Goal: Task Accomplishment & Management: Manage account settings

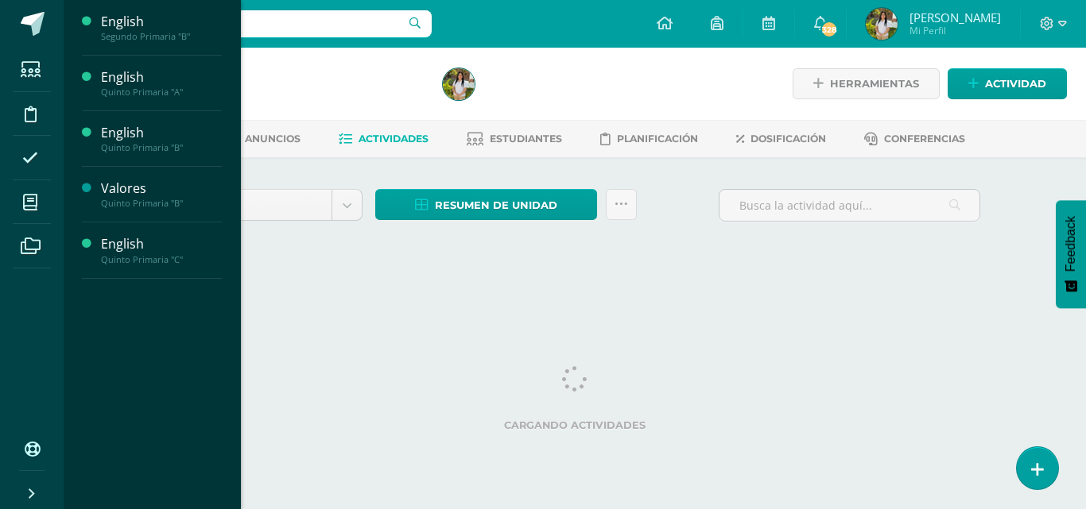
click at [147, 68] on span "Actividades" at bounding box center [148, 63] width 61 height 15
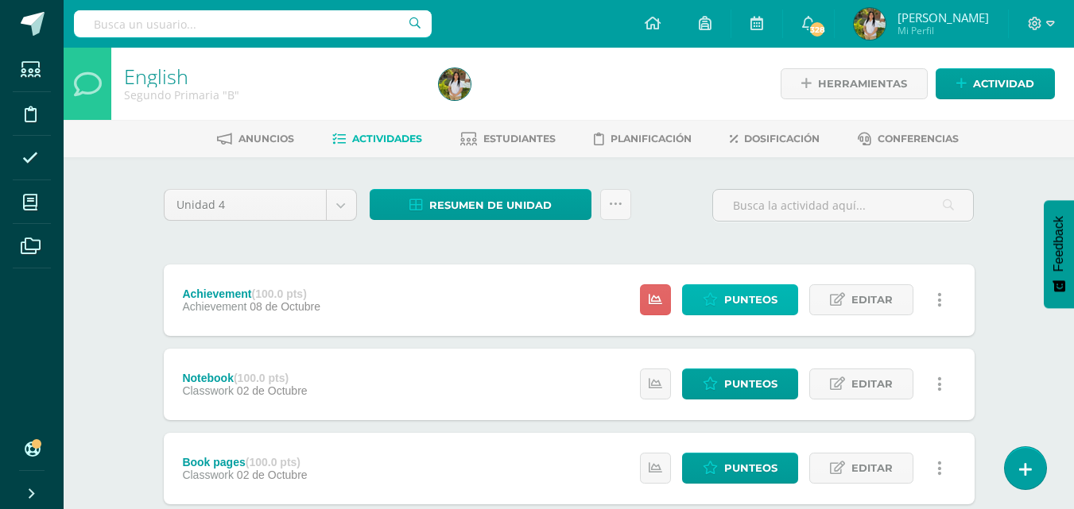
click at [752, 302] on span "Punteos" at bounding box center [750, 299] width 53 height 29
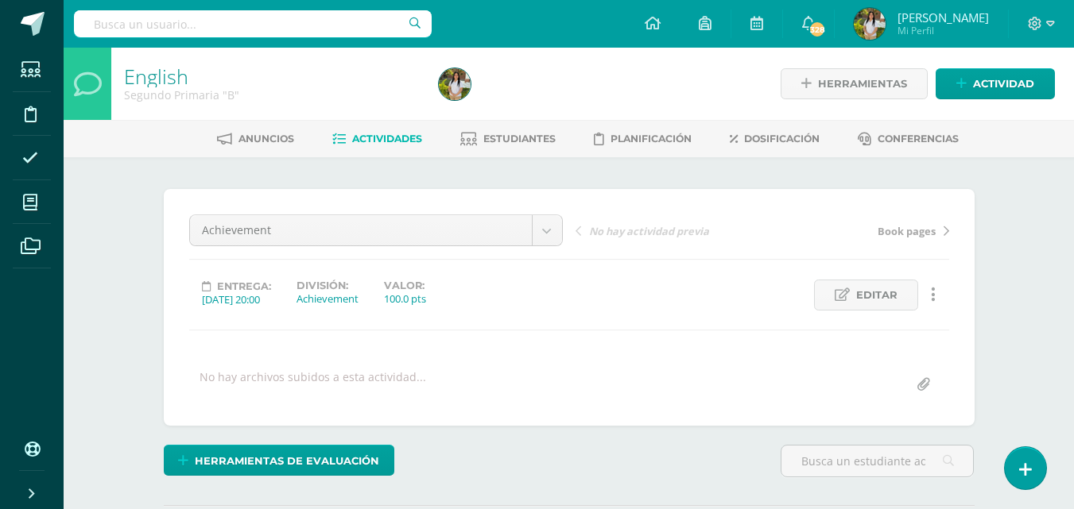
click at [1018, 242] on div "English Segundo Primaria "B" Herramientas Detalle de asistencias Actividad Anun…" at bounding box center [569, 339] width 1010 height 582
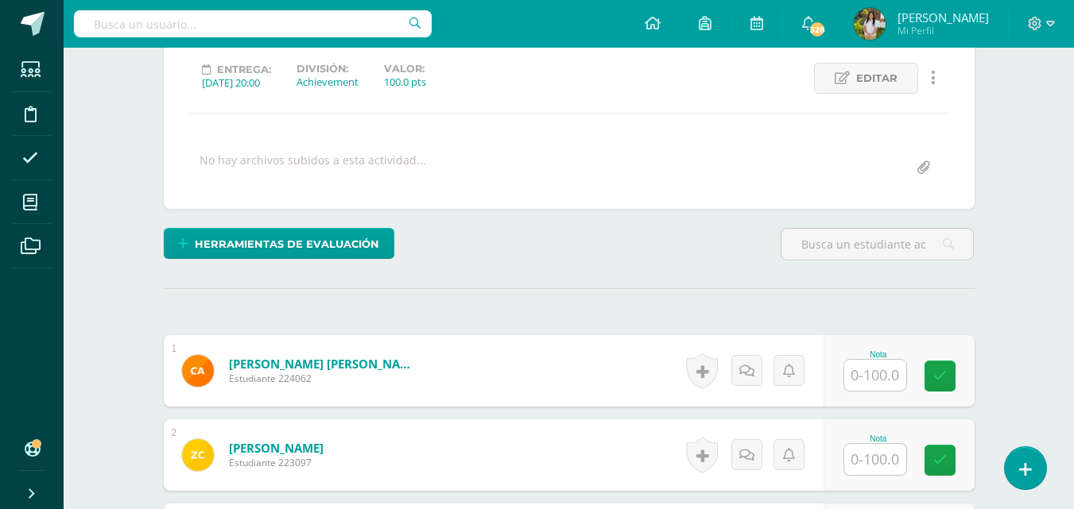
scroll to position [218, 0]
click at [881, 378] on input "text" at bounding box center [875, 374] width 62 height 31
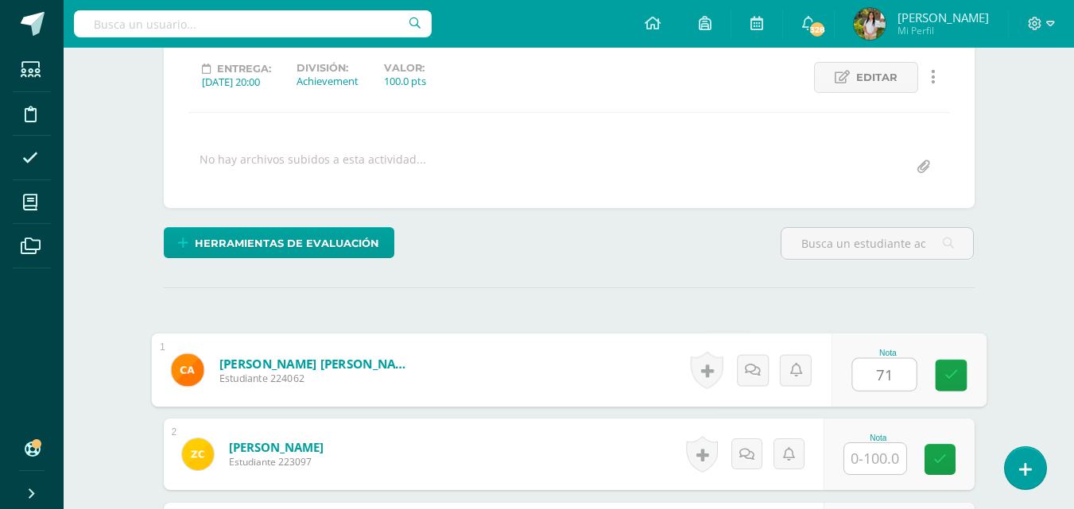
type input "71"
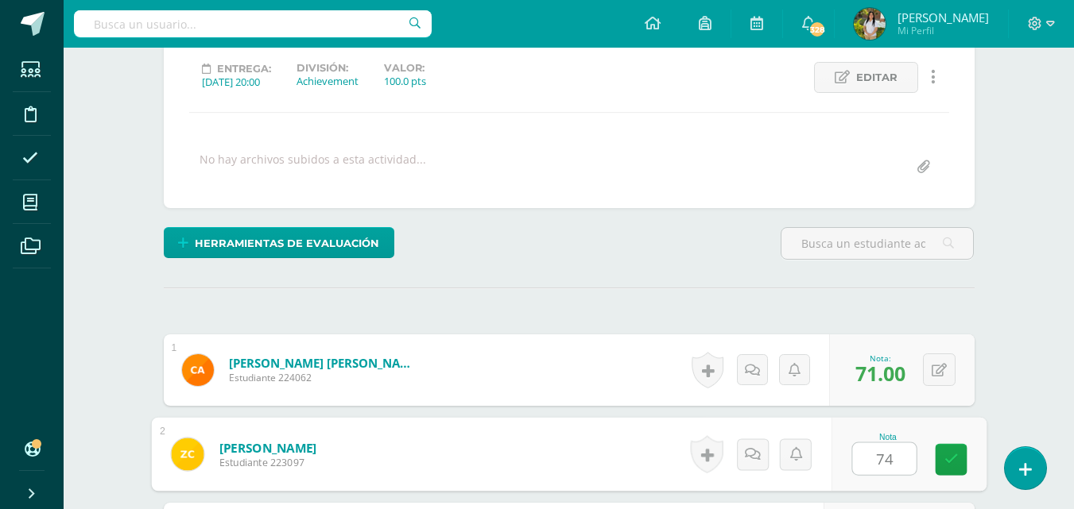
type input "74"
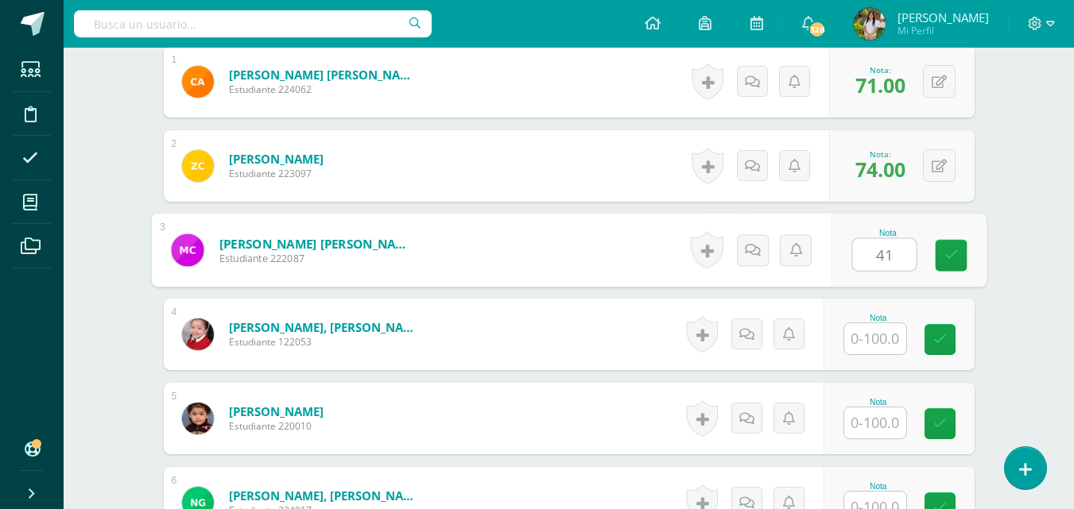
type input "41"
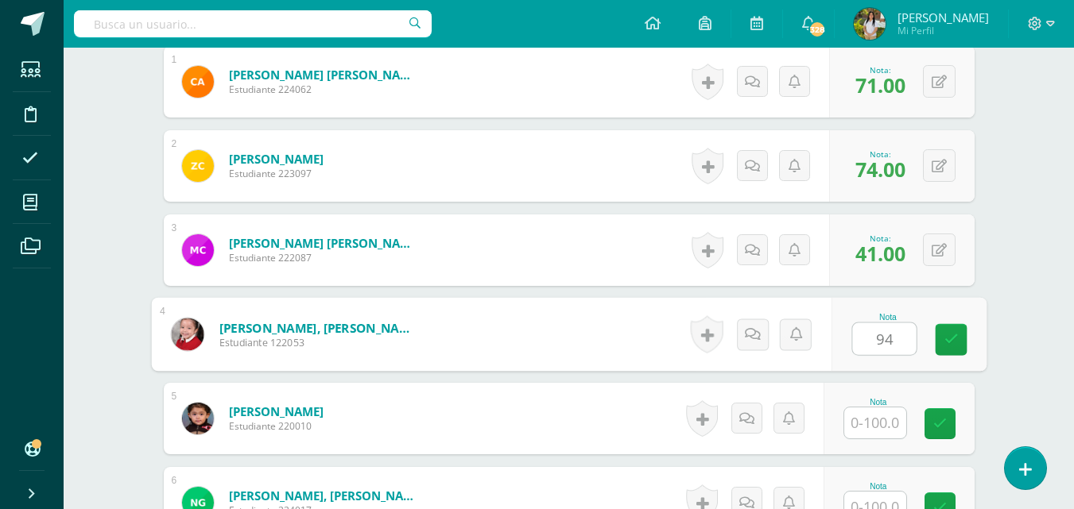
type input "94"
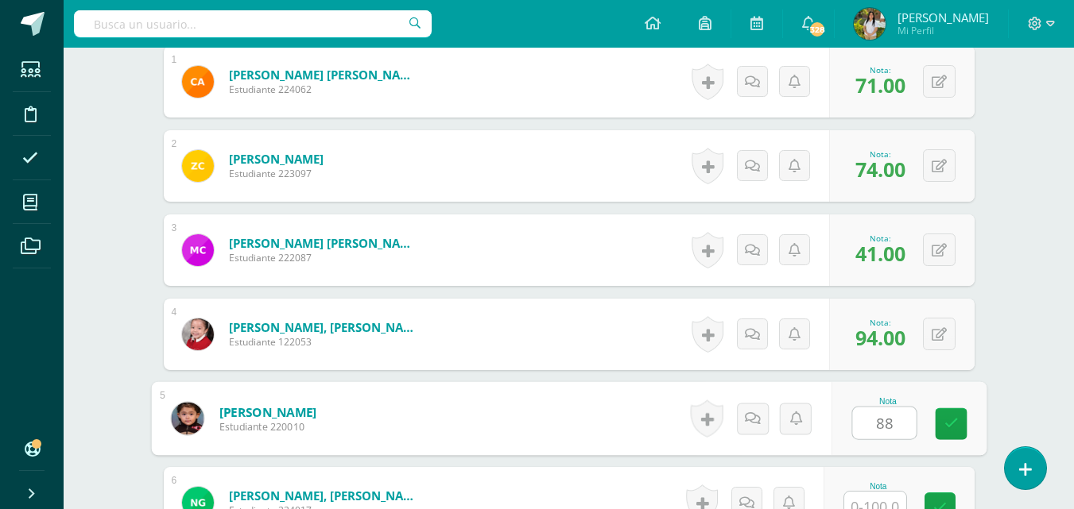
type input "88"
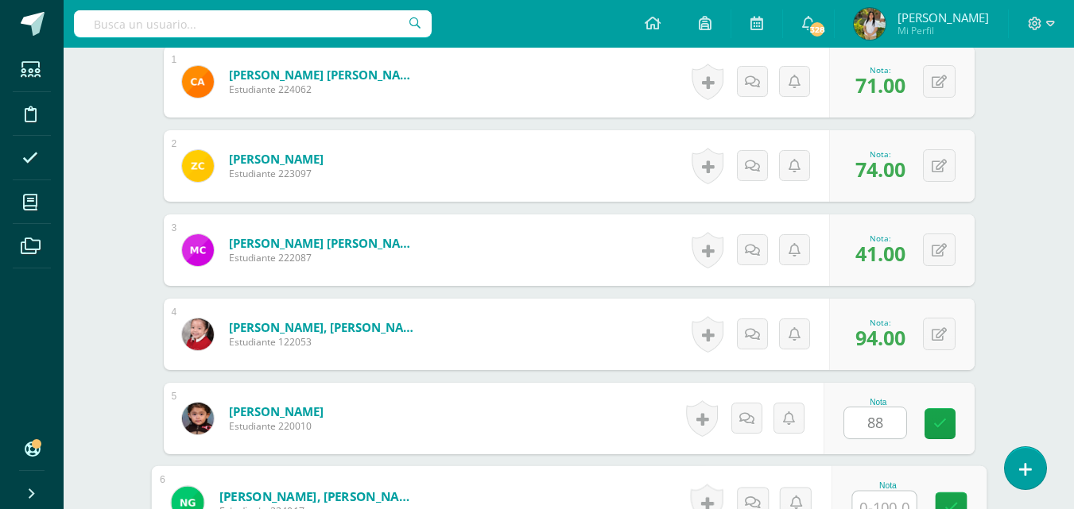
scroll to position [520, 0]
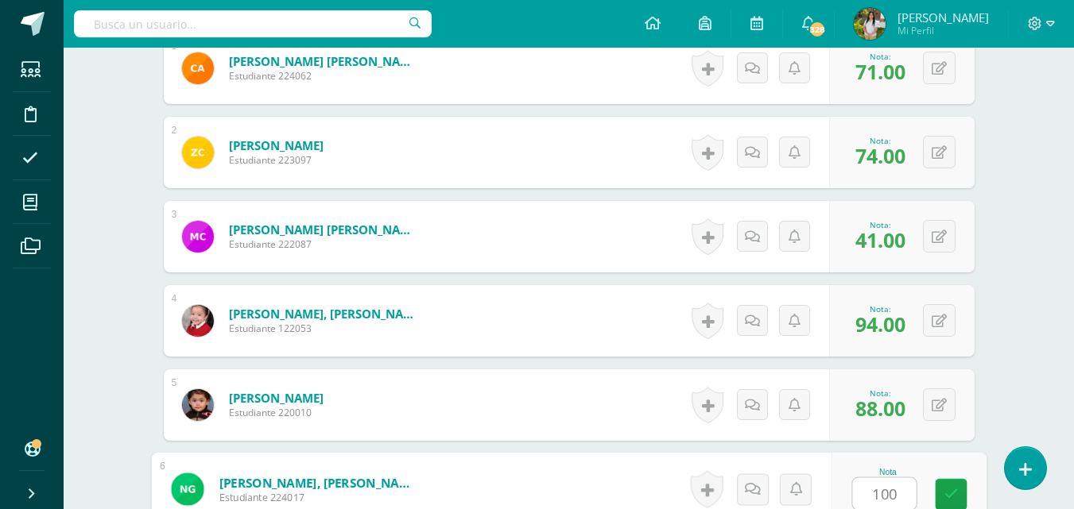
type input "100"
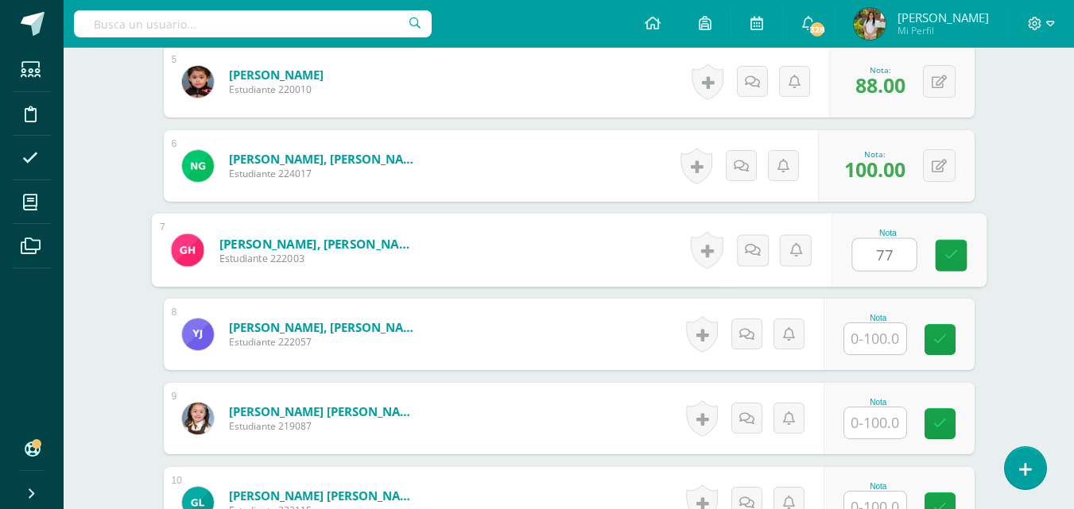
type input "77"
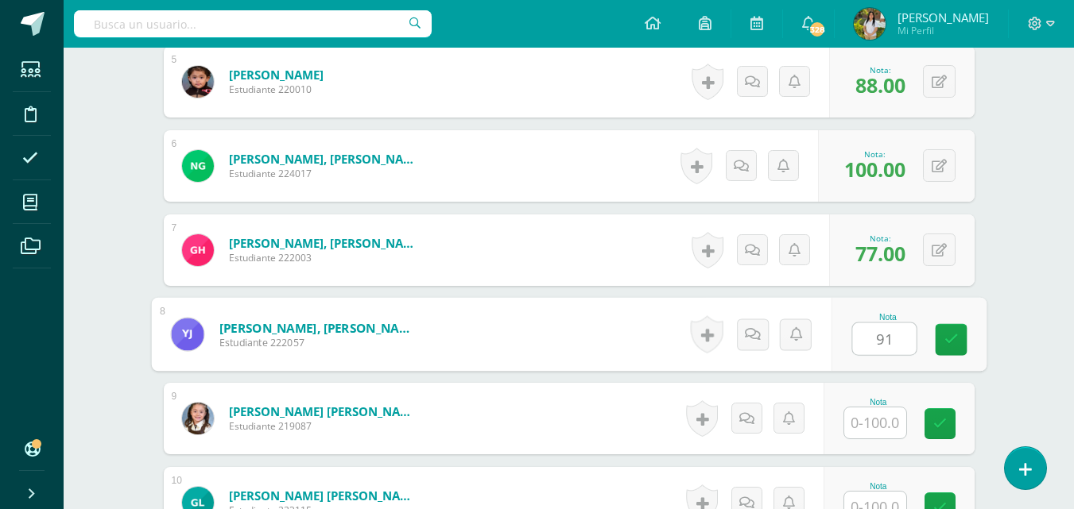
type input "91"
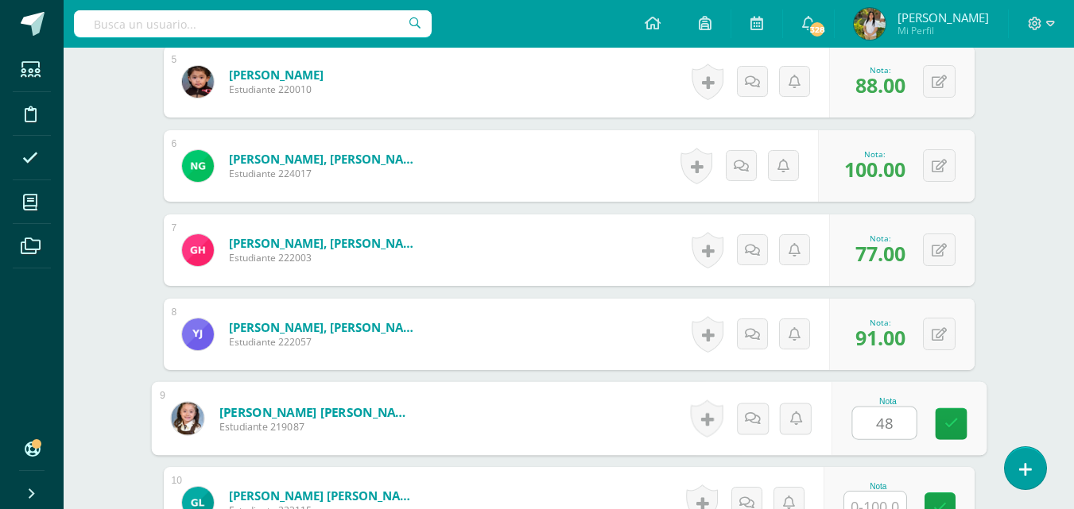
type input "48"
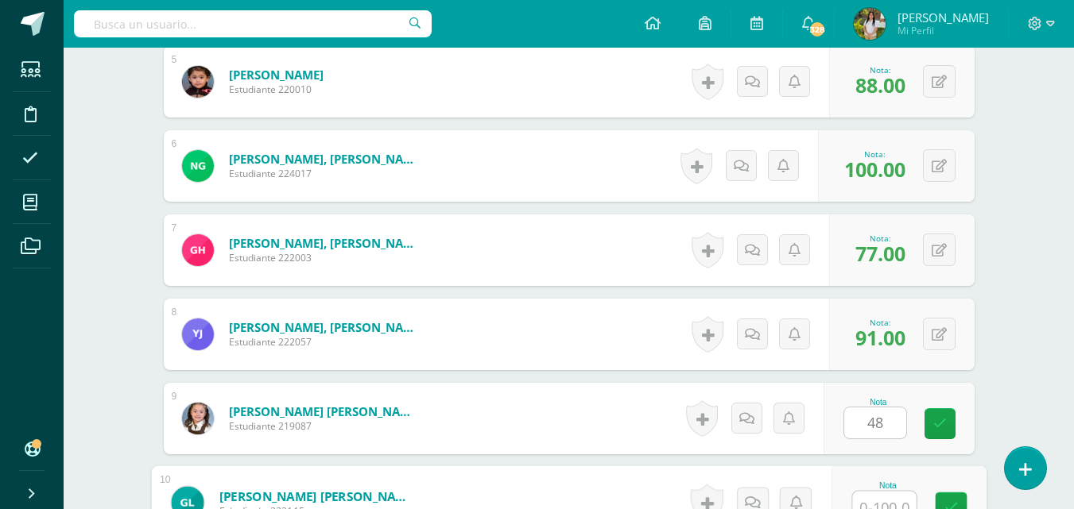
scroll to position [857, 0]
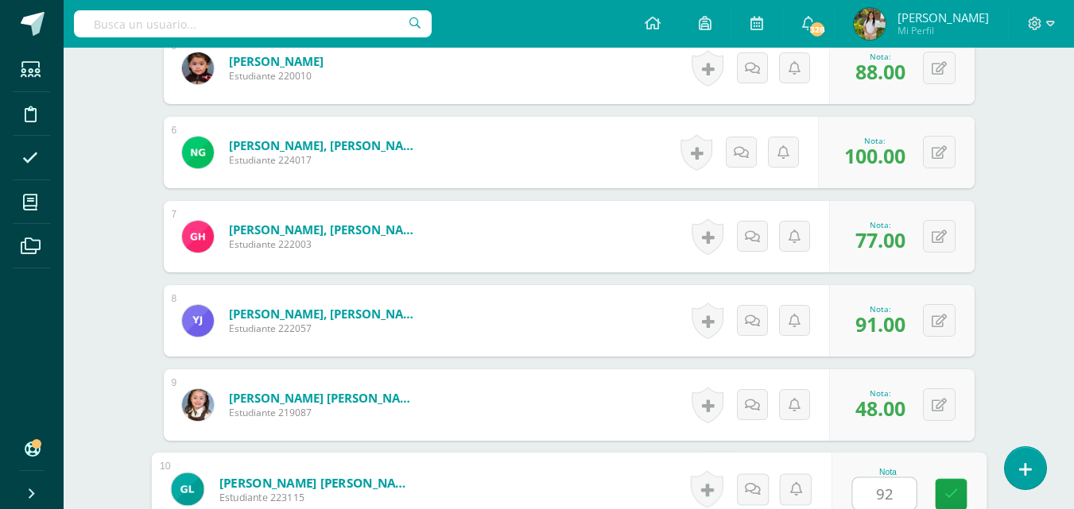
type input "92"
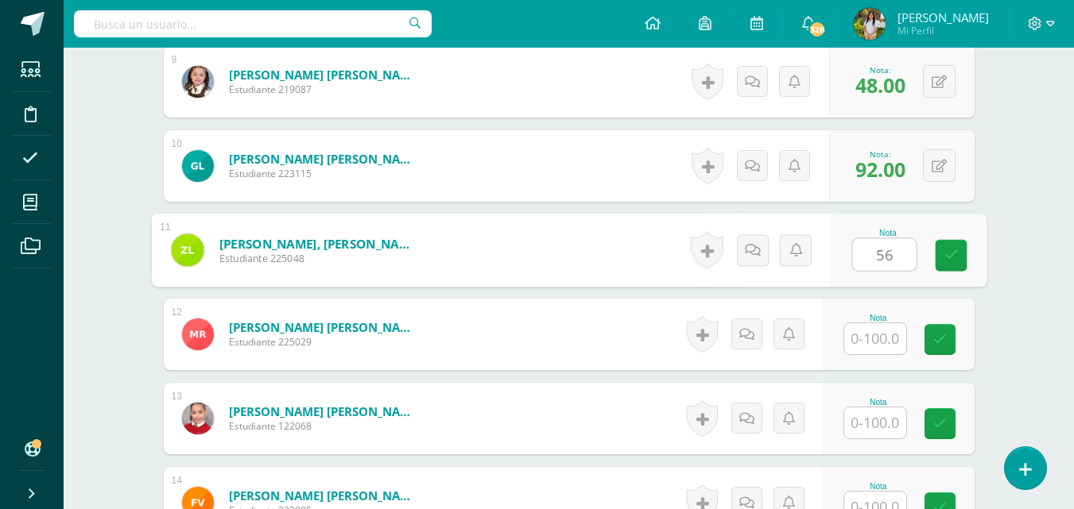
type input "56"
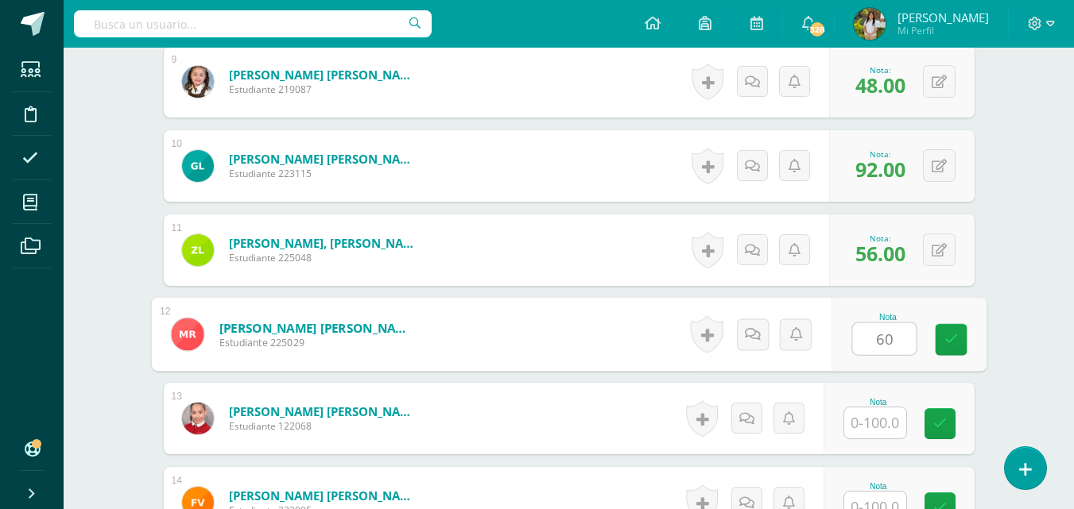
type input "60"
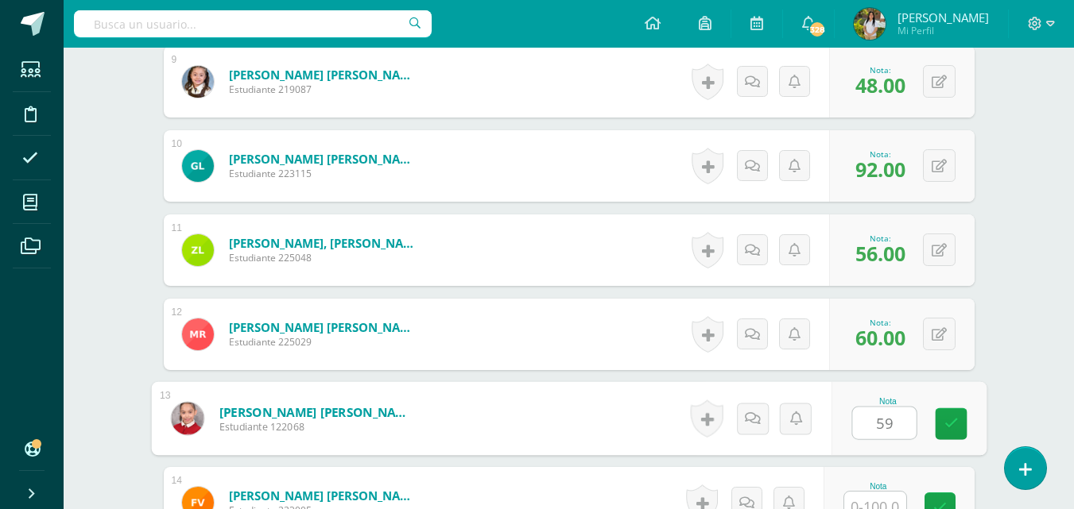
type input "59"
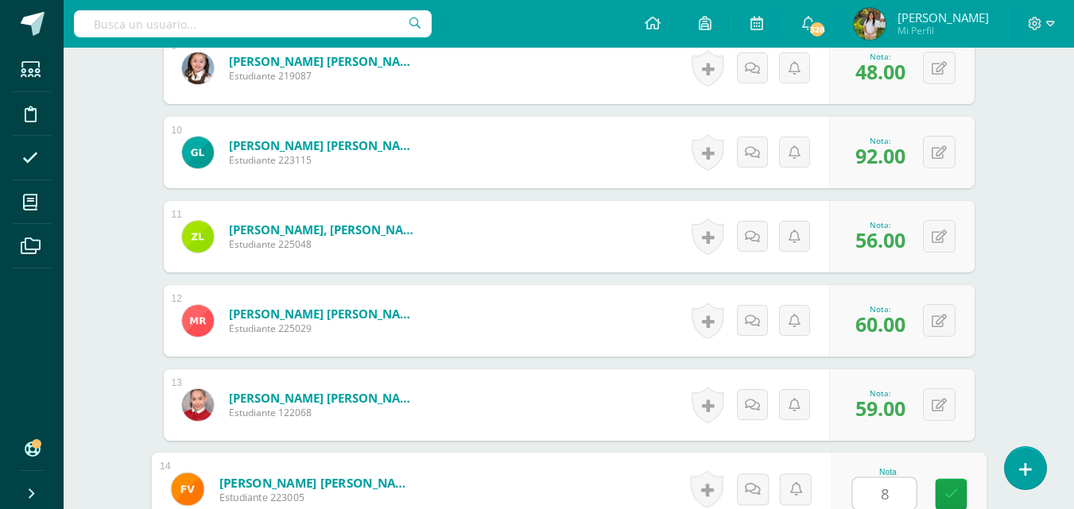
type input "88"
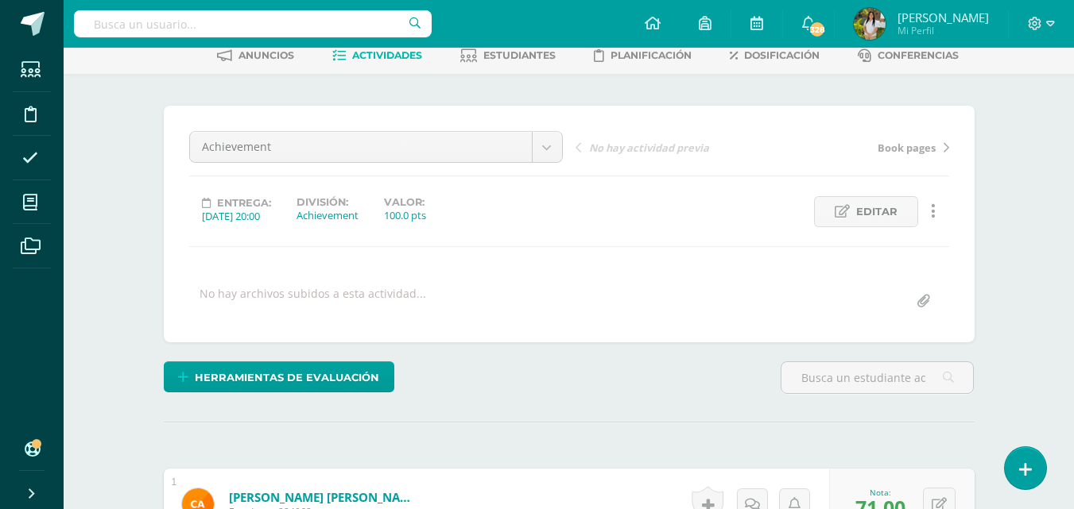
scroll to position [0, 0]
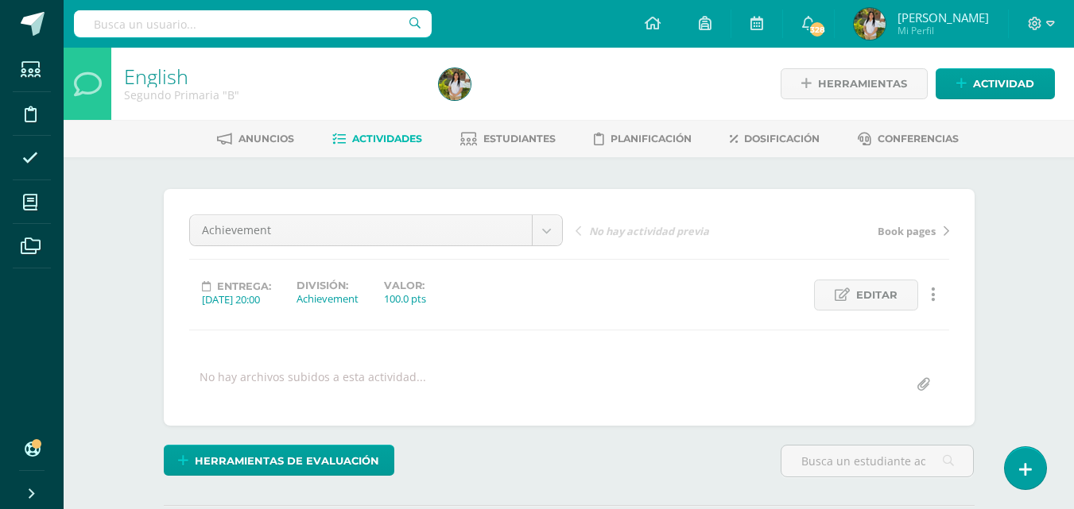
click at [381, 143] on span "Actividades" at bounding box center [387, 139] width 70 height 12
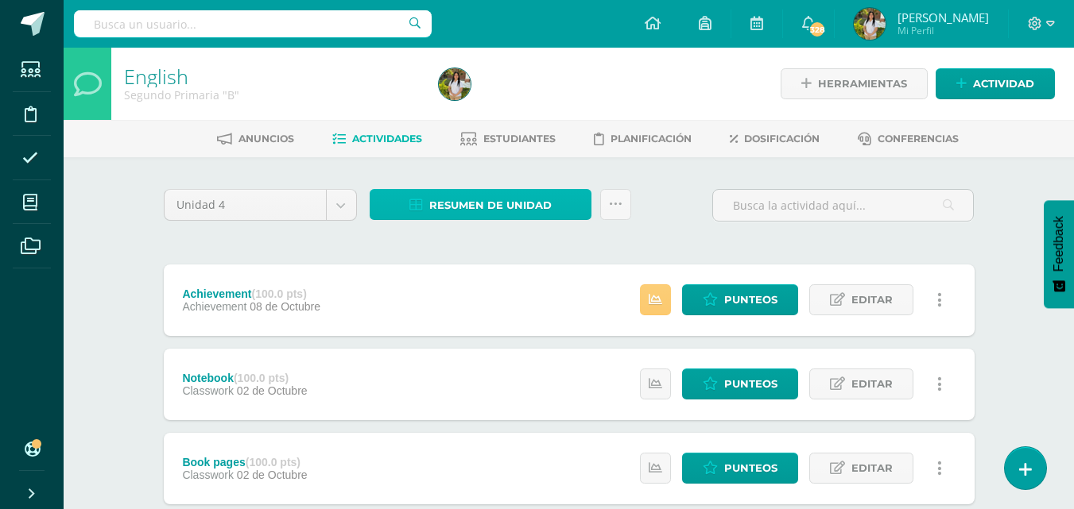
click at [571, 199] on link "Resumen de unidad" at bounding box center [481, 204] width 222 height 31
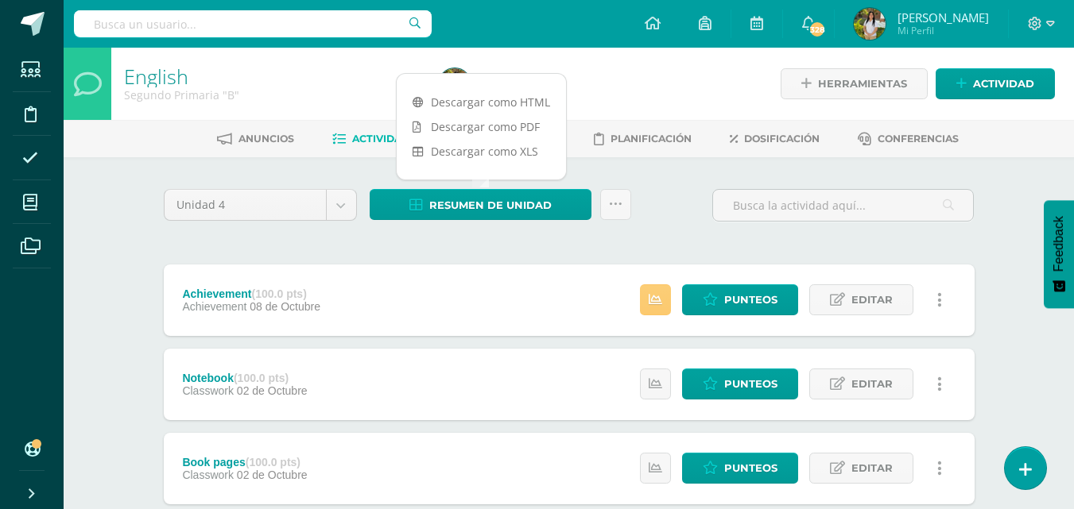
click at [462, 122] on link "Descargar como PDF" at bounding box center [481, 126] width 169 height 25
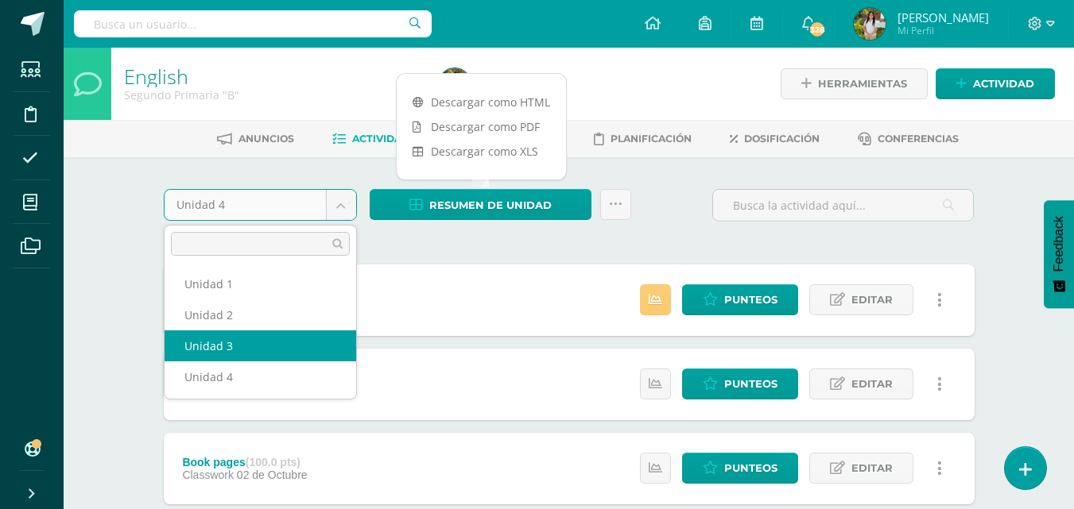
select select "Unidad 3"
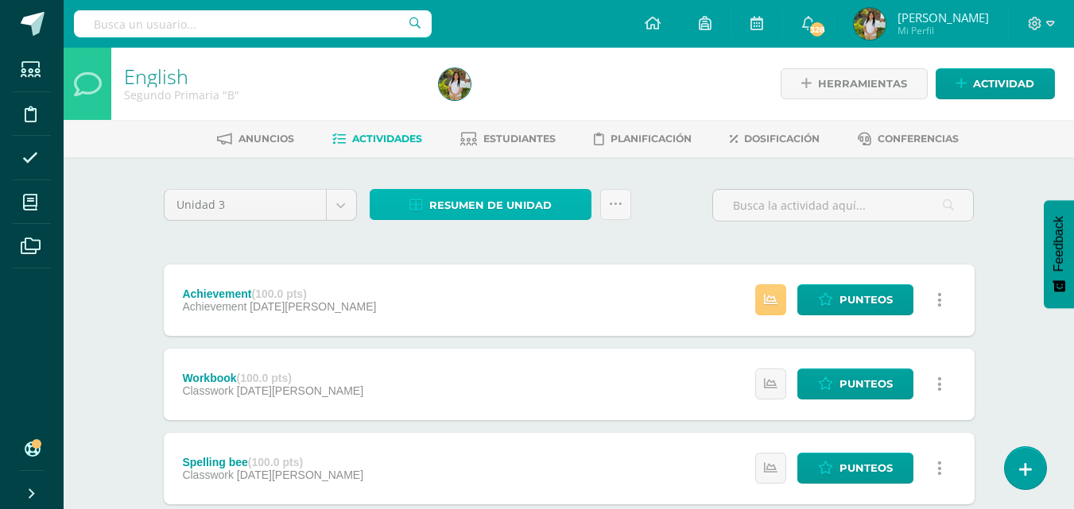
click at [482, 211] on span "Resumen de unidad" at bounding box center [490, 205] width 122 height 29
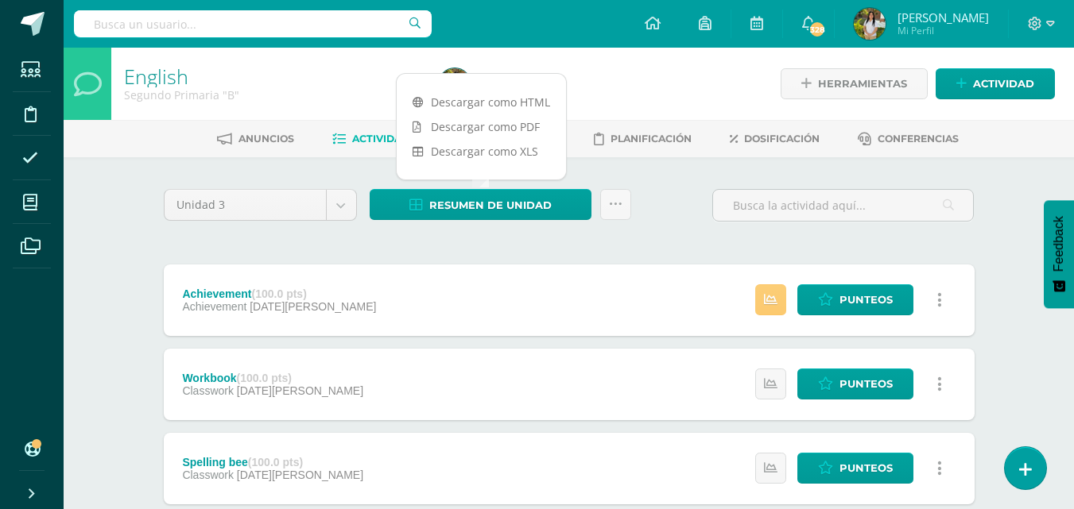
click at [523, 126] on link "Descargar como PDF" at bounding box center [481, 126] width 169 height 25
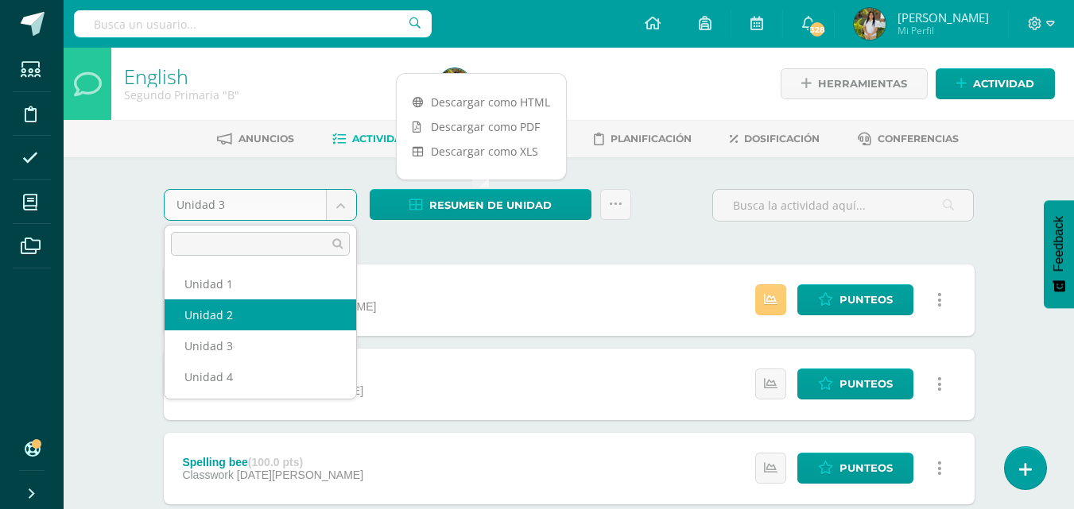
select select "Unidad 2"
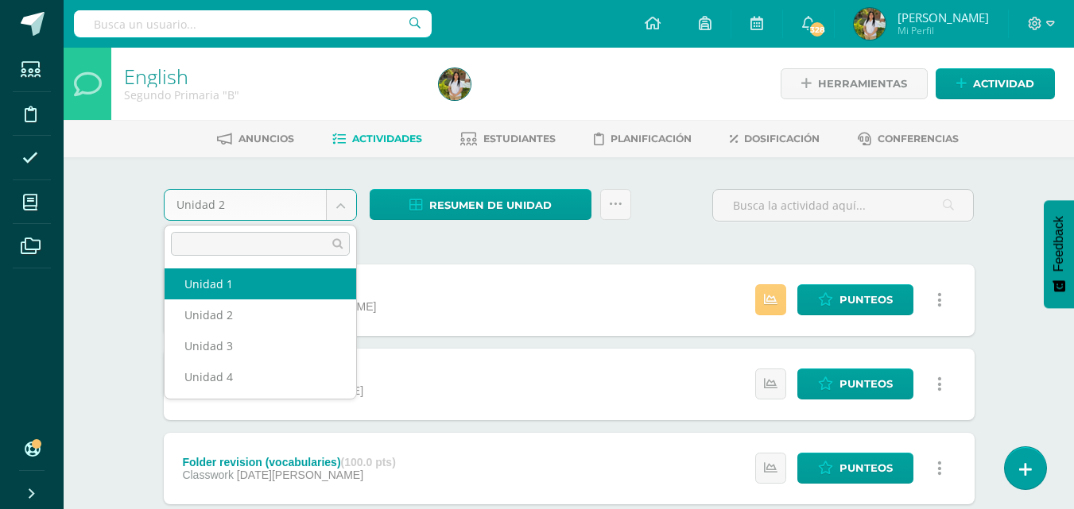
select select "Unidad 1"
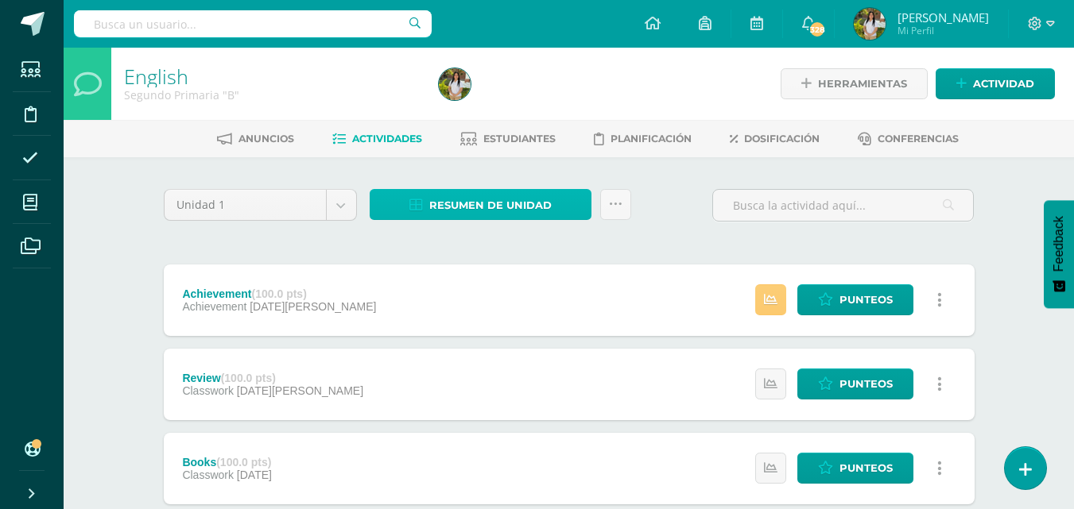
click at [551, 215] on link "Resumen de unidad" at bounding box center [481, 204] width 222 height 31
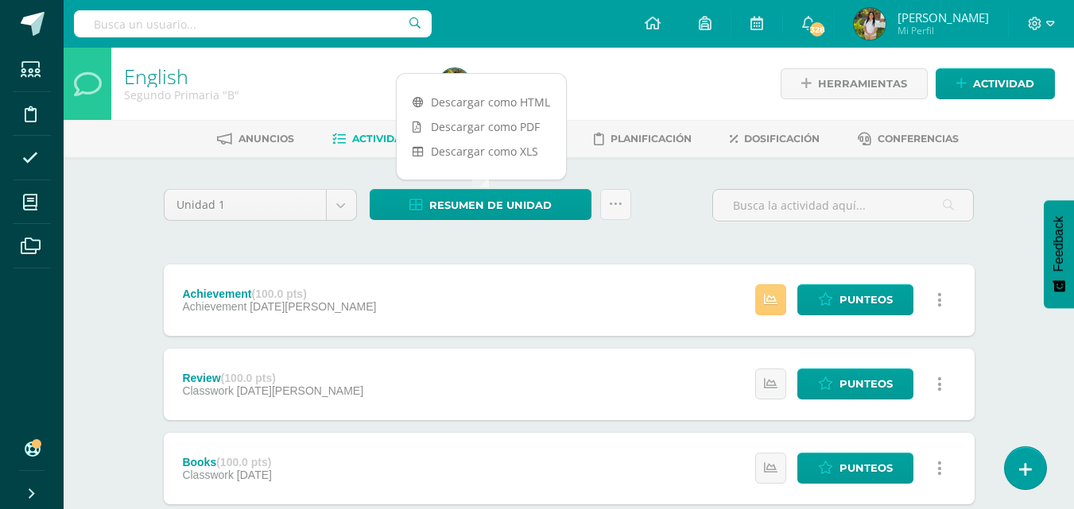
click at [532, 128] on link "Descargar como PDF" at bounding box center [481, 126] width 169 height 25
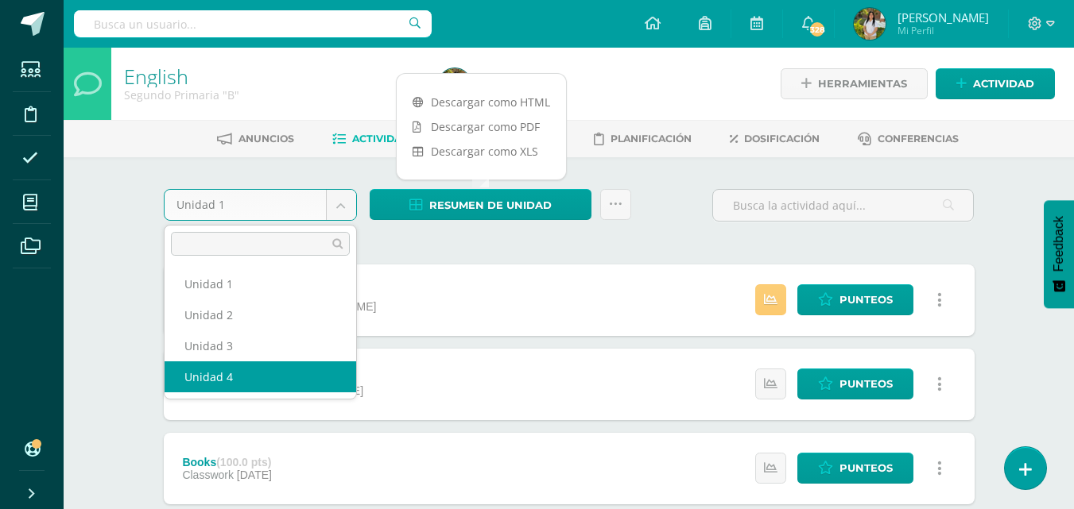
select select "Unidad 4"
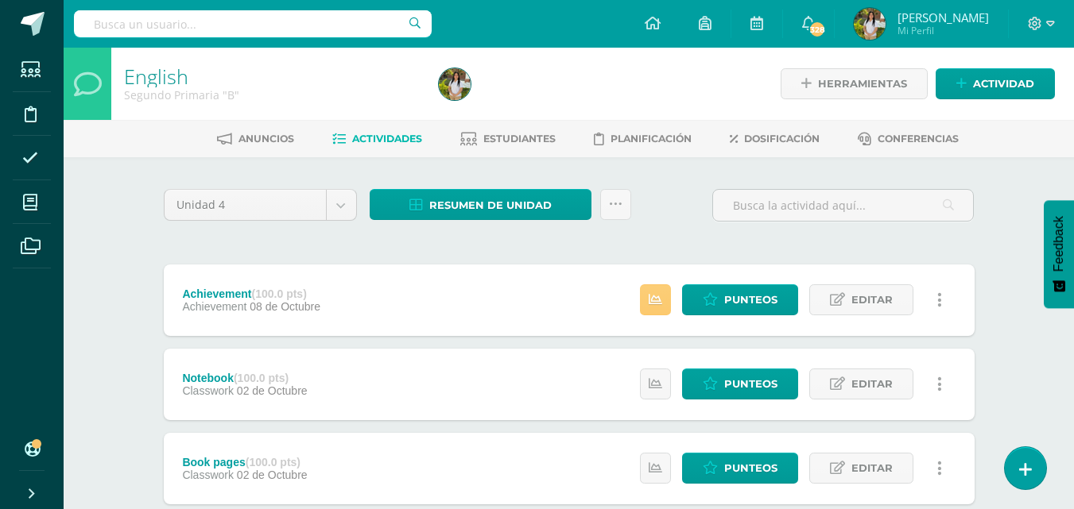
click at [717, 304] on icon at bounding box center [709, 300] width 15 height 14
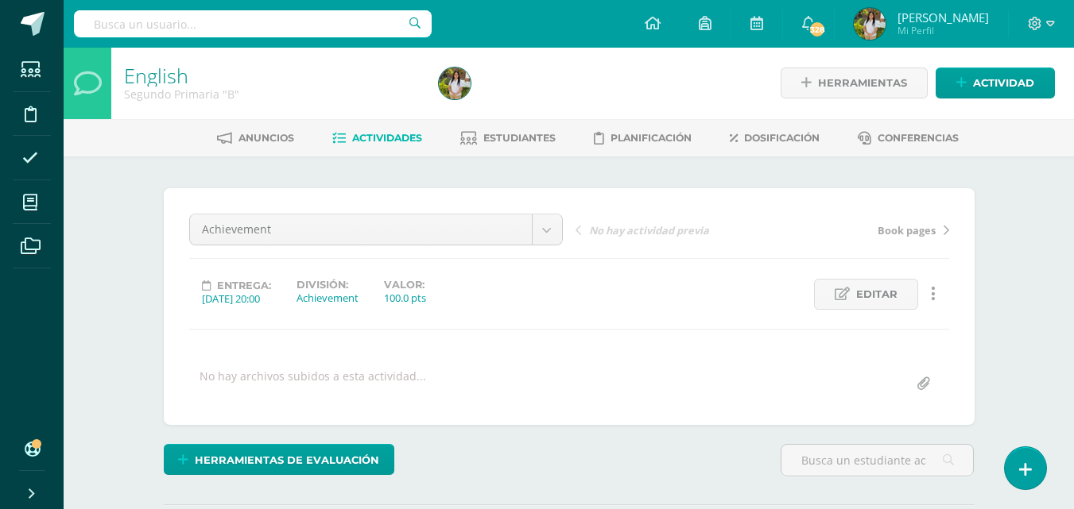
scroll to position [2, 0]
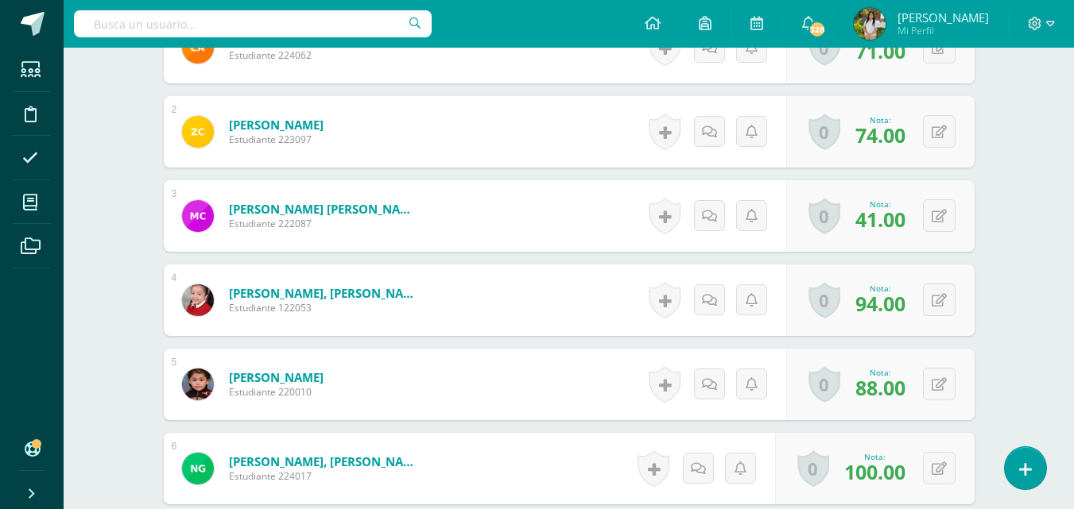
scroll to position [542, 0]
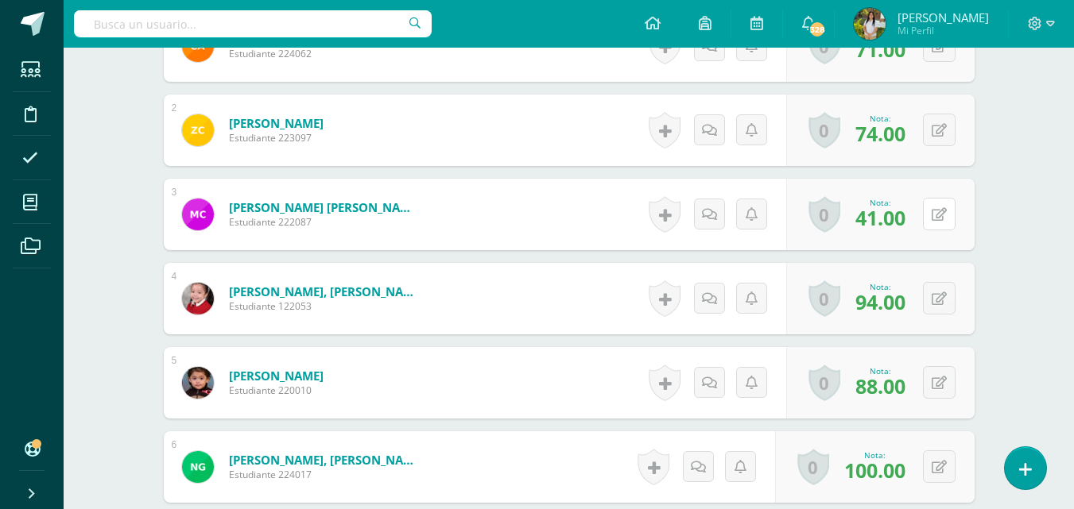
click at [937, 222] on button at bounding box center [939, 214] width 33 height 33
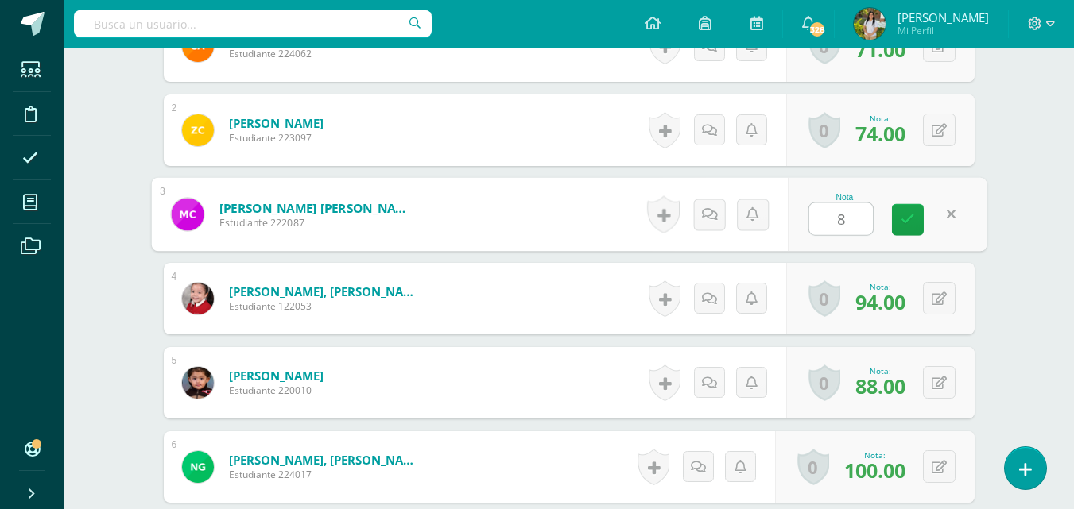
type input "81"
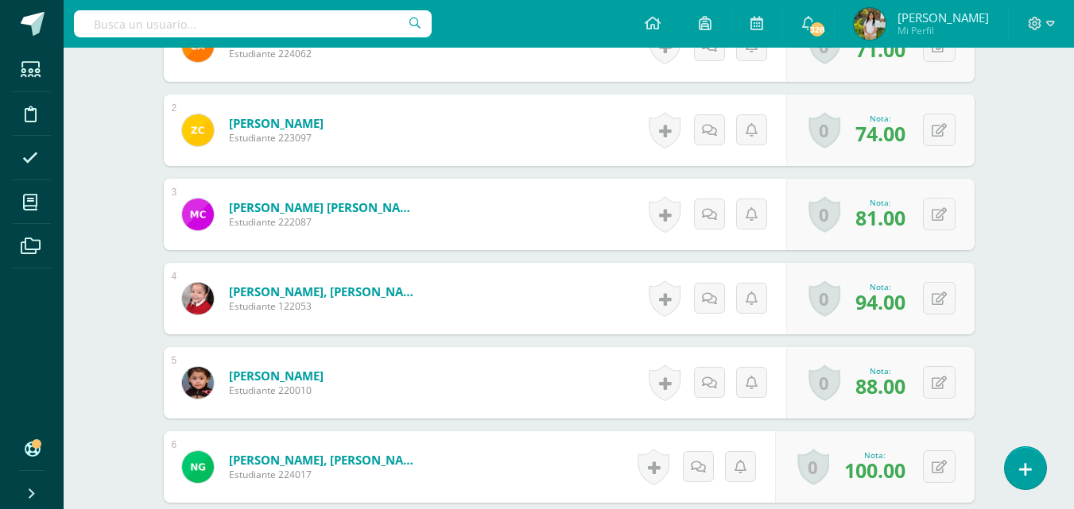
click at [1034, 161] on div "English Segundo Primaria "B" Herramientas Detalle de asistencias Actividad Anun…" at bounding box center [569, 432] width 1010 height 1853
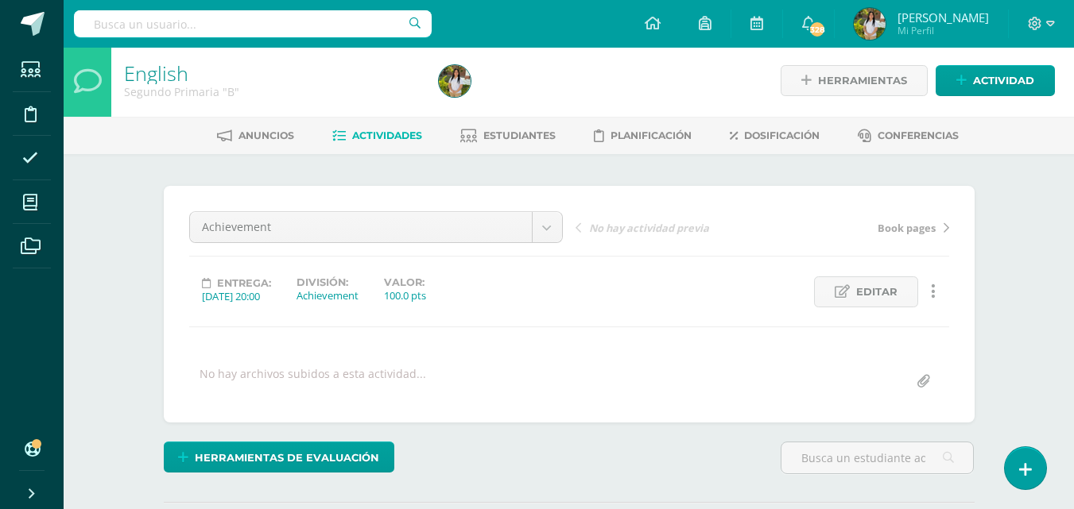
scroll to position [0, 0]
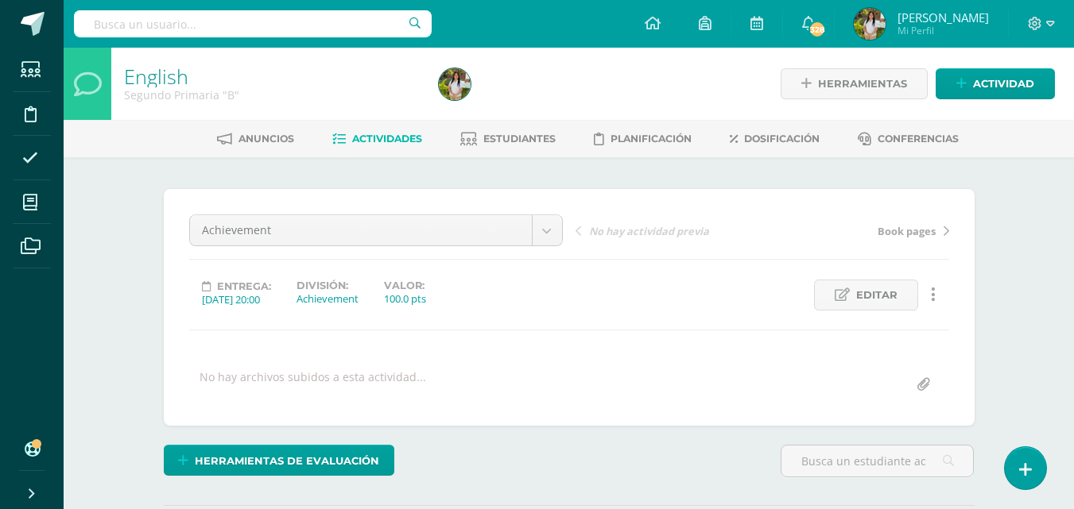
click at [380, 147] on link "Actividades" at bounding box center [377, 138] width 90 height 25
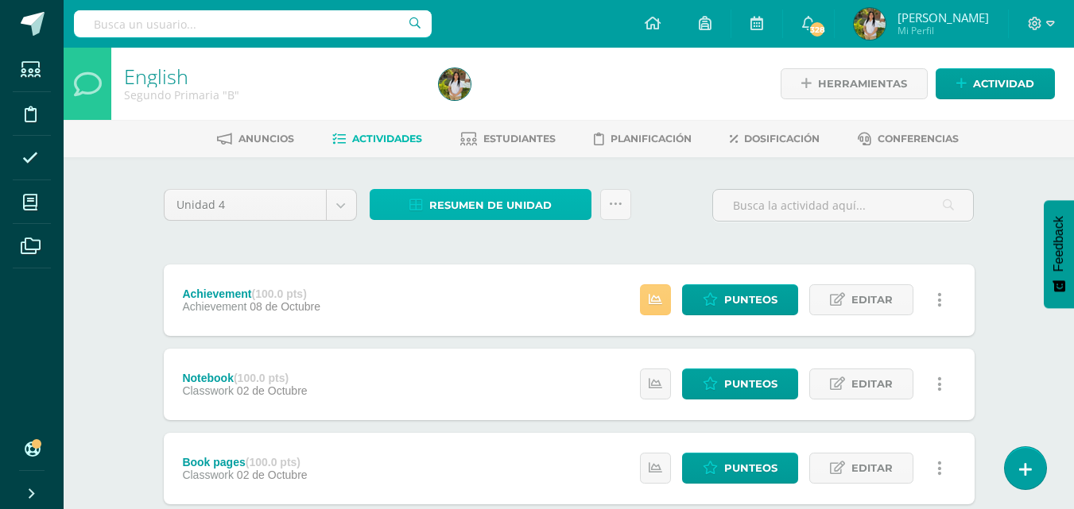
click at [512, 215] on span "Resumen de unidad" at bounding box center [490, 205] width 122 height 29
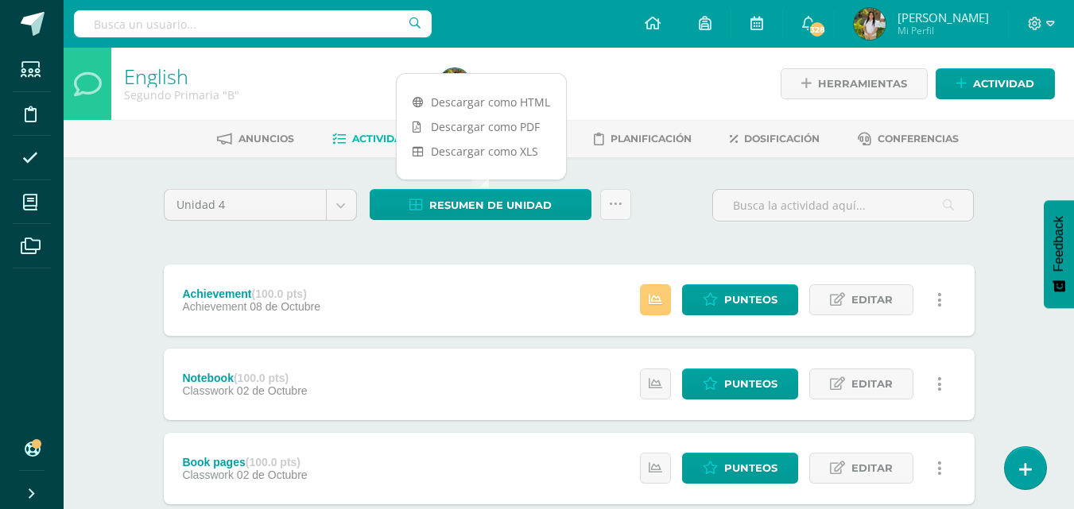
click at [528, 122] on link "Descargar como PDF" at bounding box center [481, 126] width 169 height 25
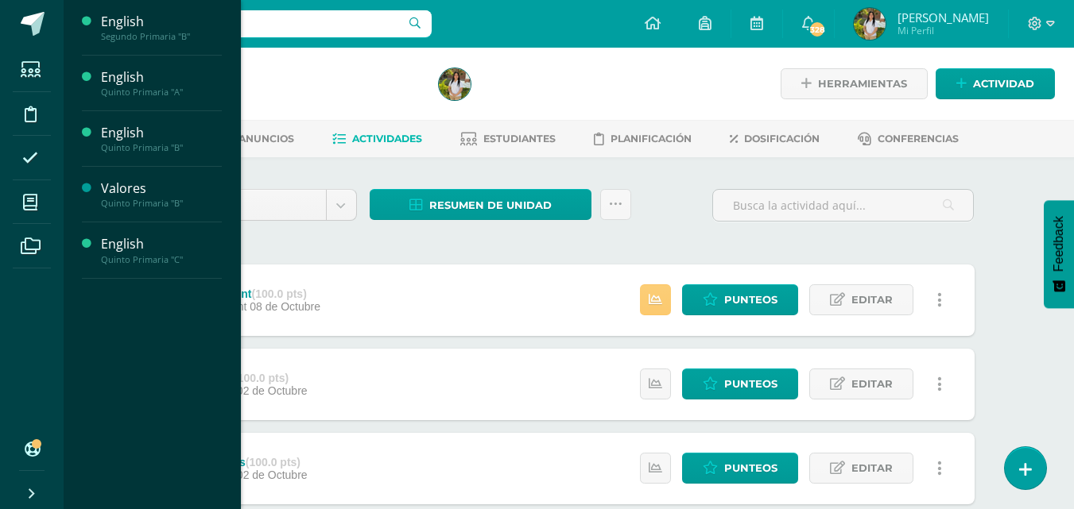
click at [158, 230] on span "Actividades" at bounding box center [148, 230] width 61 height 15
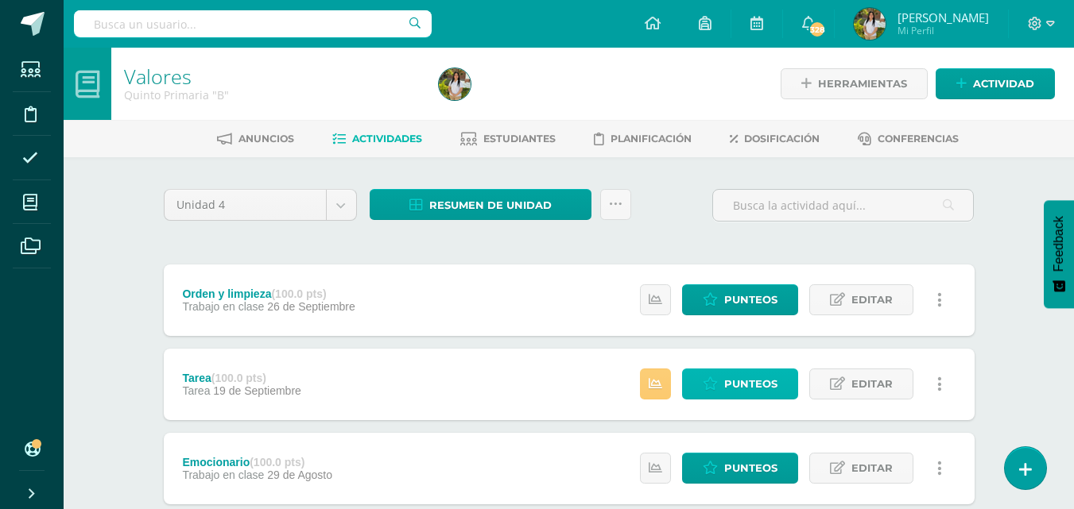
click at [739, 400] on link "Punteos" at bounding box center [740, 384] width 116 height 31
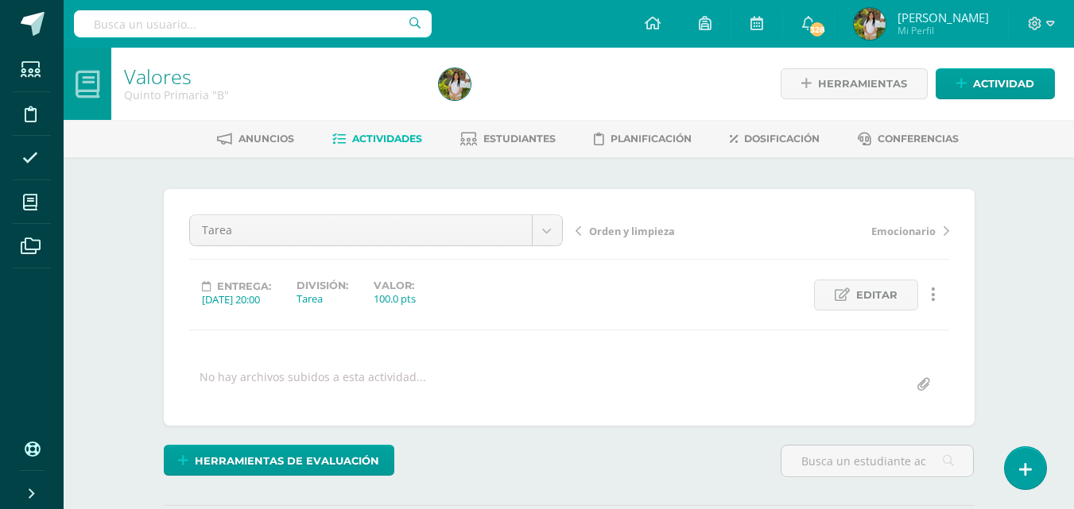
click at [1018, 319] on div "Valores Quinto Primaria "B" Herramientas Detalle de asistencias Actividad Anunc…" at bounding box center [569, 339] width 1010 height 582
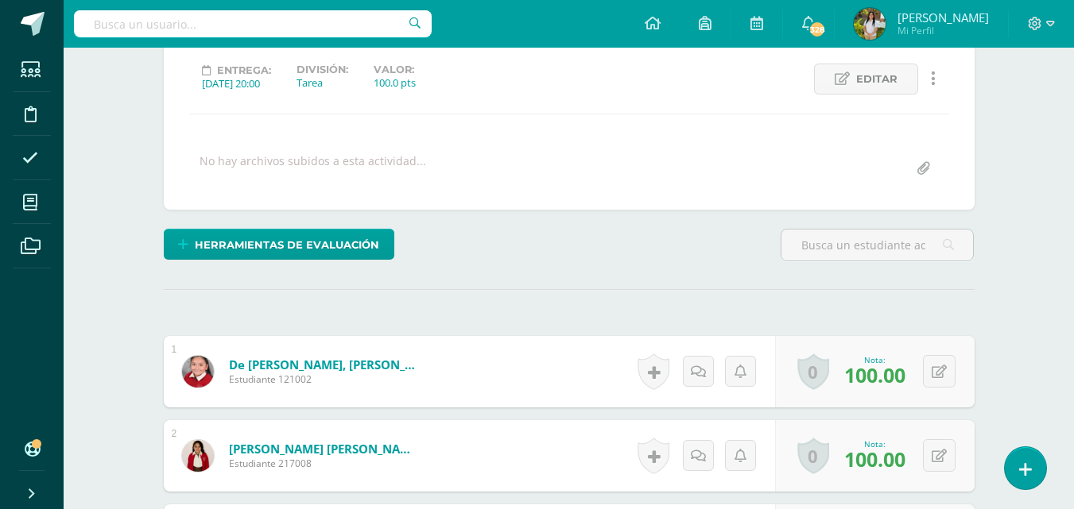
scroll to position [217, 0]
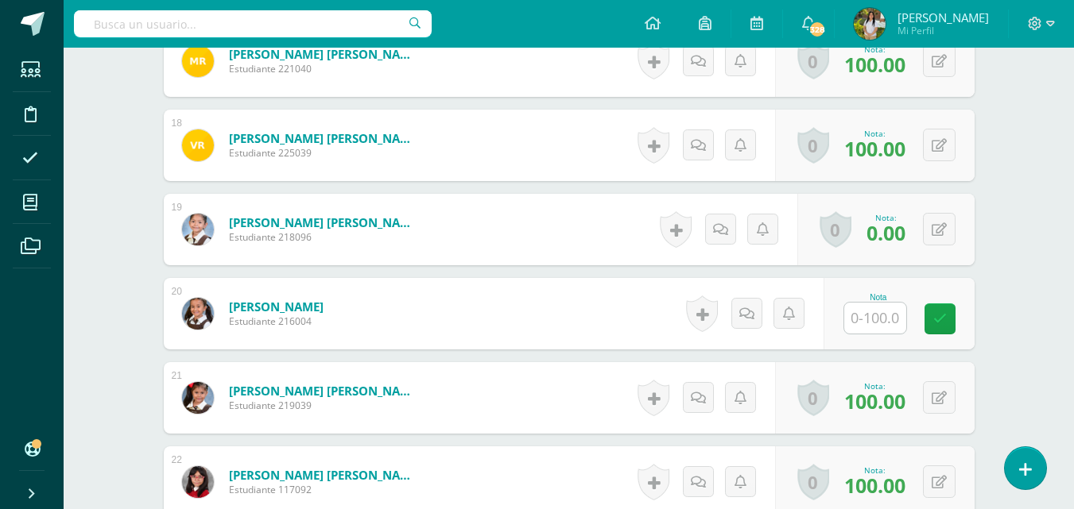
scroll to position [1903, 0]
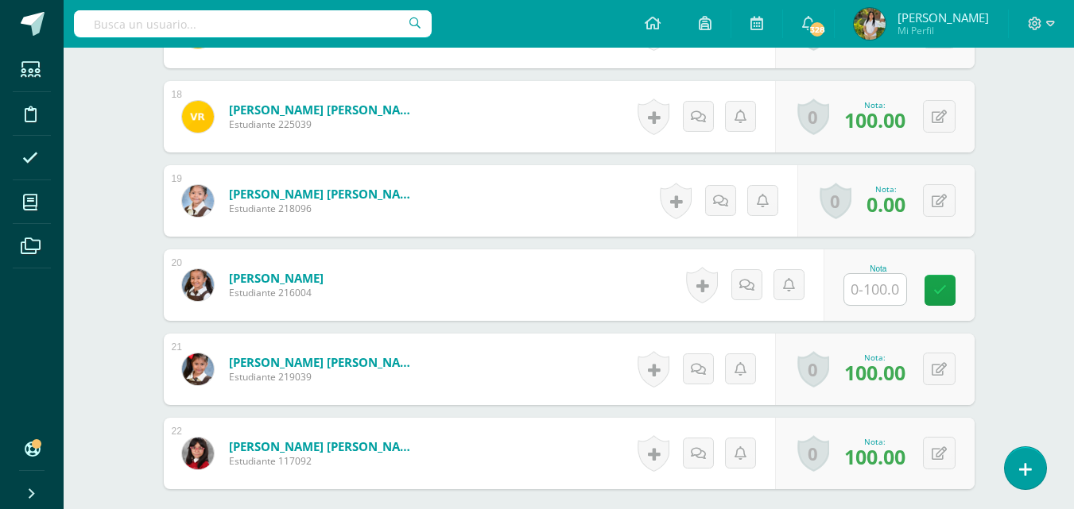
click at [875, 295] on input "text" at bounding box center [875, 289] width 62 height 31
type input "100"
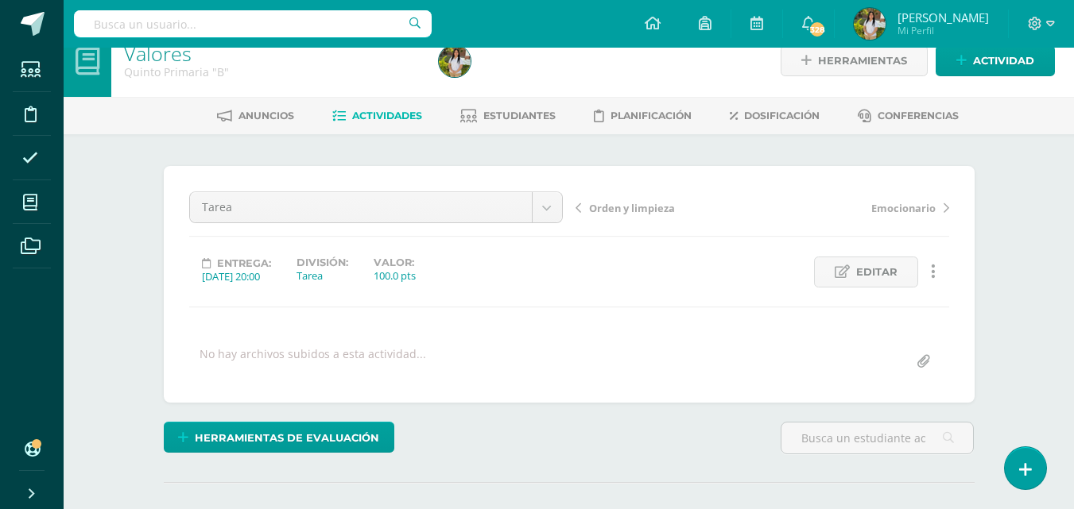
scroll to position [0, 0]
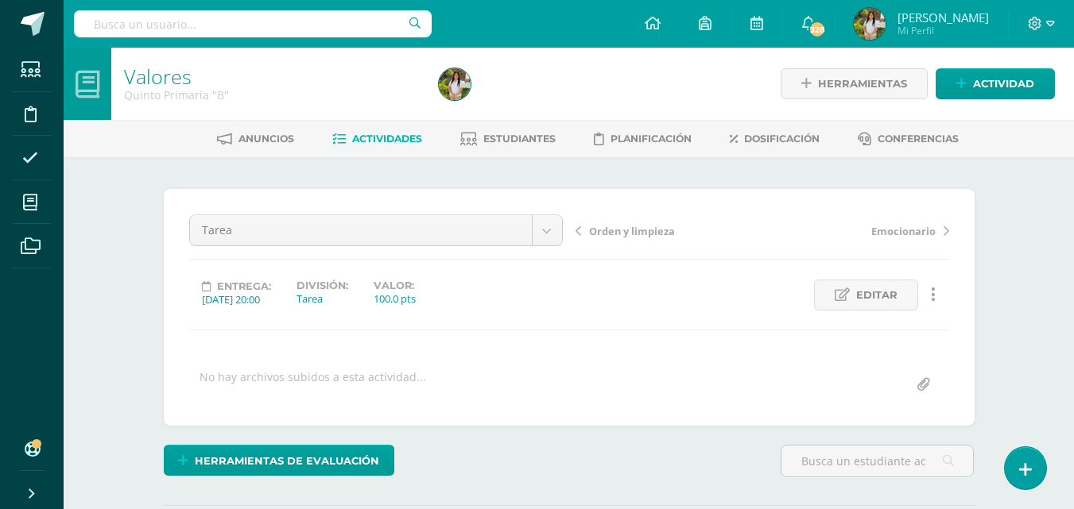
click at [398, 137] on span "Actividades" at bounding box center [387, 139] width 70 height 12
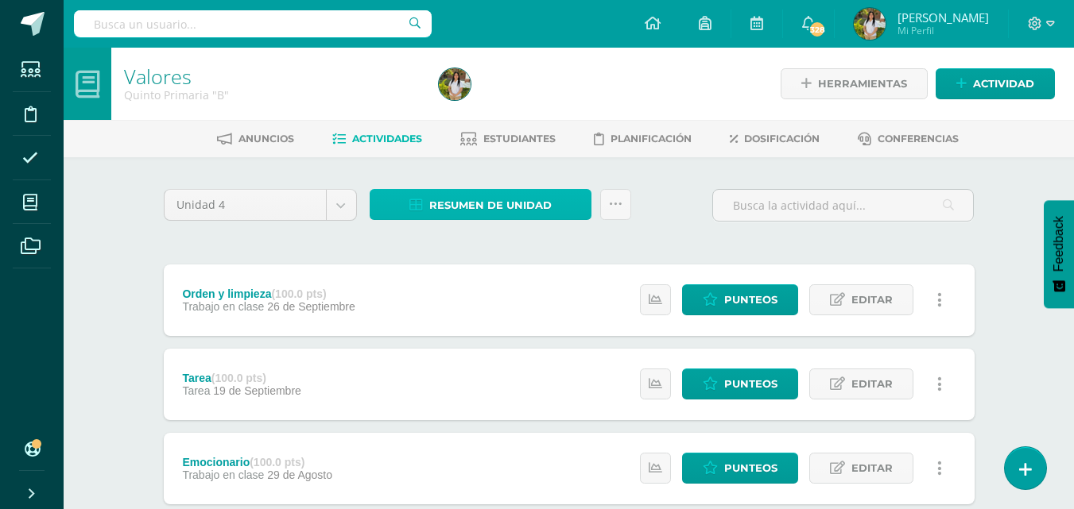
click at [514, 205] on span "Resumen de unidad" at bounding box center [490, 205] width 122 height 29
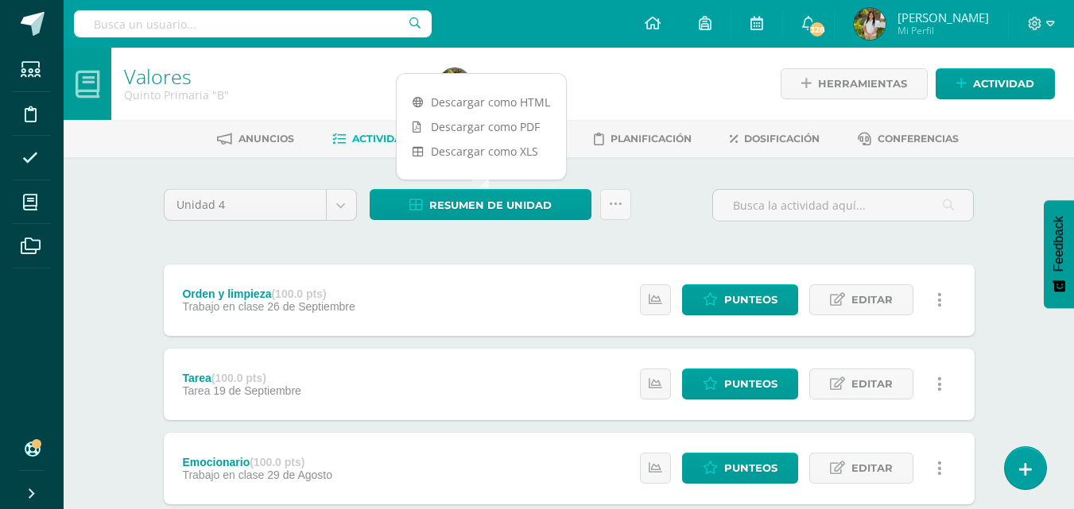
click at [520, 133] on link "Descargar como PDF" at bounding box center [481, 126] width 169 height 25
click at [114, 290] on div "Valores Quinto Primaria "B" Herramientas Detalle de asistencias Actividad Anunc…" at bounding box center [569, 455] width 1010 height 815
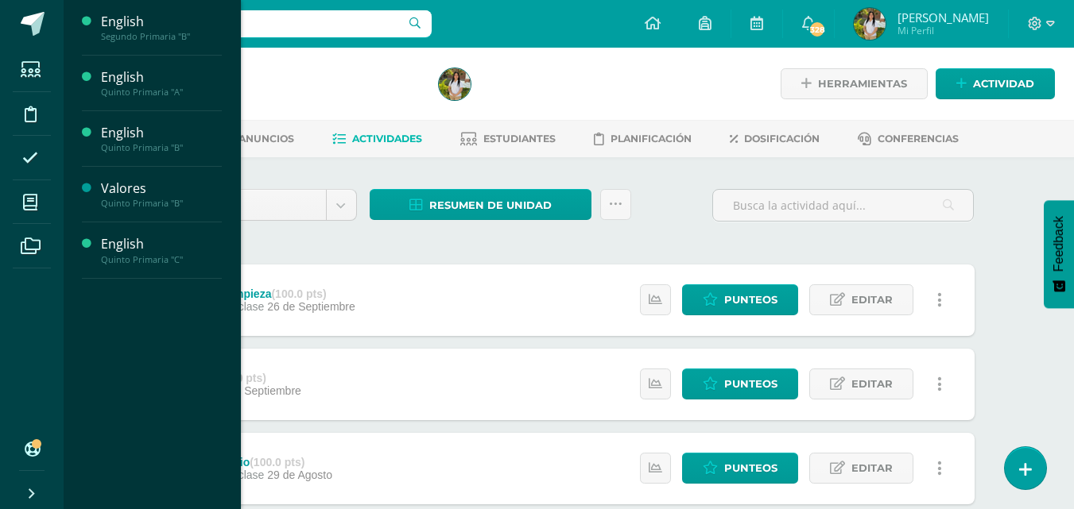
click at [162, 113] on span "Actividades" at bounding box center [148, 119] width 61 height 15
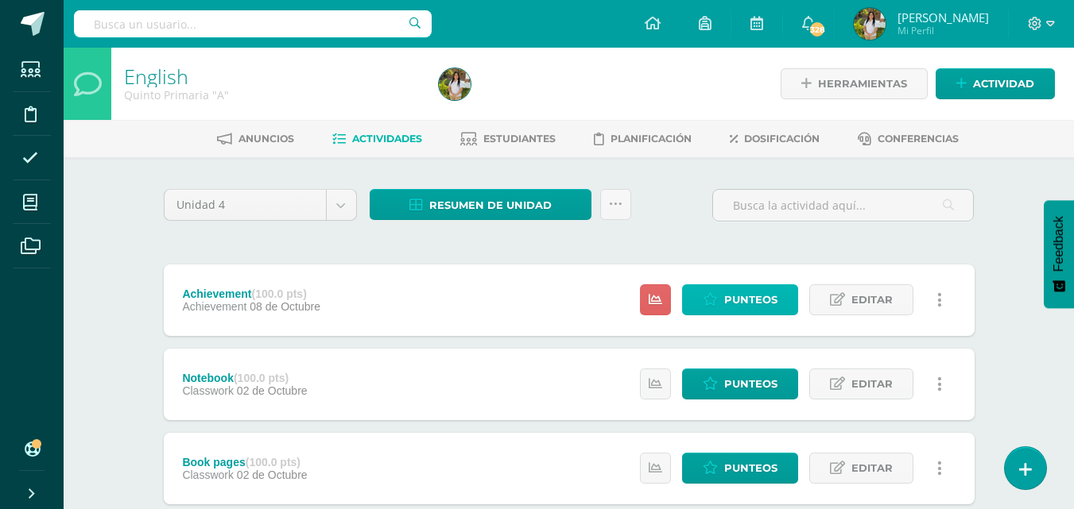
click at [776, 296] on span "Punteos" at bounding box center [750, 299] width 53 height 29
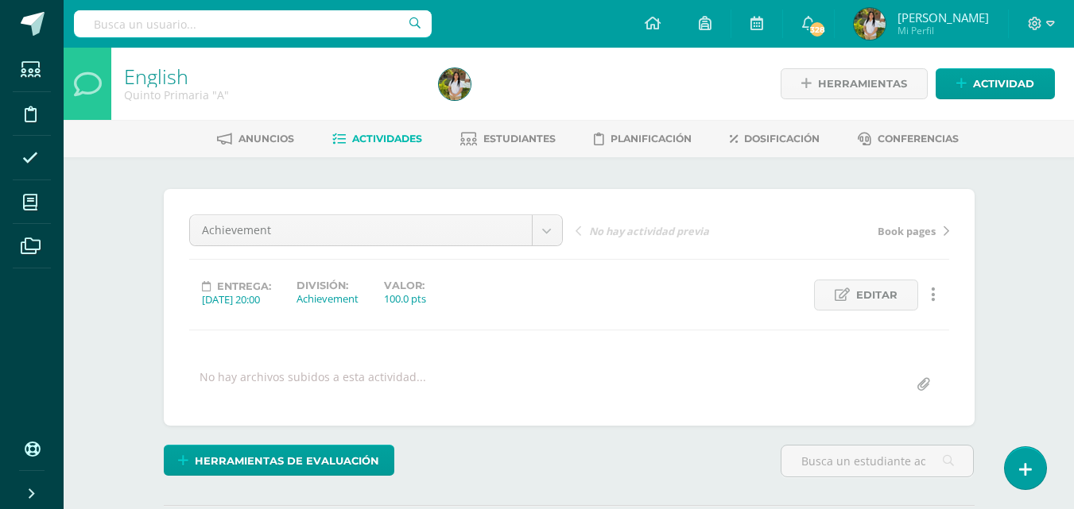
click at [1027, 211] on div "English Quinto Primaria "A" Herramientas Detalle de asistencias Actividad Anunc…" at bounding box center [569, 339] width 1010 height 582
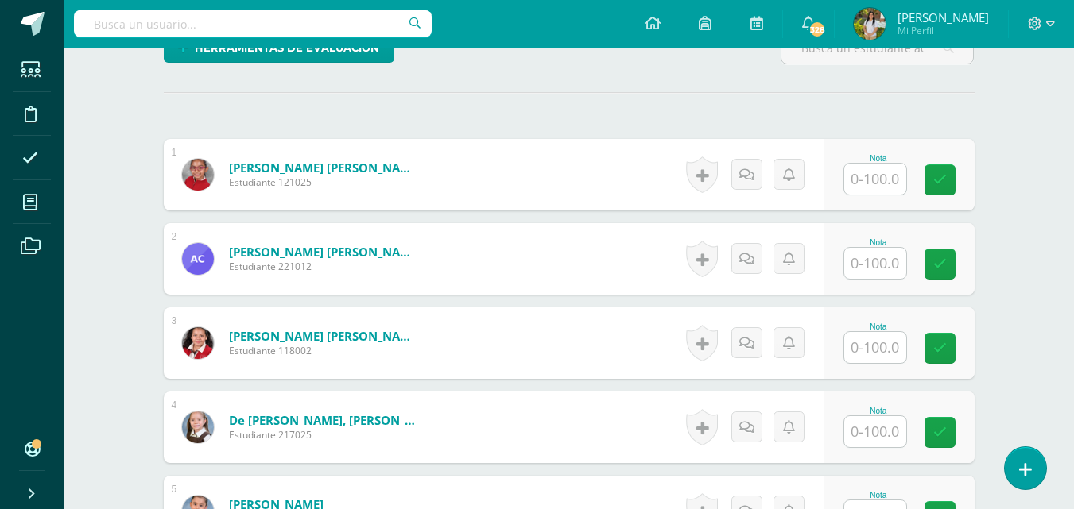
scroll to position [439, 0]
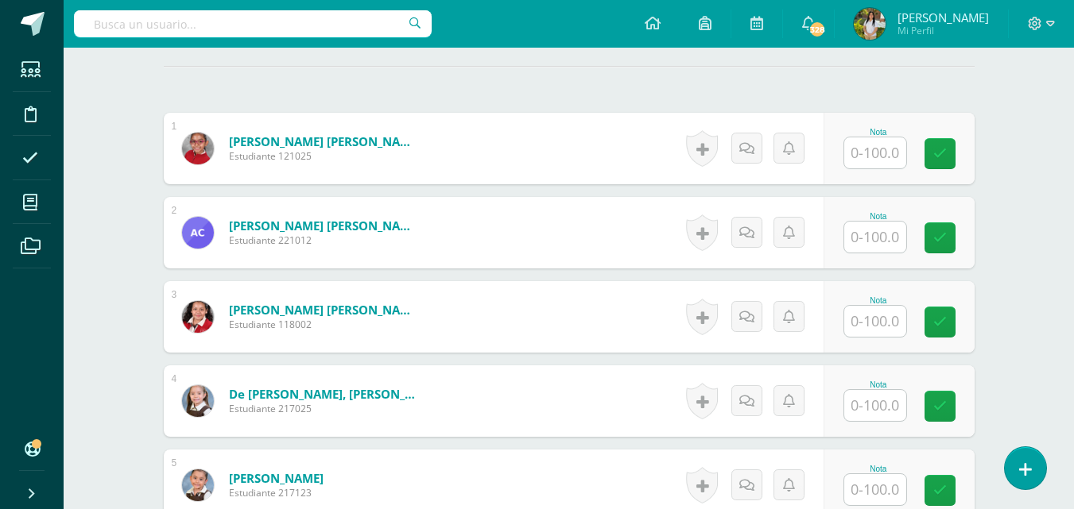
click at [868, 149] on input "text" at bounding box center [875, 152] width 62 height 31
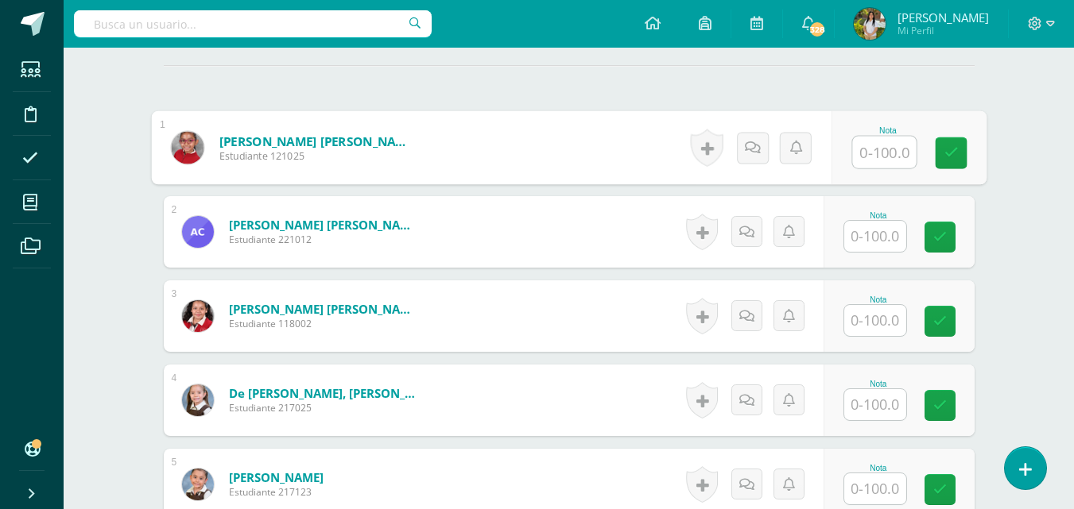
scroll to position [441, 0]
type input "54"
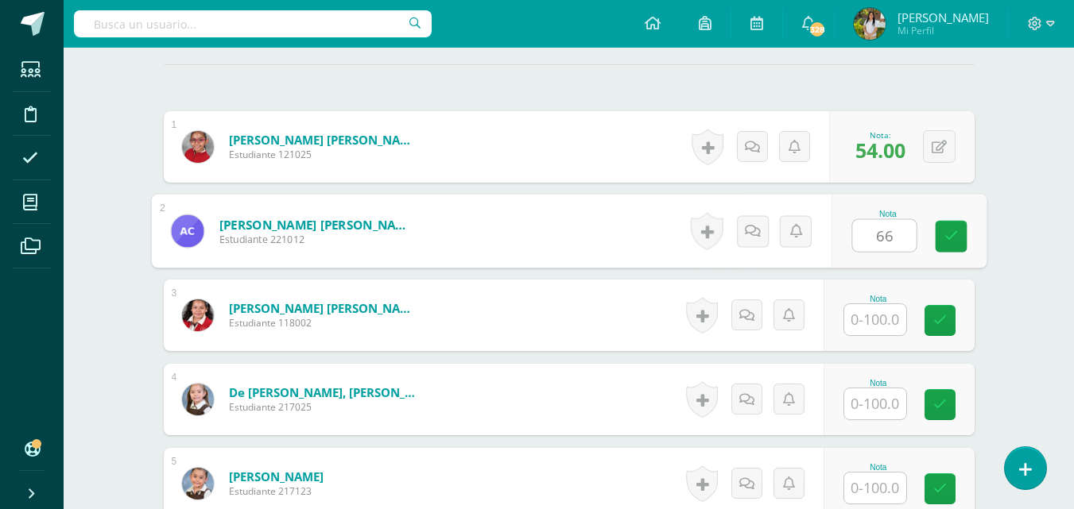
type input "66"
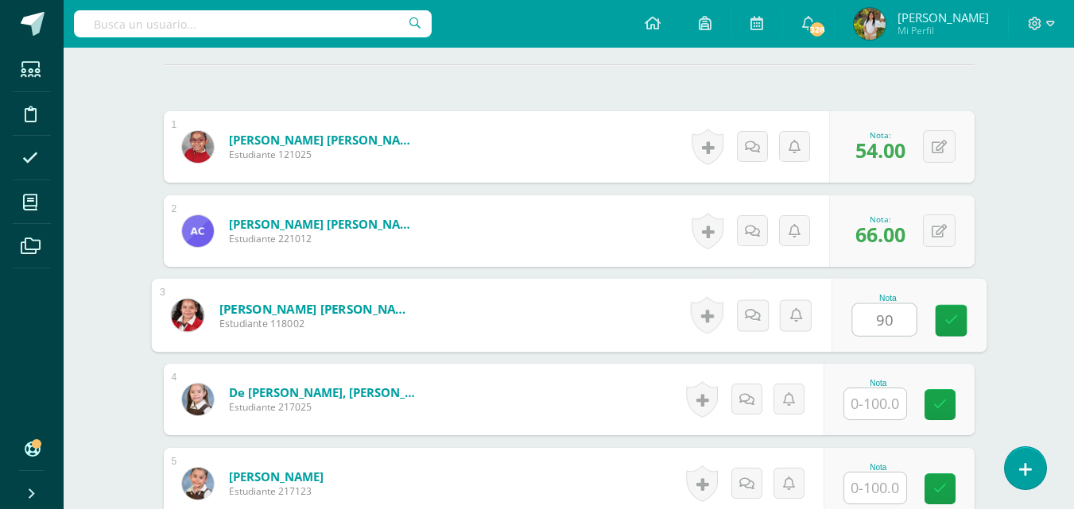
type input "90"
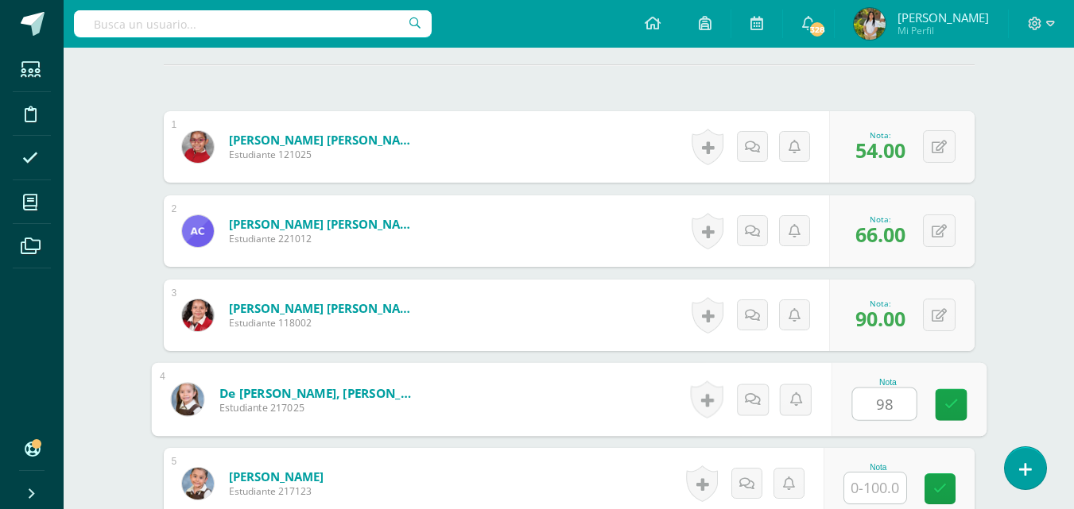
type input "98"
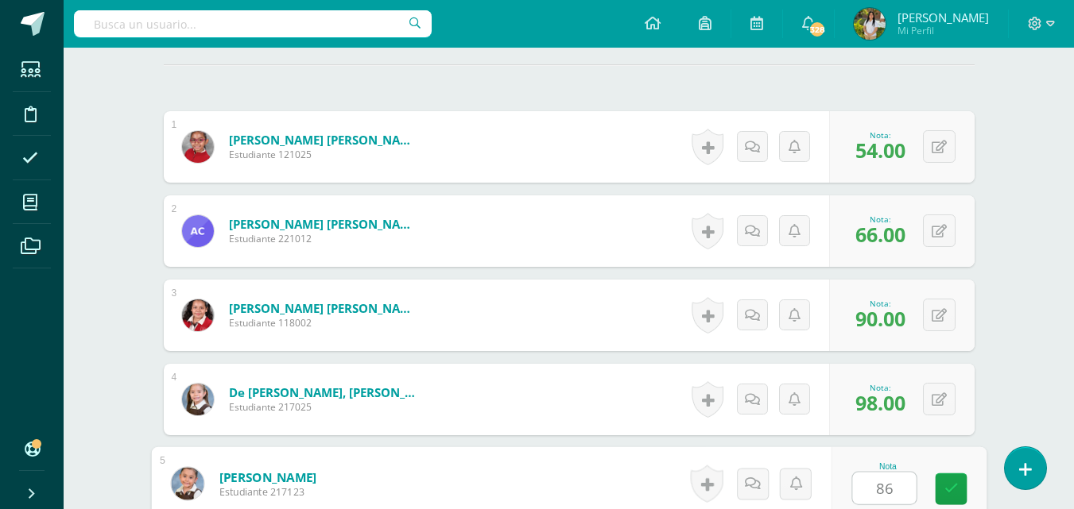
type input "86"
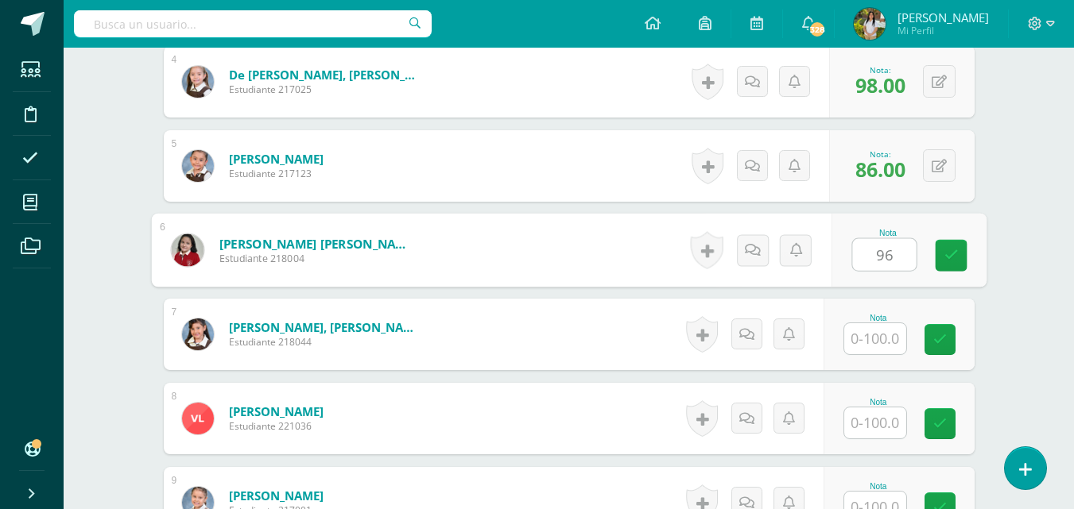
type input "96"
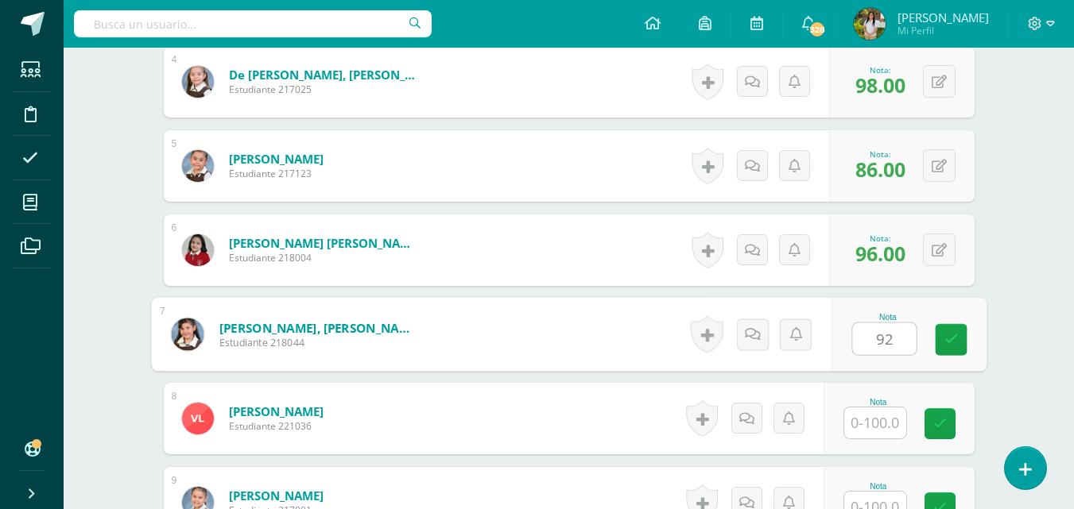
type input "92"
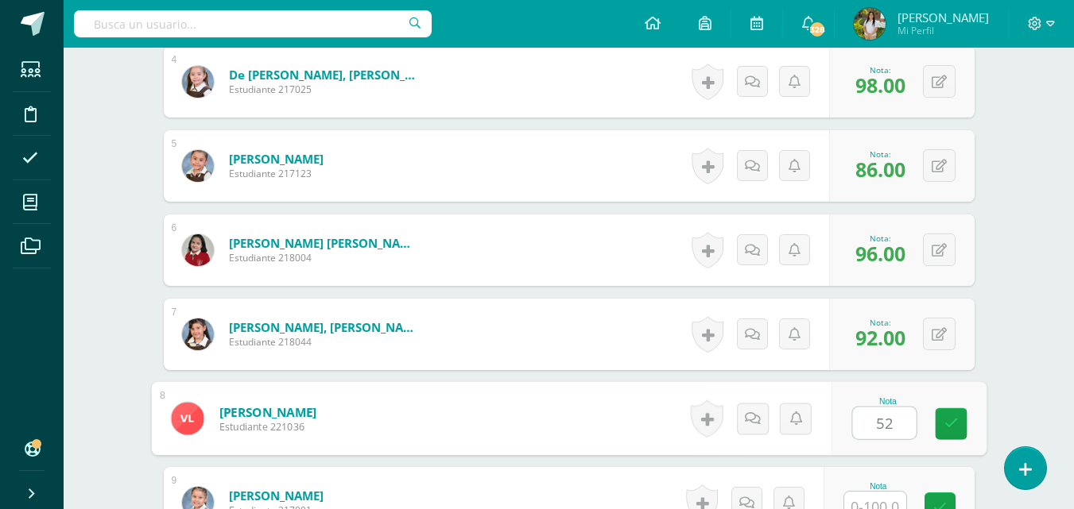
type input "52"
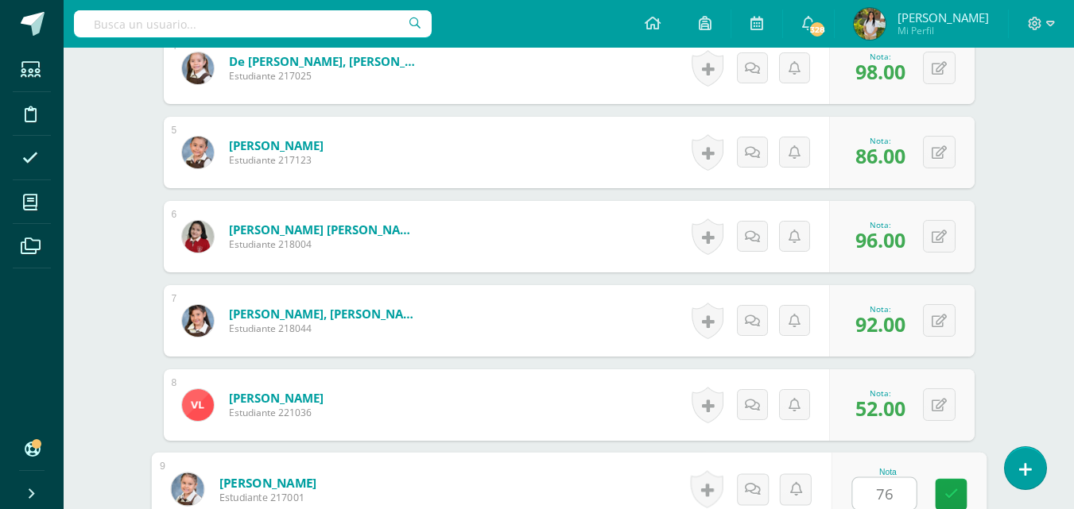
type input "76"
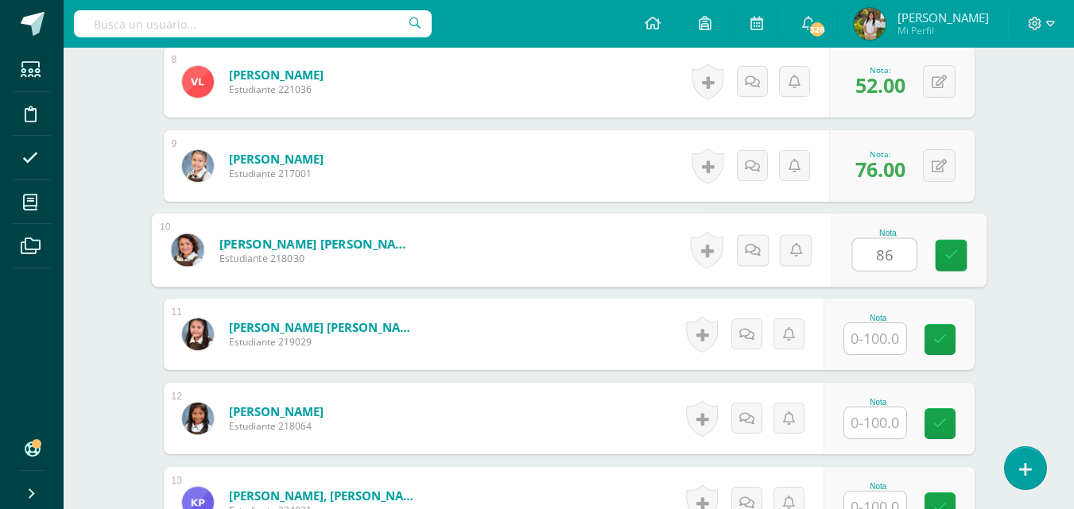
type input "86"
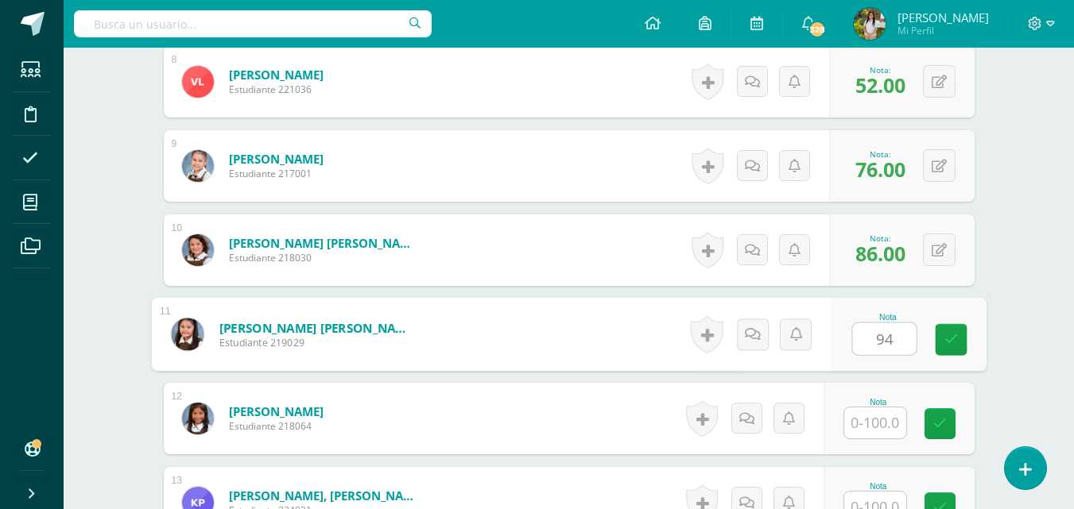
type input "94"
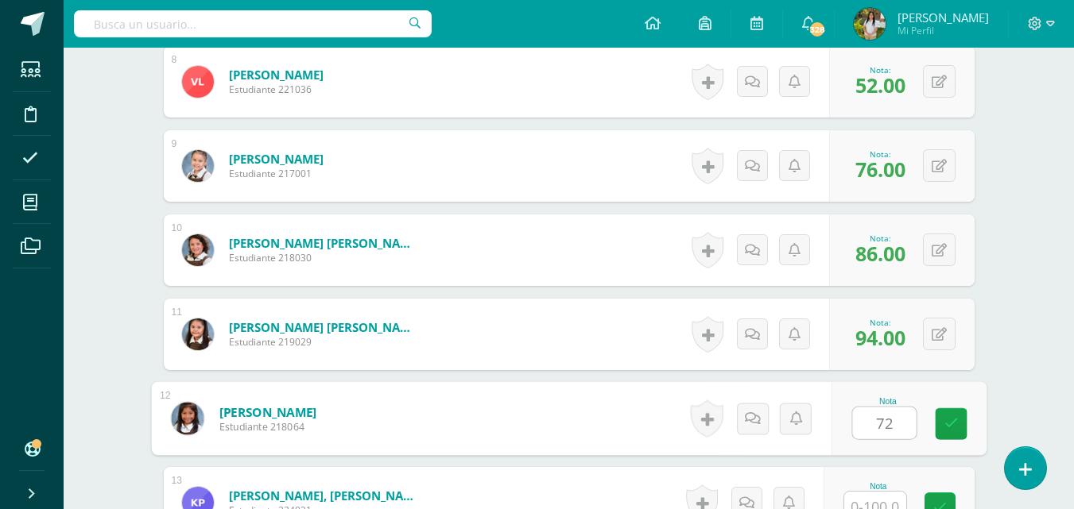
type input "72"
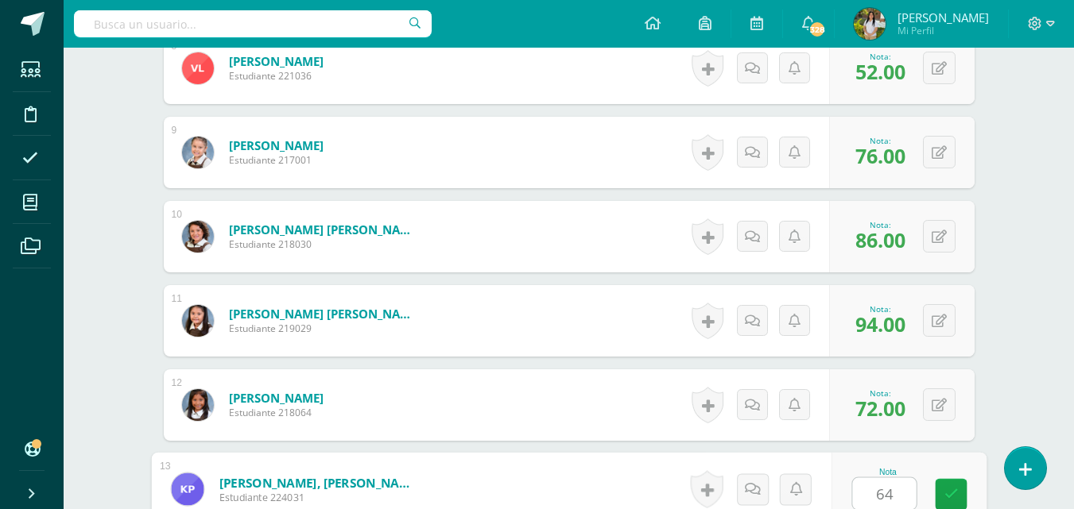
type input "64"
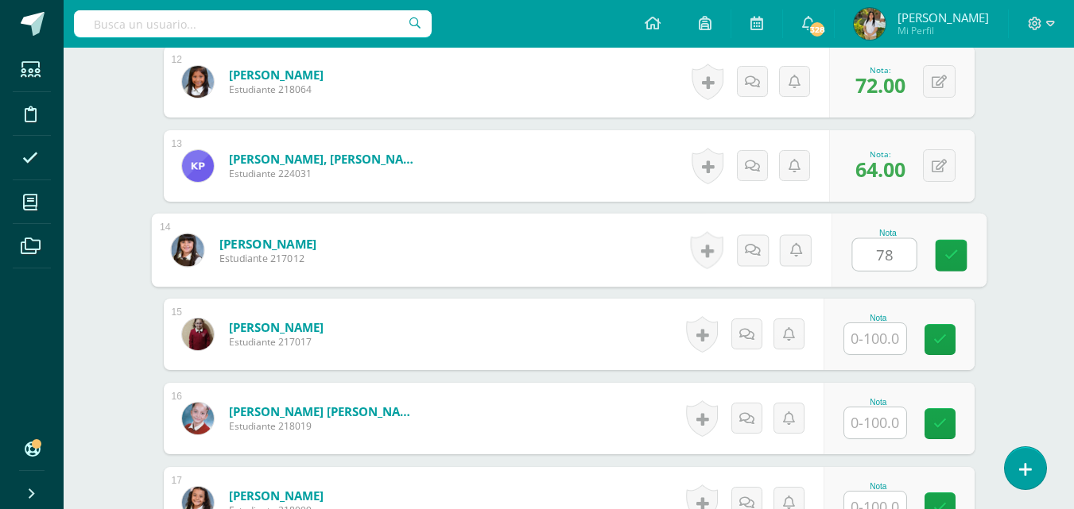
type input "78"
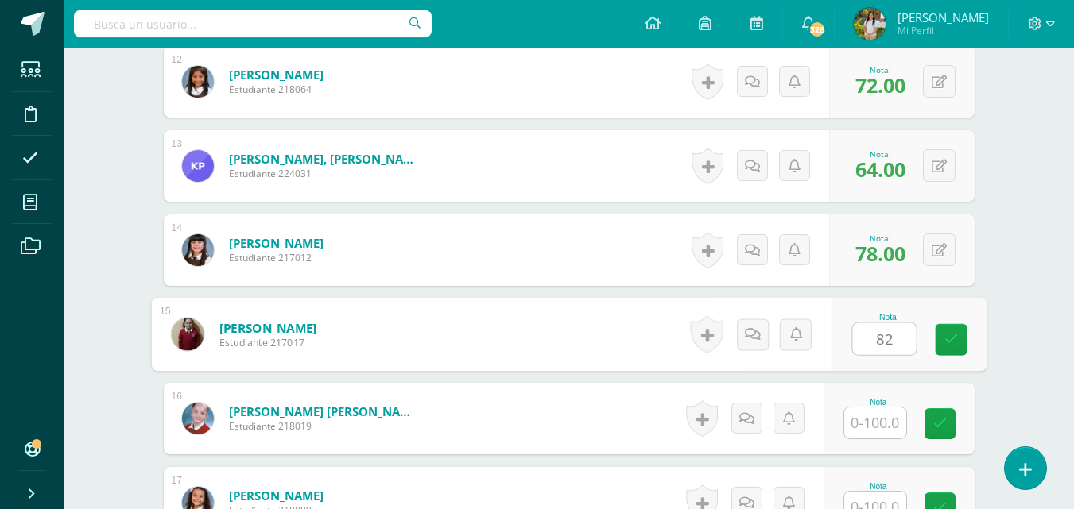
type input "82"
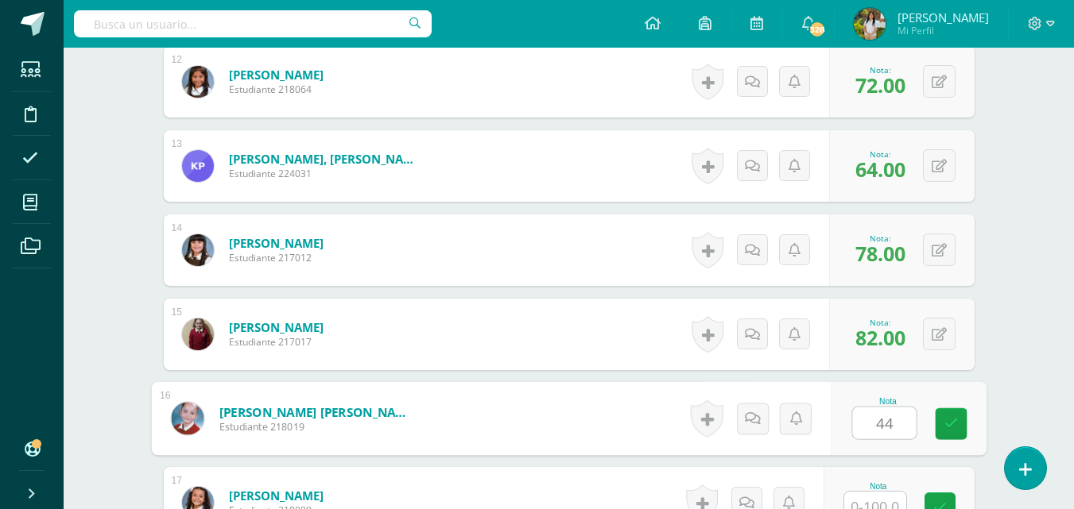
type input "44"
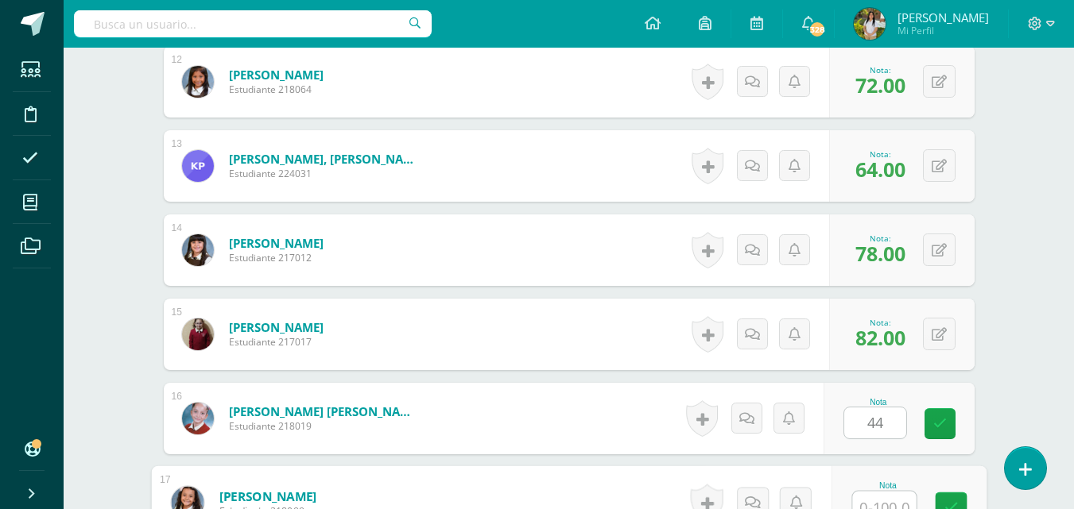
scroll to position [1446, 0]
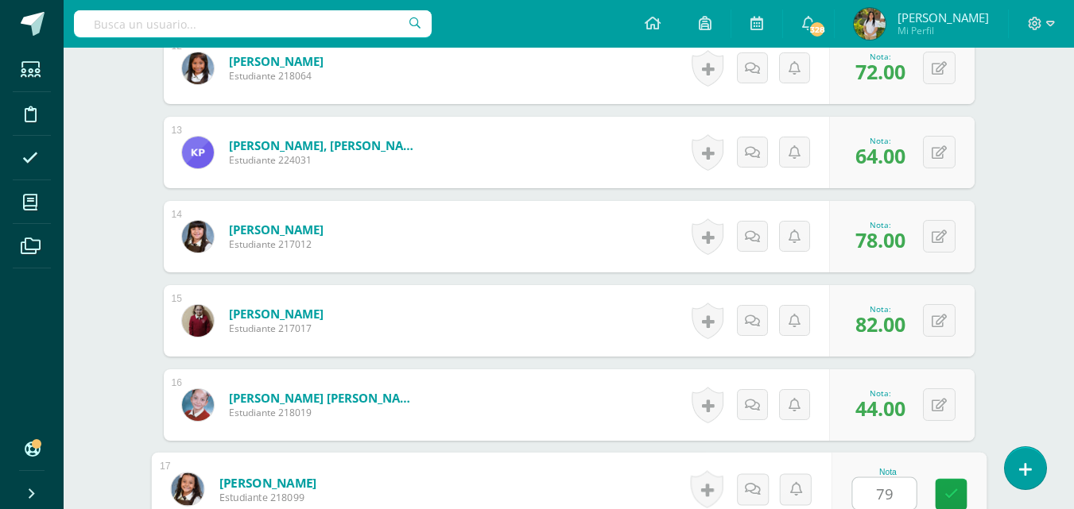
type input "79"
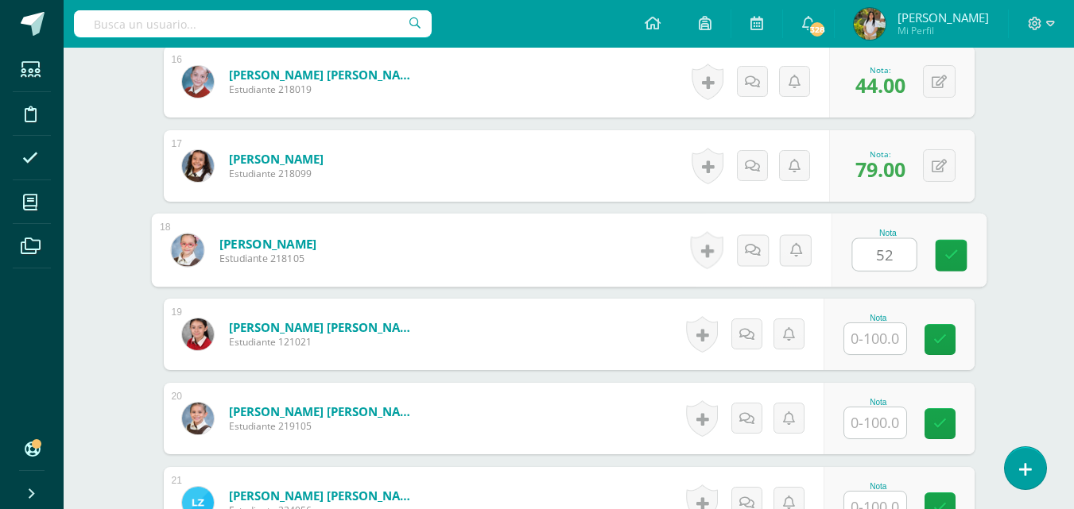
type input "52"
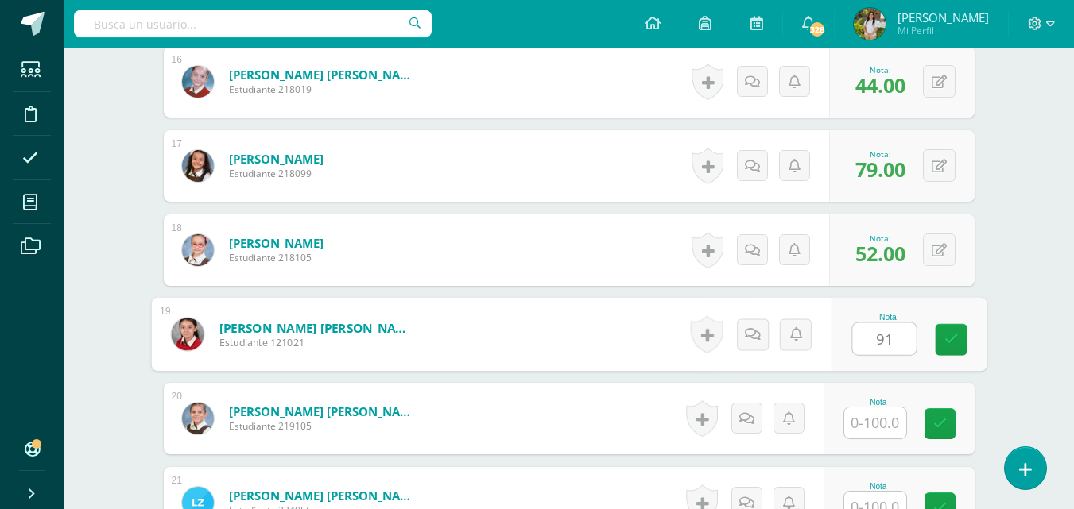
type input "91"
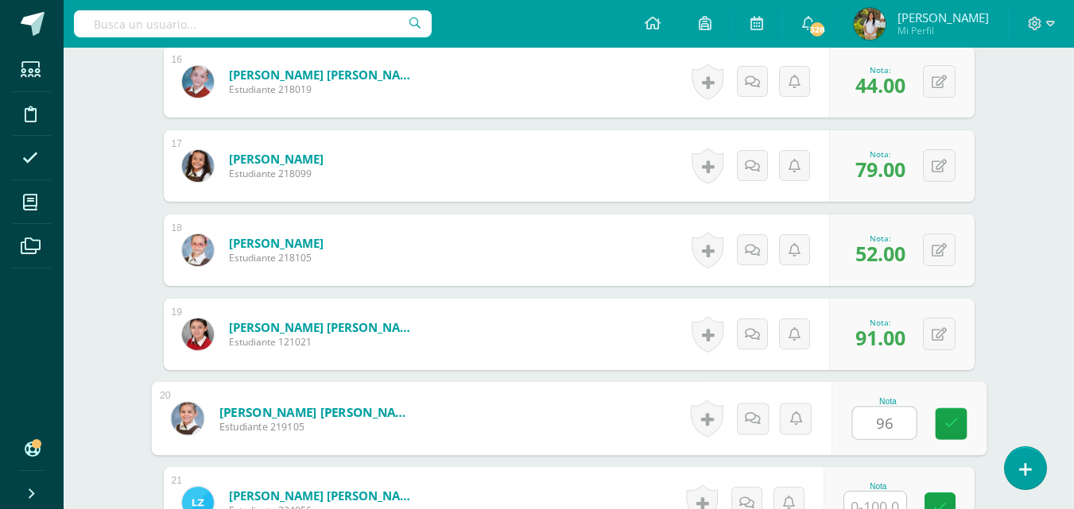
type input "96"
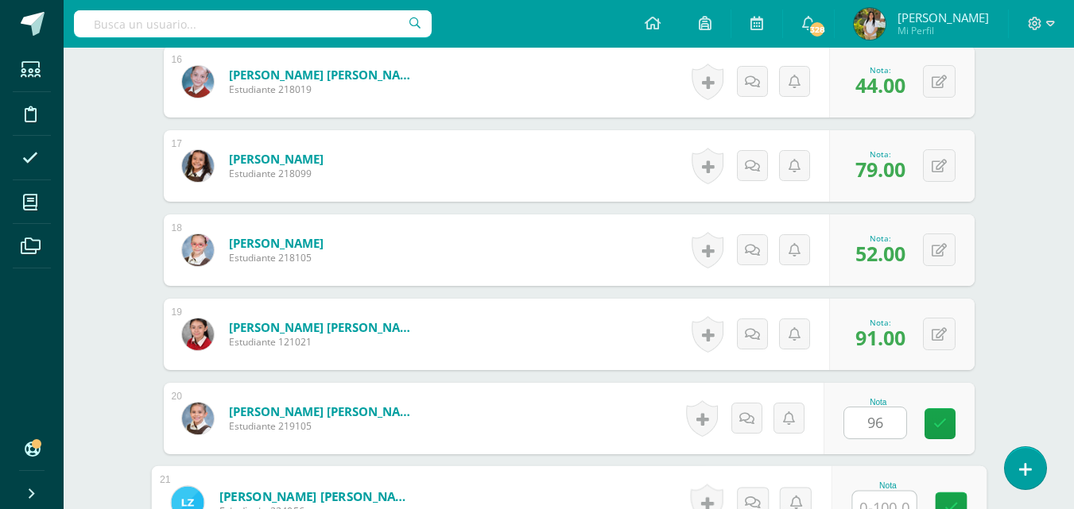
scroll to position [1783, 0]
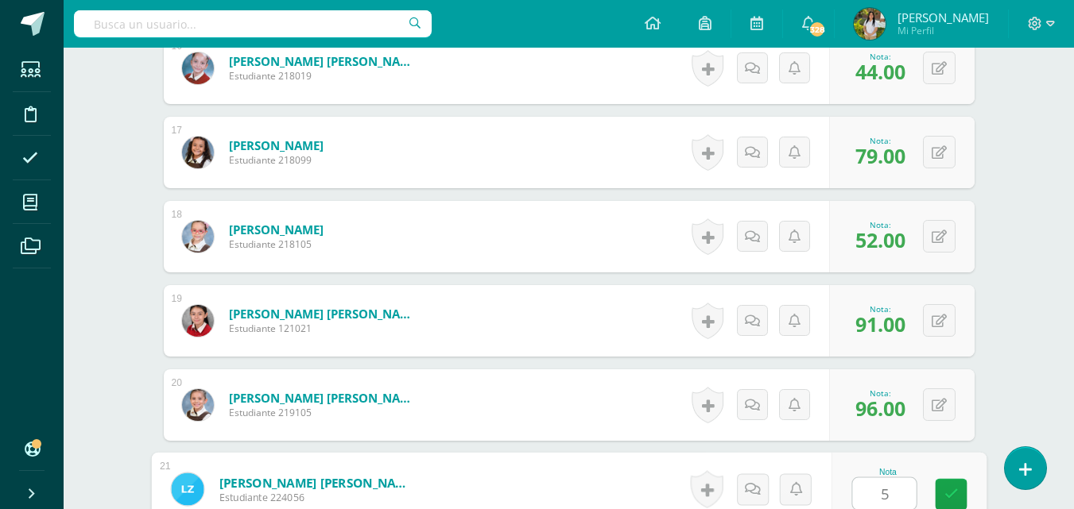
type input "58"
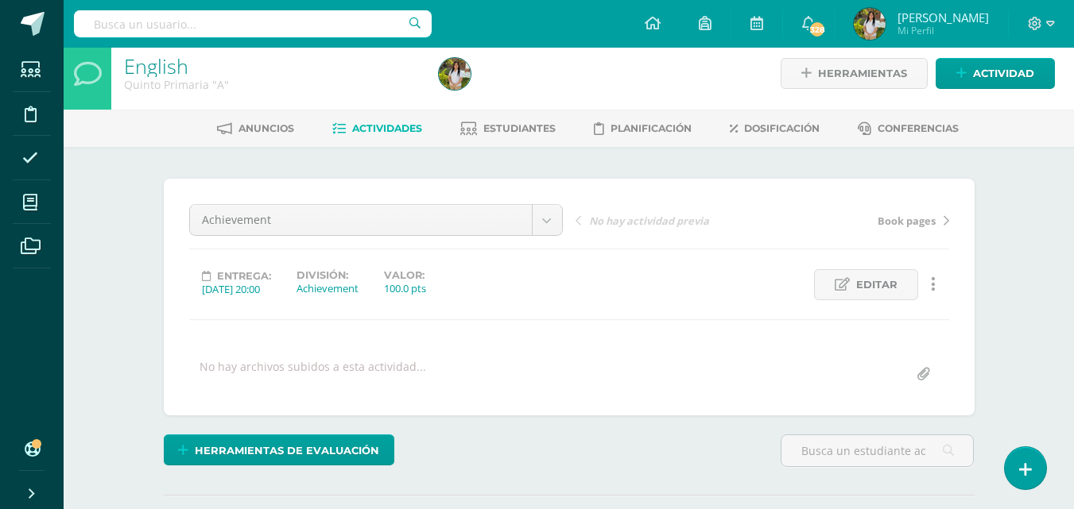
scroll to position [0, 0]
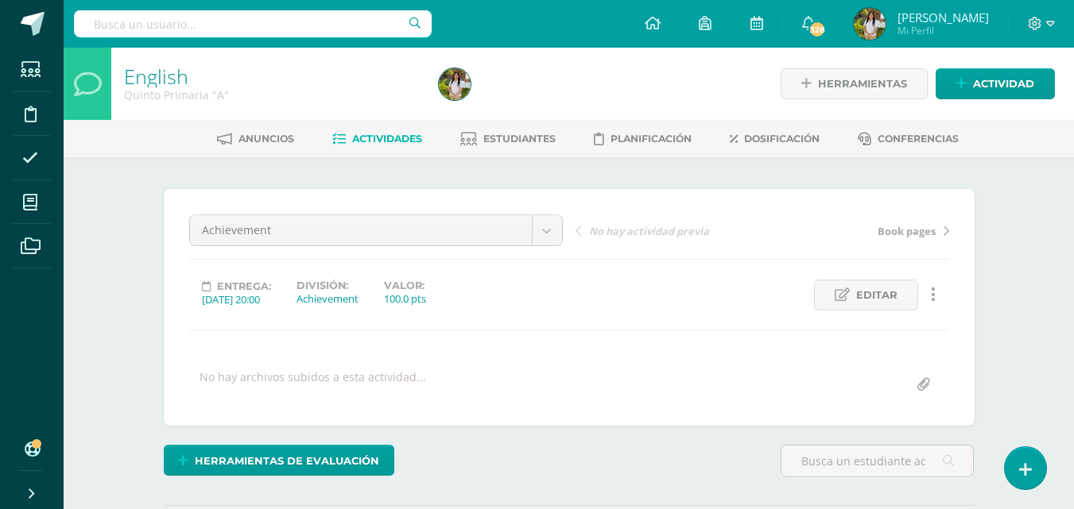
click at [354, 145] on span "Actividades" at bounding box center [387, 139] width 70 height 12
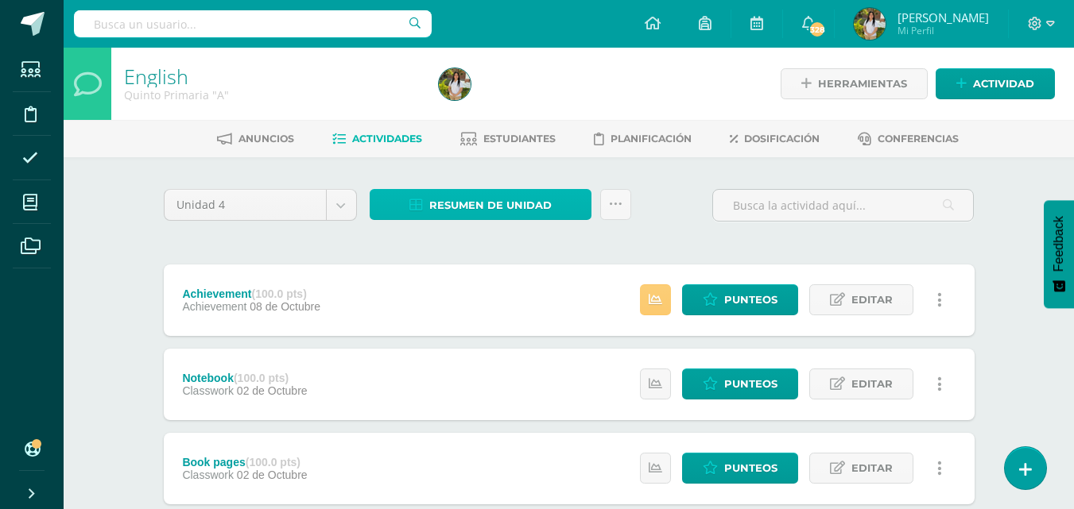
click at [434, 201] on span "Resumen de unidad" at bounding box center [490, 205] width 122 height 29
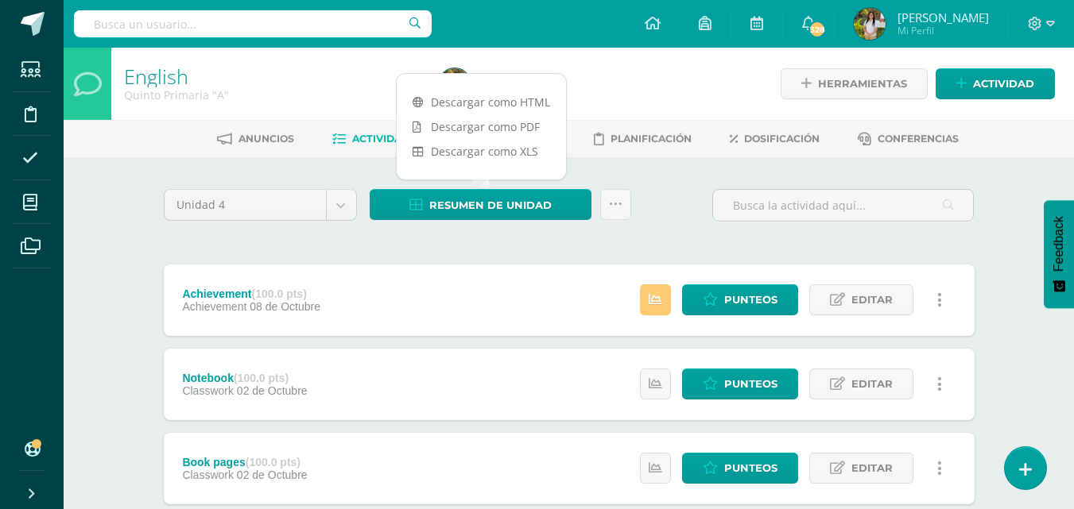
click at [501, 130] on link "Descargar como PDF" at bounding box center [481, 126] width 169 height 25
click at [761, 285] on span "Punteos" at bounding box center [750, 299] width 53 height 29
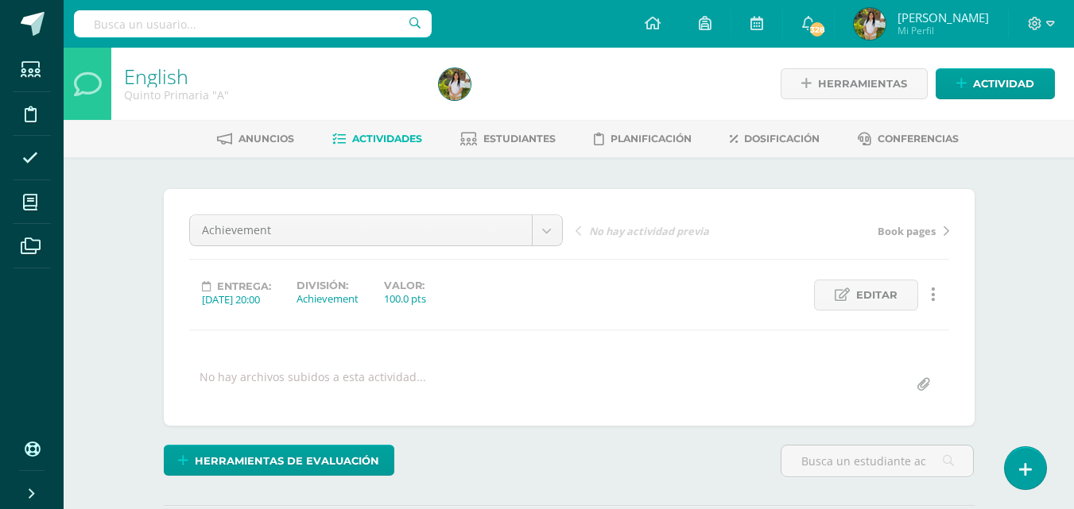
click at [1041, 214] on div "English Quinto Primaria "A" Herramientas Detalle de asistencias Actividad Anunc…" at bounding box center [569, 339] width 1010 height 582
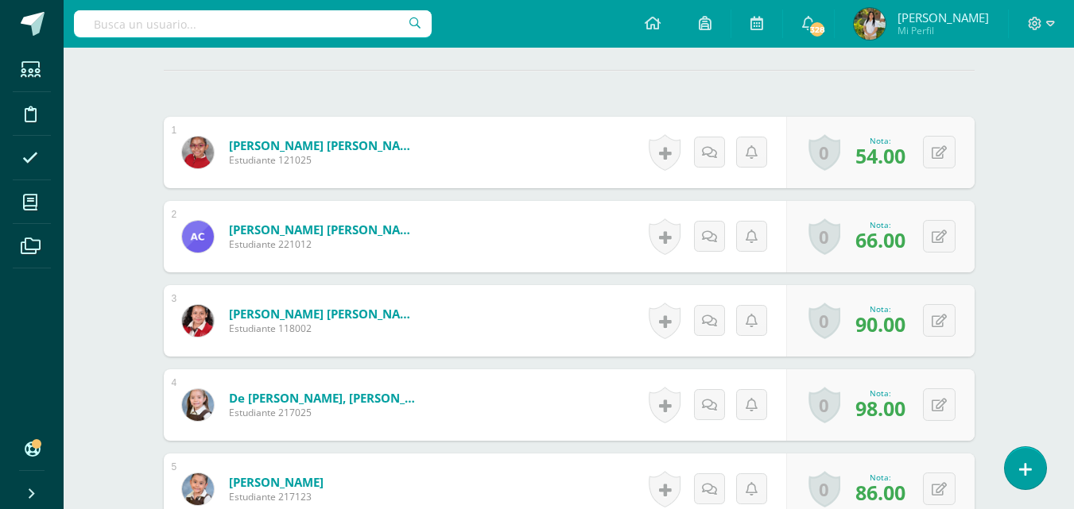
scroll to position [471, 0]
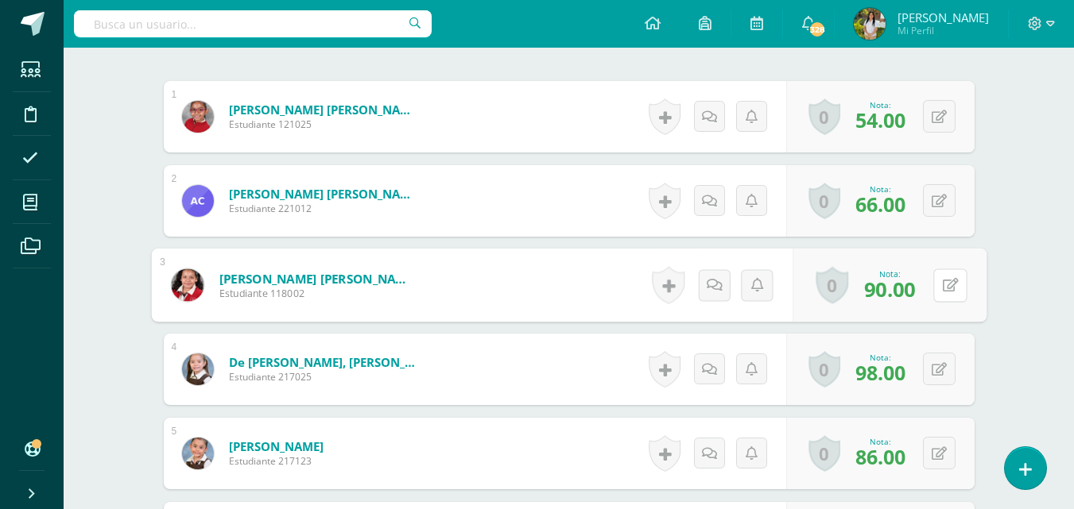
click at [949, 292] on button at bounding box center [949, 285] width 33 height 33
type input "80"
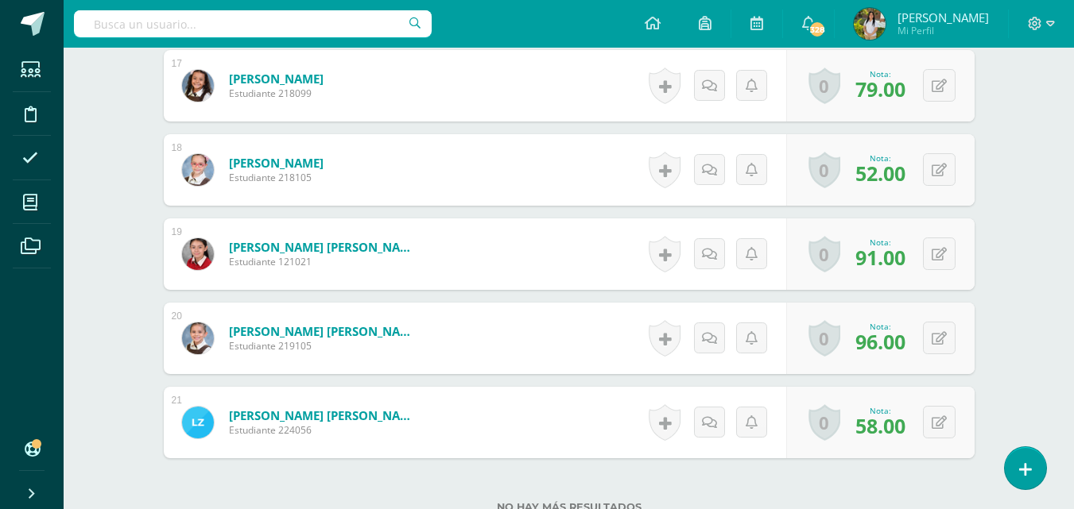
scroll to position [1871, 0]
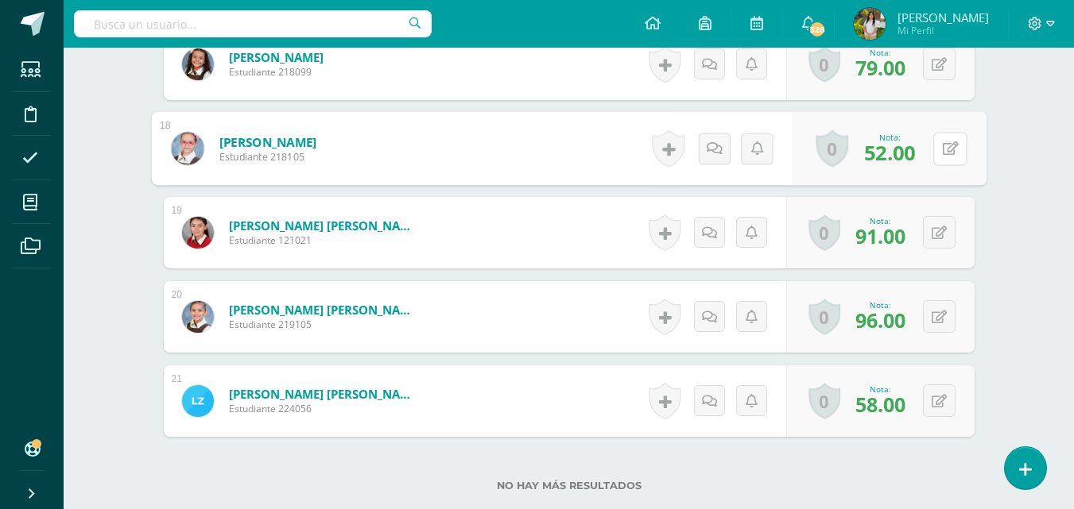
click at [939, 156] on button at bounding box center [949, 148] width 33 height 33
type input "72"
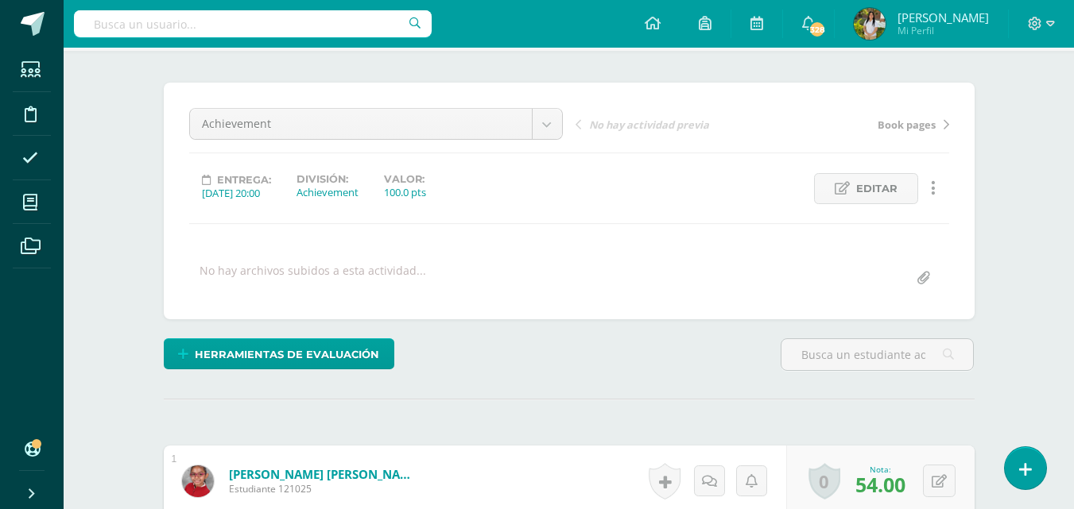
scroll to position [0, 0]
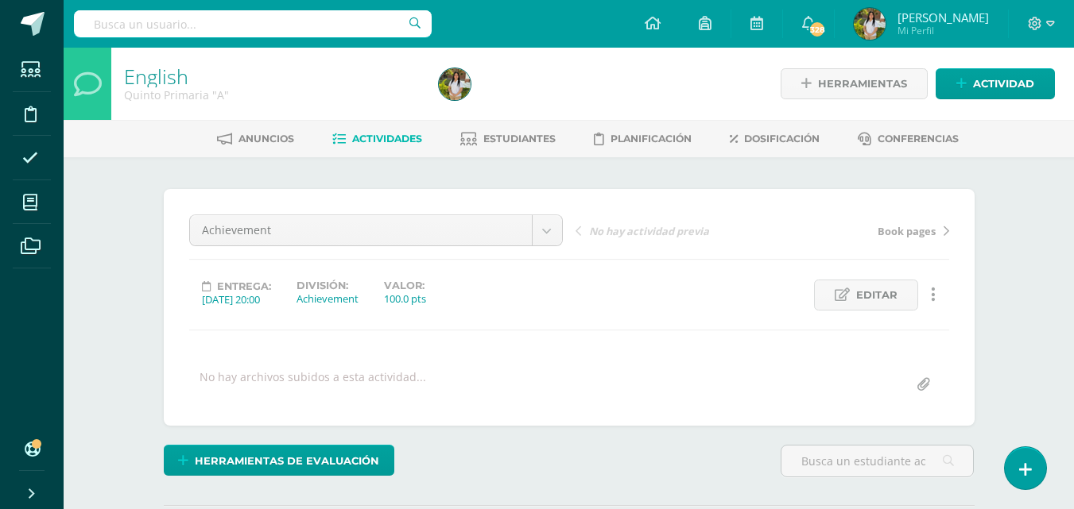
click at [378, 141] on span "Actividades" at bounding box center [387, 139] width 70 height 12
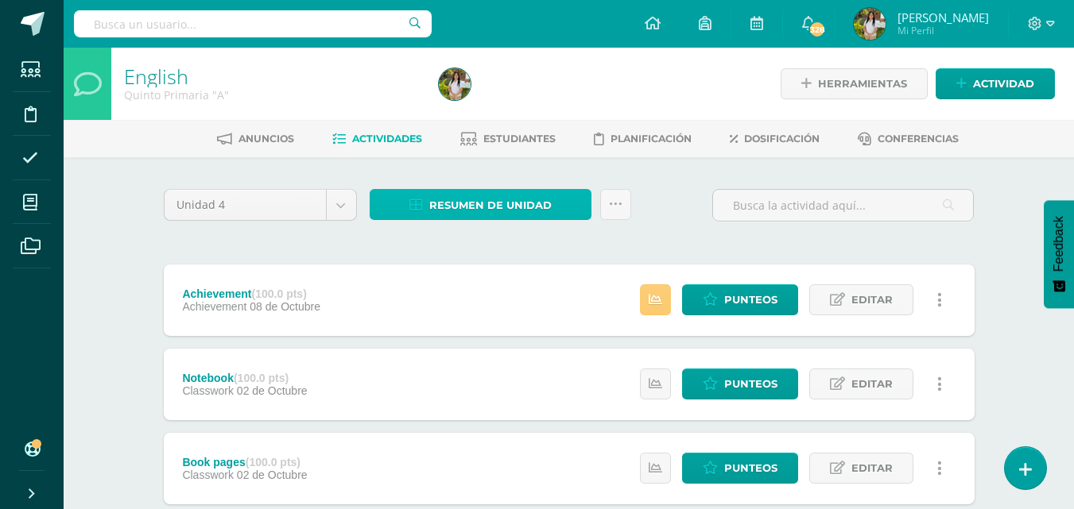
click at [547, 205] on span "Resumen de unidad" at bounding box center [490, 205] width 122 height 29
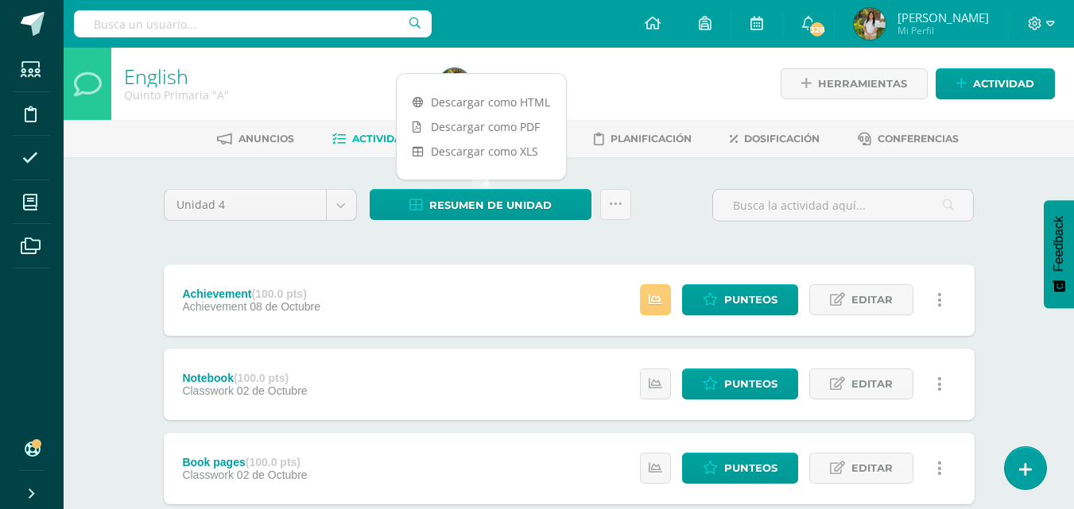
click at [507, 135] on link "Descargar como PDF" at bounding box center [481, 126] width 169 height 25
click at [761, 312] on span "Punteos" at bounding box center [750, 299] width 53 height 29
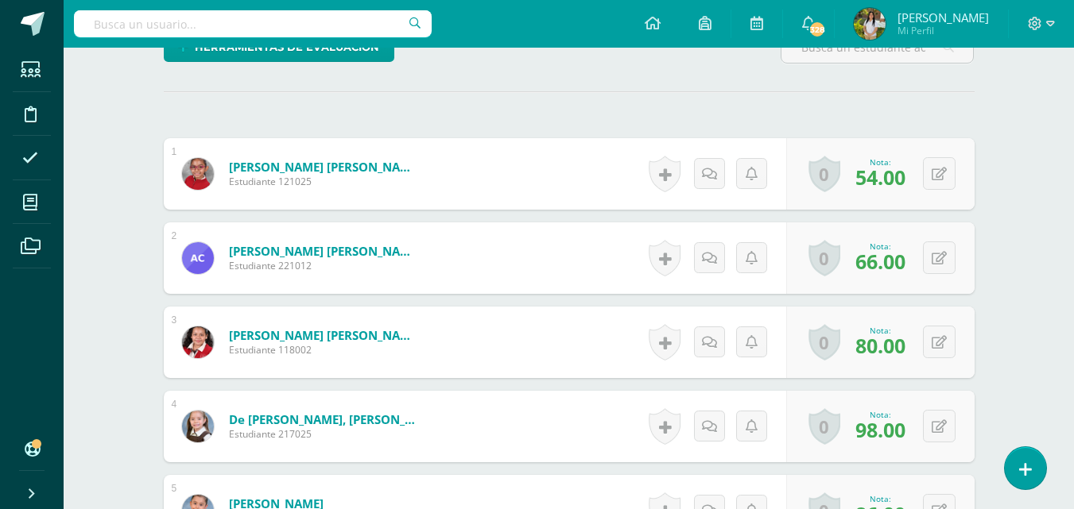
scroll to position [415, 0]
click at [936, 339] on button at bounding box center [939, 341] width 33 height 33
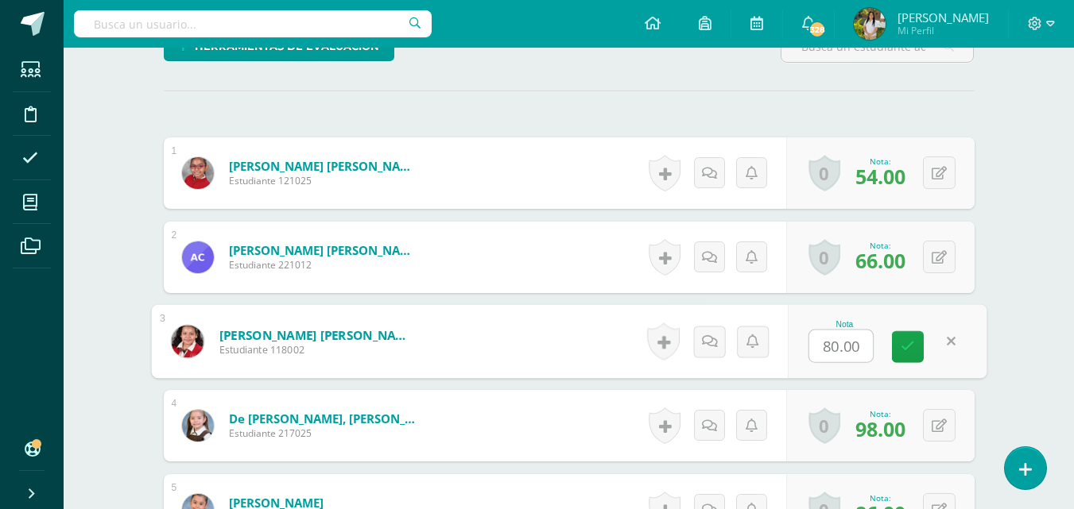
scroll to position [416, 0]
type input "70"
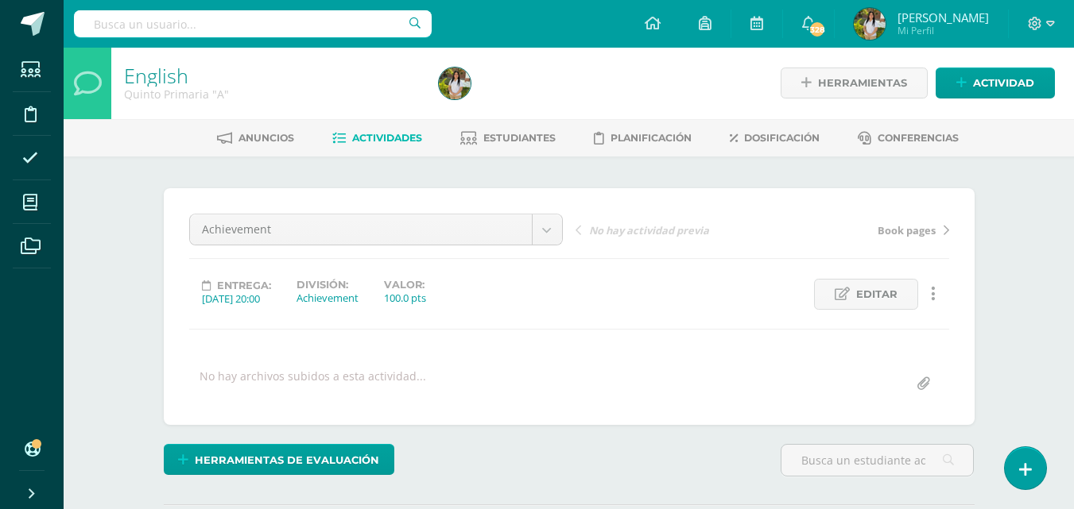
scroll to position [0, 0]
click at [358, 130] on link "Actividades" at bounding box center [377, 138] width 90 height 25
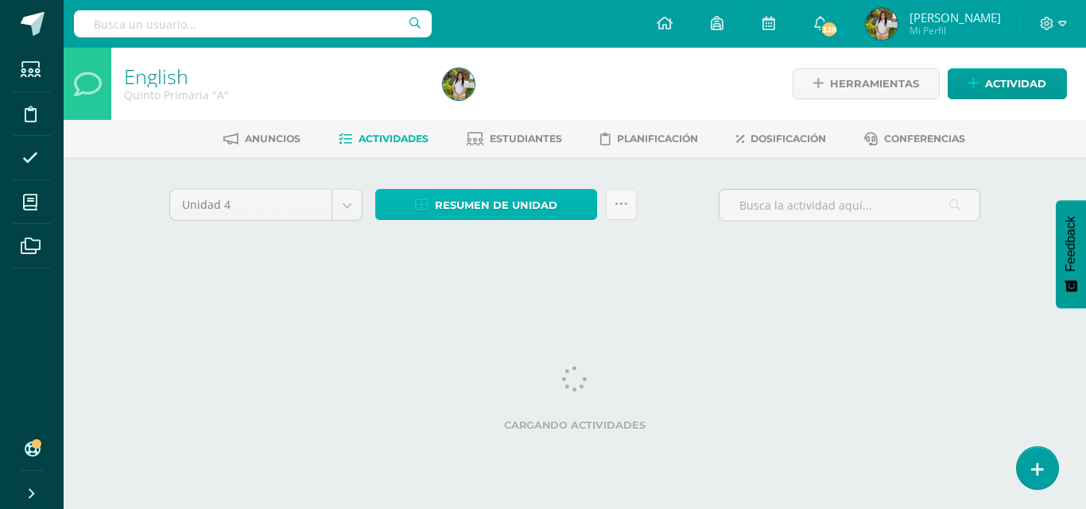
click at [455, 208] on span "Resumen de unidad" at bounding box center [496, 205] width 122 height 29
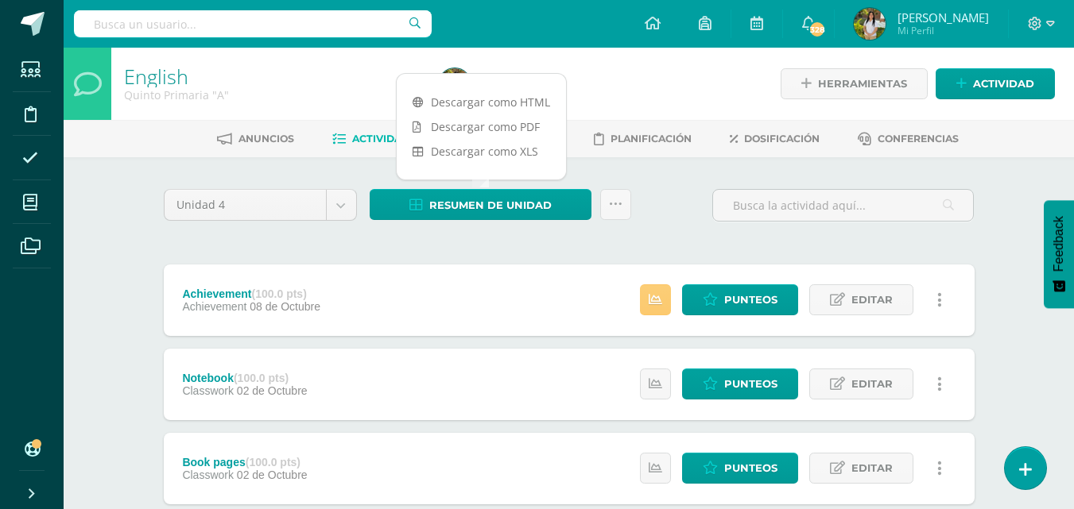
click at [509, 130] on link "Descargar como PDF" at bounding box center [481, 126] width 169 height 25
click at [749, 301] on span "Punteos" at bounding box center [750, 299] width 53 height 29
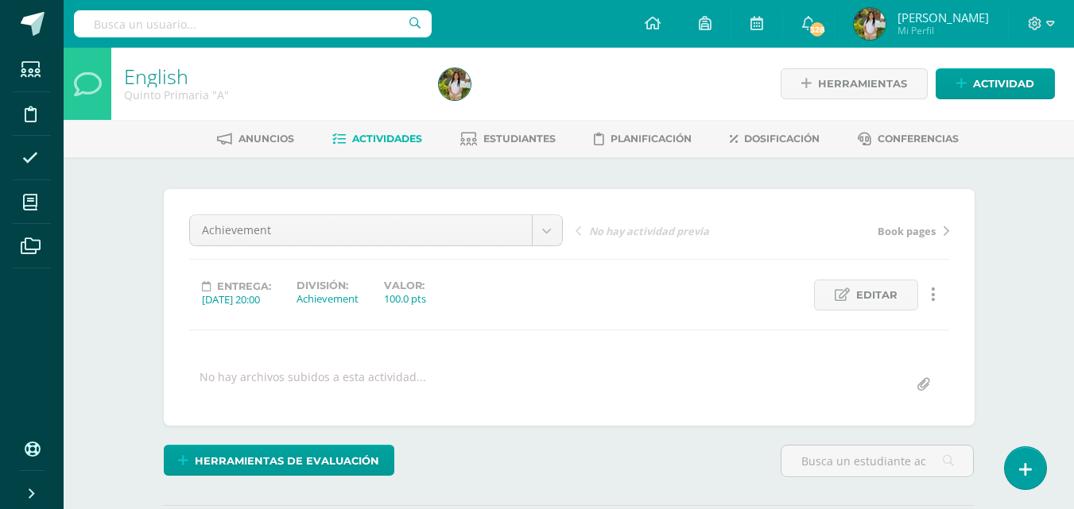
click at [1003, 250] on div "¿Estás seguro que quieres eliminar esta actividad? Esto borrará la actividad y …" at bounding box center [569, 393] width 874 height 472
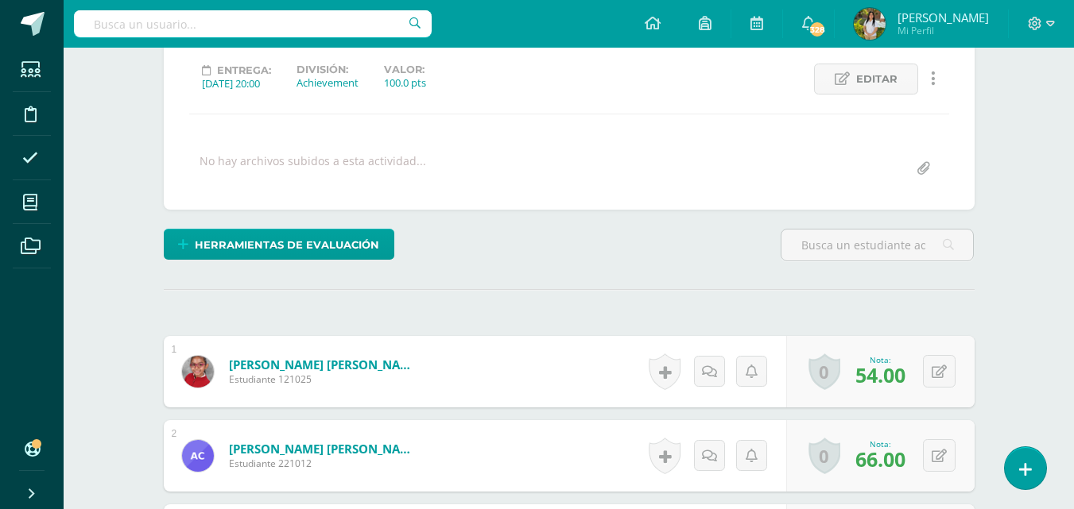
scroll to position [217, 0]
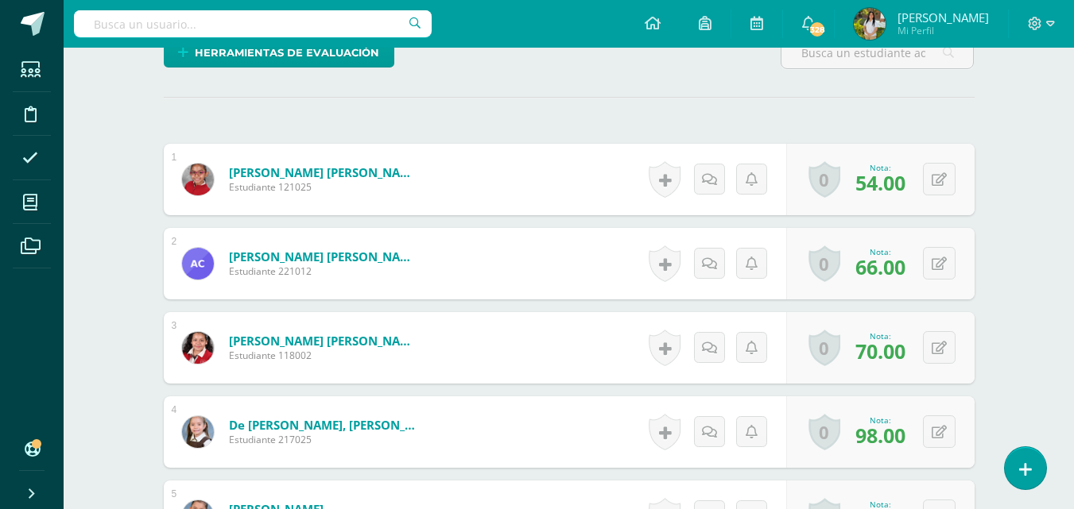
scroll to position [409, 0]
click at [941, 346] on button at bounding box center [939, 347] width 33 height 33
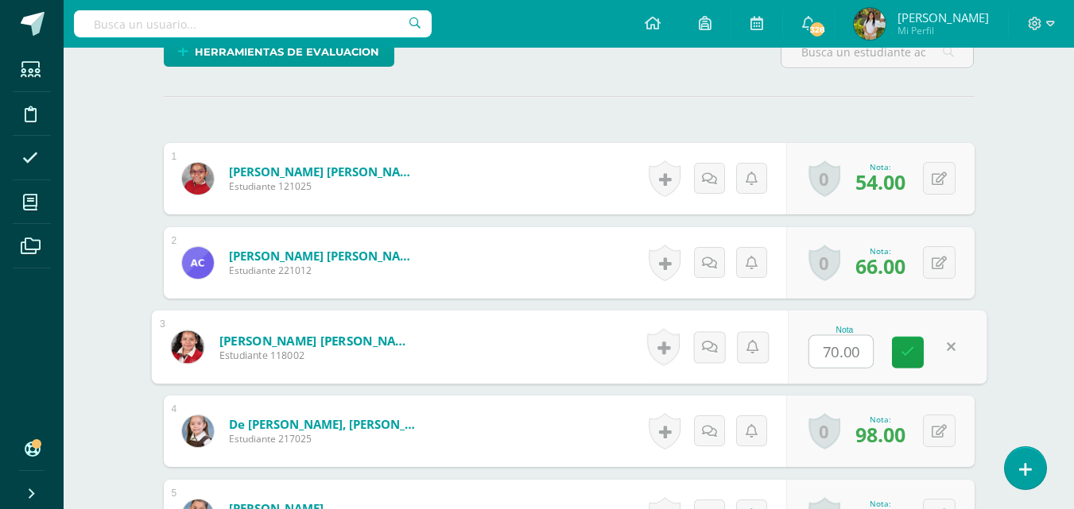
type input "2"
type input "72"
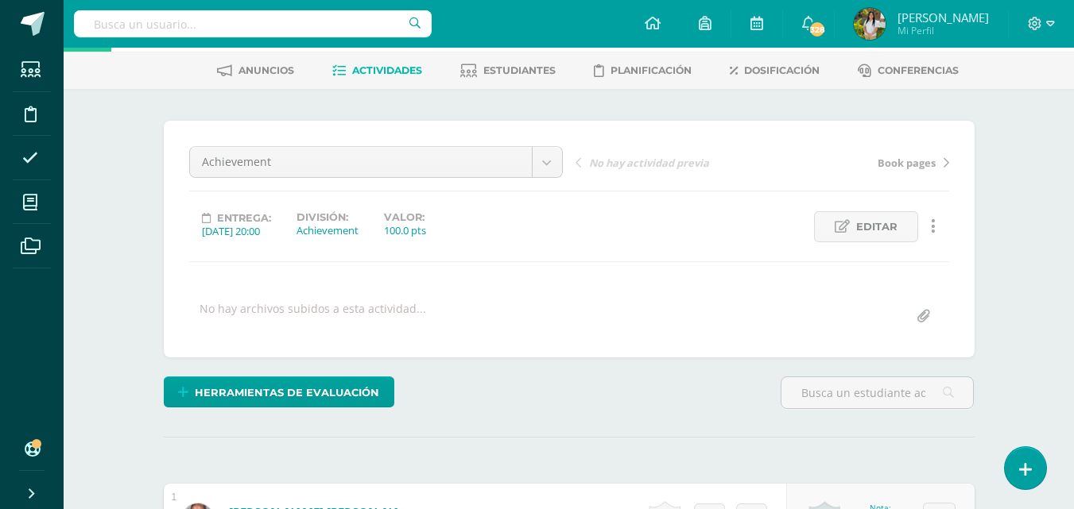
scroll to position [0, 0]
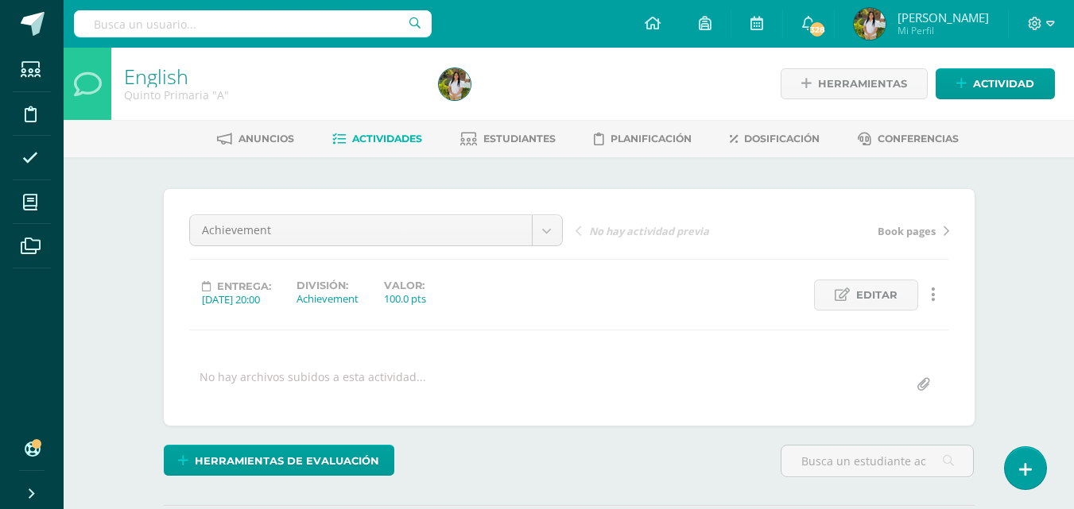
click at [396, 144] on span "Actividades" at bounding box center [387, 139] width 70 height 12
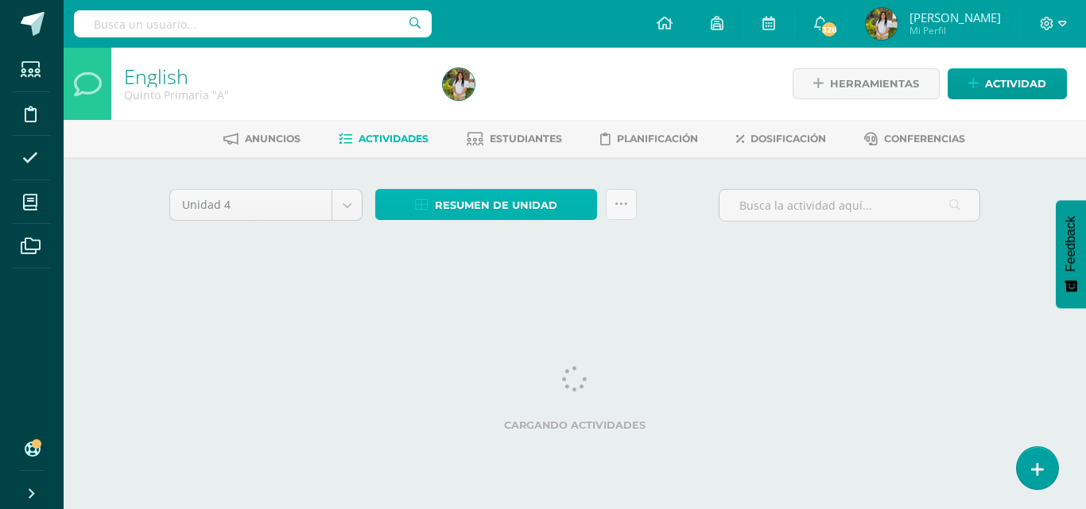
click at [474, 205] on span "Resumen de unidad" at bounding box center [496, 205] width 122 height 29
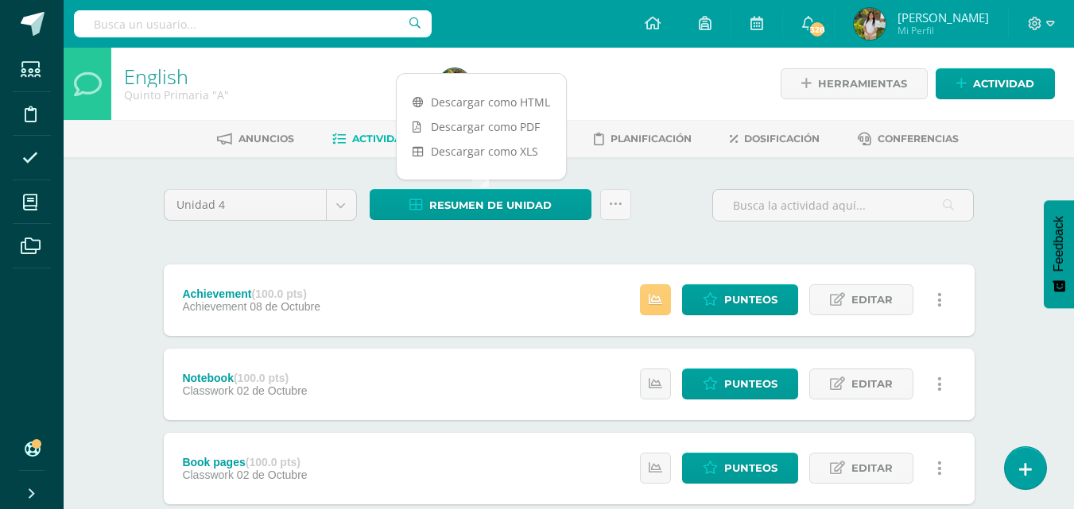
click at [509, 132] on link "Descargar como PDF" at bounding box center [481, 126] width 169 height 25
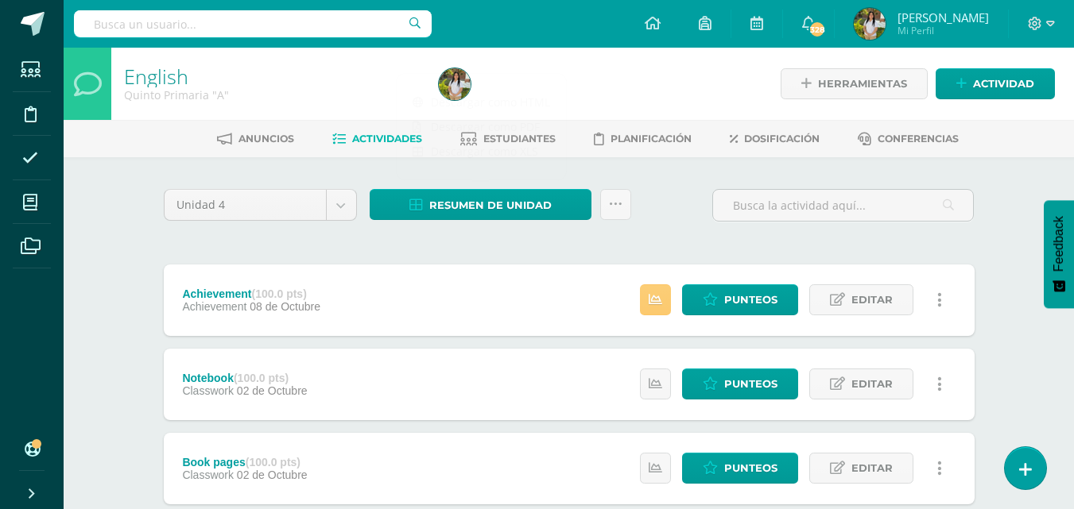
click at [655, 230] on div "Unidad 4 Unidad 1 Unidad 2 Unidad 3 Unidad 4 Resumen de unidad Subir actividade…" at bounding box center [568, 211] width 823 height 45
click at [523, 138] on span "Estudiantes" at bounding box center [519, 139] width 72 height 12
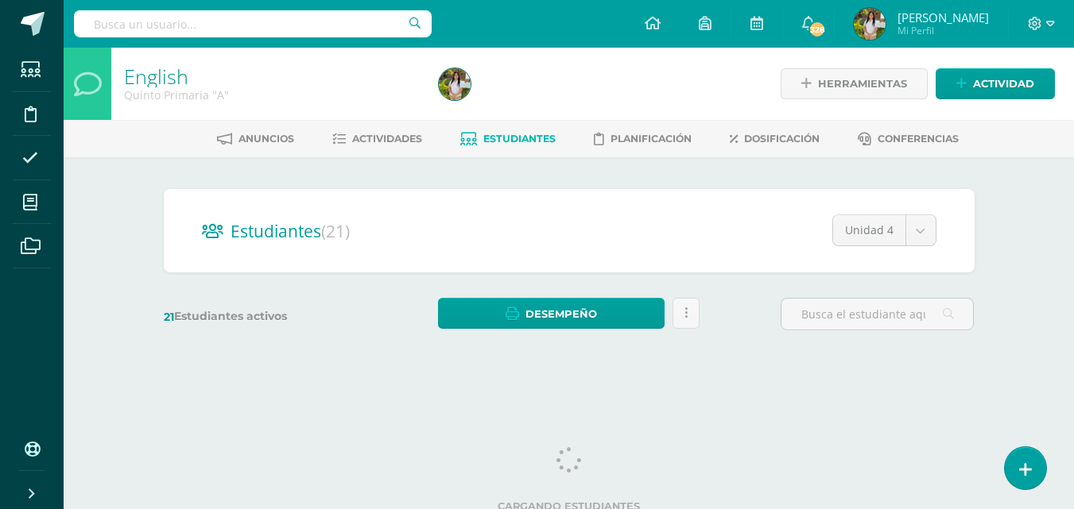
click at [1002, 232] on div "Estudiantes (21) Unidad 4 Unidad 4 Unidad 3 Unidad 2 Unidad 1 21 Estudiantes ac…" at bounding box center [569, 267] width 874 height 220
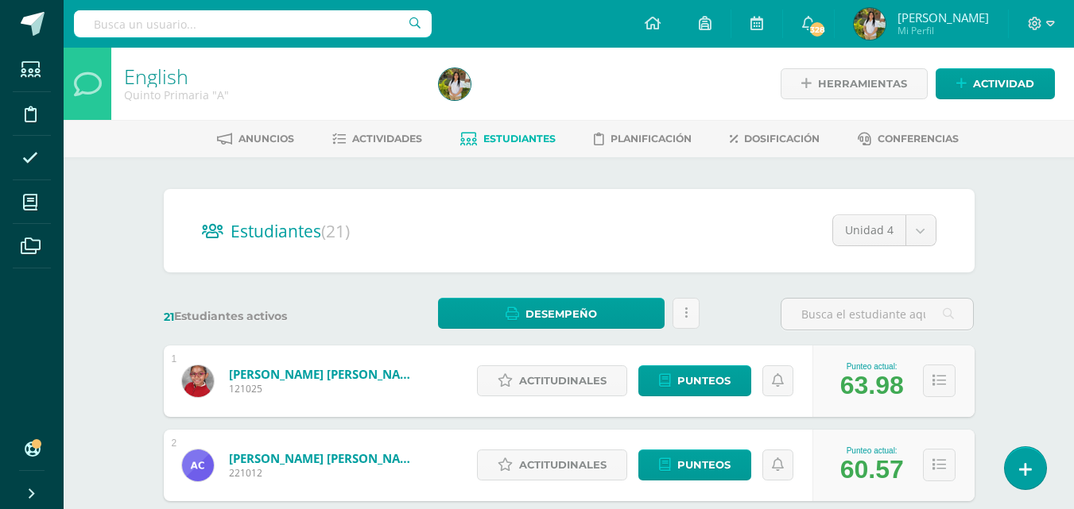
click at [687, 308] on icon at bounding box center [685, 314] width 3 height 14
click at [714, 310] on div "21 Estudiantes activos Desempeño Descargar como HTML Descargar como PDF Estás p…" at bounding box center [568, 314] width 823 height 33
click at [941, 391] on button at bounding box center [939, 381] width 33 height 33
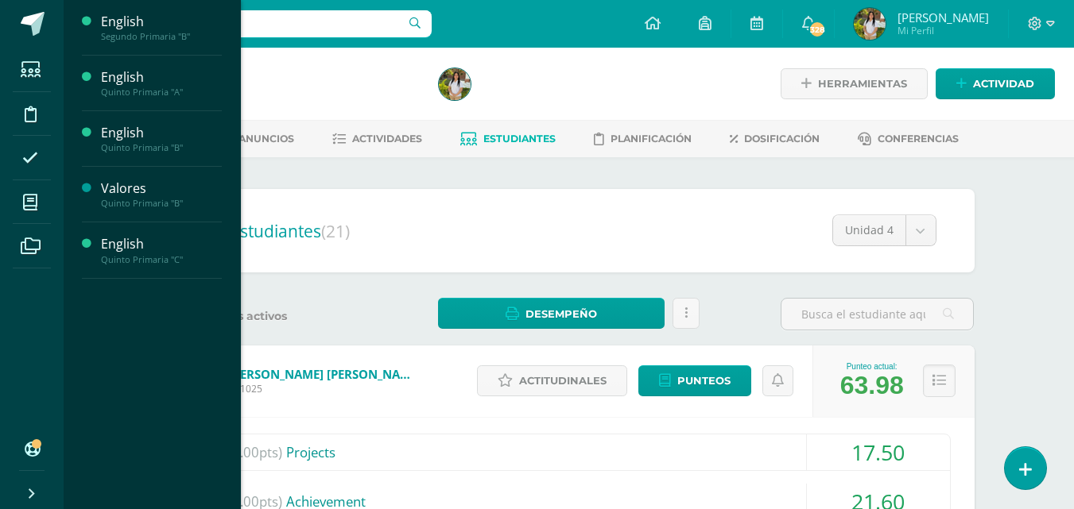
click at [157, 176] on span "Actividades" at bounding box center [148, 175] width 61 height 15
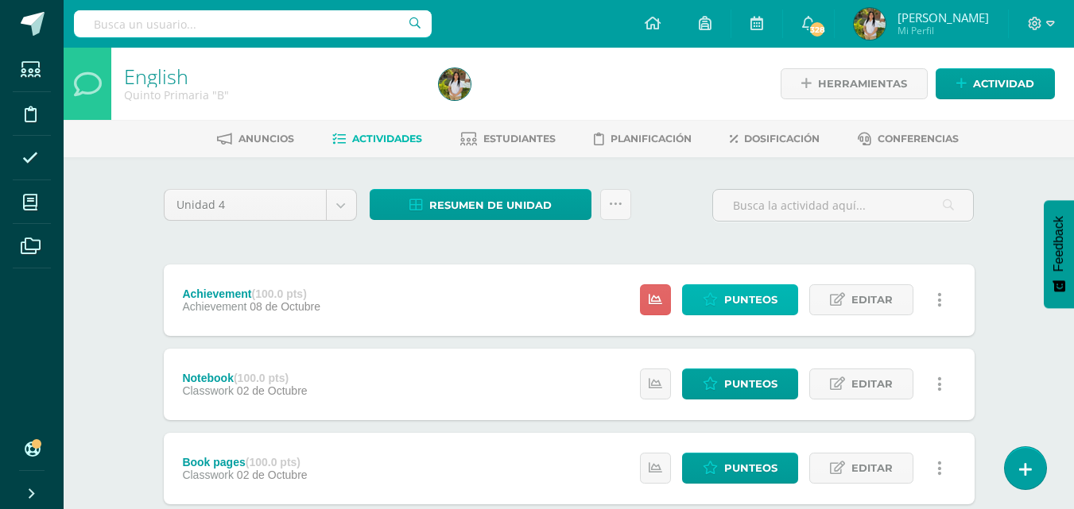
click at [765, 297] on span "Punteos" at bounding box center [750, 299] width 53 height 29
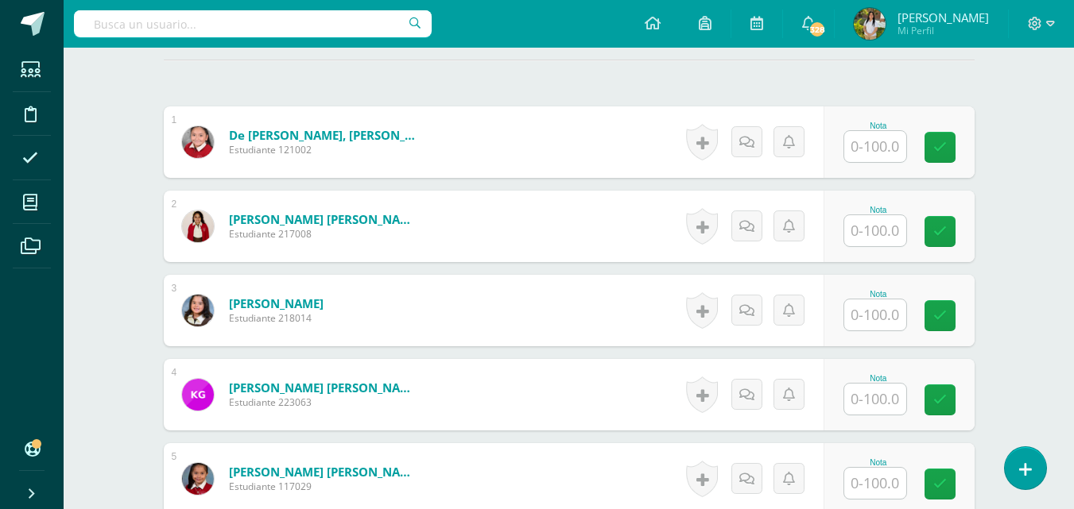
scroll to position [447, 0]
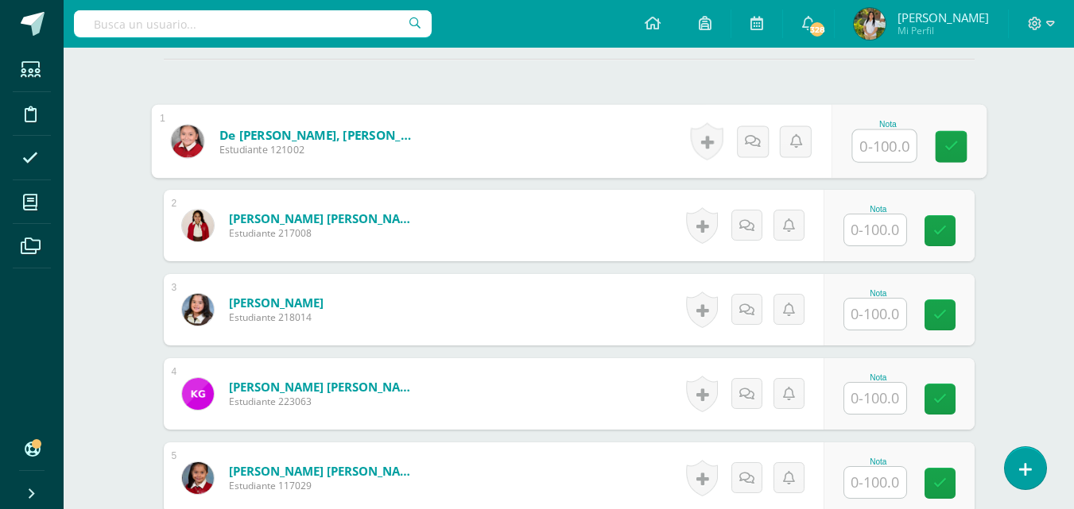
click at [866, 149] on input "text" at bounding box center [884, 146] width 64 height 32
type input "77"
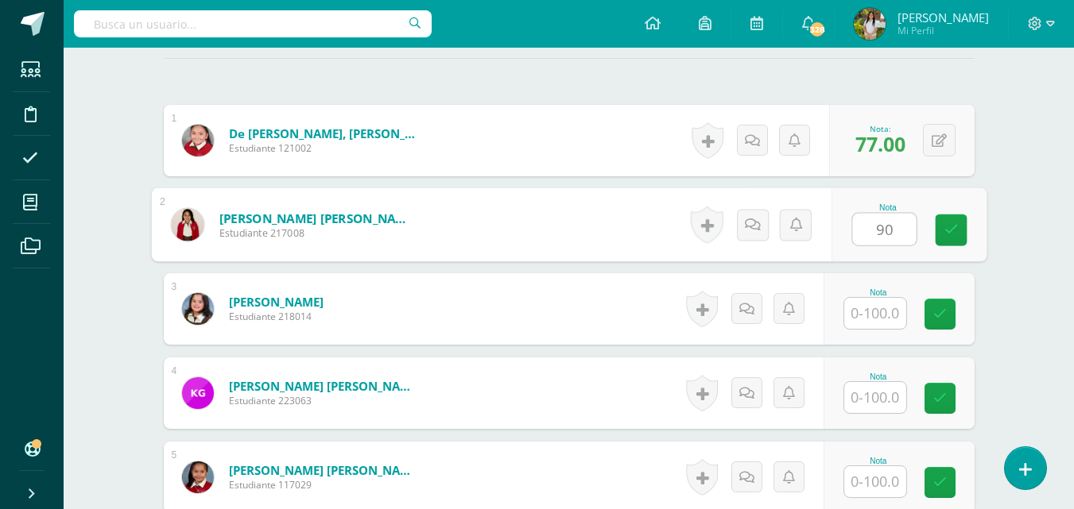
type input "90"
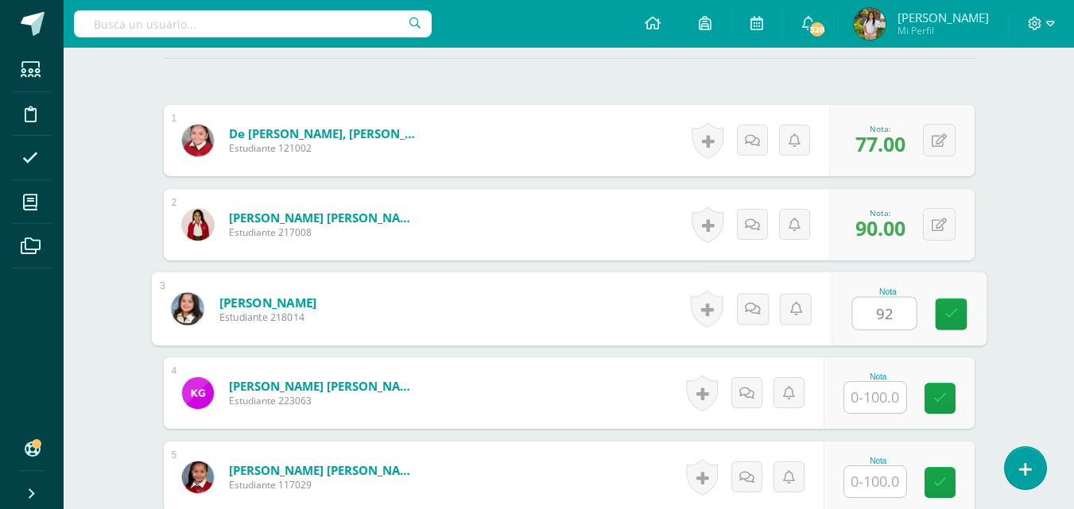
type input "92"
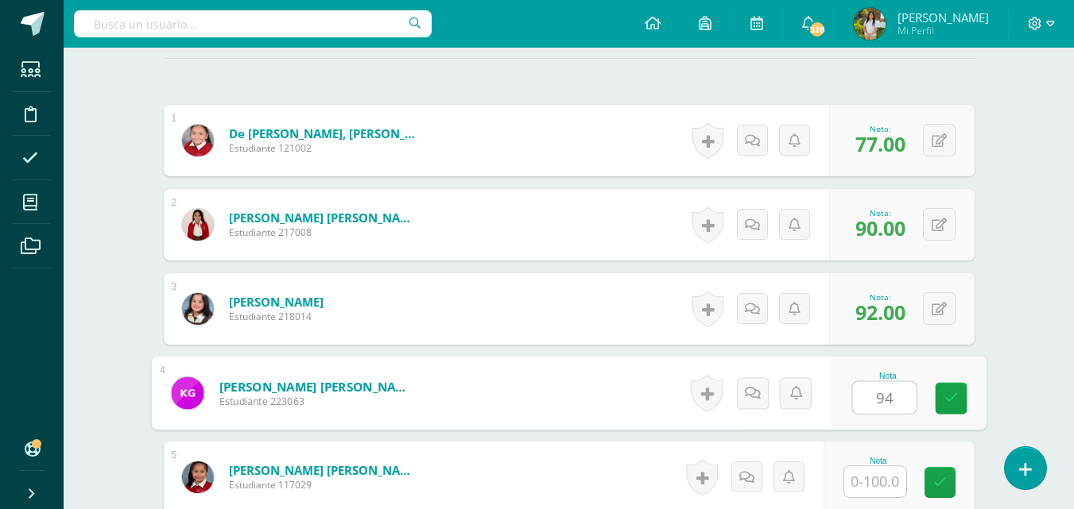
type input "94"
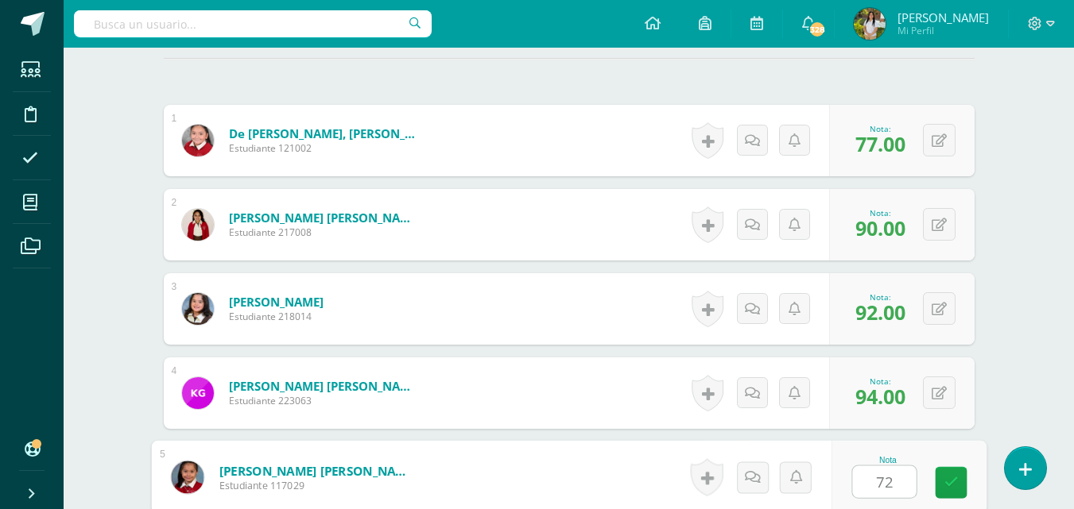
type input "72"
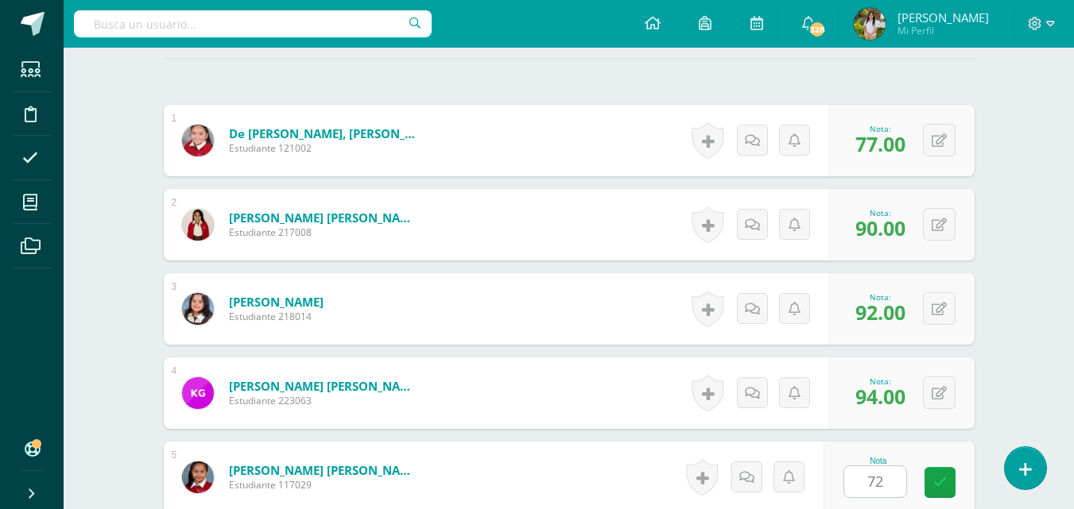
scroll to position [759, 0]
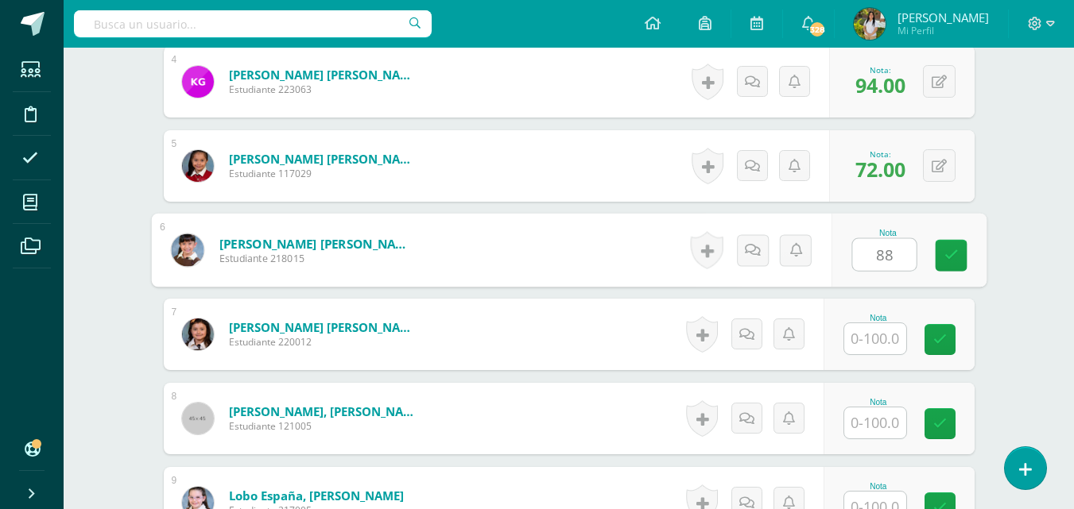
type input "88"
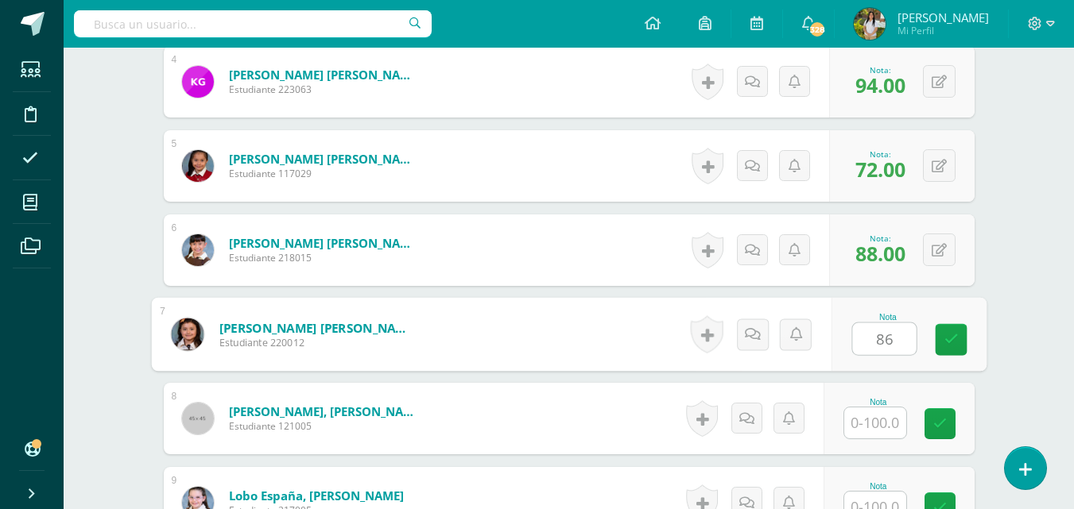
type input "86"
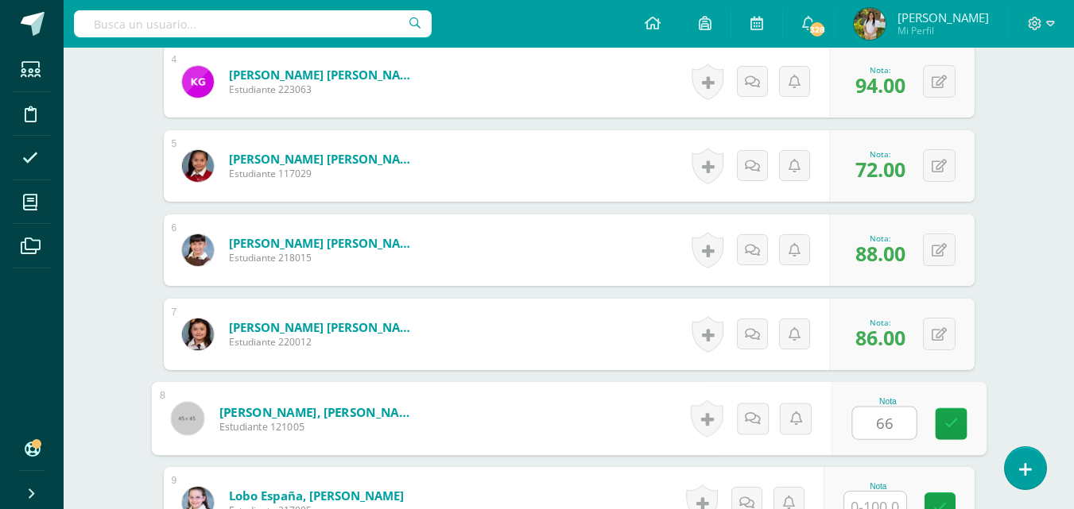
type input "66"
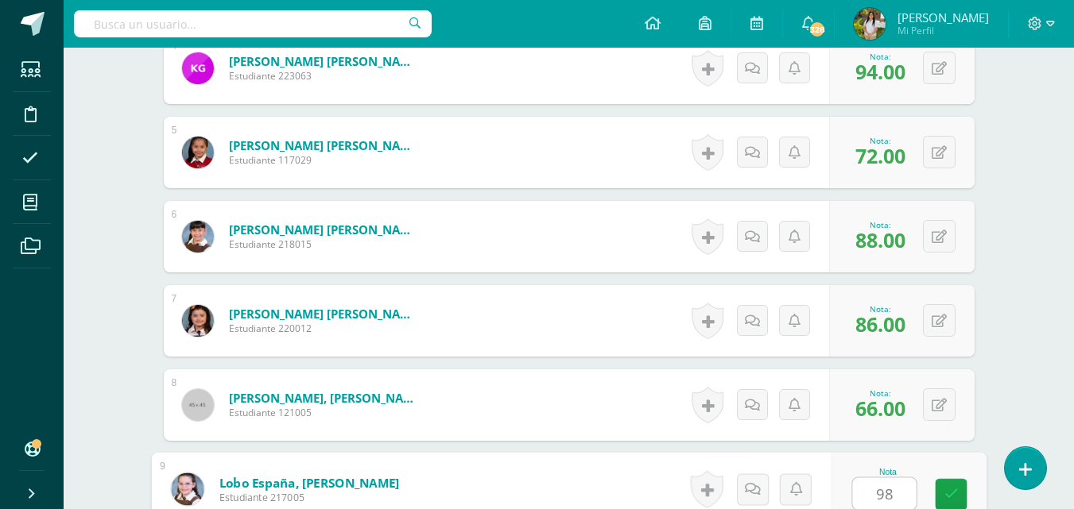
type input "98"
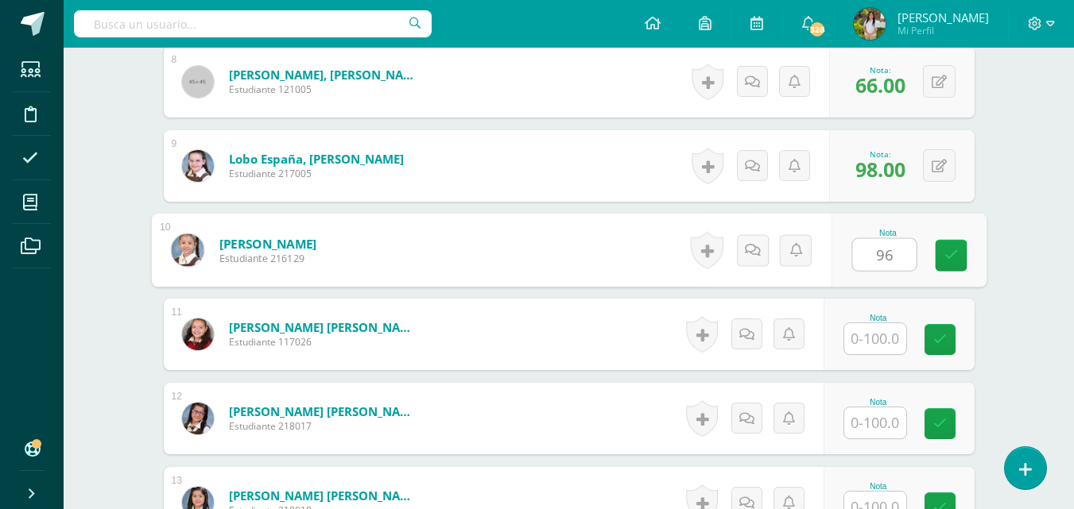
type input "96"
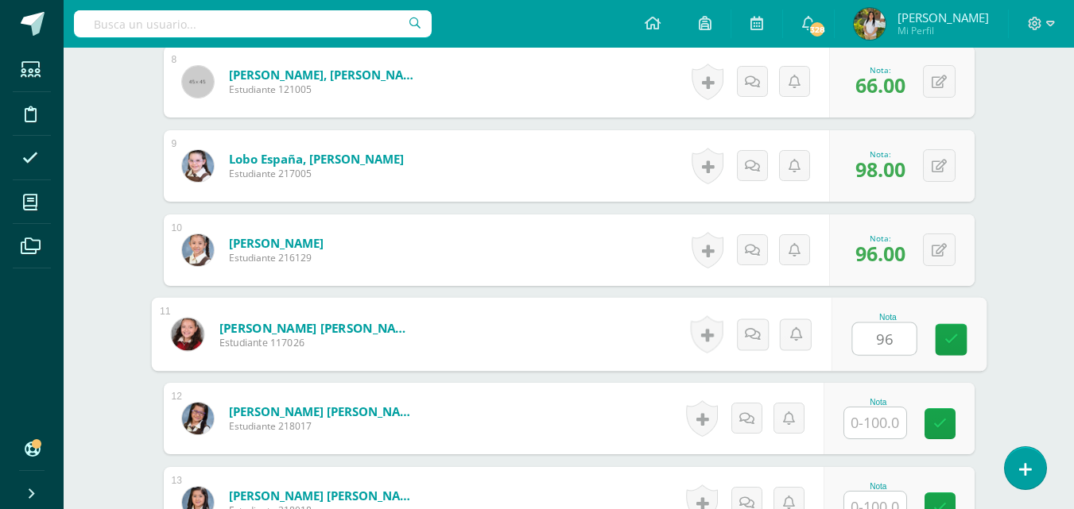
type input "96"
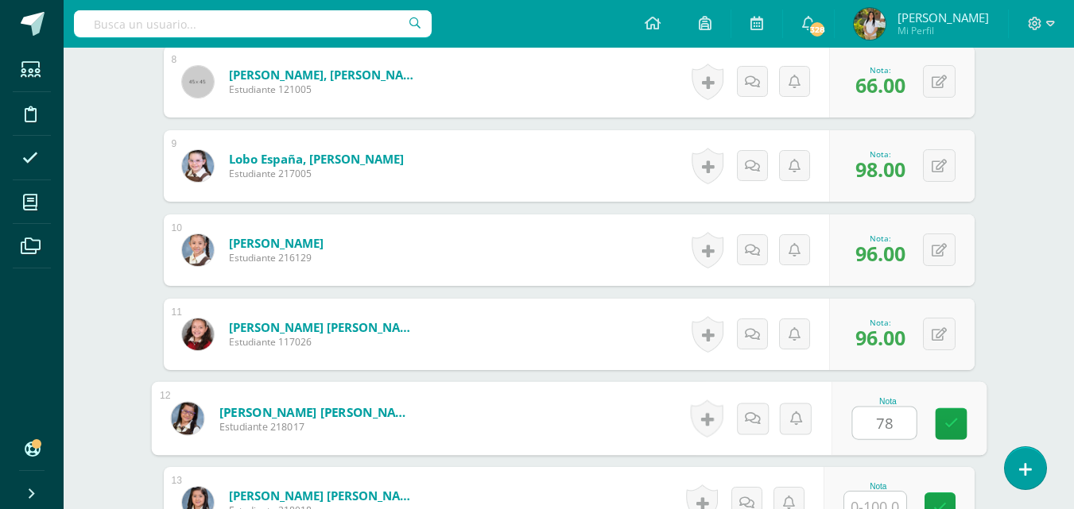
type input "78"
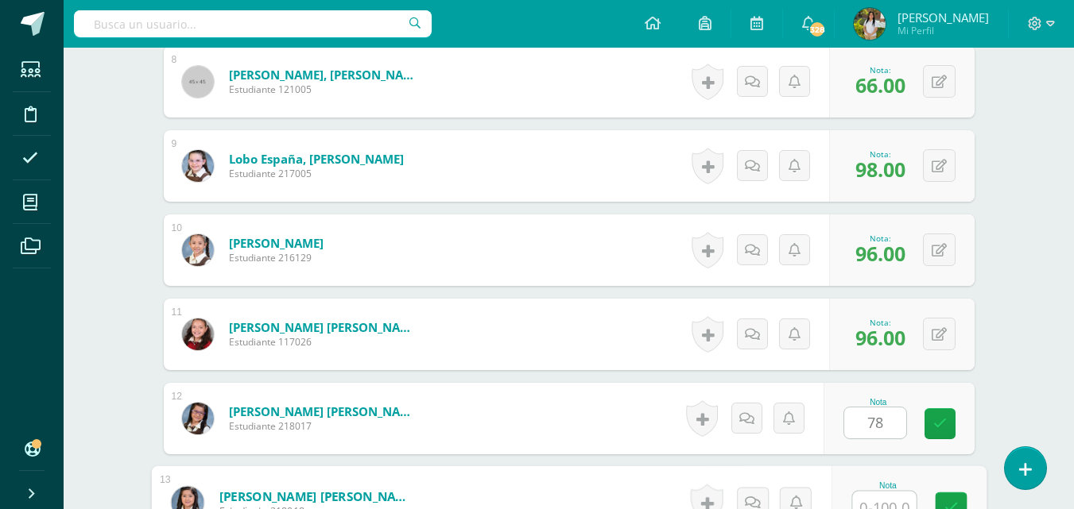
scroll to position [1109, 0]
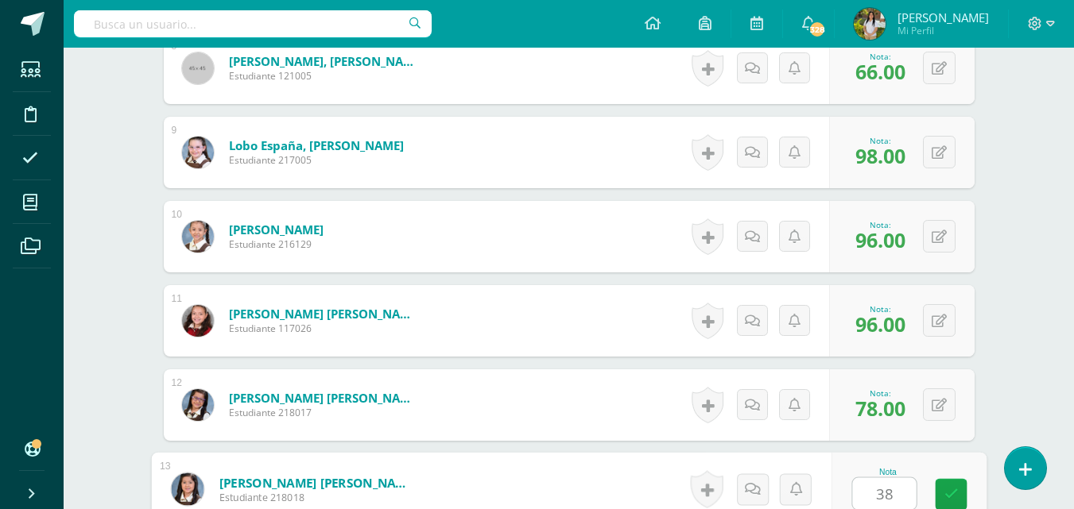
type input "38"
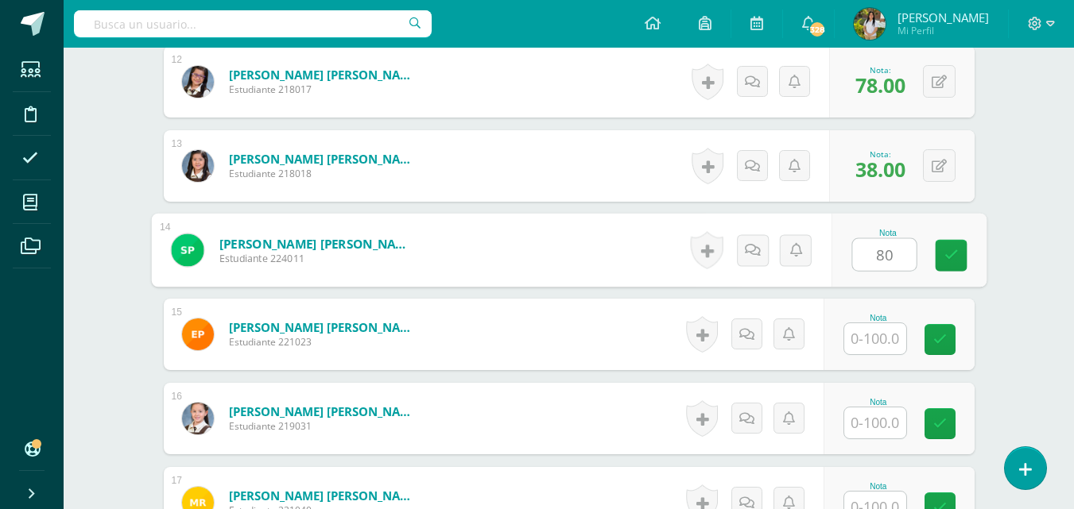
type input "80"
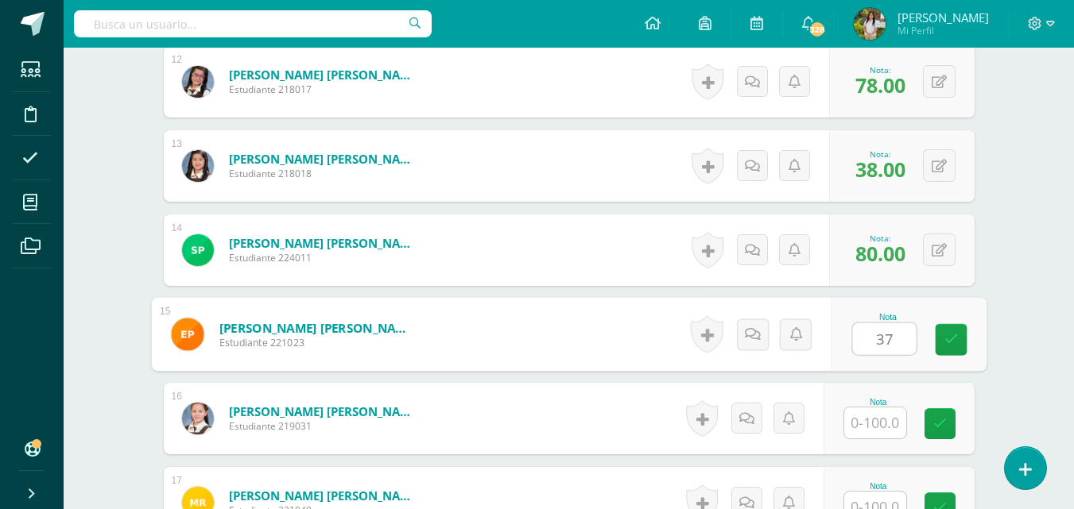
type input "37"
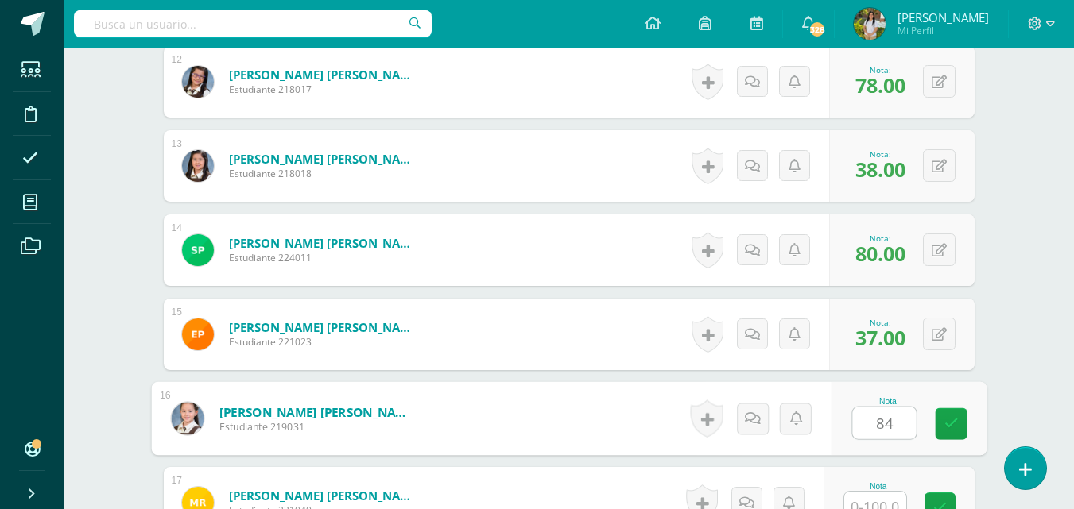
type input "84"
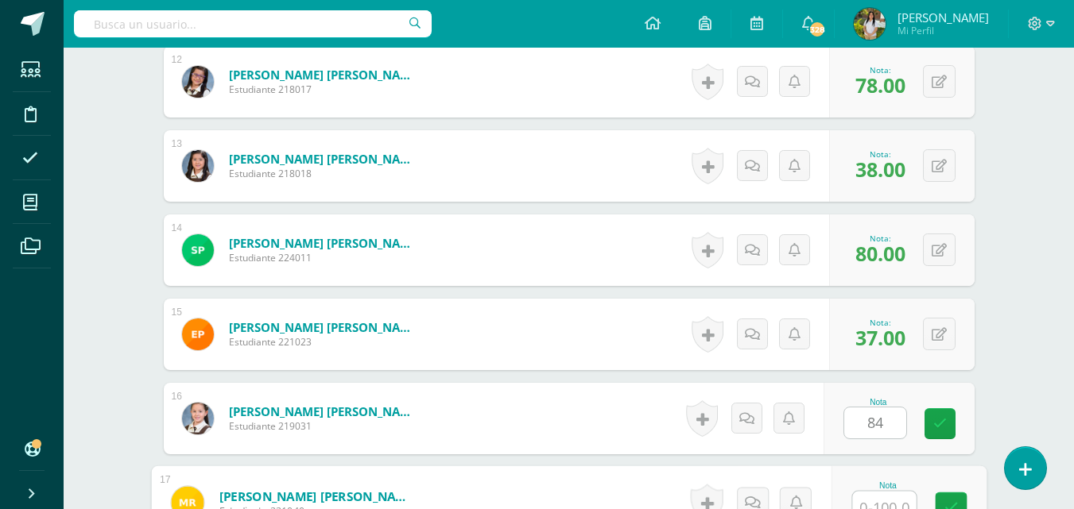
scroll to position [1446, 0]
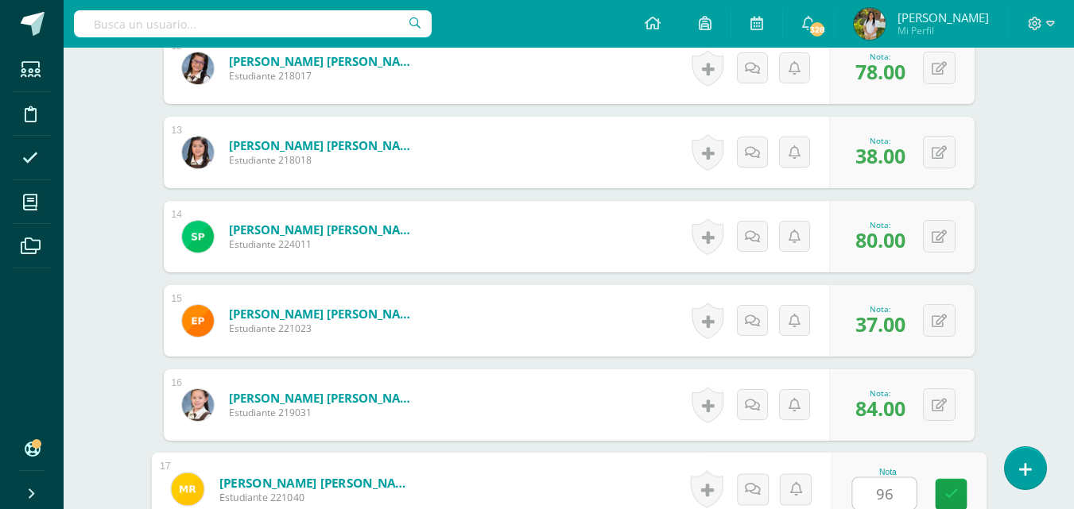
type input "96"
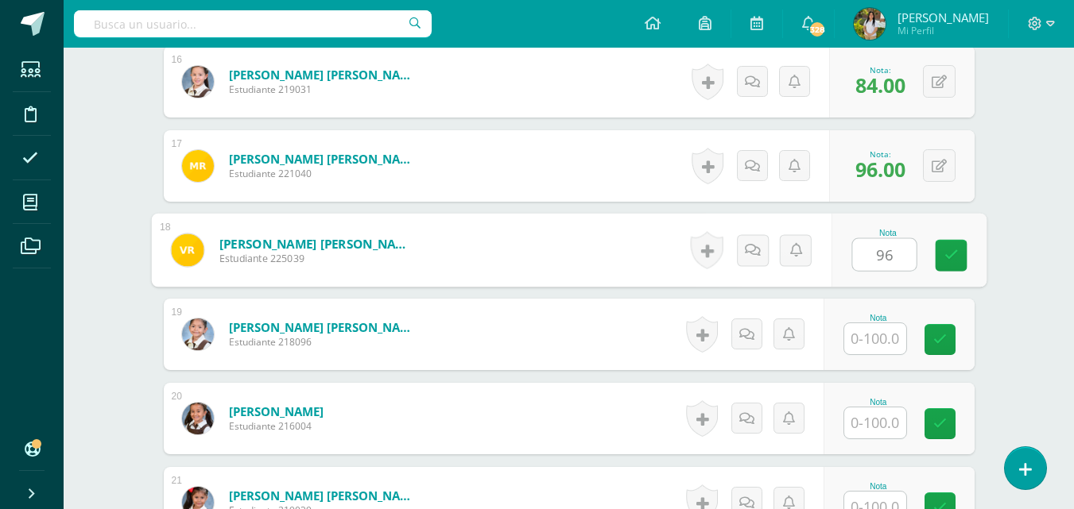
type input "96"
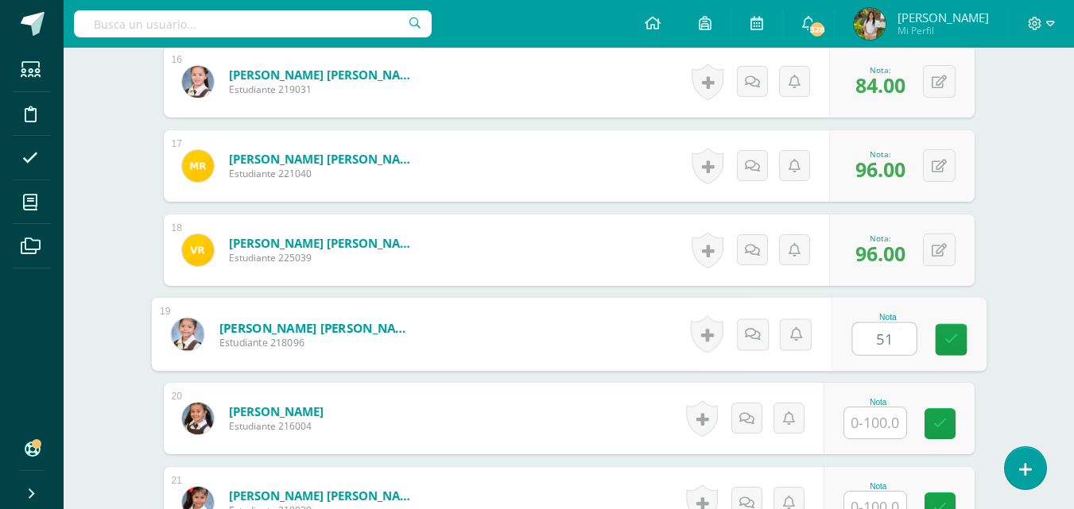
type input "51"
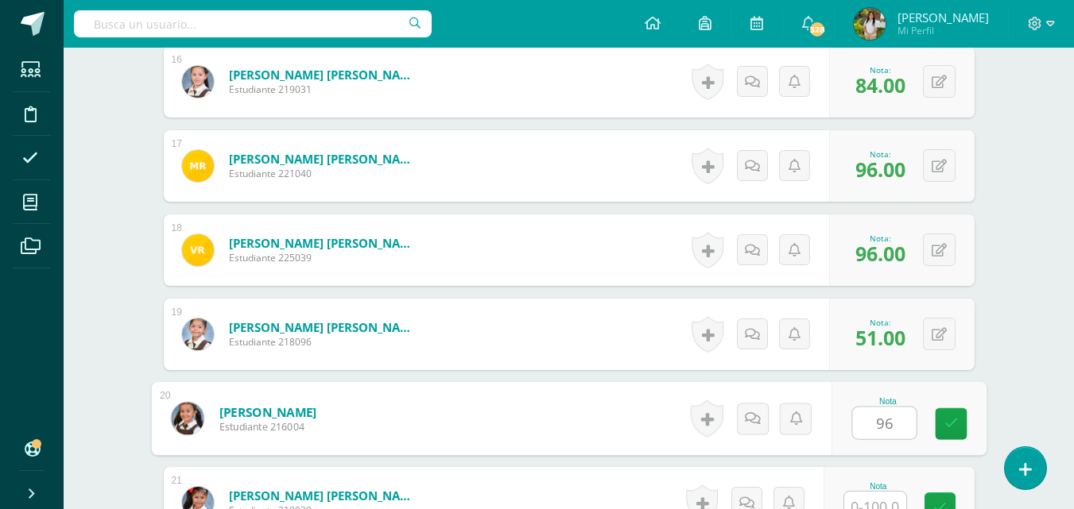
type input "96"
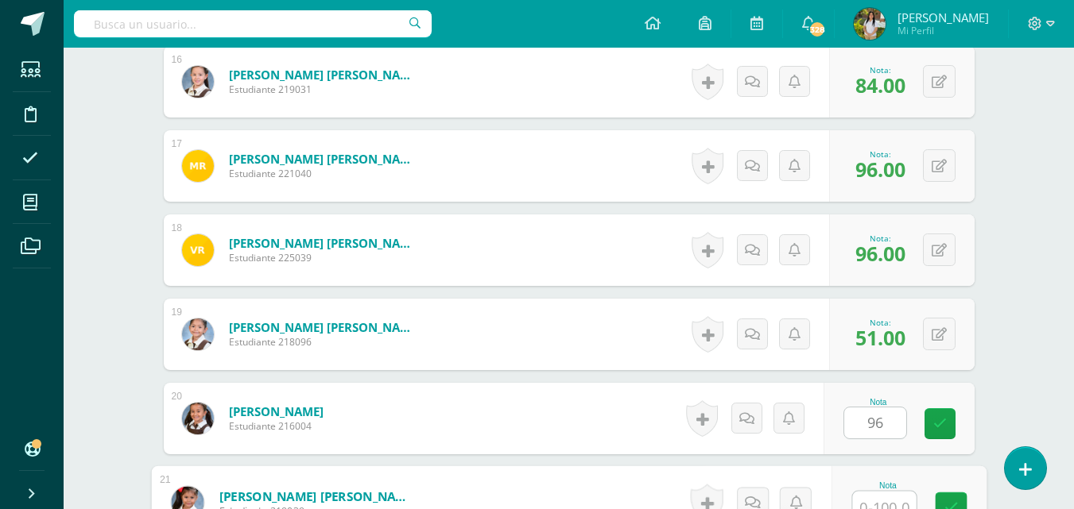
scroll to position [1783, 0]
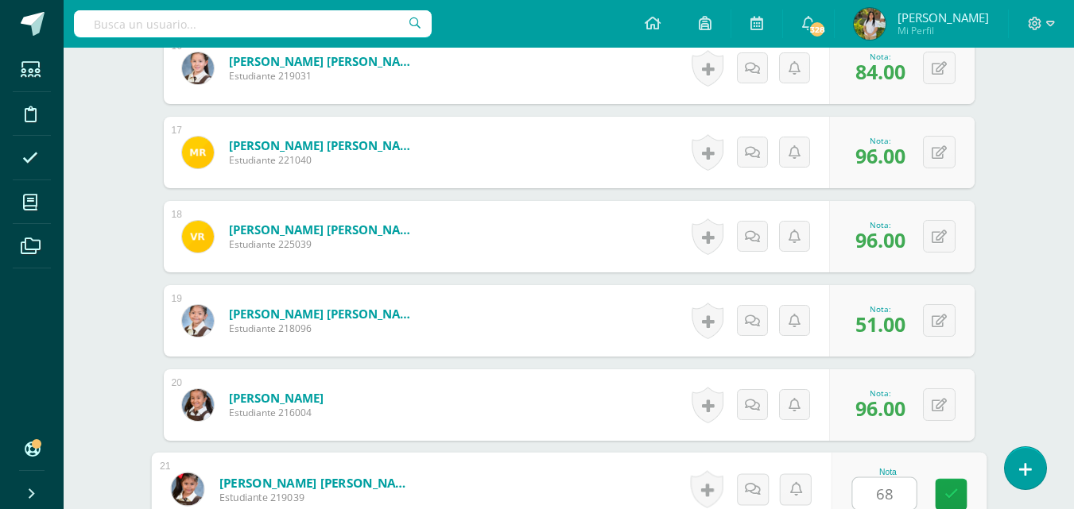
type input "68"
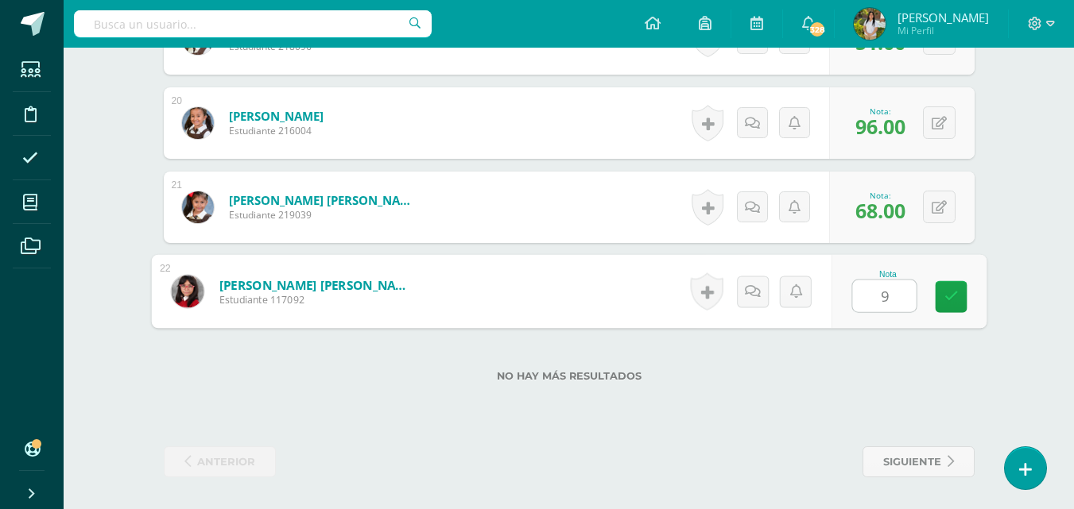
type input "92"
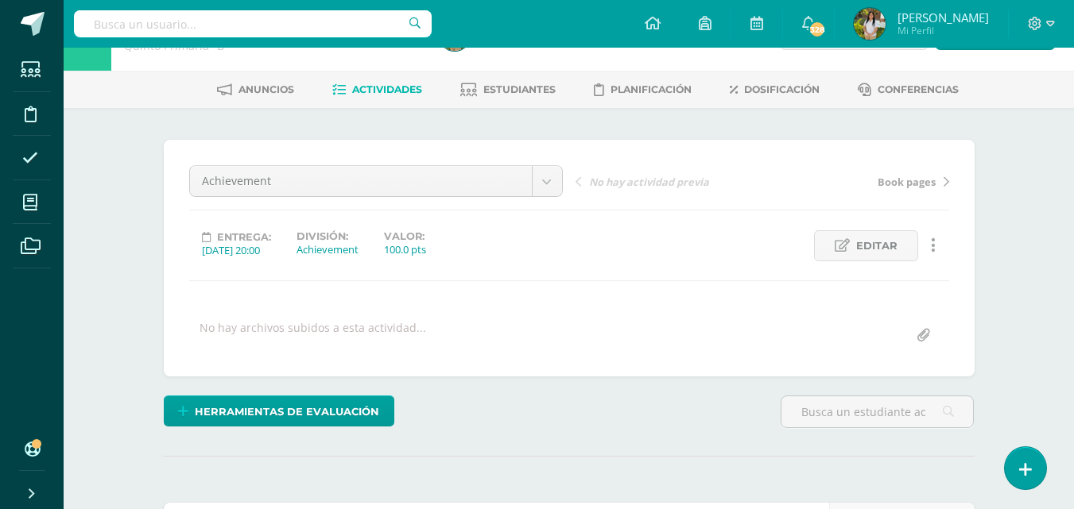
scroll to position [0, 0]
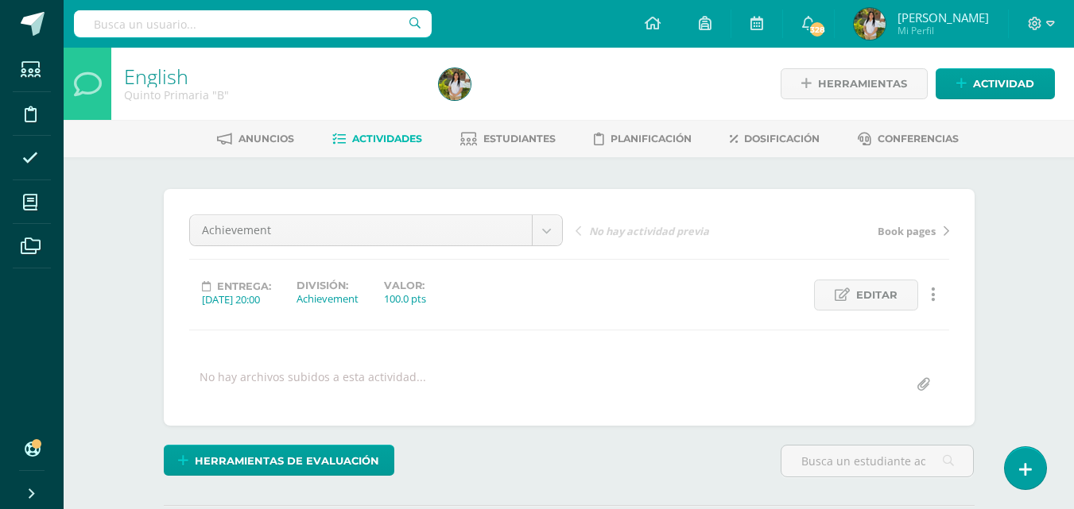
click at [370, 140] on span "Actividades" at bounding box center [387, 139] width 70 height 12
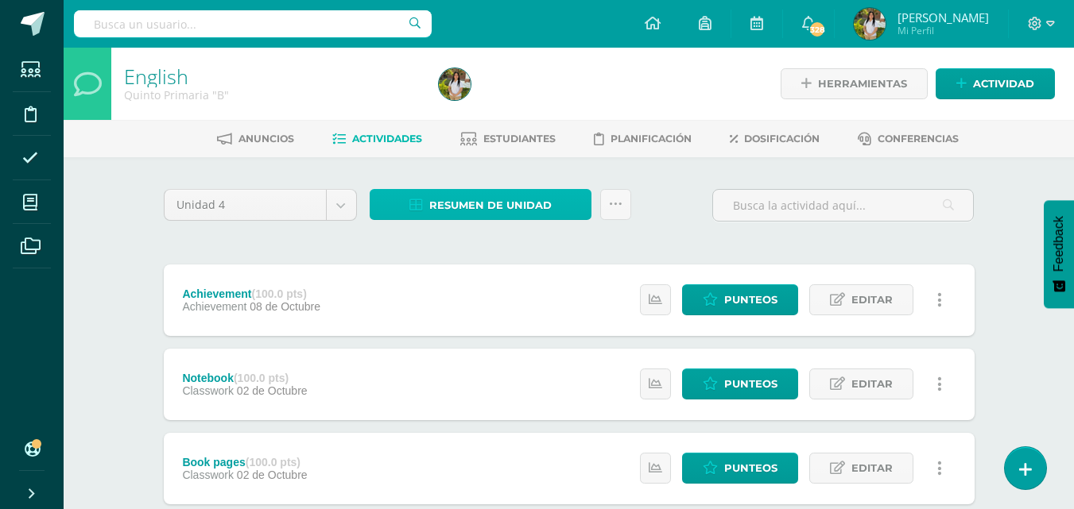
click at [457, 205] on span "Resumen de unidad" at bounding box center [490, 205] width 122 height 29
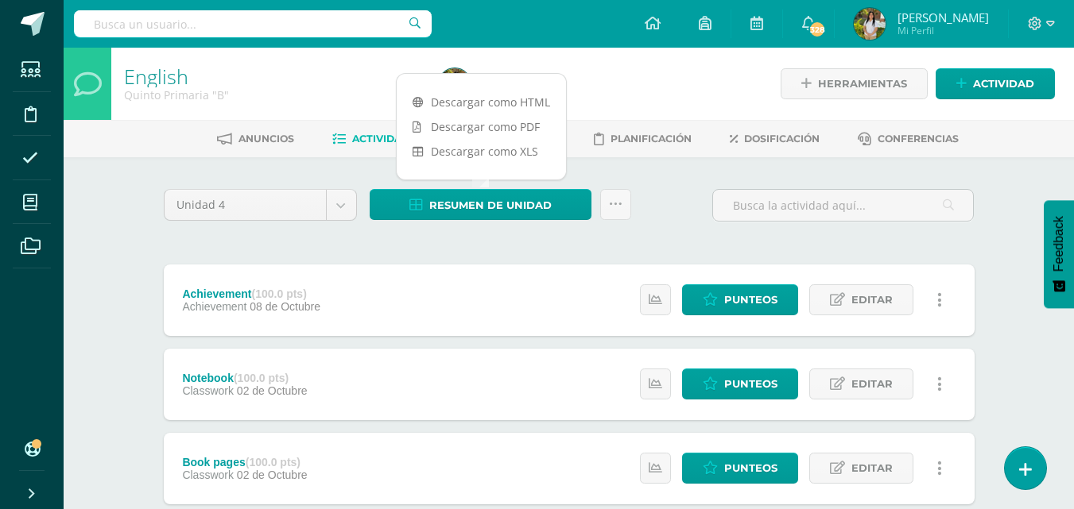
click at [500, 130] on link "Descargar como PDF" at bounding box center [481, 126] width 169 height 25
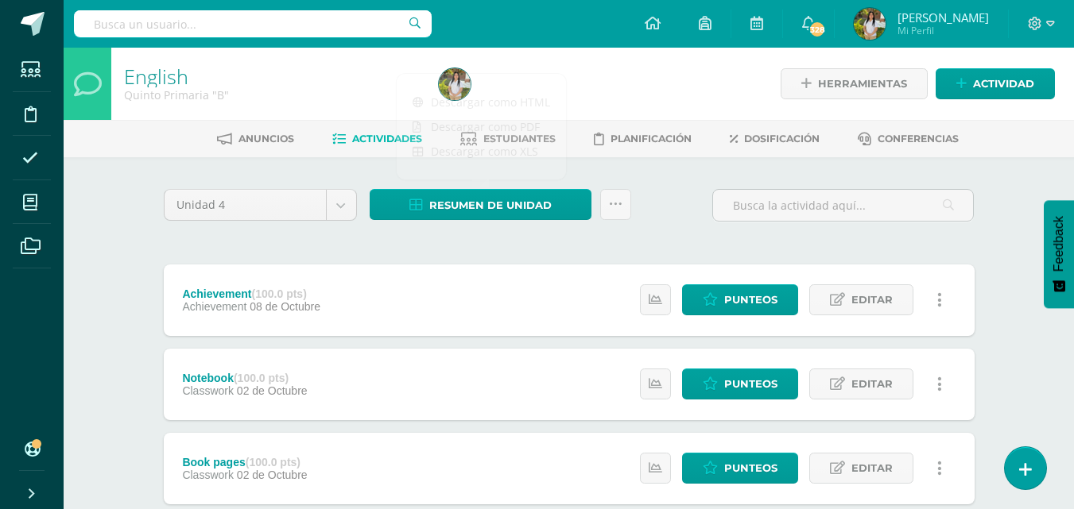
click at [766, 303] on span "Punteos" at bounding box center [750, 299] width 53 height 29
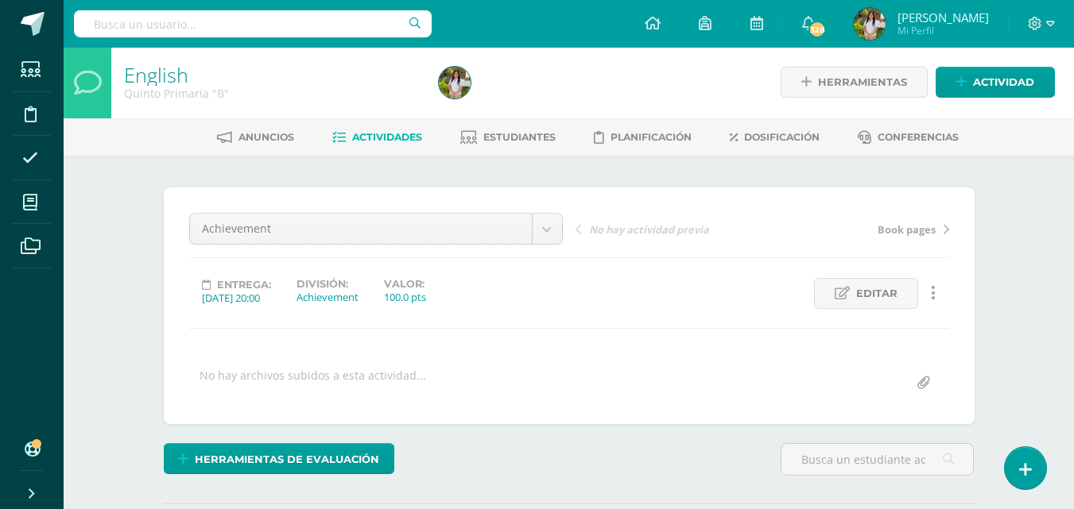
scroll to position [2, 0]
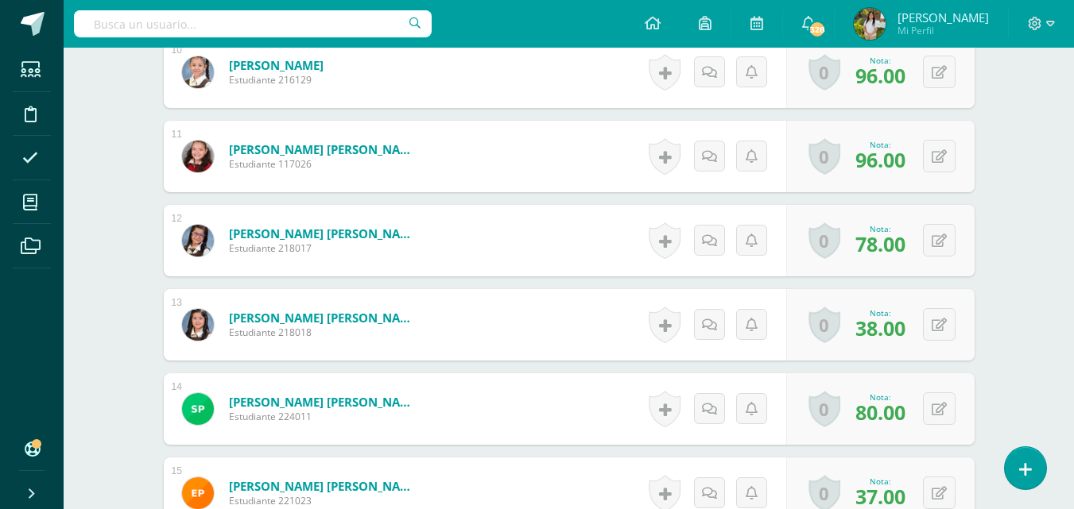
scroll to position [1306, 0]
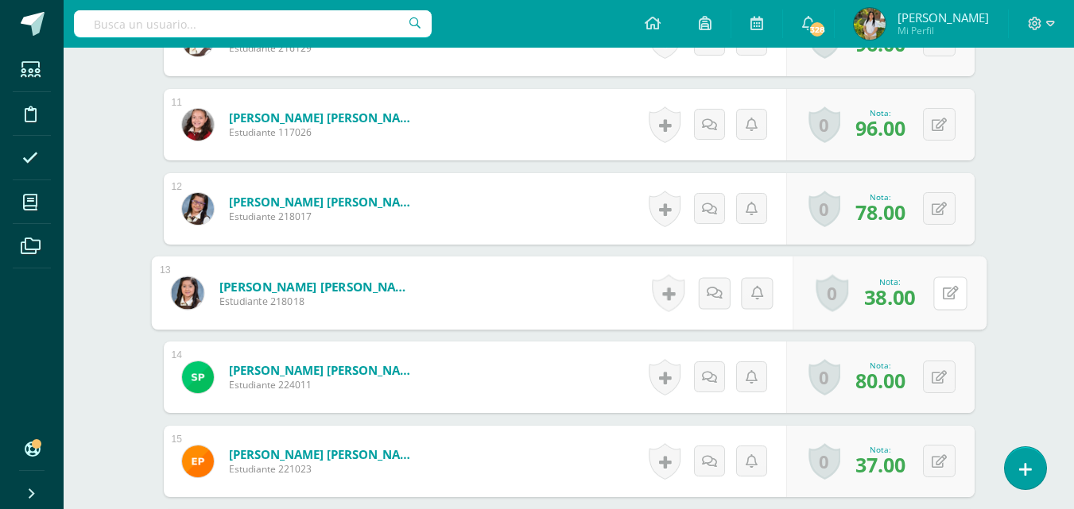
click at [939, 292] on button at bounding box center [949, 293] width 33 height 33
type input "68"
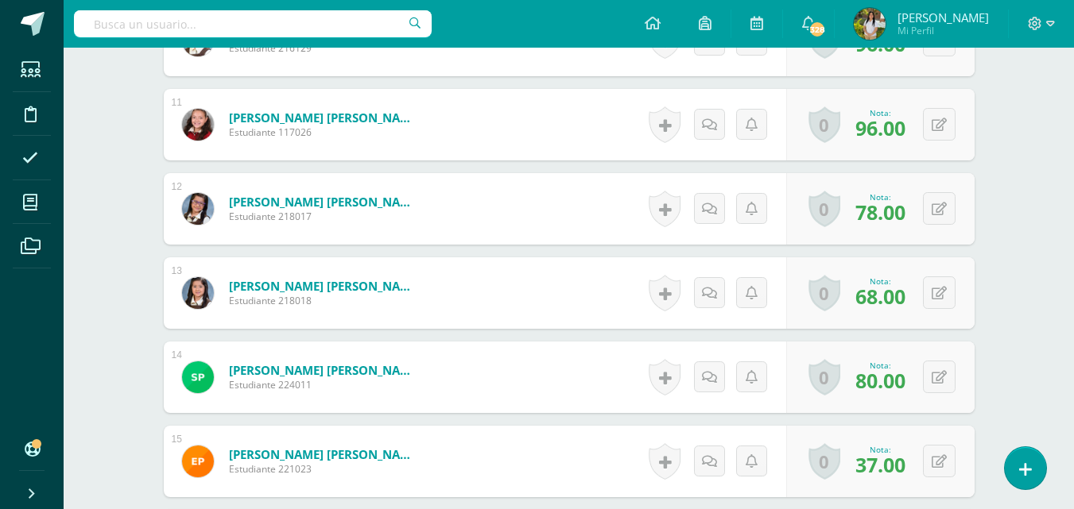
click at [1001, 330] on div "¿Estás seguro que quieres eliminar esta actividad? Esto borrará la actividad y …" at bounding box center [569, 60] width 874 height 2417
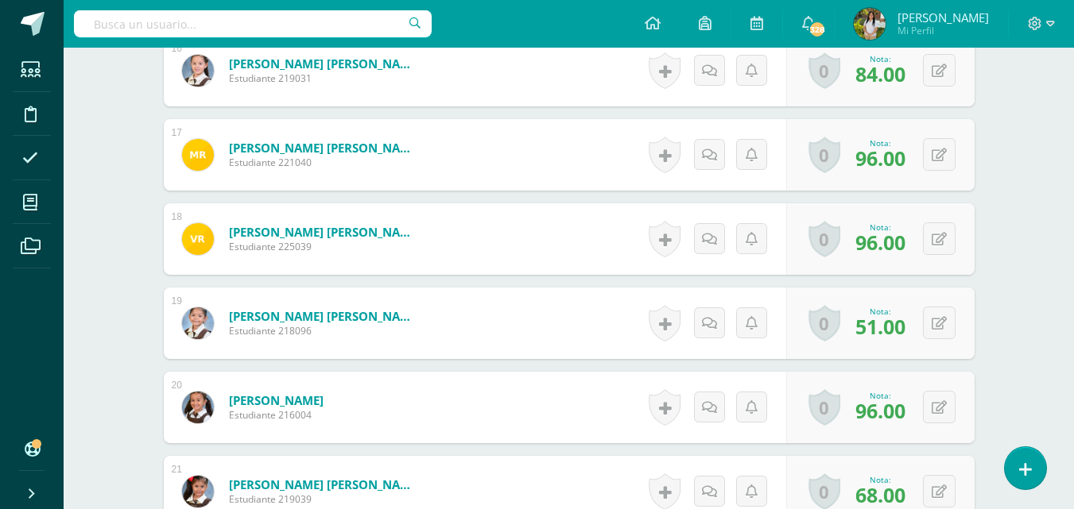
scroll to position [1782, 0]
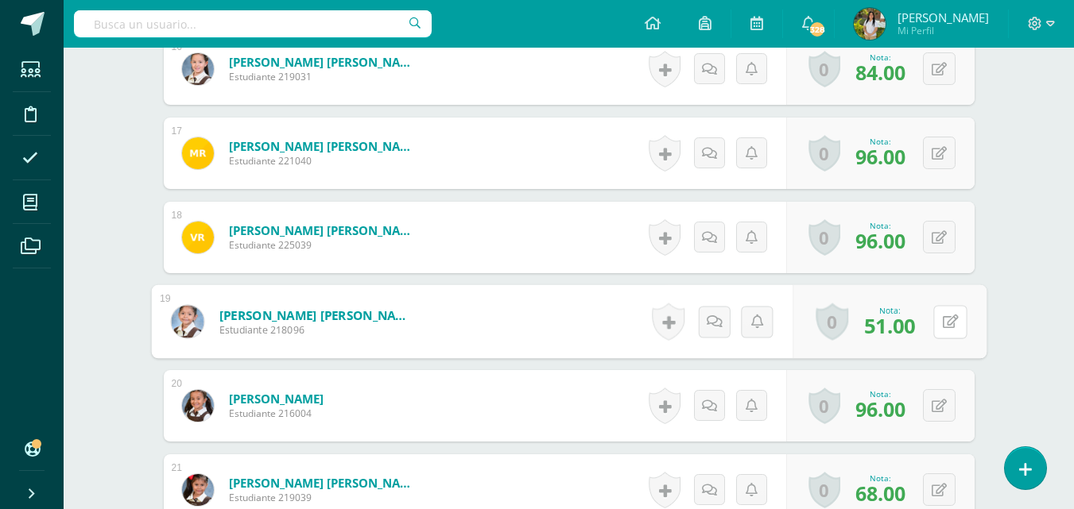
click at [941, 319] on button at bounding box center [949, 321] width 33 height 33
type input "61"
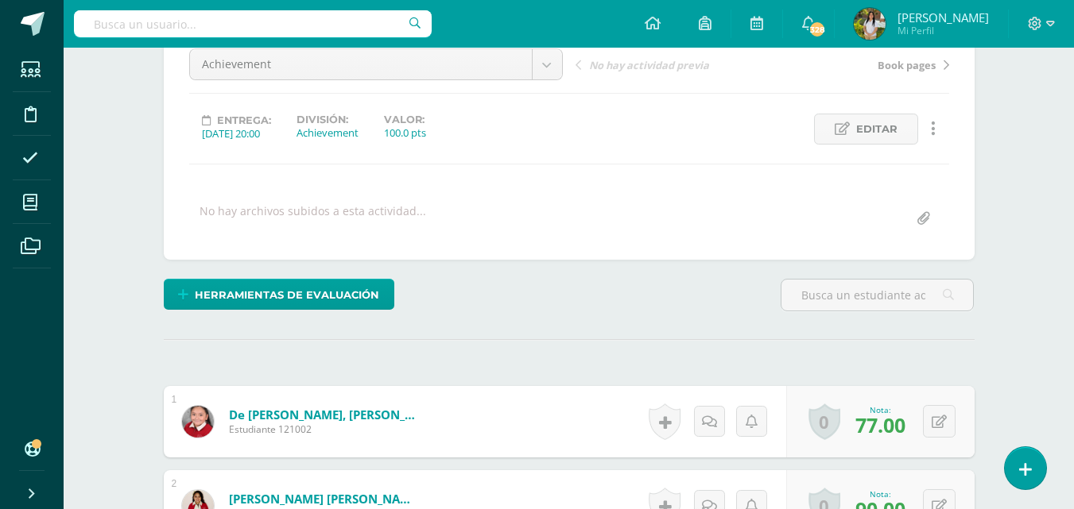
scroll to position [0, 0]
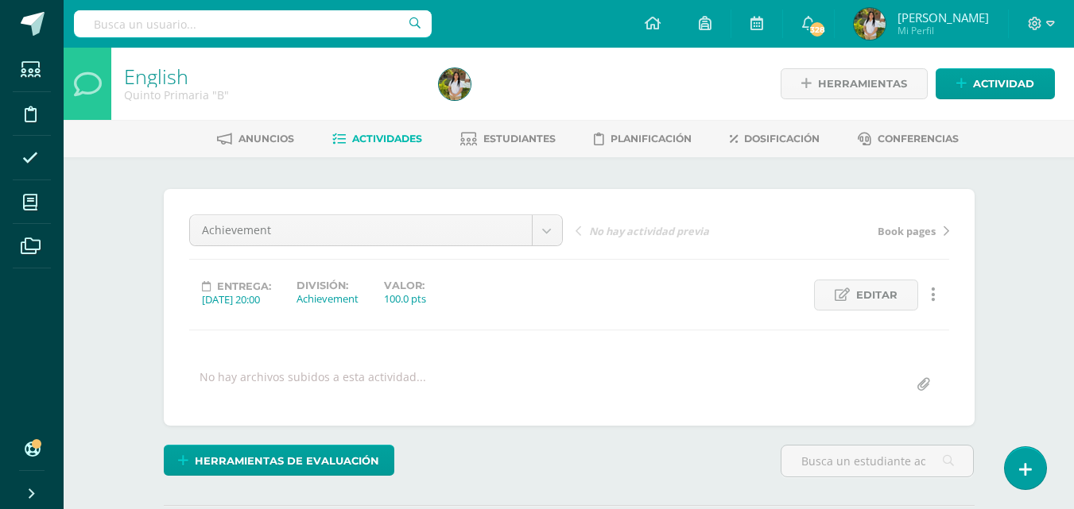
click at [374, 137] on span "Actividades" at bounding box center [387, 139] width 70 height 12
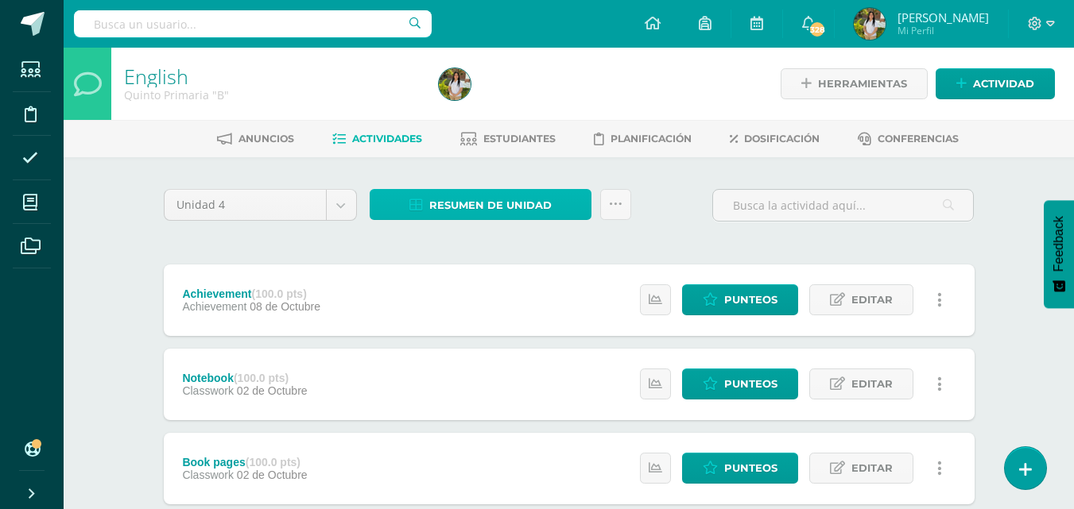
click at [501, 205] on span "Resumen de unidad" at bounding box center [490, 205] width 122 height 29
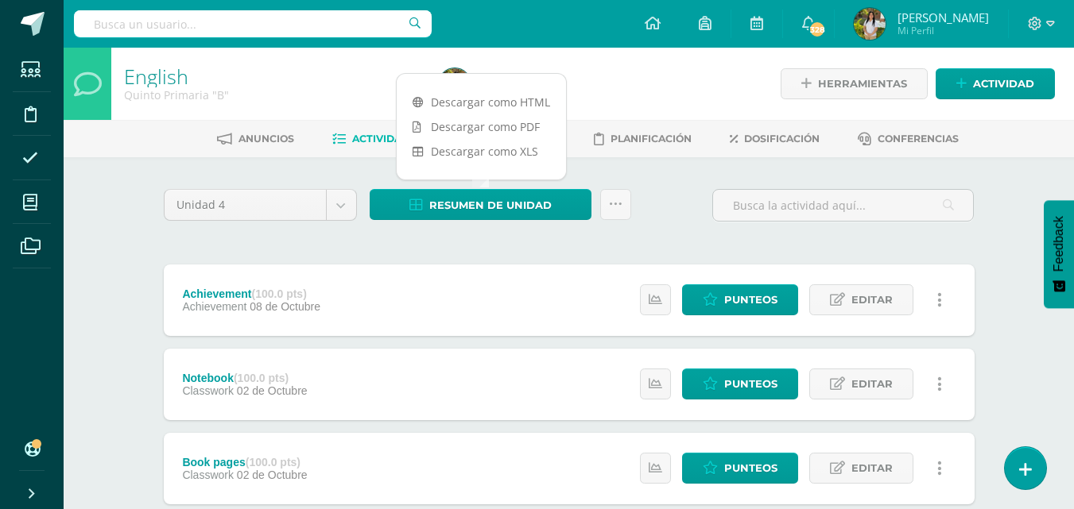
click at [521, 127] on link "Descargar como PDF" at bounding box center [481, 126] width 169 height 25
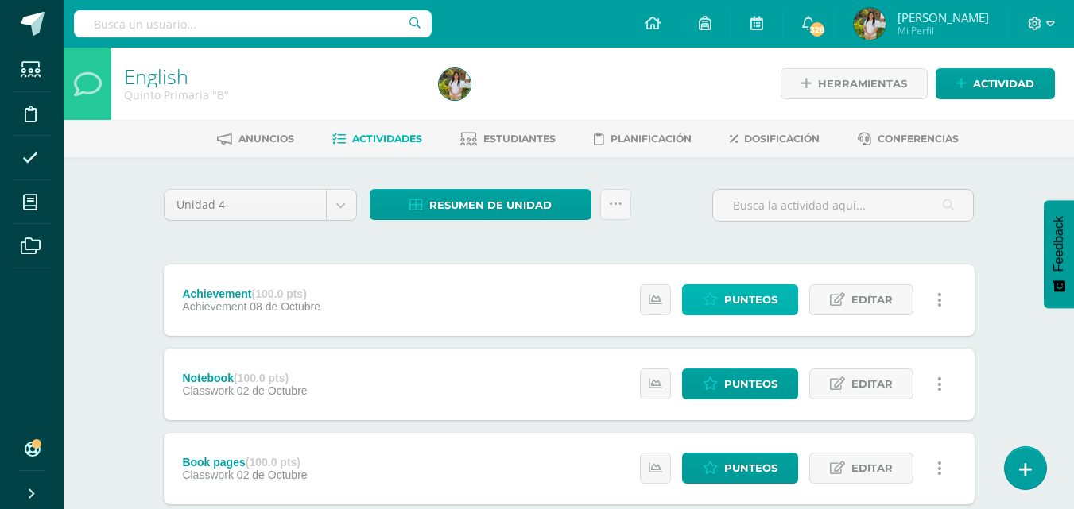
click at [751, 296] on span "Punteos" at bounding box center [750, 299] width 53 height 29
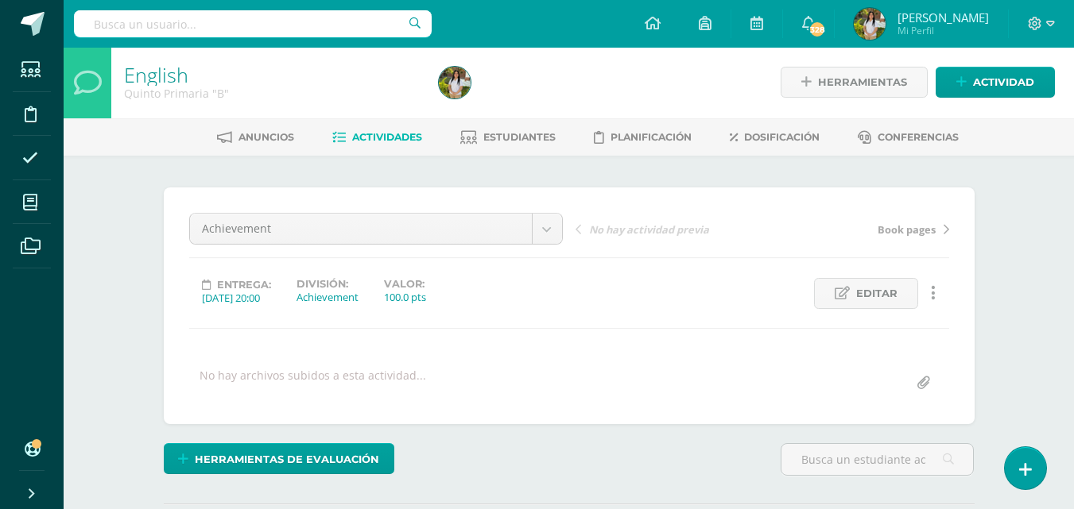
scroll to position [2, 0]
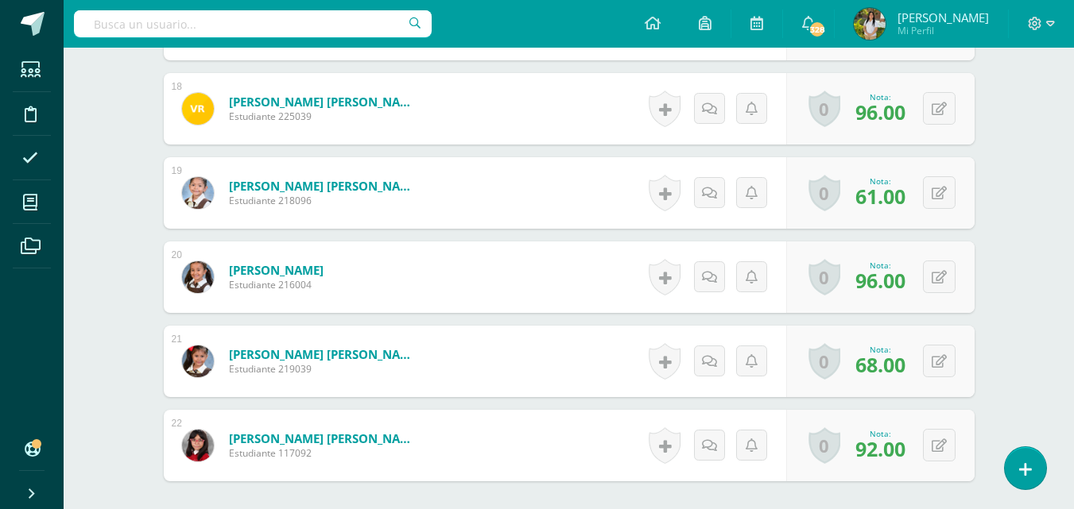
scroll to position [1910, 0]
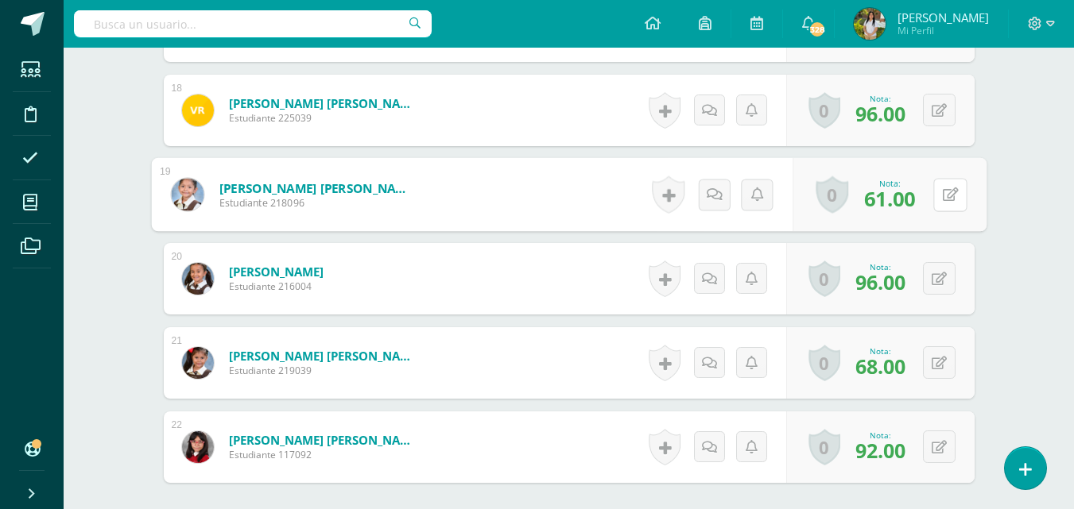
click at [938, 190] on button at bounding box center [949, 194] width 33 height 33
type input "71"
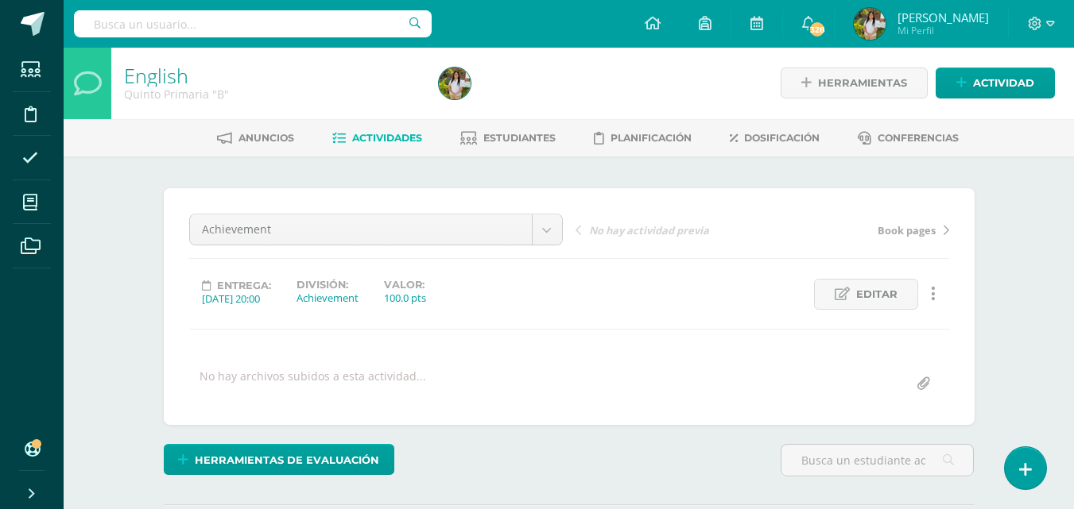
scroll to position [0, 0]
click at [370, 144] on span "Actividades" at bounding box center [387, 139] width 70 height 12
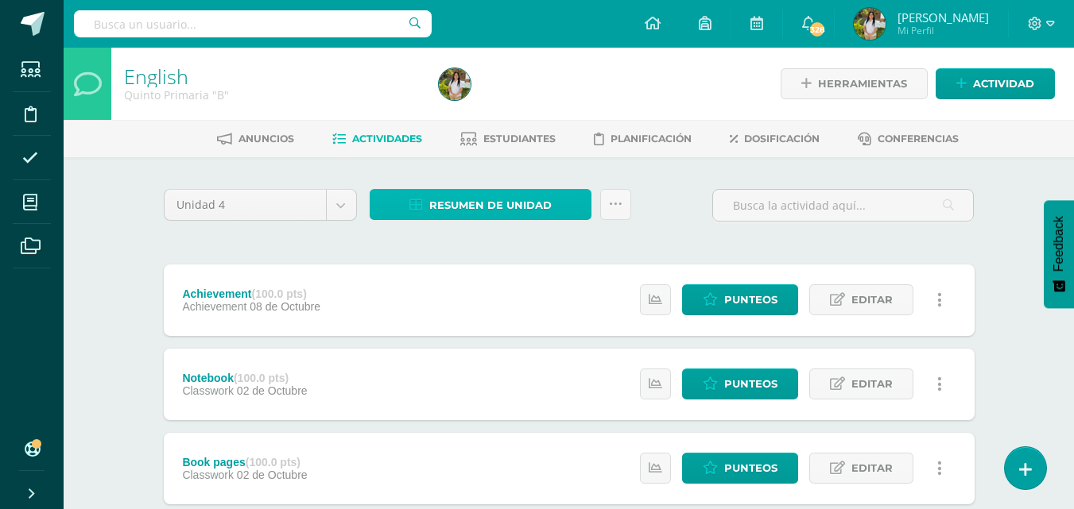
click at [488, 203] on span "Resumen de unidad" at bounding box center [490, 205] width 122 height 29
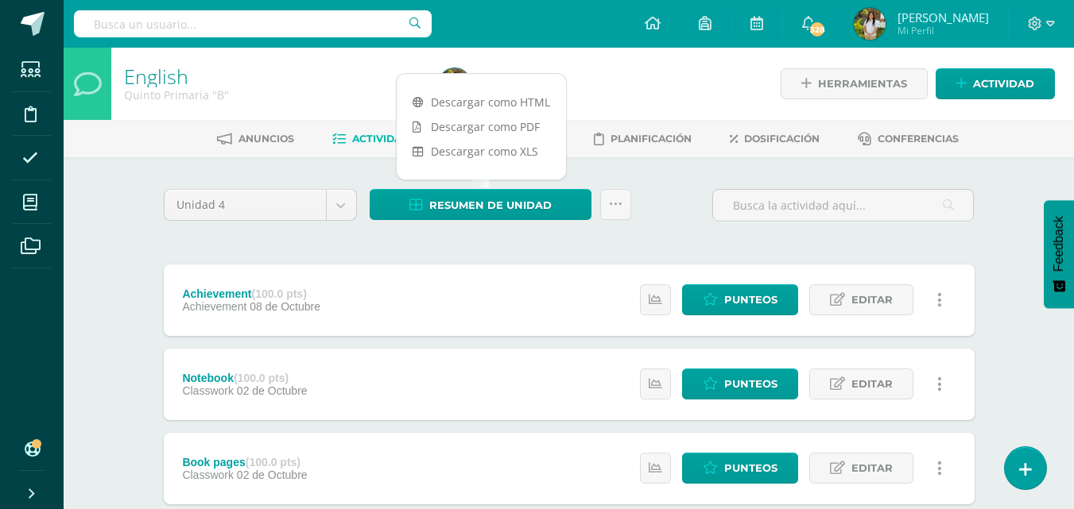
click at [511, 122] on link "Descargar como PDF" at bounding box center [481, 126] width 169 height 25
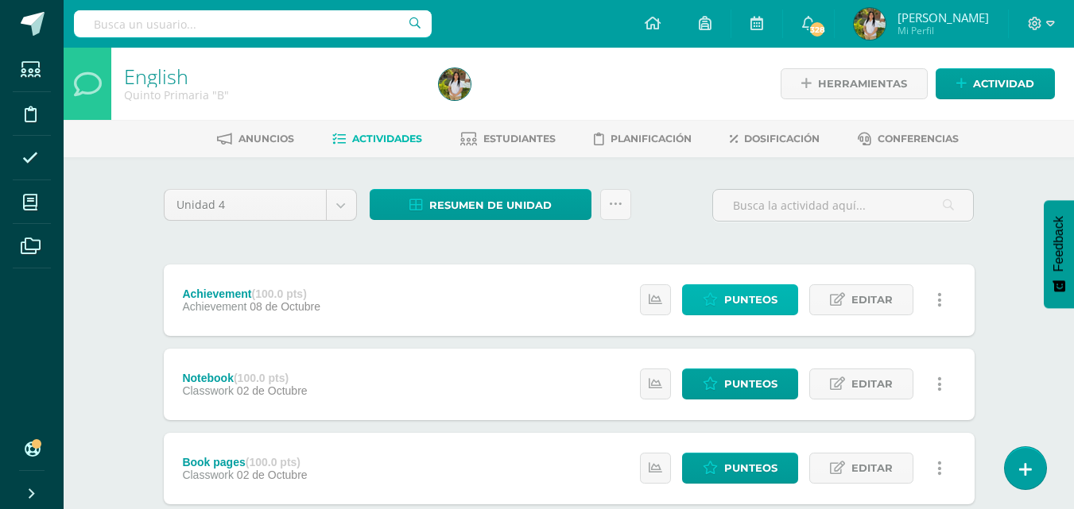
click at [707, 303] on icon at bounding box center [709, 300] width 15 height 14
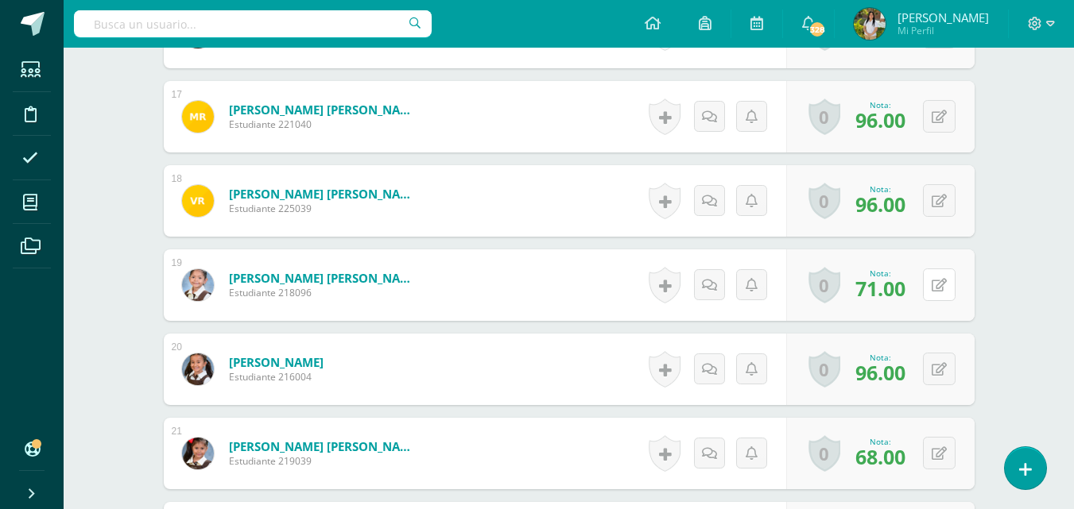
scroll to position [1820, 0]
click at [942, 285] on icon at bounding box center [938, 285] width 15 height 14
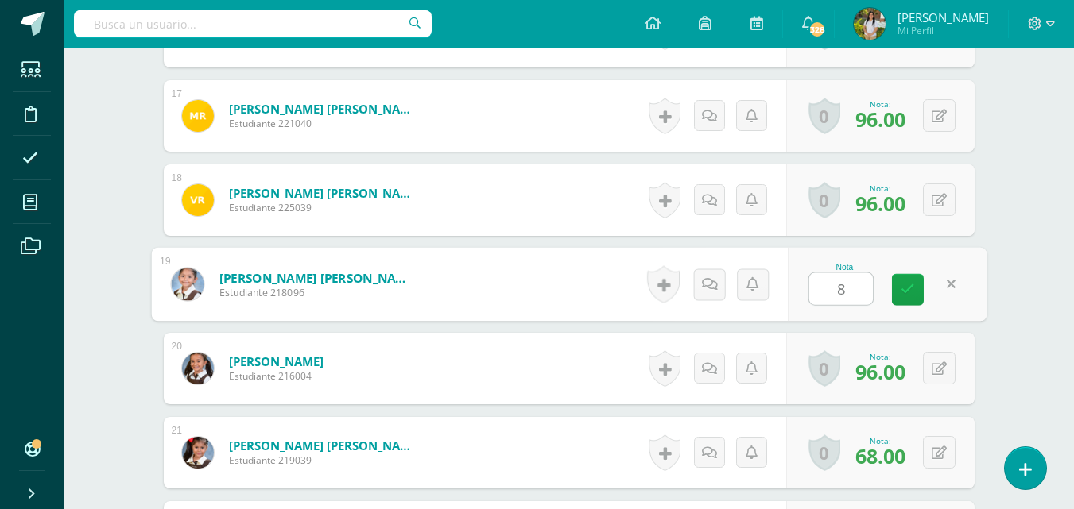
type input "81"
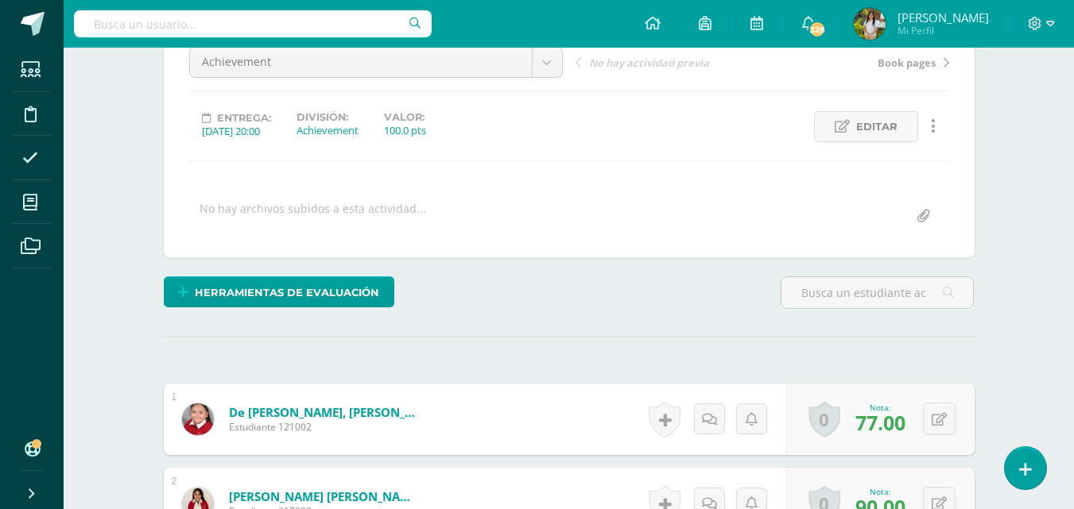
scroll to position [0, 0]
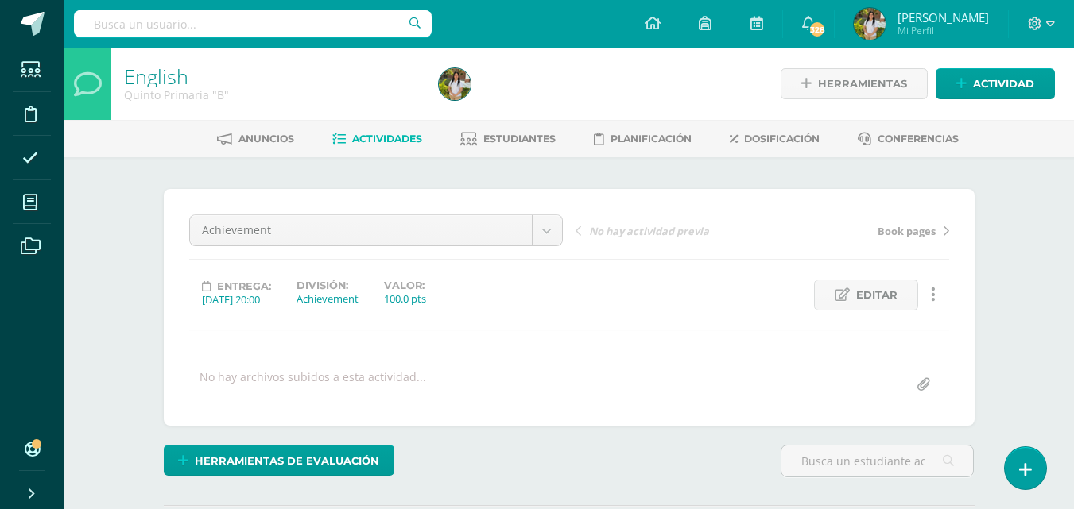
click at [386, 141] on span "Actividades" at bounding box center [387, 139] width 70 height 12
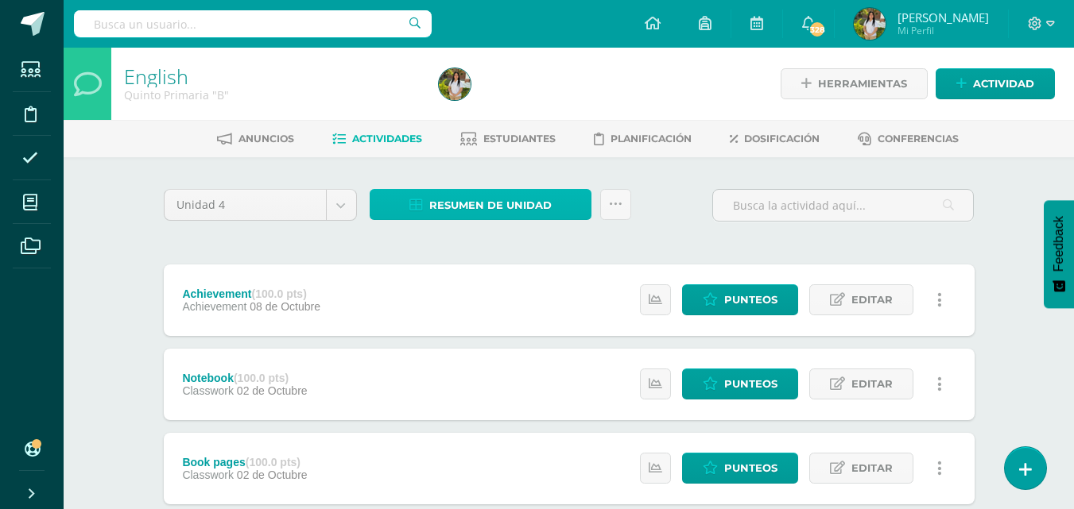
click at [498, 202] on span "Resumen de unidad" at bounding box center [490, 205] width 122 height 29
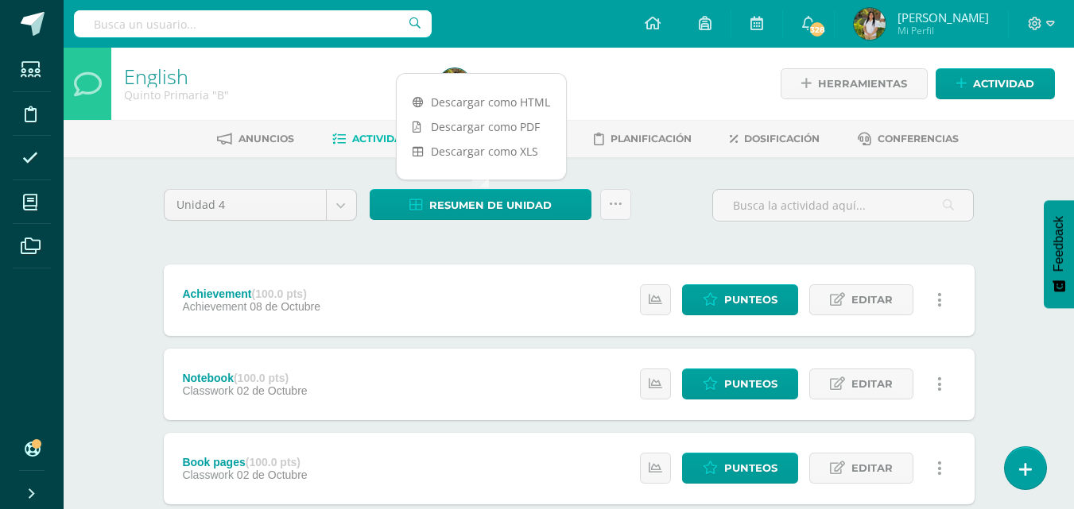
click at [522, 126] on link "Descargar como PDF" at bounding box center [481, 126] width 169 height 25
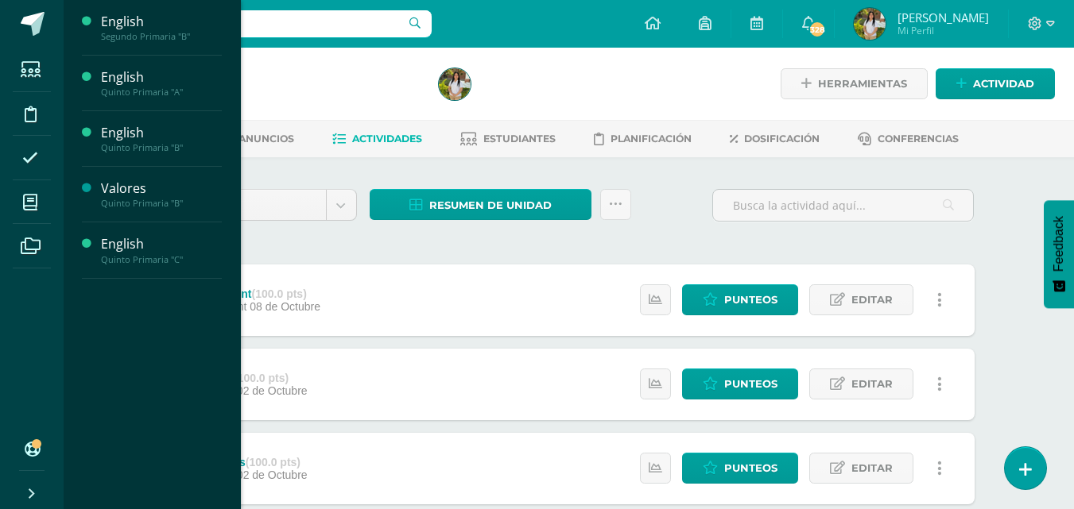
click at [164, 289] on span "Actividades" at bounding box center [148, 287] width 61 height 15
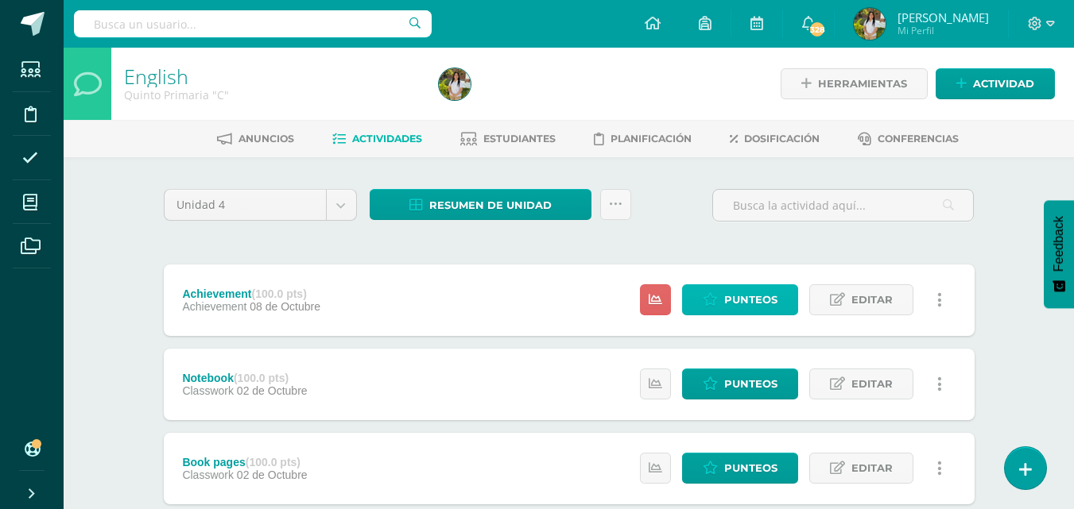
click at [776, 304] on span "Punteos" at bounding box center [750, 299] width 53 height 29
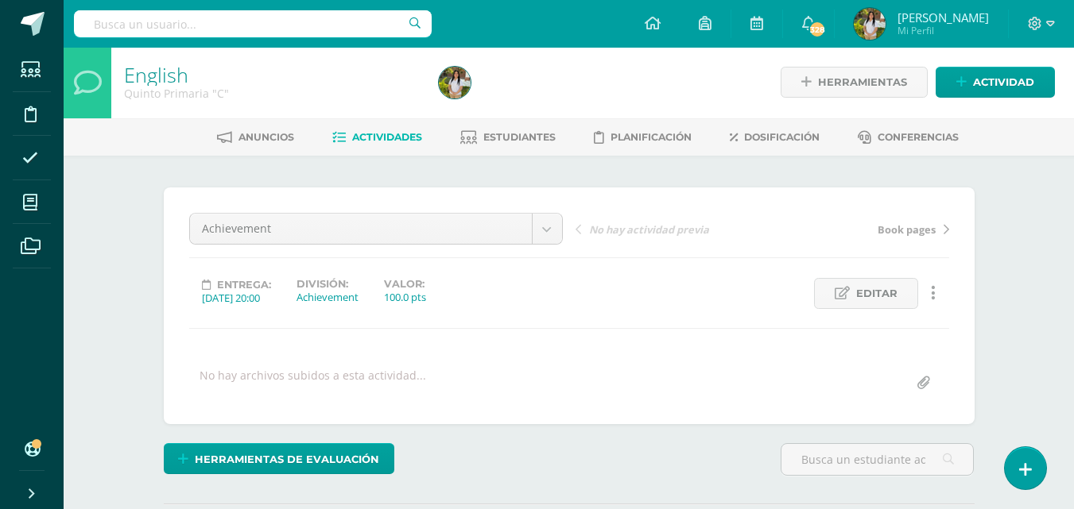
scroll to position [2, 0]
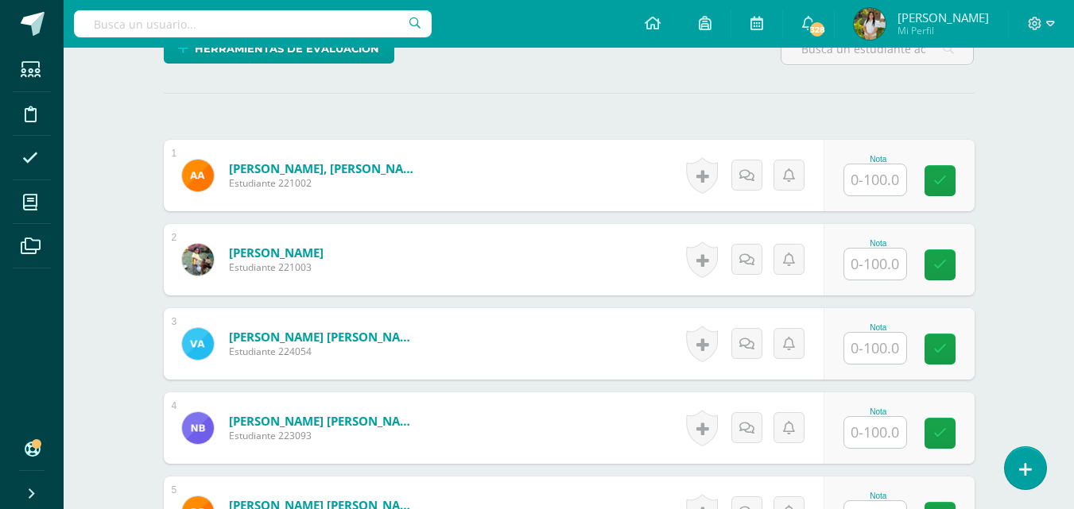
scroll to position [416, 0]
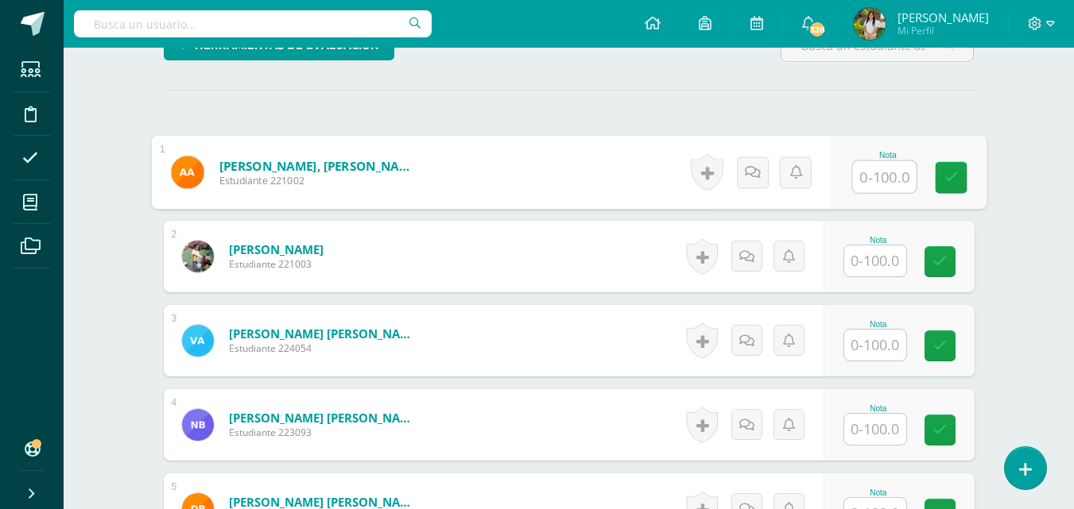
click at [877, 185] on input "text" at bounding box center [884, 177] width 64 height 32
type input "98"
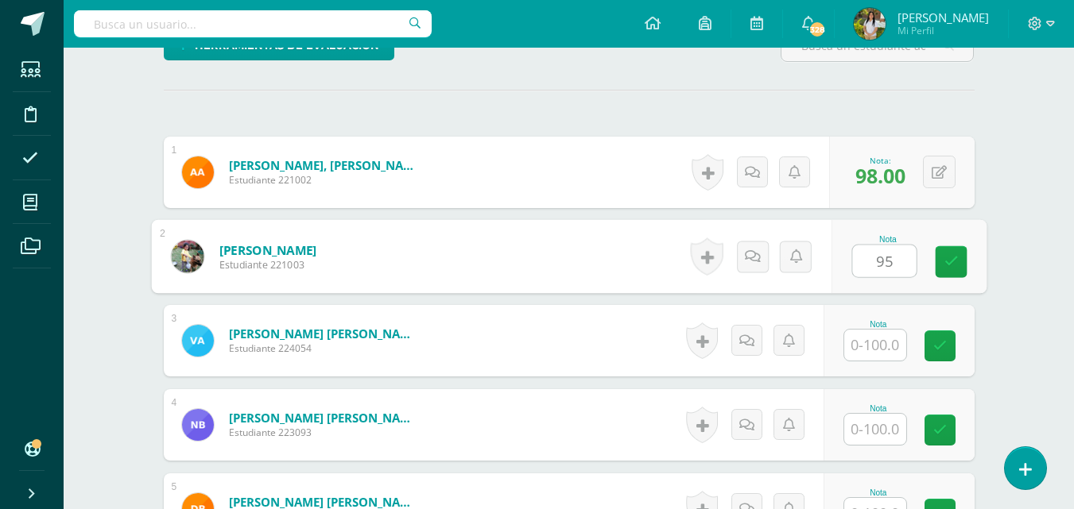
type input "95"
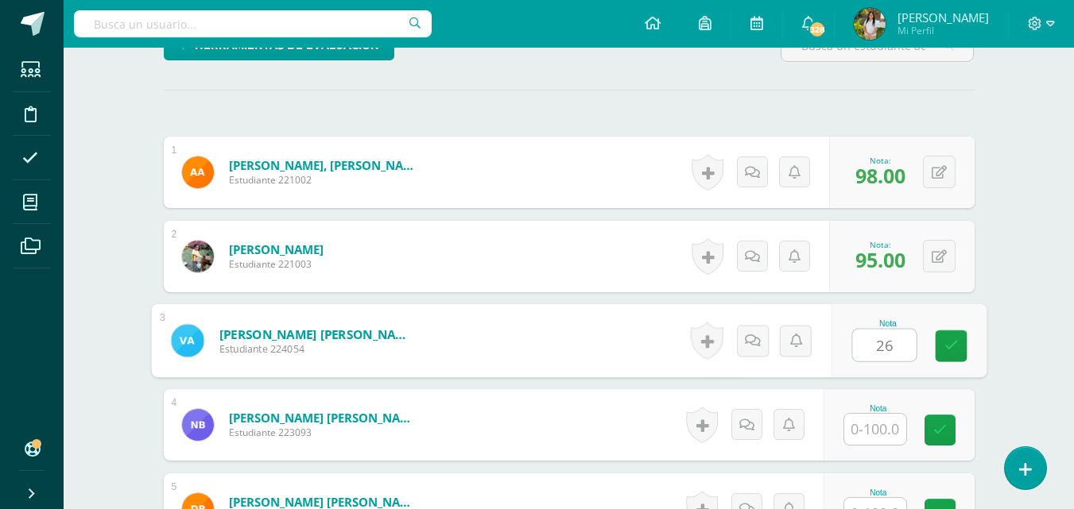
type input "26"
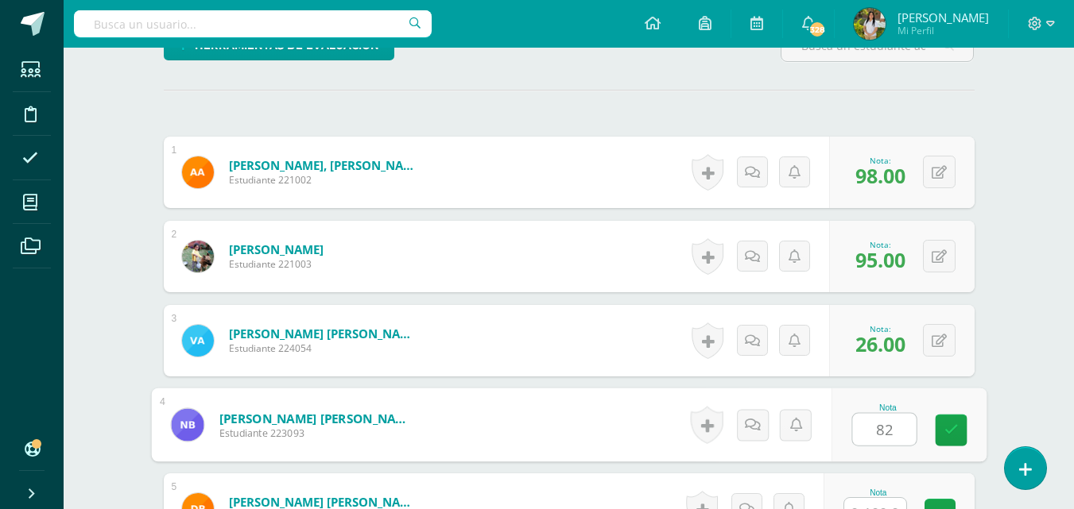
type input "82"
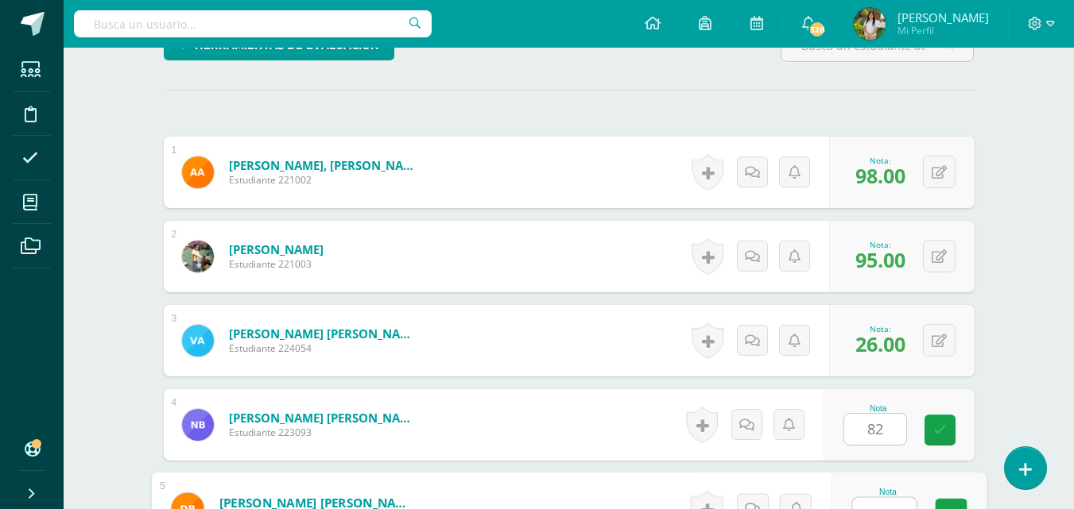
scroll to position [435, 0]
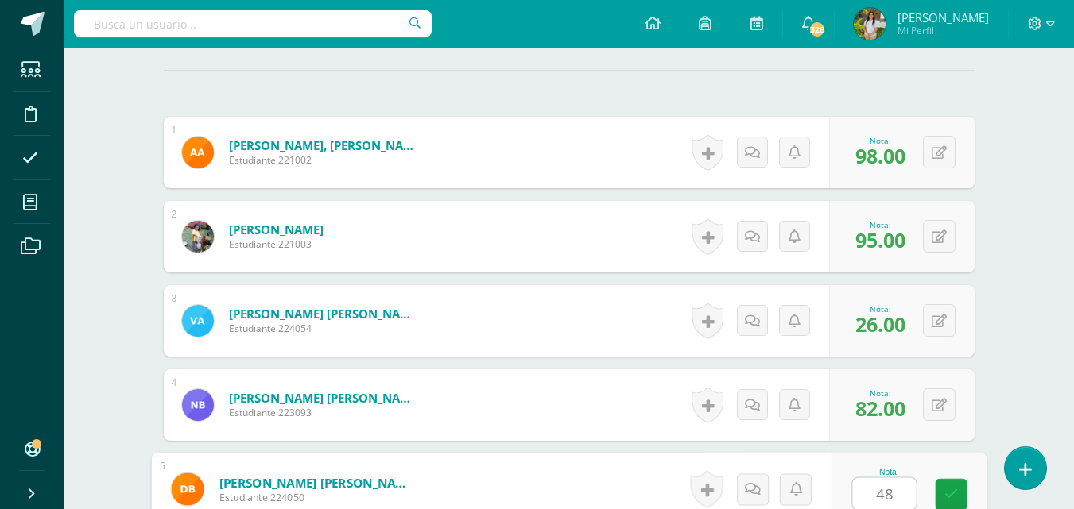
type input "48"
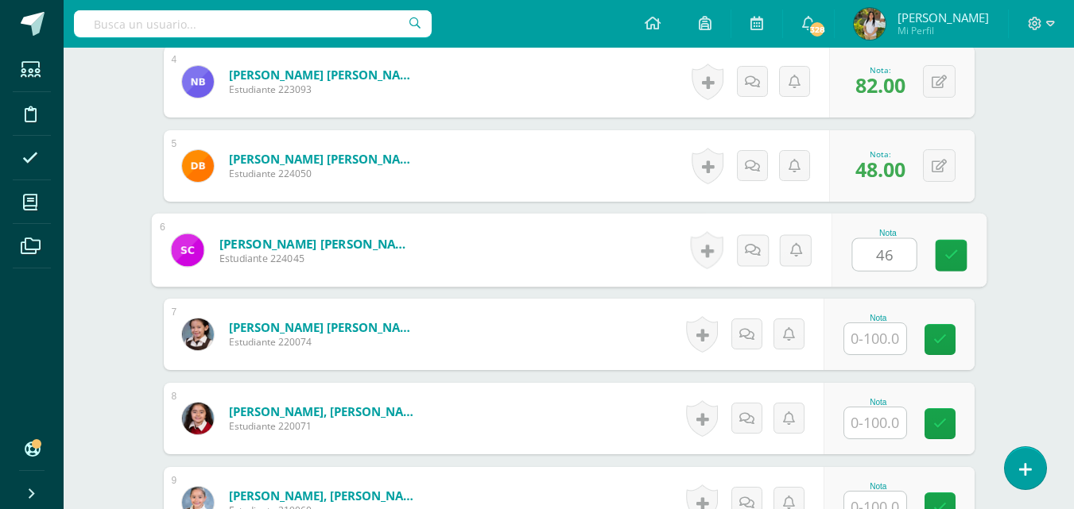
type input "46"
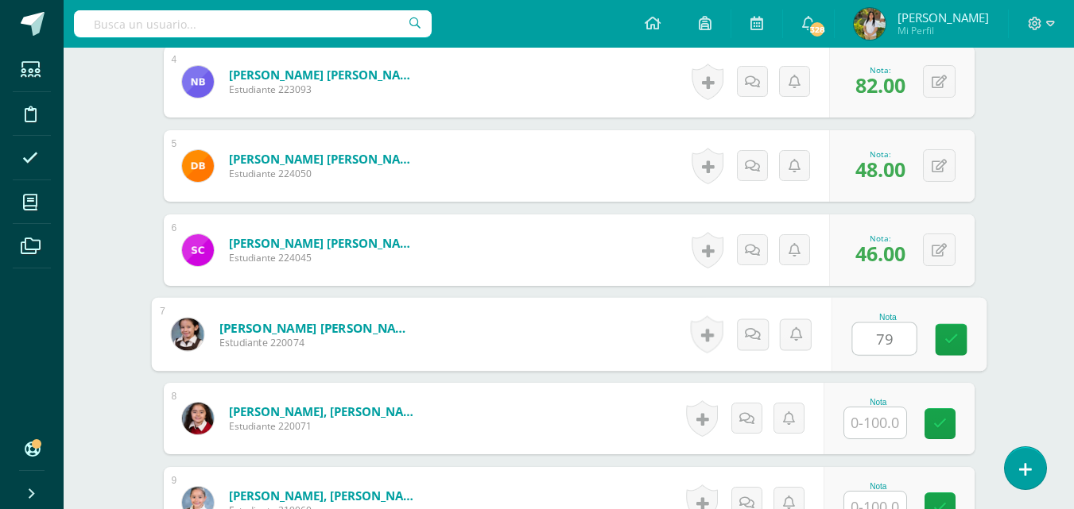
type input "79"
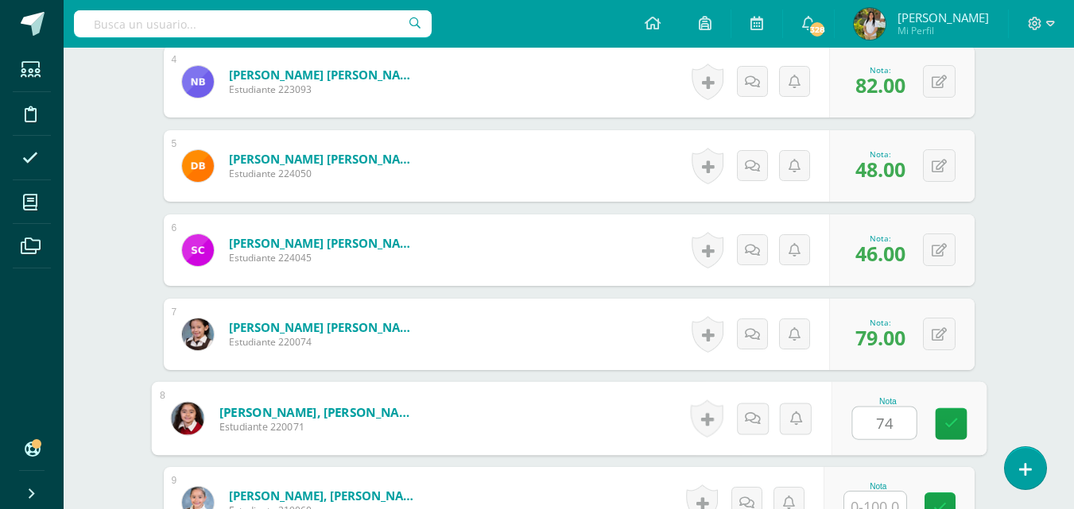
type input "74"
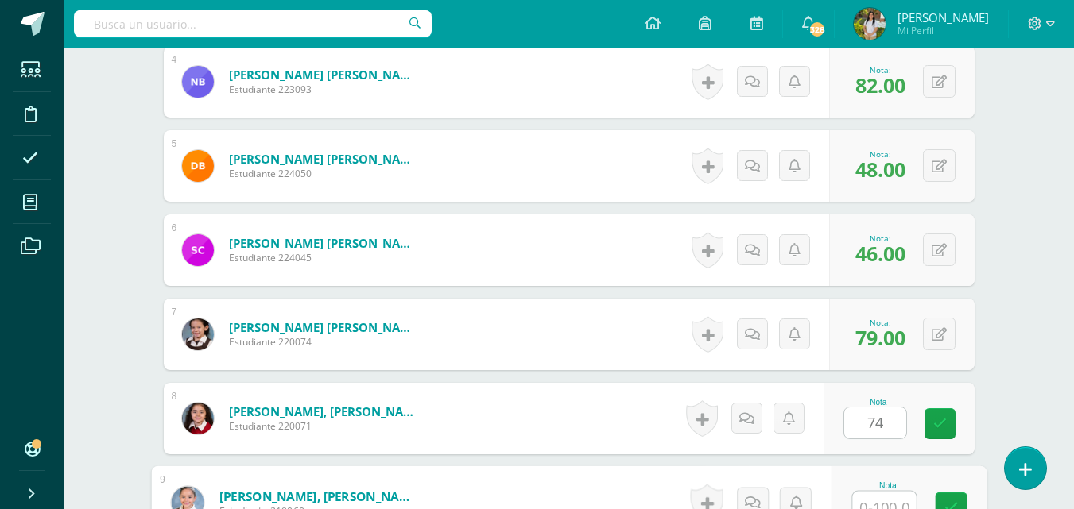
scroll to position [772, 0]
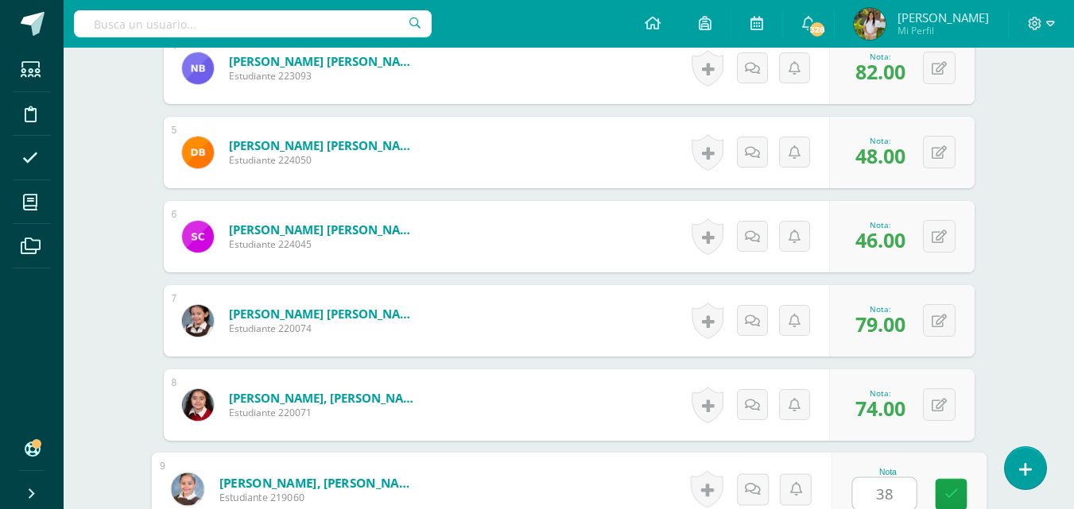
type input "3"
type input "78"
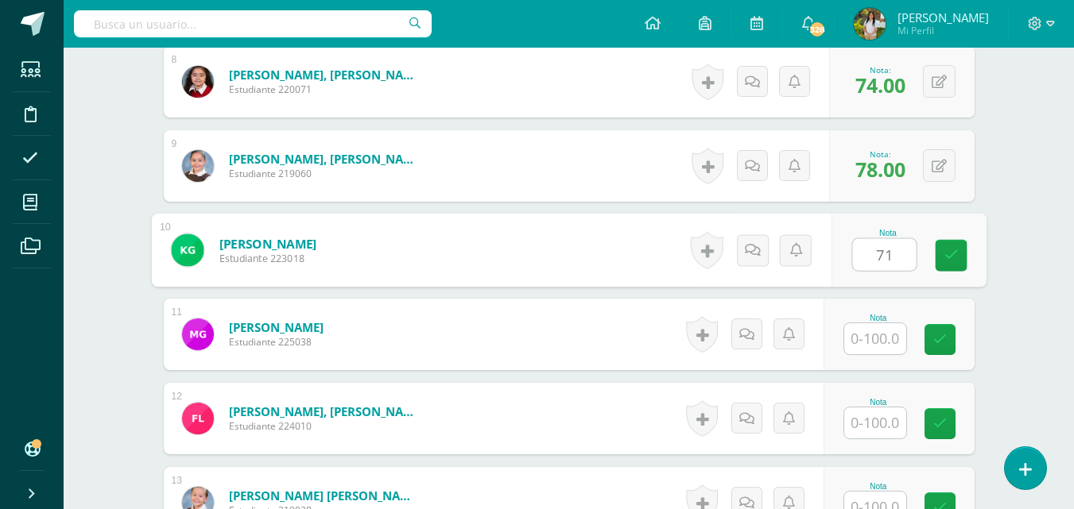
type input "71"
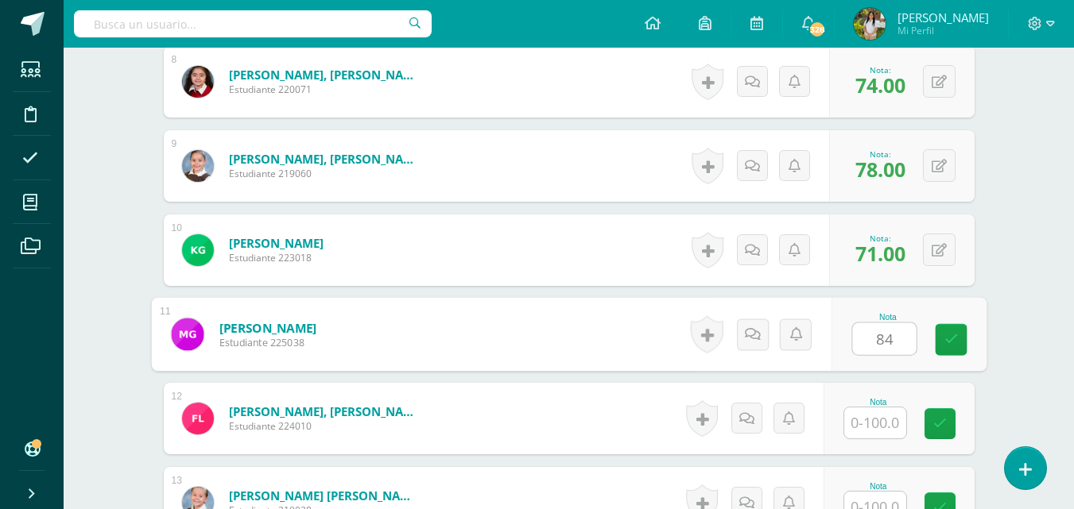
type input "84"
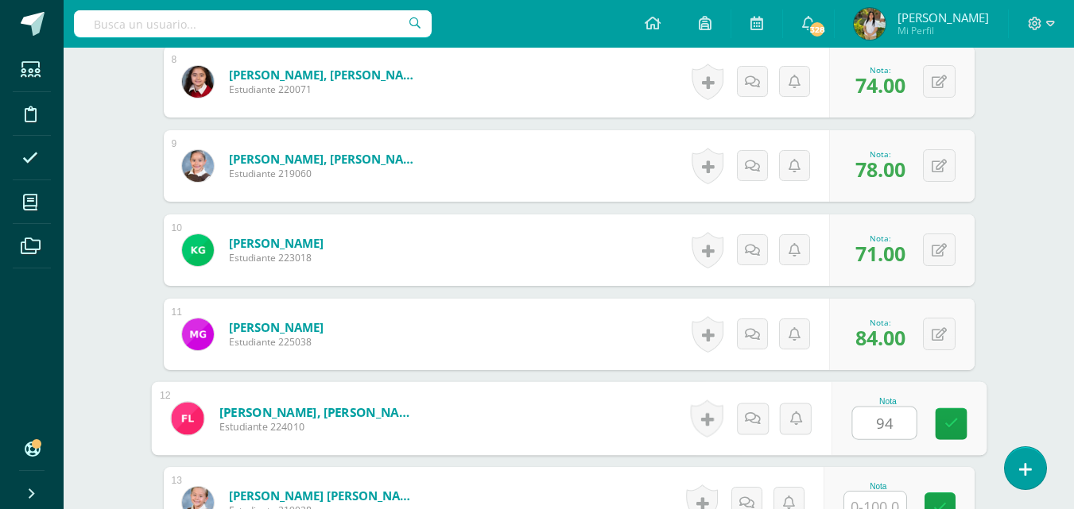
type input "94"
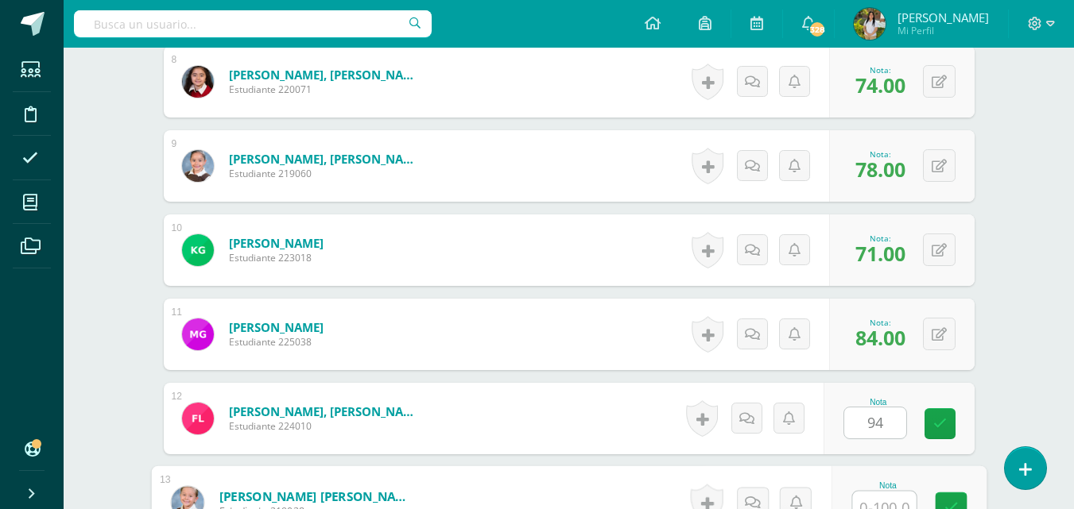
scroll to position [1109, 0]
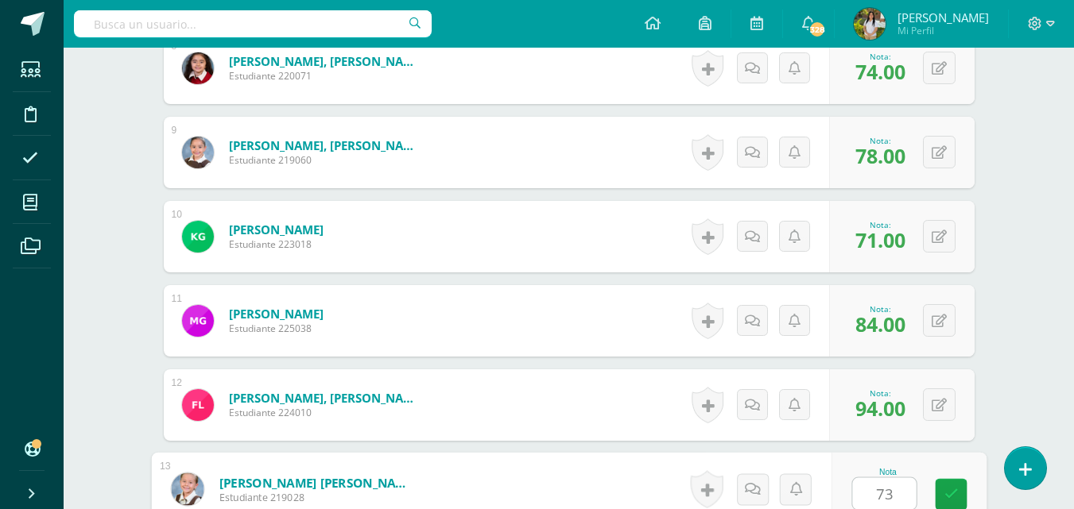
type input "73"
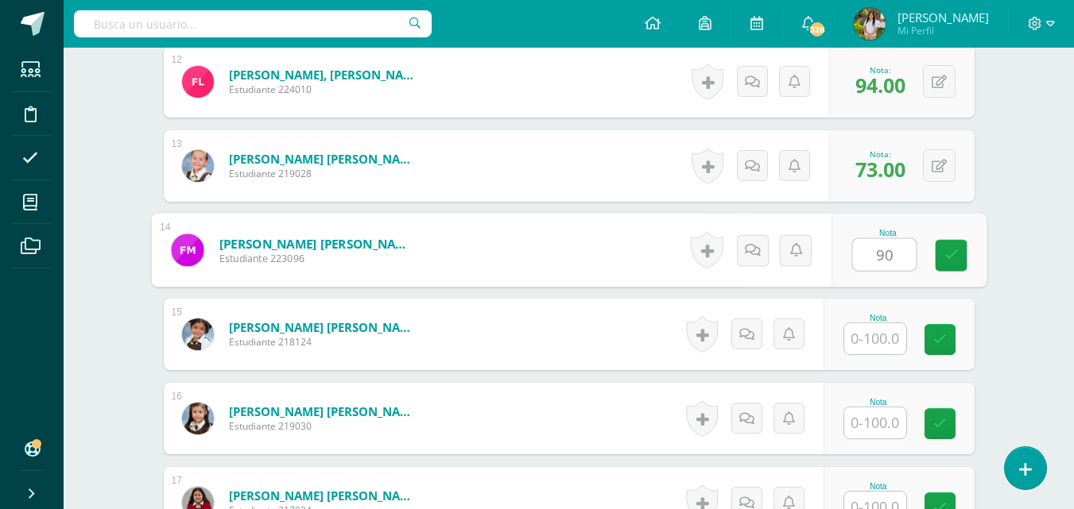
type input "90"
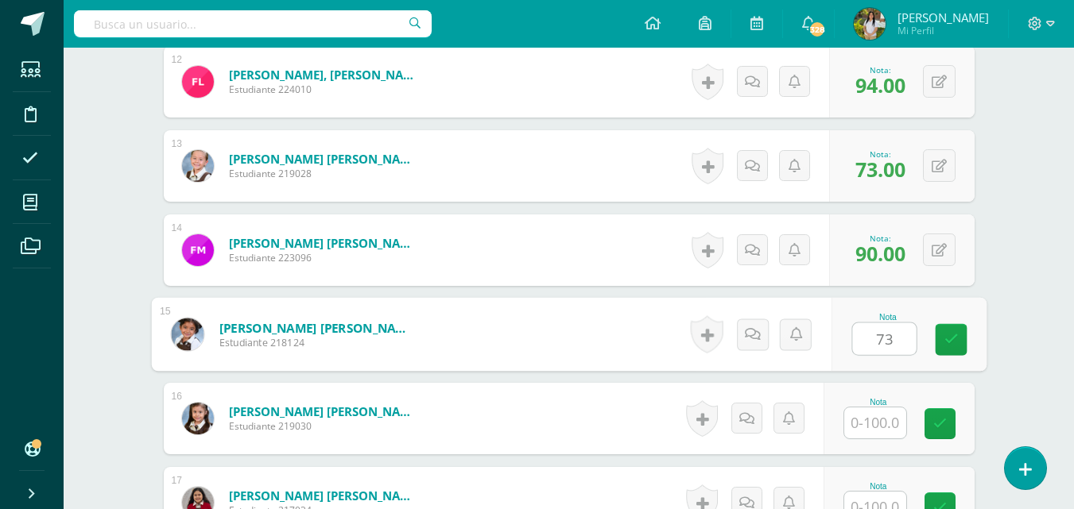
type input "73"
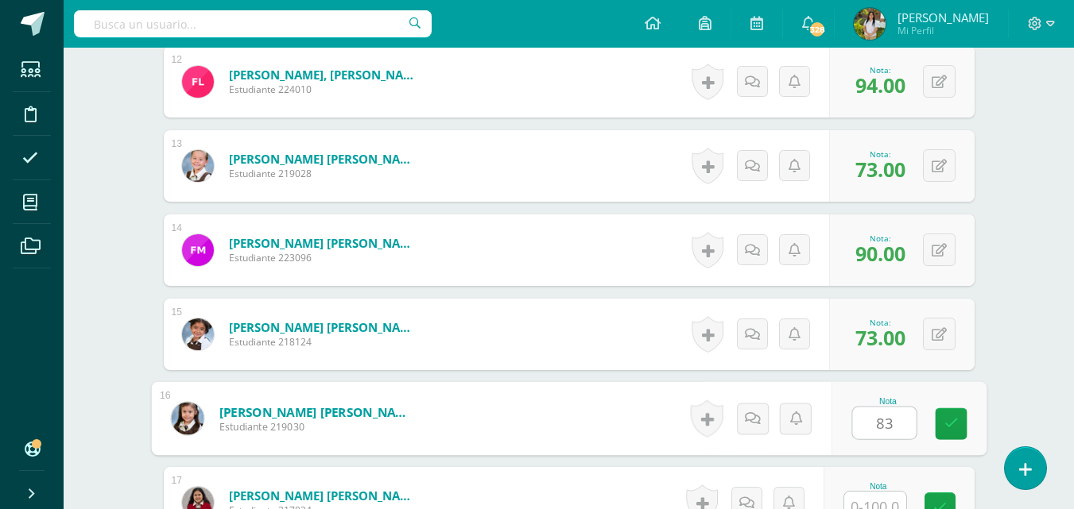
type input "83"
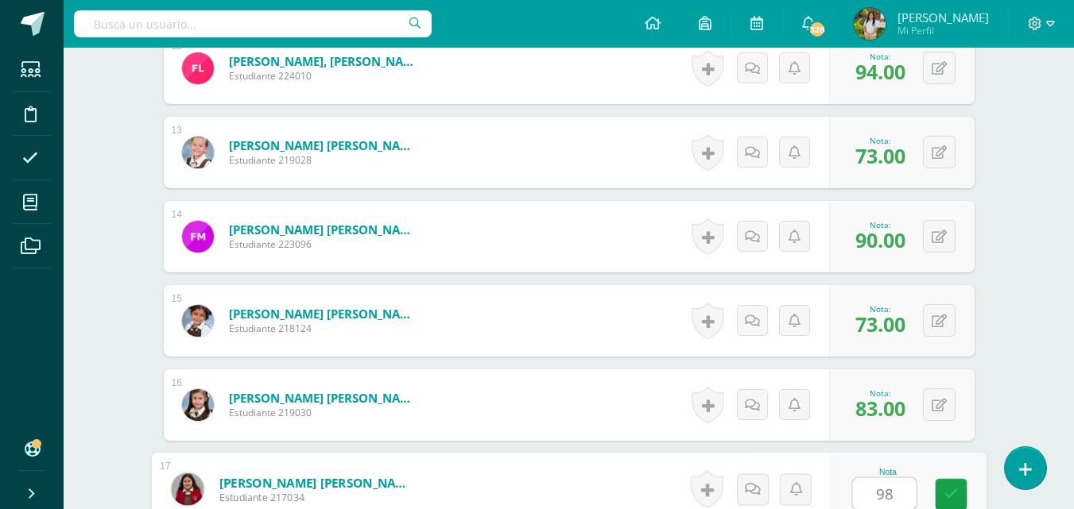
type input "98"
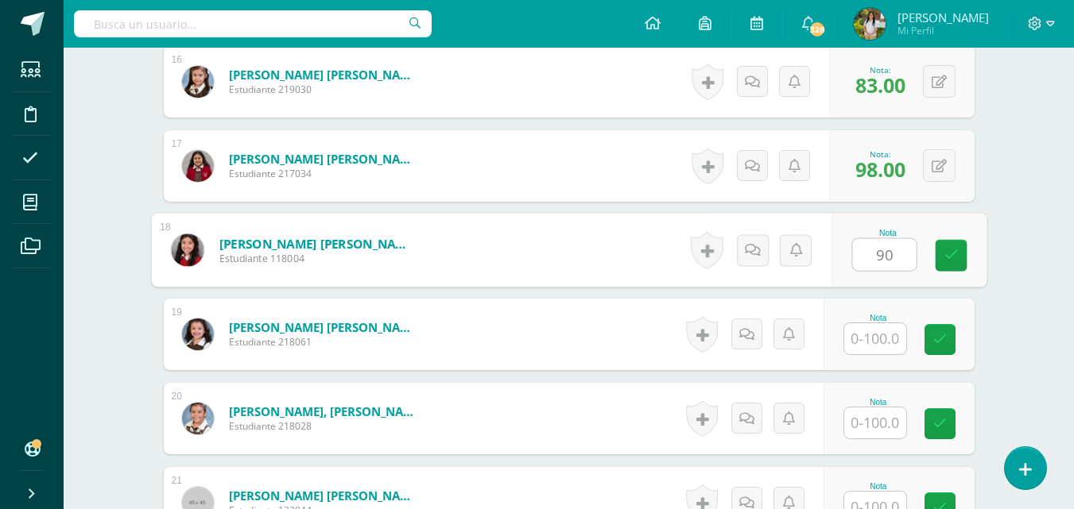
type input "90"
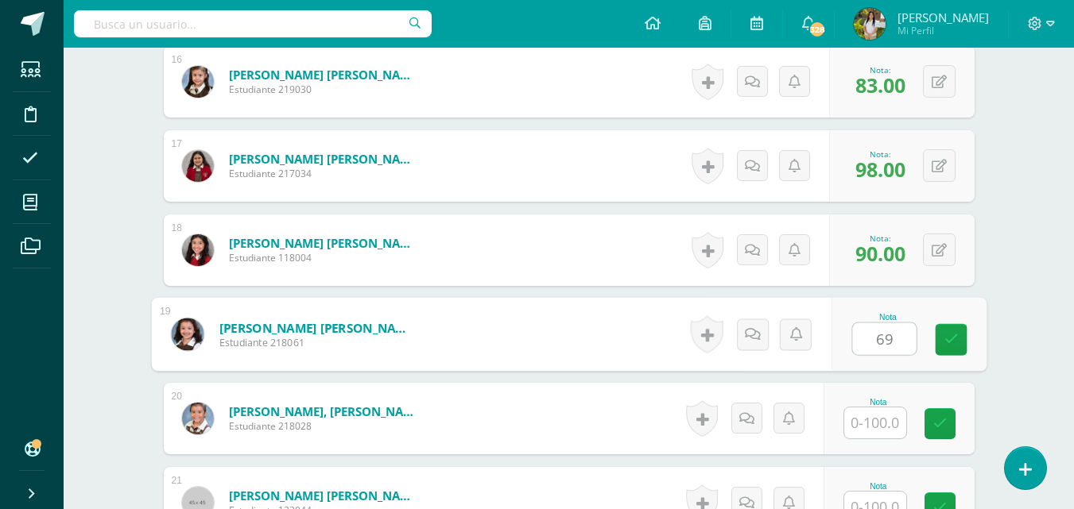
type input "69"
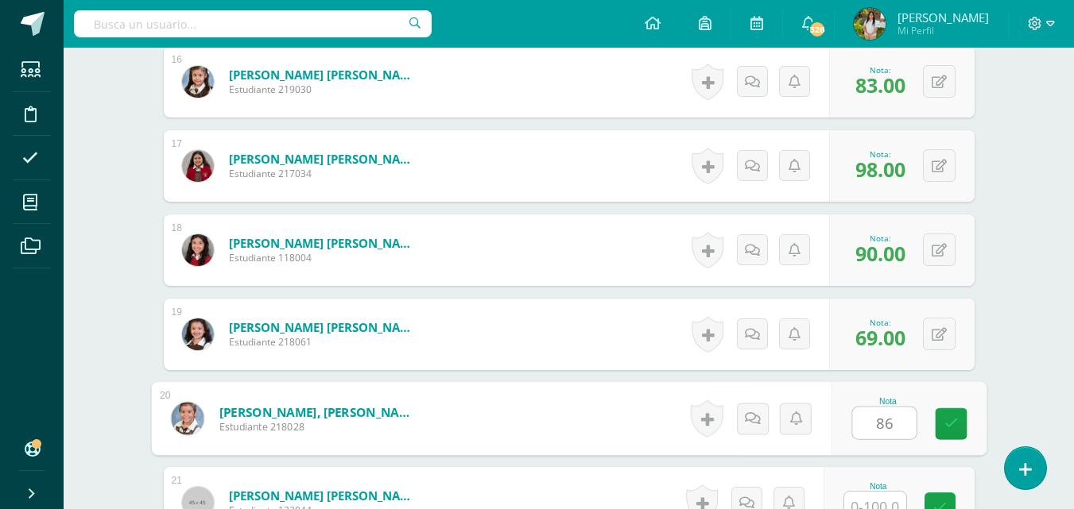
type input "86"
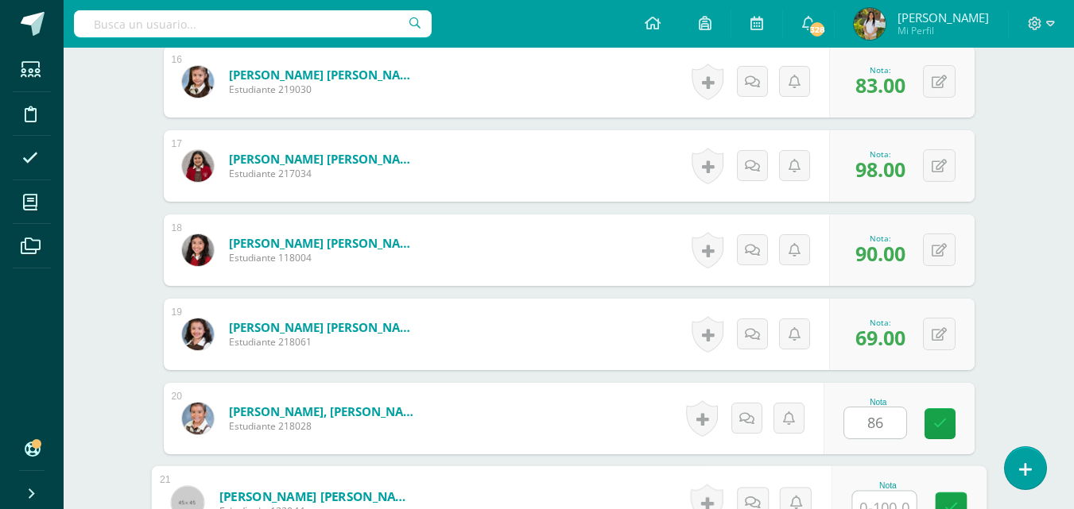
scroll to position [1783, 0]
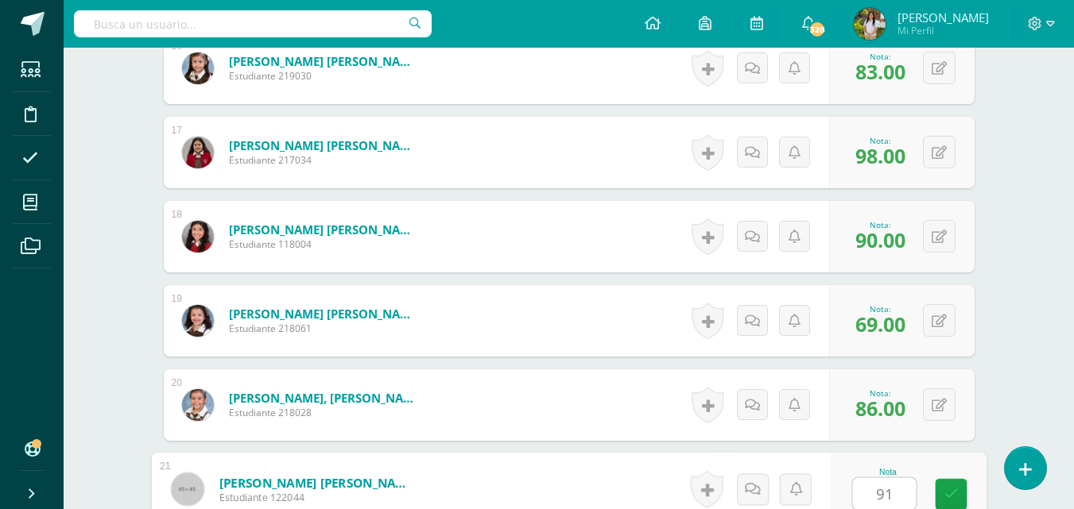
type input "91"
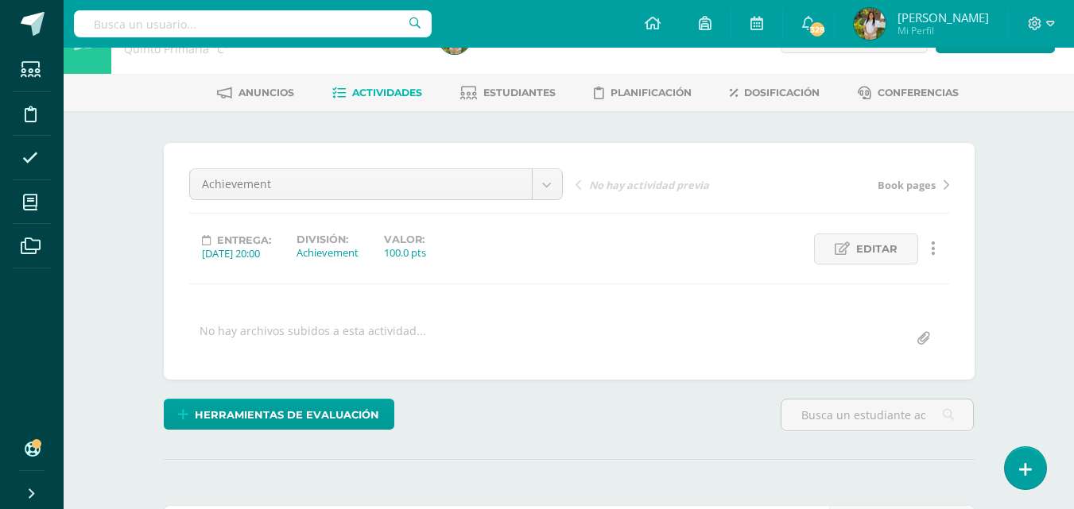
scroll to position [0, 0]
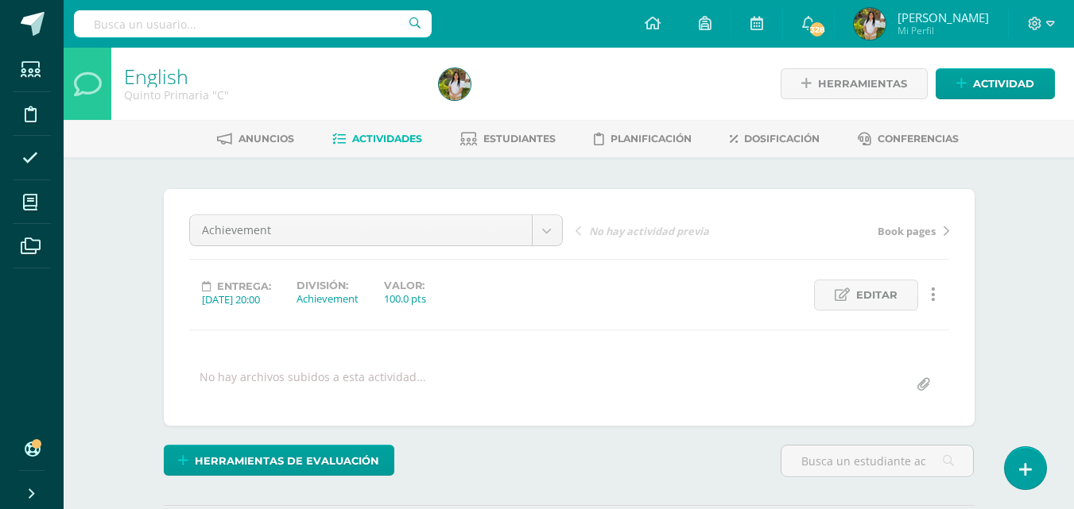
click at [390, 145] on span "Actividades" at bounding box center [387, 139] width 70 height 12
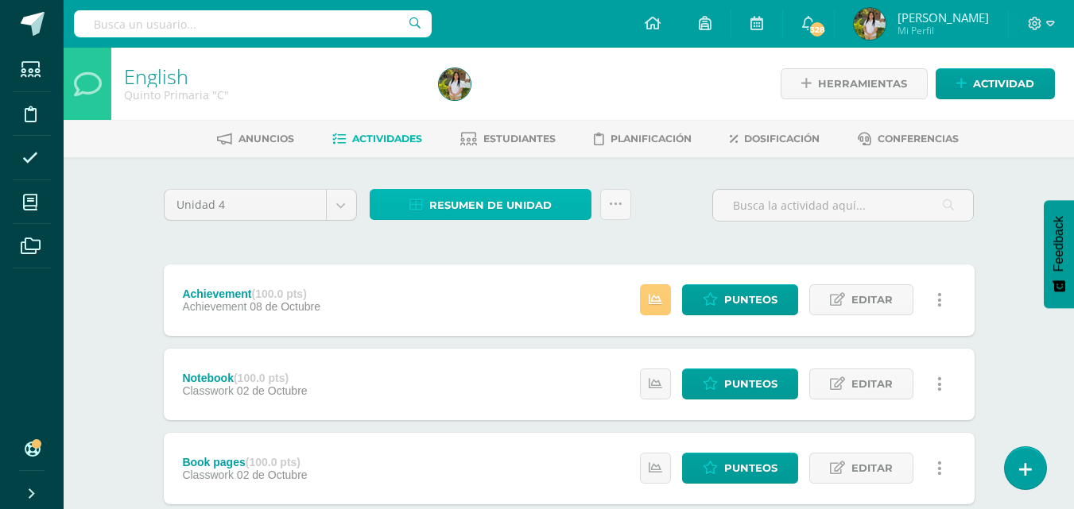
click at [511, 211] on span "Resumen de unidad" at bounding box center [490, 205] width 122 height 29
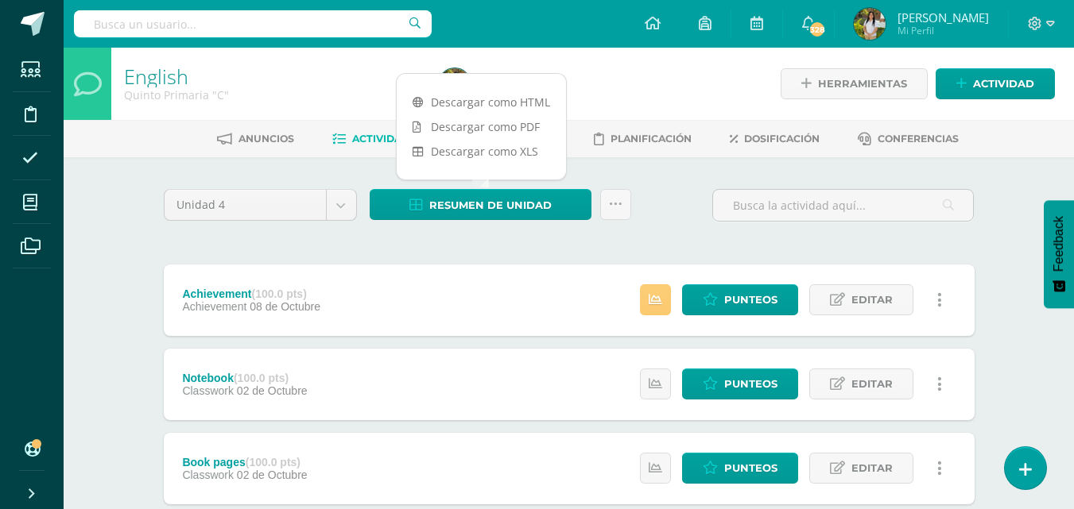
click at [521, 126] on link "Descargar como PDF" at bounding box center [481, 126] width 169 height 25
click at [750, 305] on span "Punteos" at bounding box center [750, 299] width 53 height 29
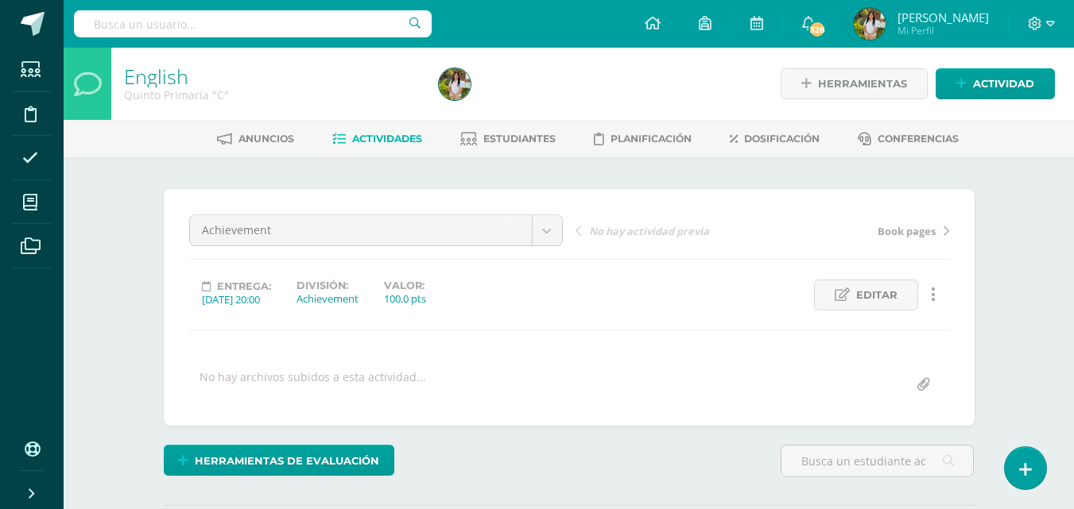
click at [1009, 221] on div "English Quinto Primaria "C" Herramientas Detalle de asistencias Actividad Anunc…" at bounding box center [569, 339] width 1010 height 582
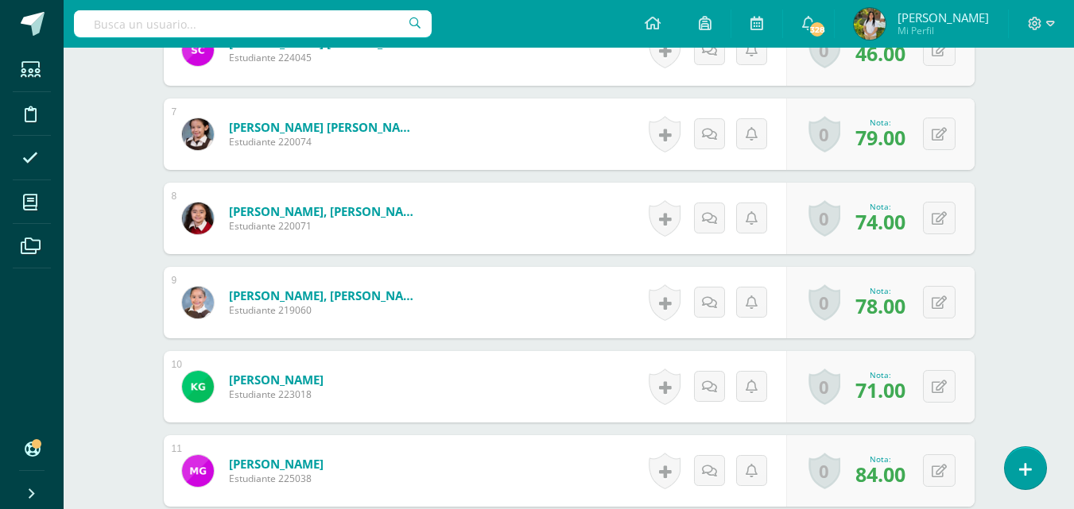
scroll to position [960, 0]
click at [946, 300] on button at bounding box center [939, 301] width 33 height 33
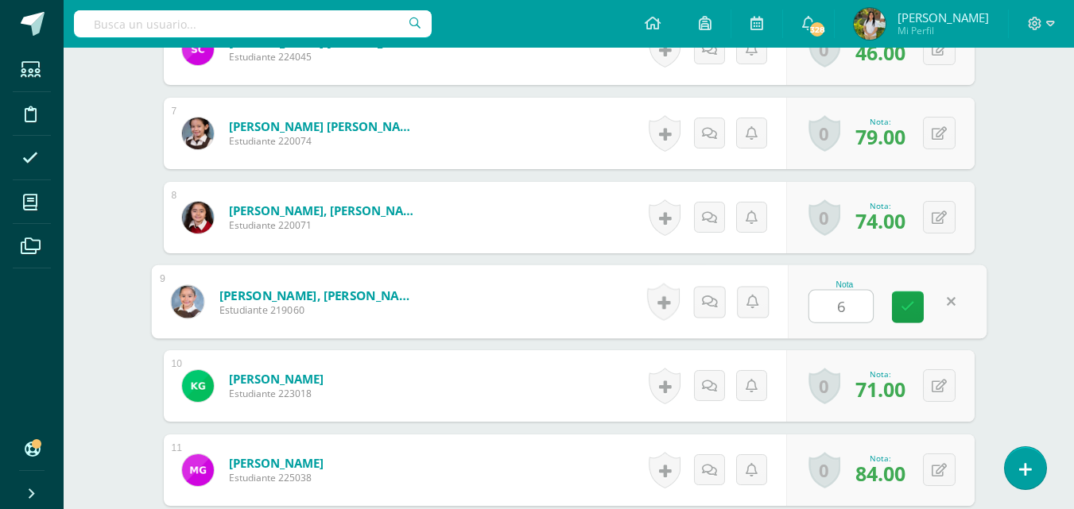
type input "68"
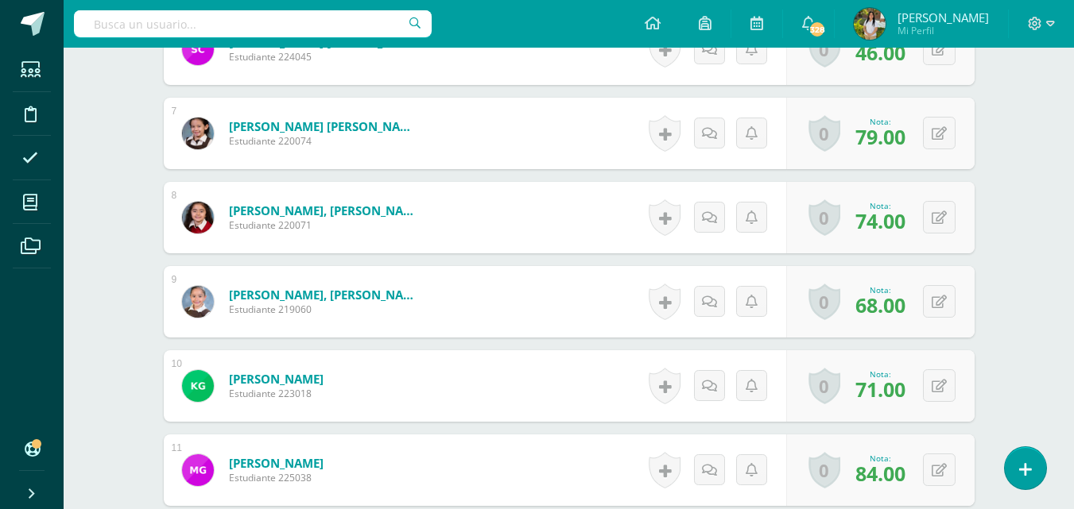
click at [1046, 280] on div "English Quinto Primaria "C" Herramientas Detalle de asistencias Actividad Anunc…" at bounding box center [569, 494] width 1010 height 2812
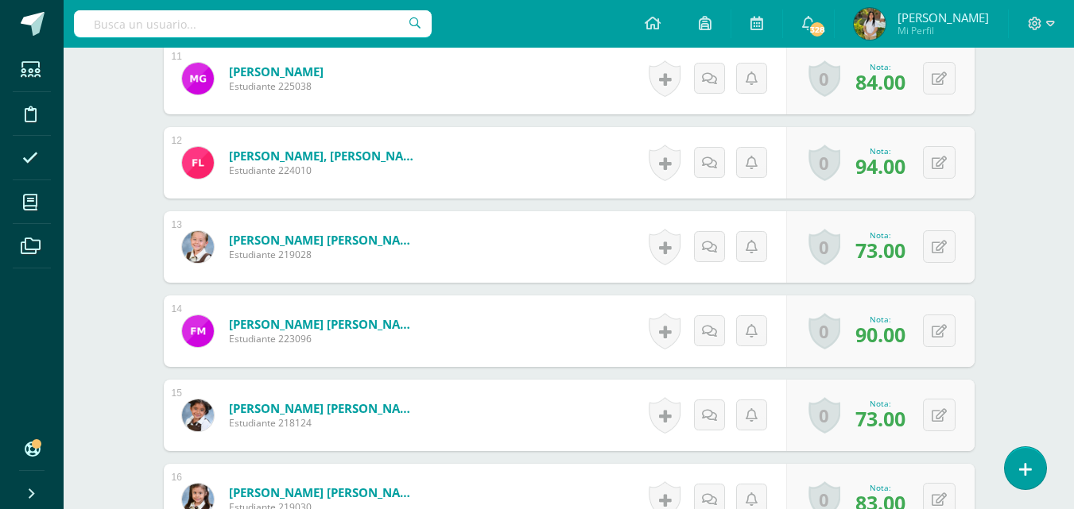
scroll to position [1373, 0]
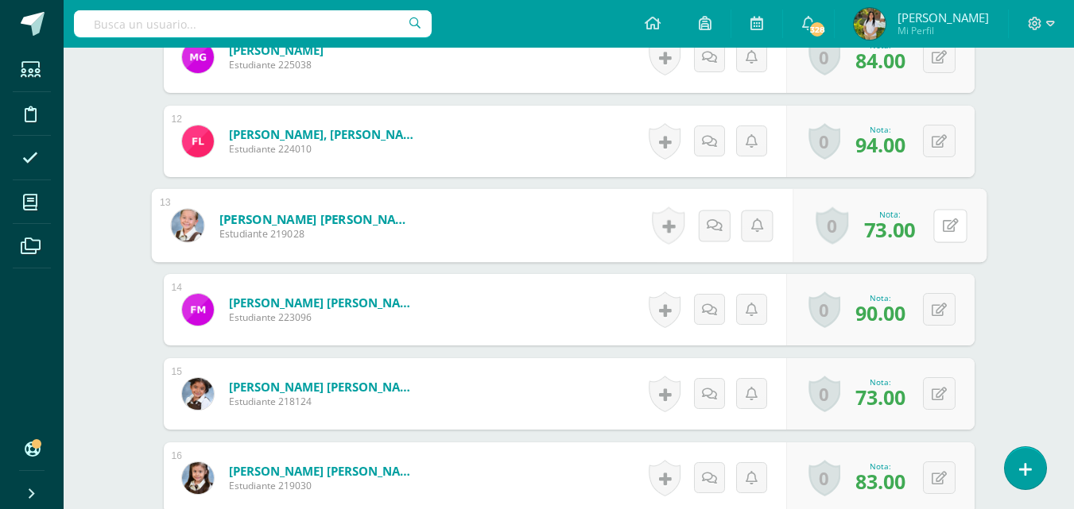
click at [946, 220] on button at bounding box center [949, 225] width 33 height 33
type input "53"
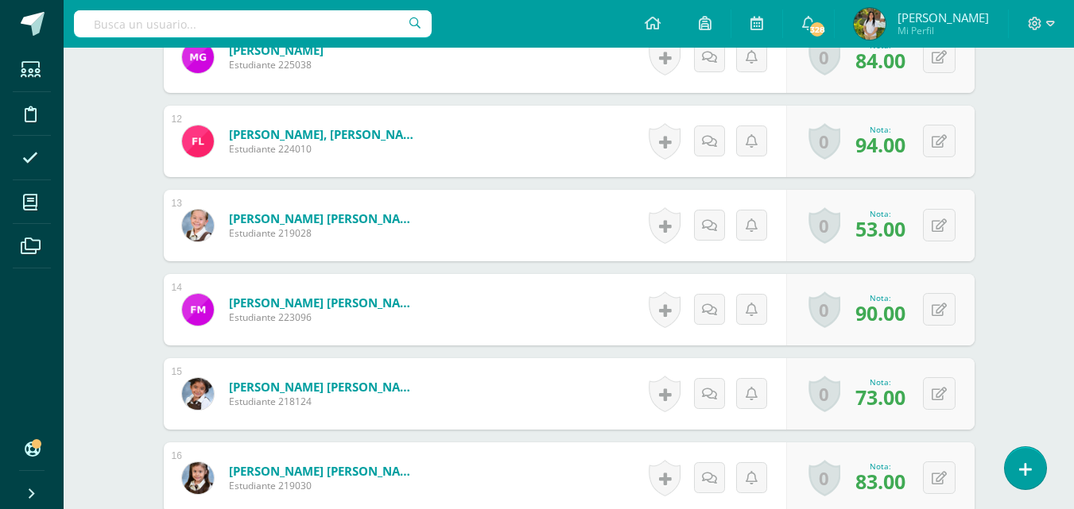
click at [1024, 243] on div "English Quinto Primaria "C" Herramientas Detalle de asistencias Actividad Anunc…" at bounding box center [569, 80] width 1010 height 2812
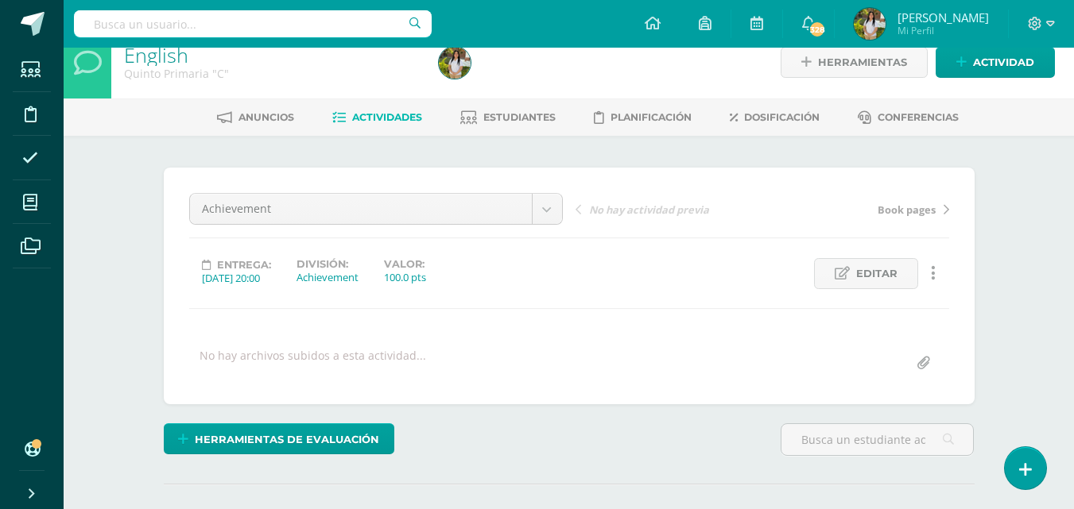
scroll to position [0, 0]
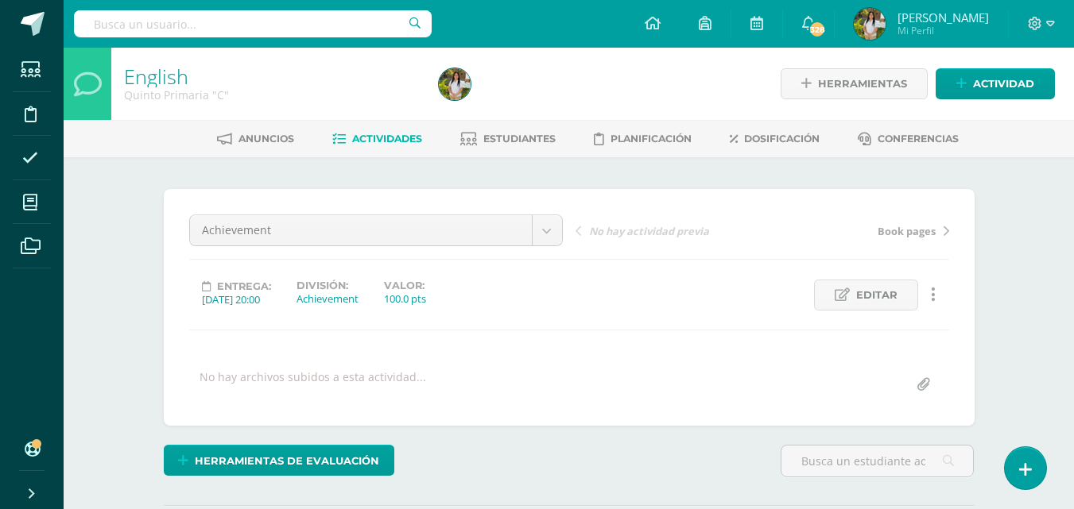
click at [362, 137] on span "Actividades" at bounding box center [387, 139] width 70 height 12
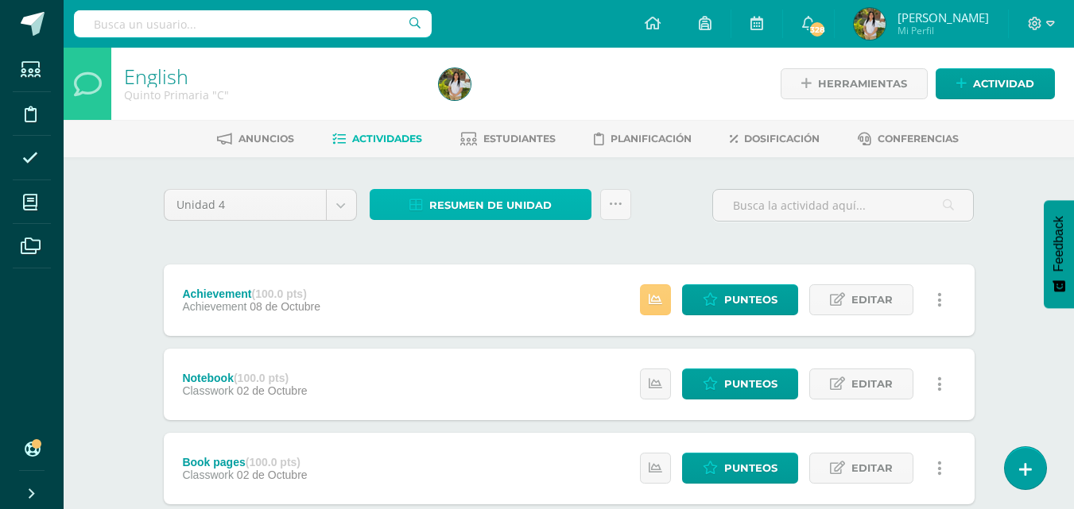
click at [466, 205] on span "Resumen de unidad" at bounding box center [490, 205] width 122 height 29
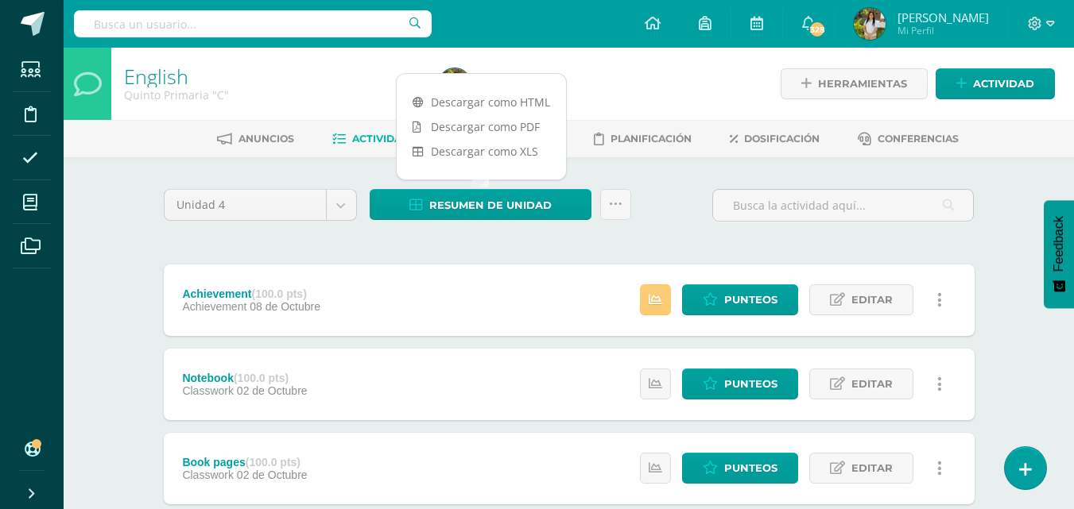
click at [536, 124] on link "Descargar como PDF" at bounding box center [481, 126] width 169 height 25
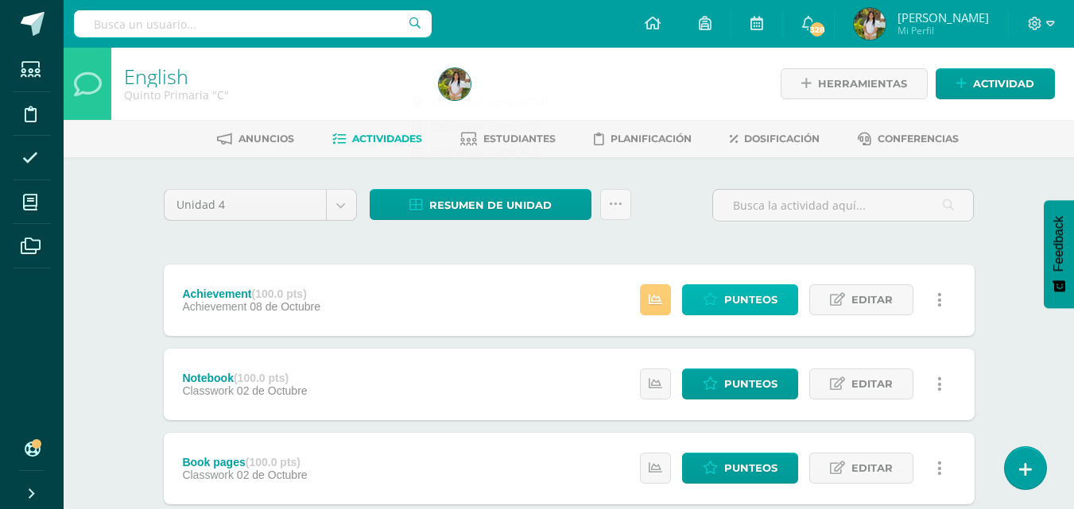
click at [762, 292] on span "Punteos" at bounding box center [750, 299] width 53 height 29
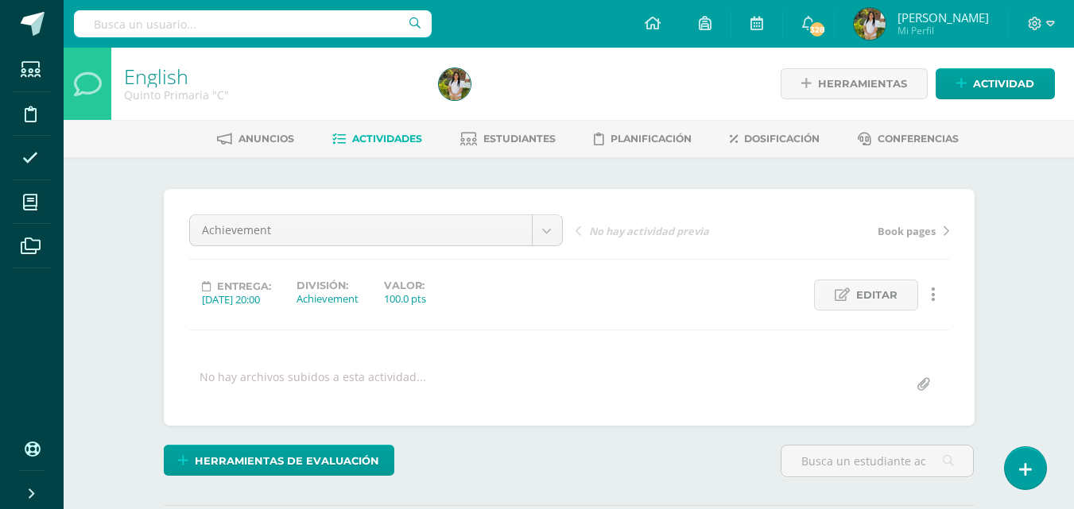
click at [985, 267] on div "¿Estás seguro que quieres eliminar esta actividad? Esto borrará la actividad y …" at bounding box center [569, 393] width 874 height 472
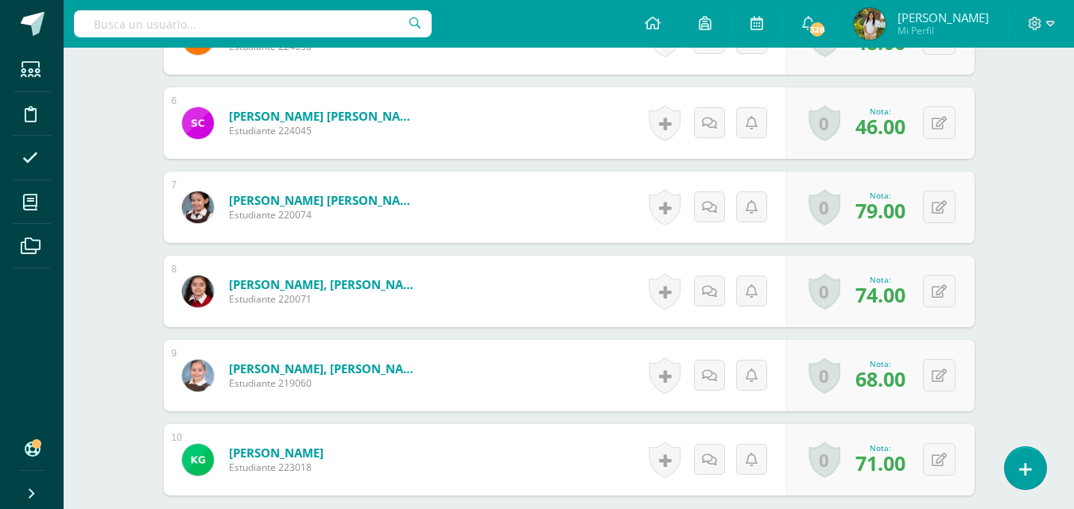
scroll to position [916, 0]
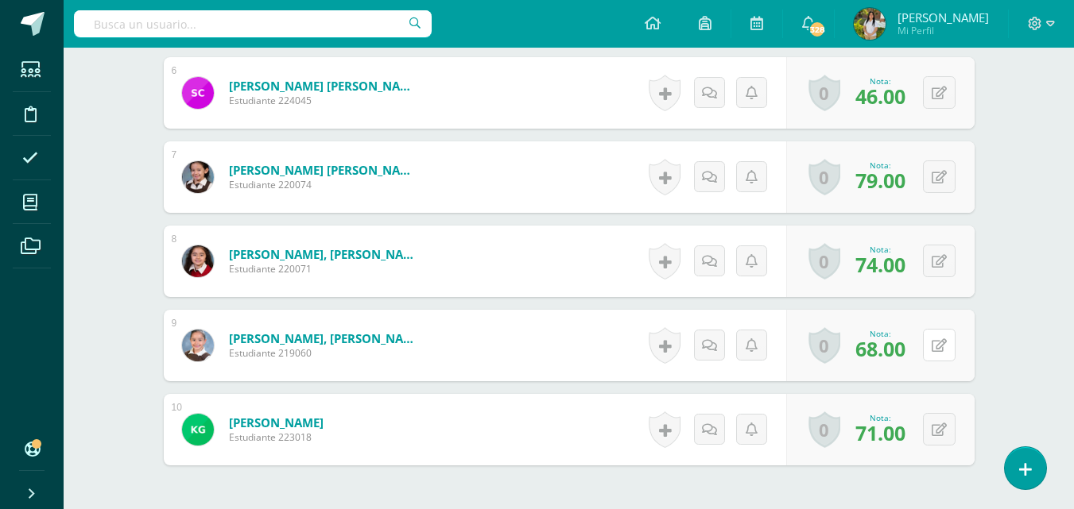
click at [942, 343] on icon at bounding box center [938, 346] width 15 height 14
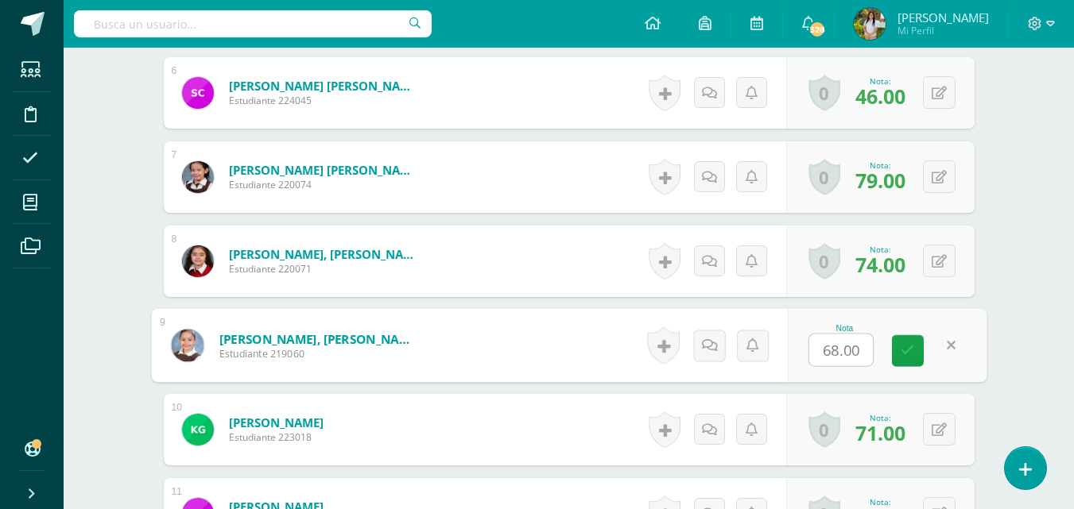
scroll to position [917, 0]
type input "60"
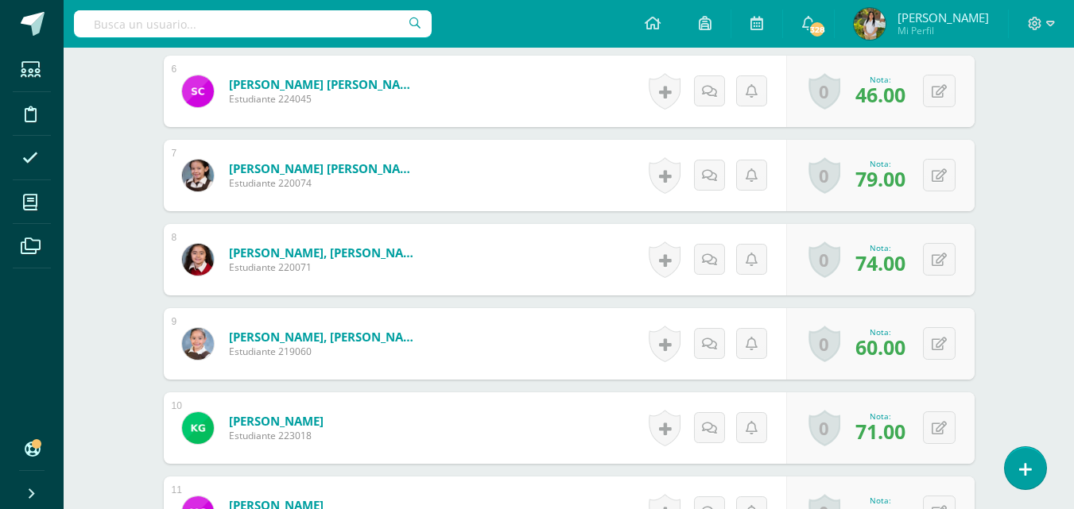
click at [1002, 357] on div "¿Estás seguro que quieres eliminar esta actividad? Esto borrará la actividad y …" at bounding box center [569, 405] width 874 height 2333
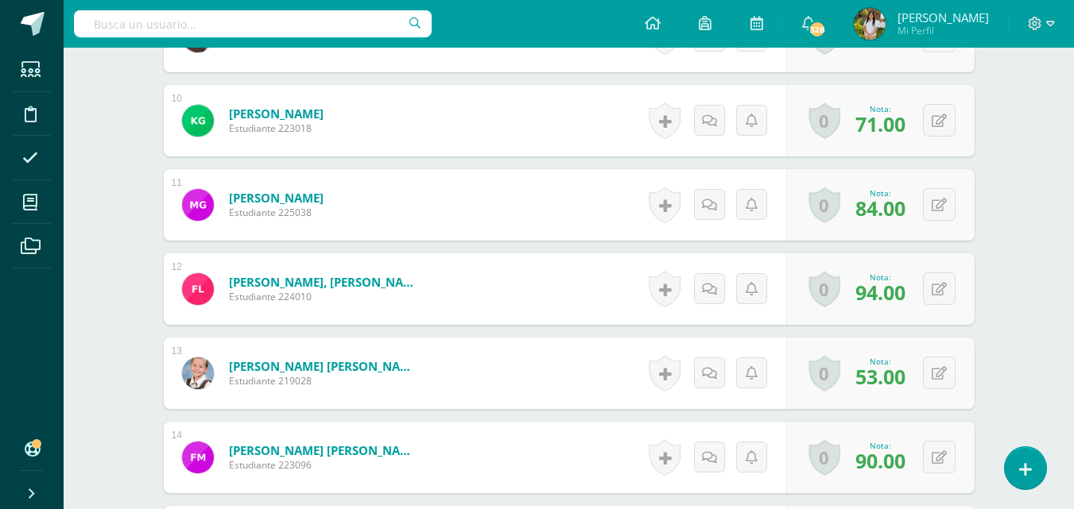
scroll to position [1268, 0]
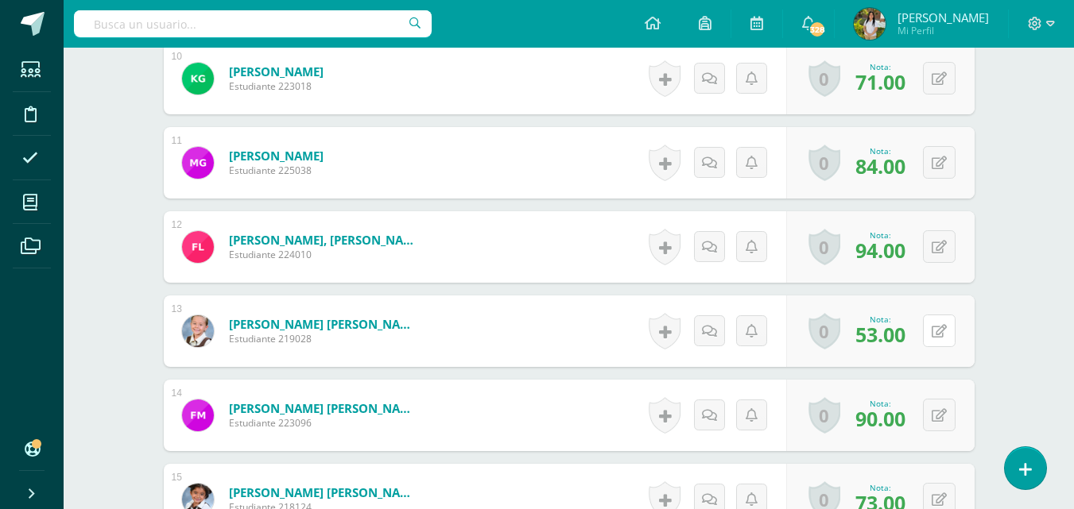
click at [947, 332] on button at bounding box center [939, 331] width 33 height 33
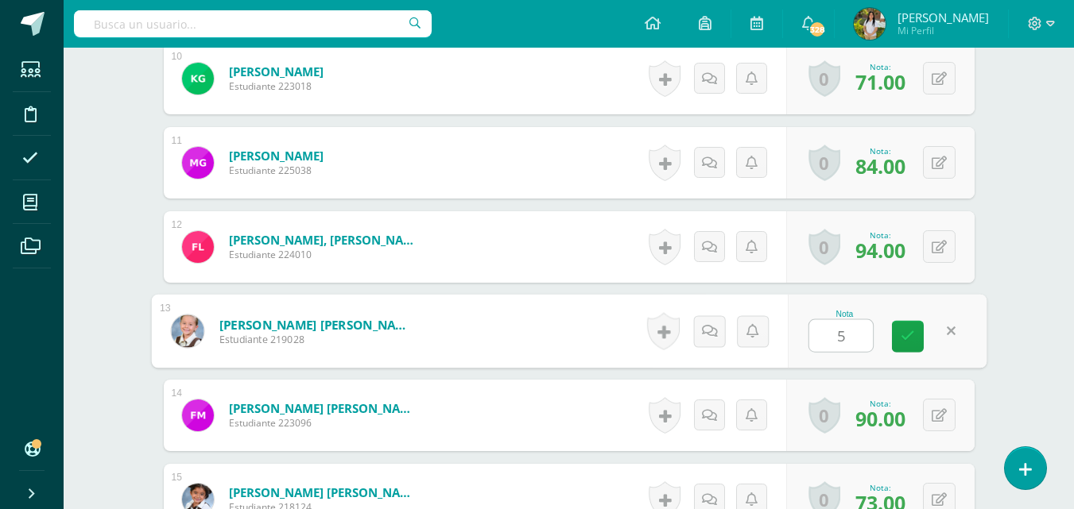
type input "50"
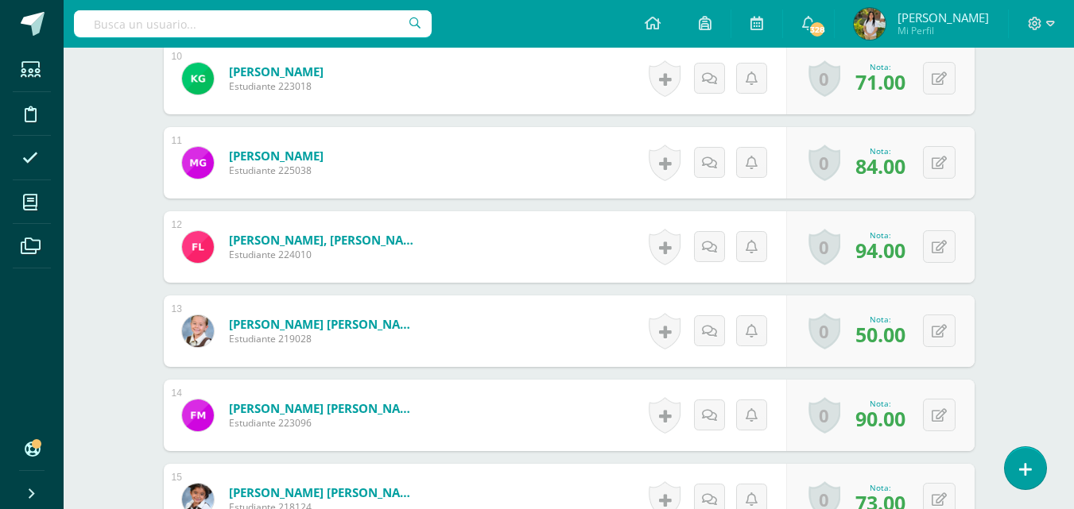
click at [1028, 165] on div "English Quinto Primaria "C" Herramientas Detalle de asistencias Actividad Anunc…" at bounding box center [569, 1] width 1010 height 2443
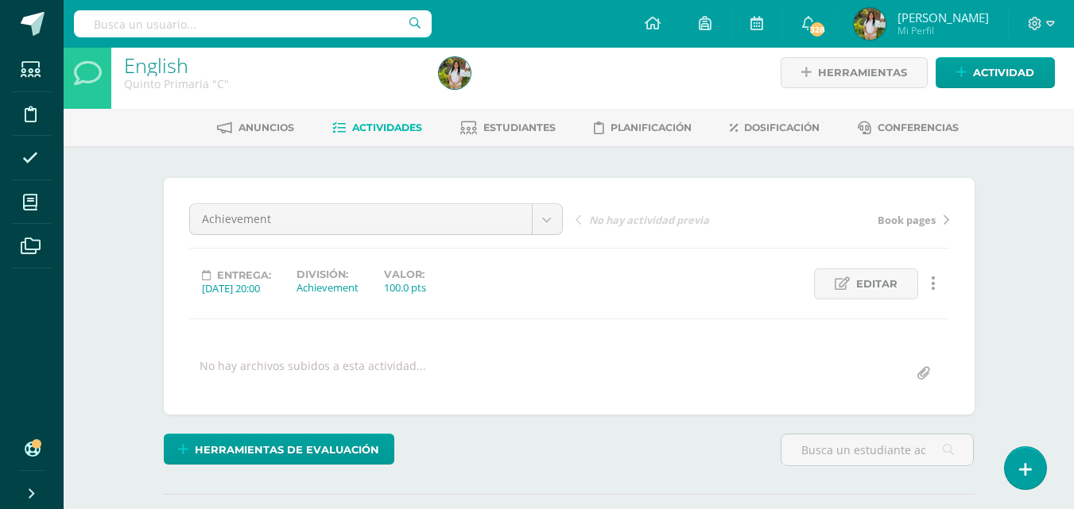
scroll to position [0, 0]
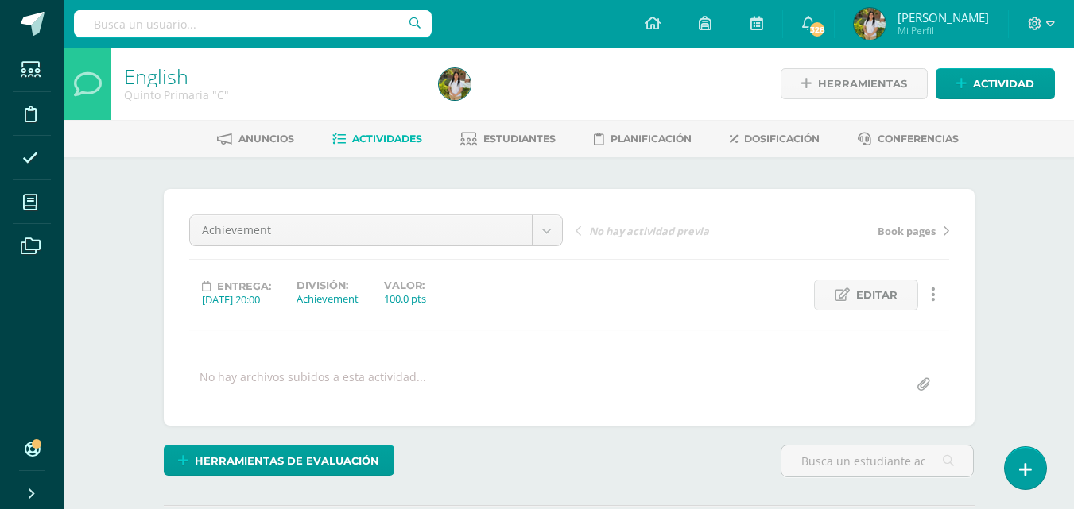
click at [386, 142] on span "Actividades" at bounding box center [387, 139] width 70 height 12
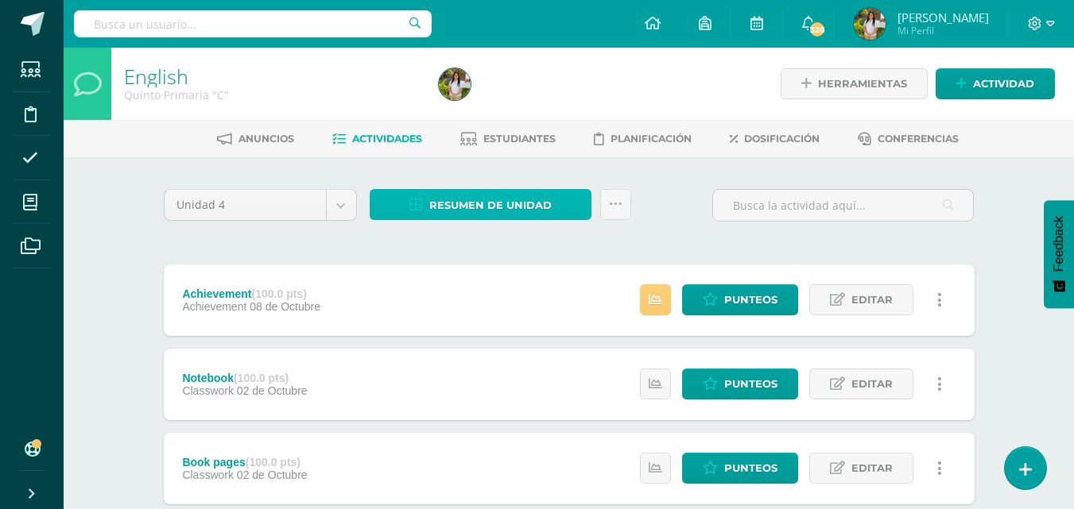
click at [440, 204] on span "Resumen de unidad" at bounding box center [490, 205] width 122 height 29
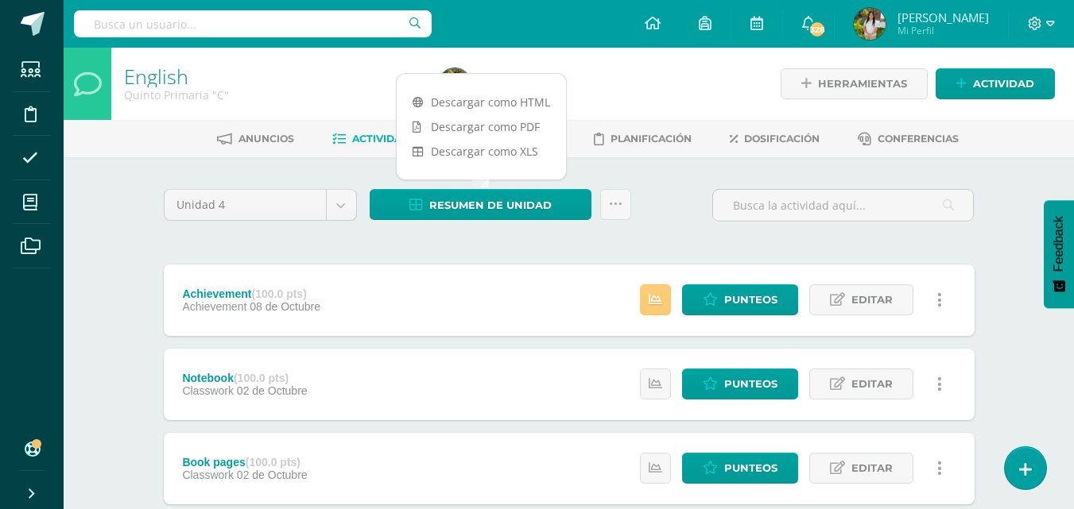
click at [501, 134] on link "Descargar como PDF" at bounding box center [481, 126] width 169 height 25
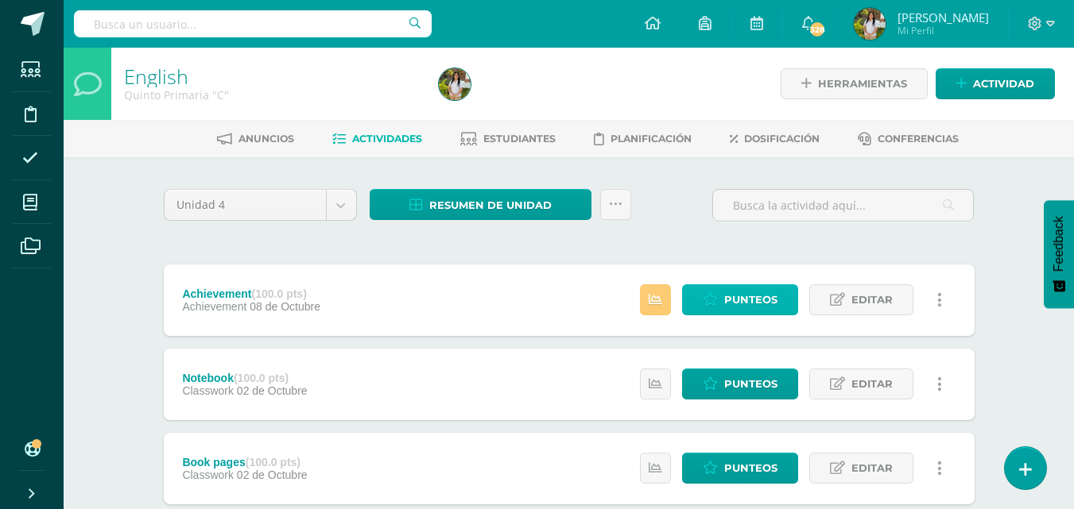
click at [715, 300] on icon at bounding box center [709, 300] width 15 height 14
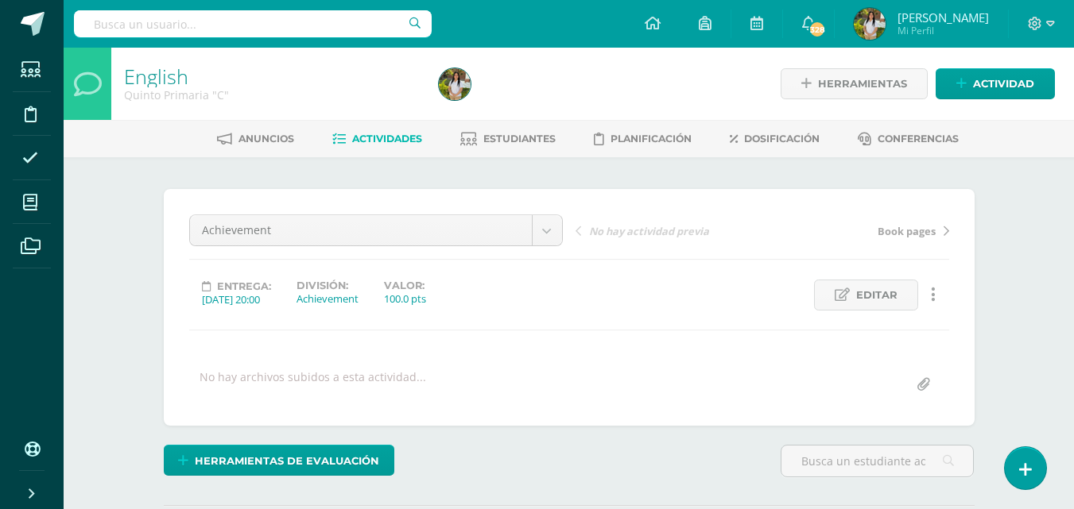
click at [1038, 205] on div "English Quinto Primaria "C" Herramientas Detalle de asistencias Actividad Anunc…" at bounding box center [569, 339] width 1010 height 582
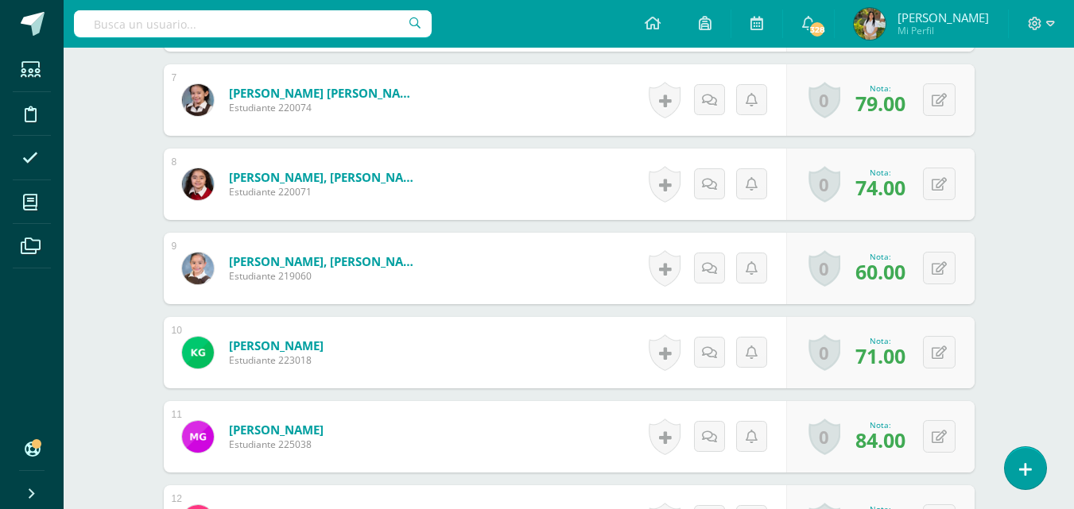
scroll to position [994, 0]
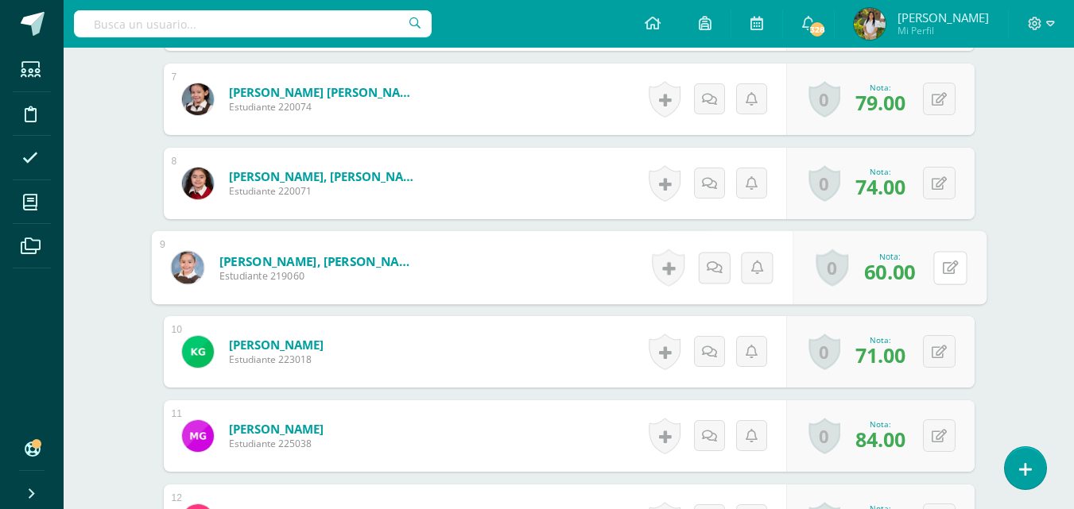
click at [944, 271] on icon at bounding box center [950, 268] width 16 height 14
type input "50"
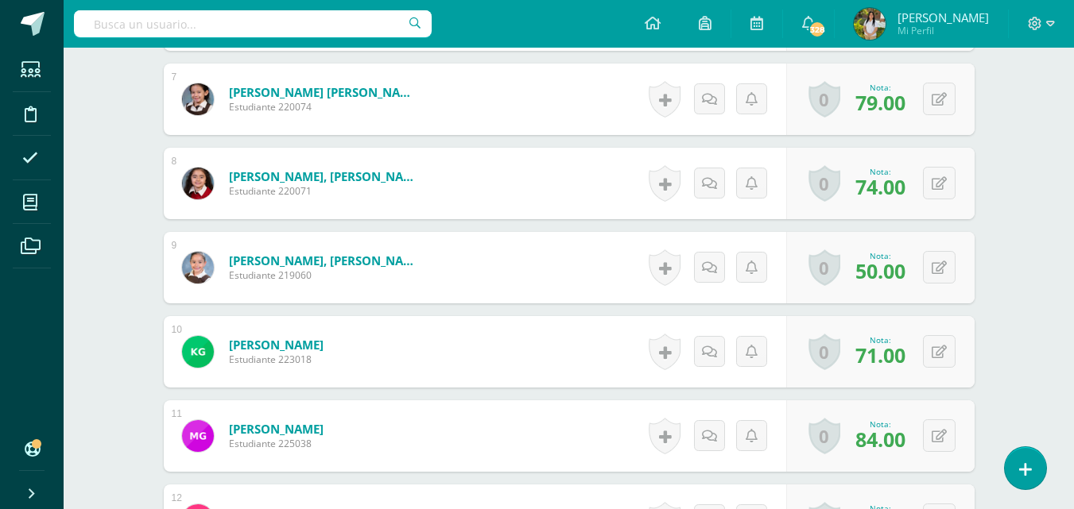
click at [1019, 296] on div "English Quinto Primaria "C" Herramientas Detalle de asistencias Actividad Anunc…" at bounding box center [569, 275] width 1010 height 2443
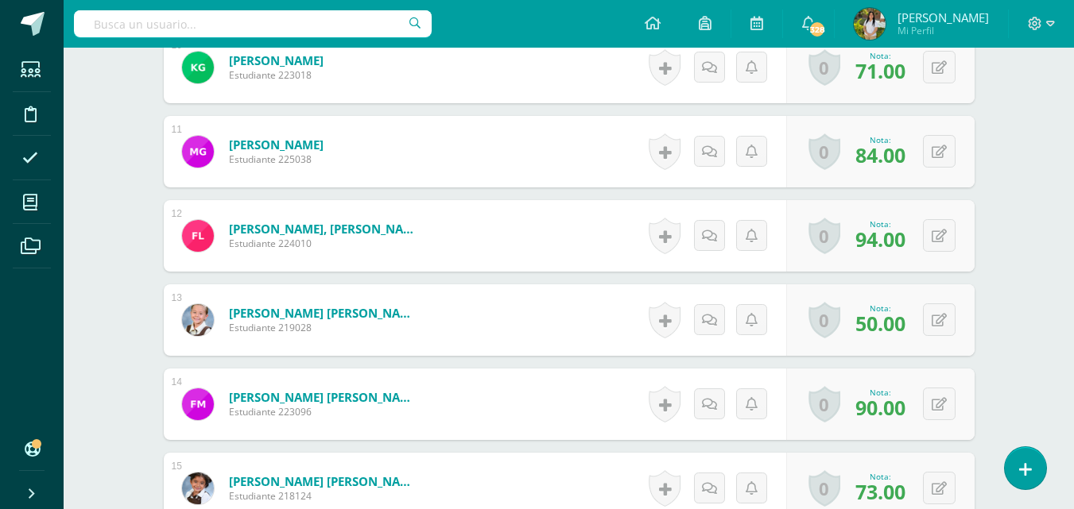
scroll to position [1280, 0]
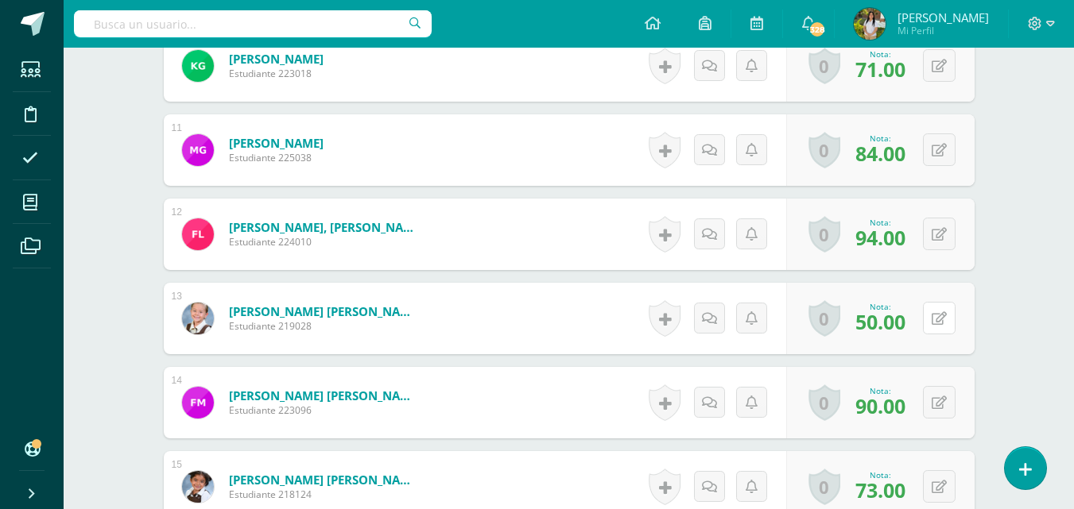
click at [946, 323] on button at bounding box center [939, 318] width 33 height 33
click at [954, 321] on button at bounding box center [939, 318] width 33 height 33
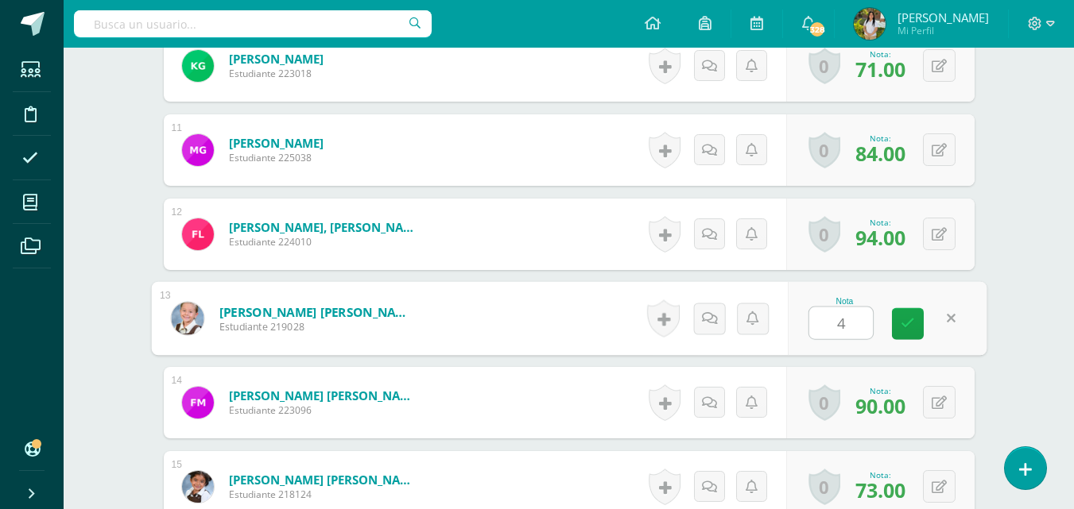
type input "43"
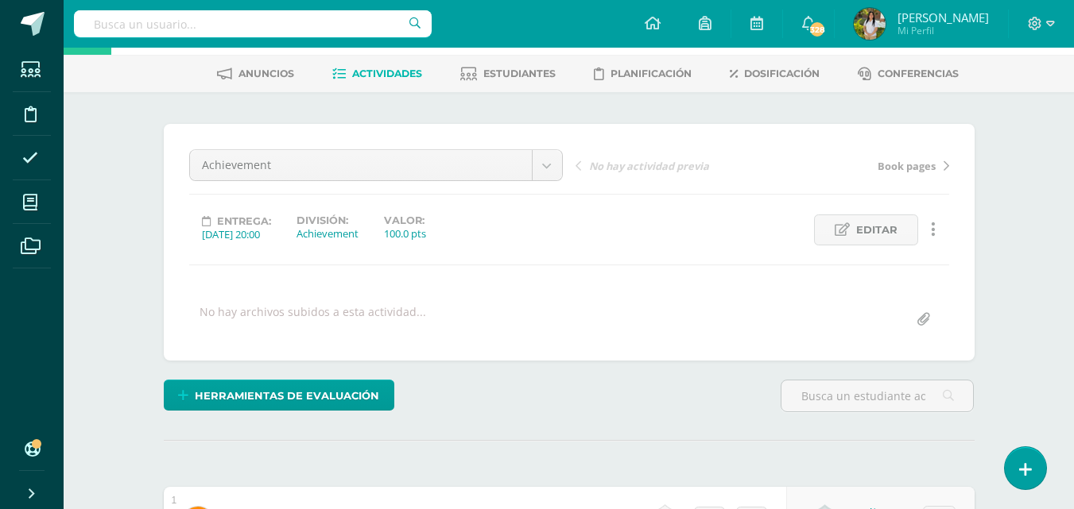
scroll to position [0, 0]
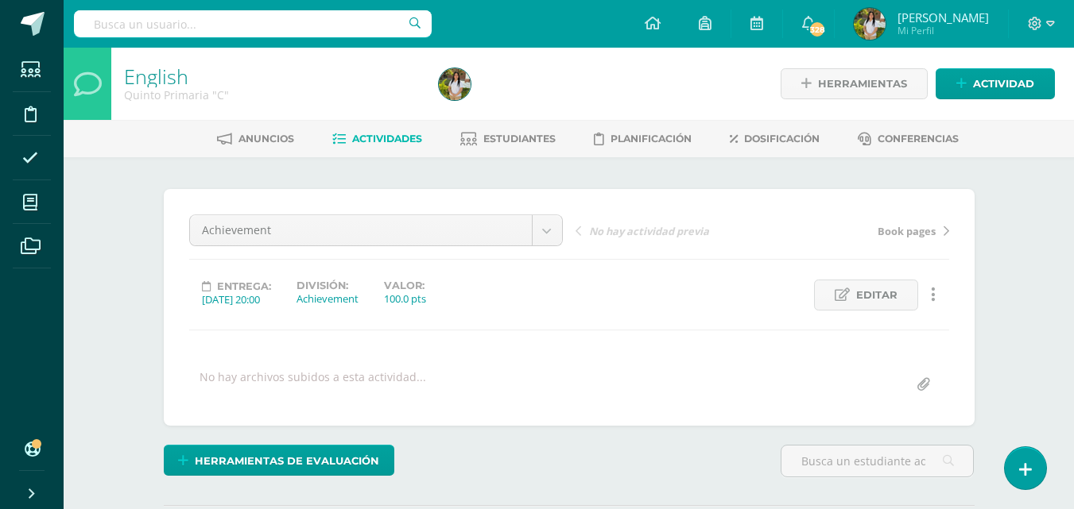
click at [403, 148] on link "Actividades" at bounding box center [377, 138] width 90 height 25
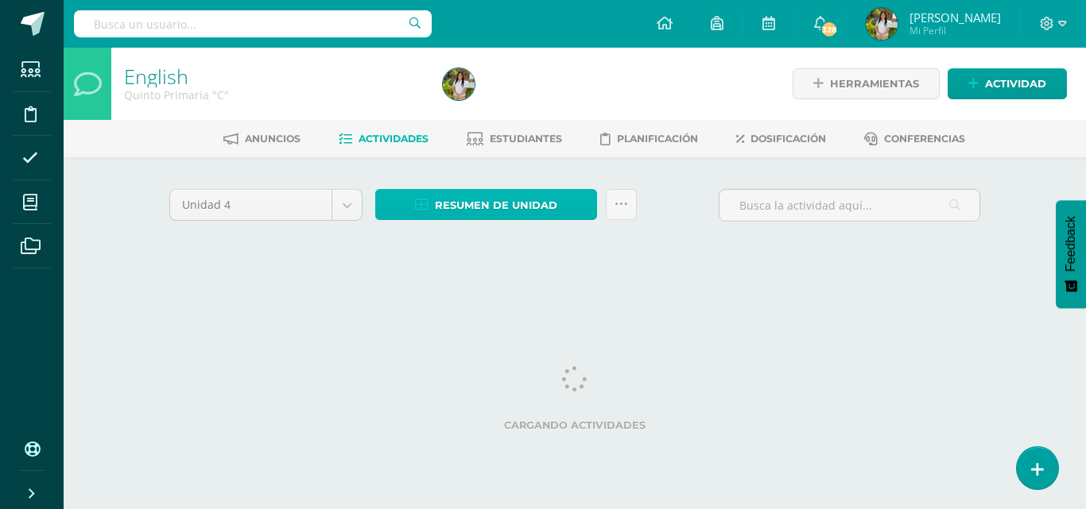
click at [552, 206] on span "Resumen de unidad" at bounding box center [496, 205] width 122 height 29
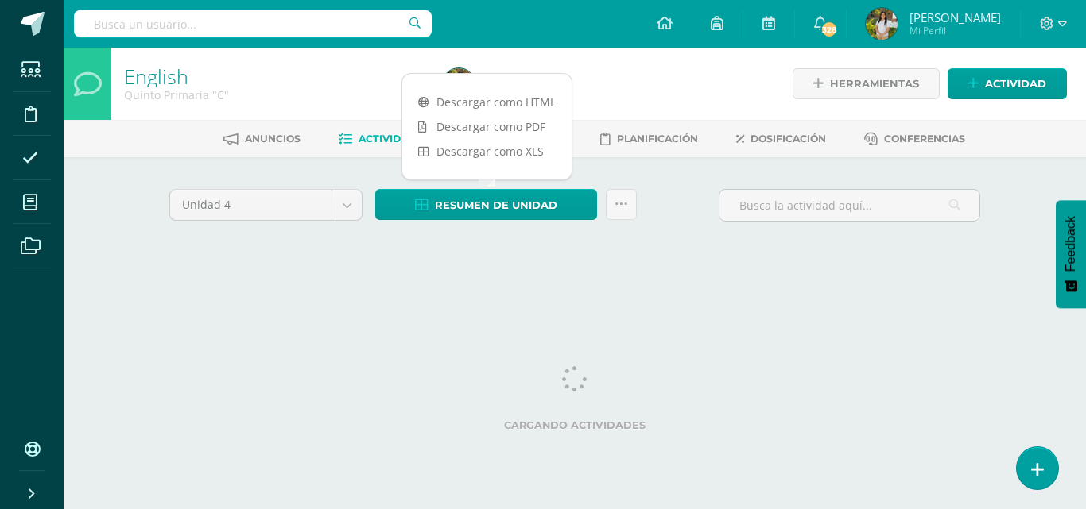
click at [513, 131] on link "Descargar como PDF" at bounding box center [486, 126] width 169 height 25
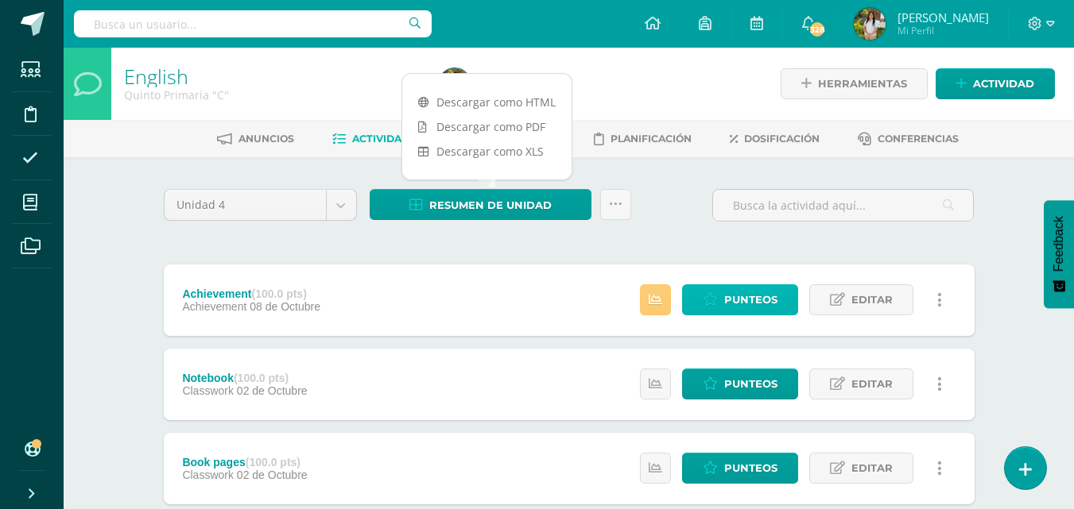
click at [767, 303] on span "Punteos" at bounding box center [750, 299] width 53 height 29
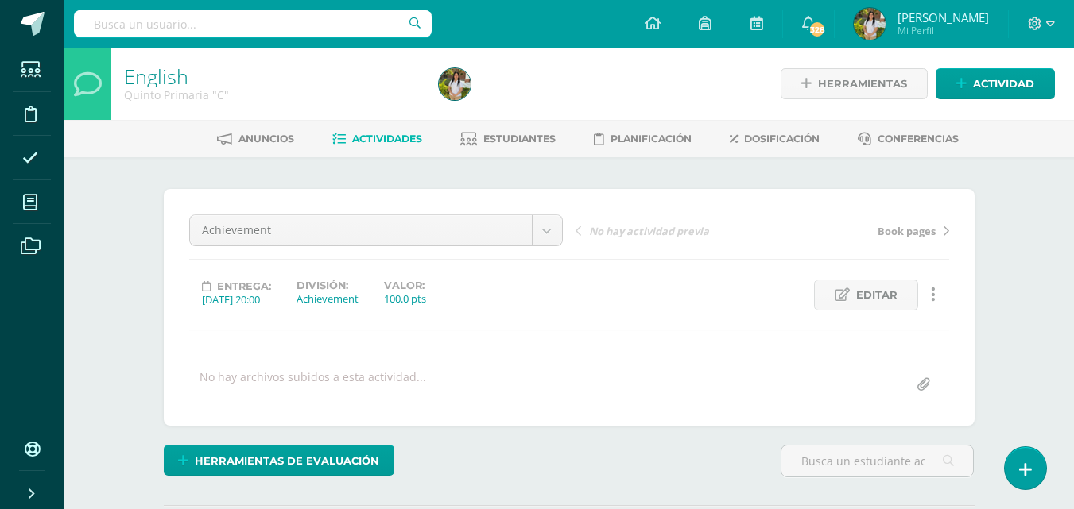
click at [1016, 214] on div "English Quinto Primaria "C" Herramientas Detalle de asistencias Actividad Anunc…" at bounding box center [569, 339] width 1010 height 582
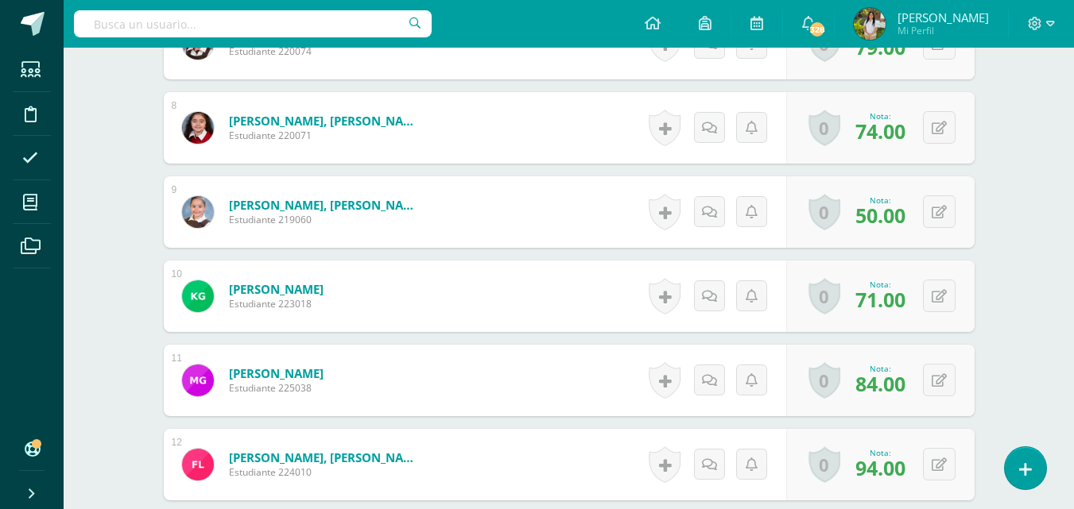
scroll to position [1051, 0]
click at [950, 211] on button at bounding box center [939, 211] width 33 height 33
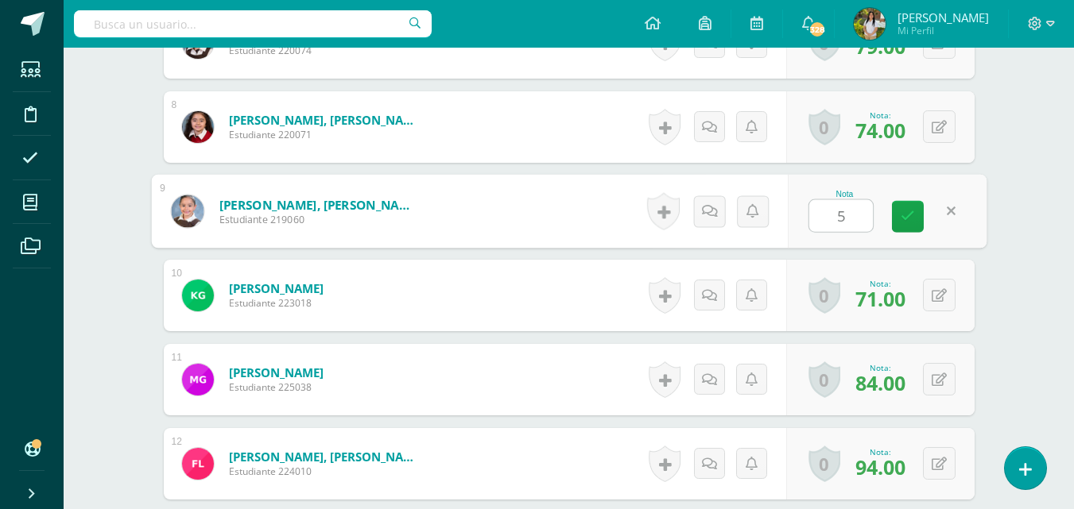
type input "55"
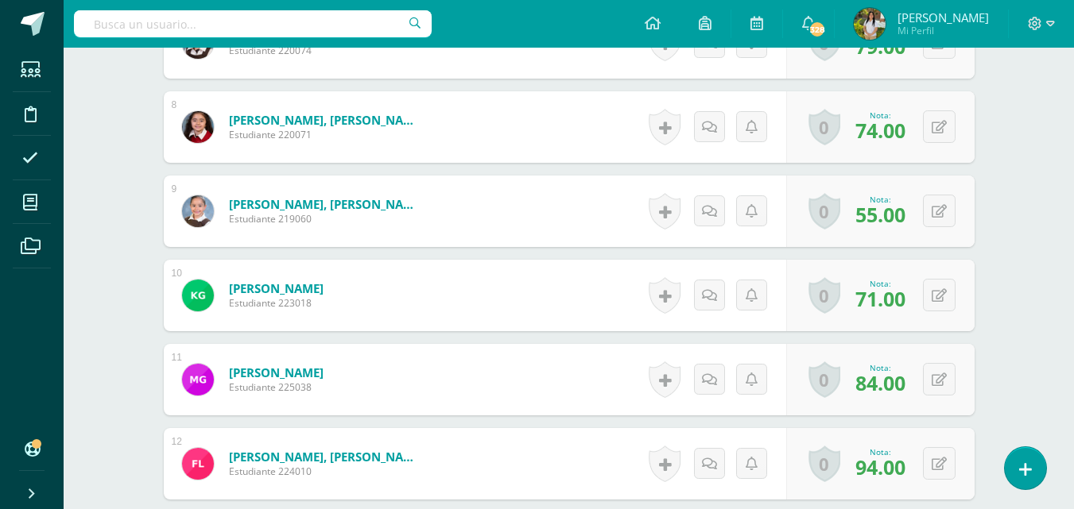
click at [1016, 335] on div "English Quinto Primaria "C" Herramientas Detalle de asistencias Actividad Anunc…" at bounding box center [569, 218] width 1010 height 2443
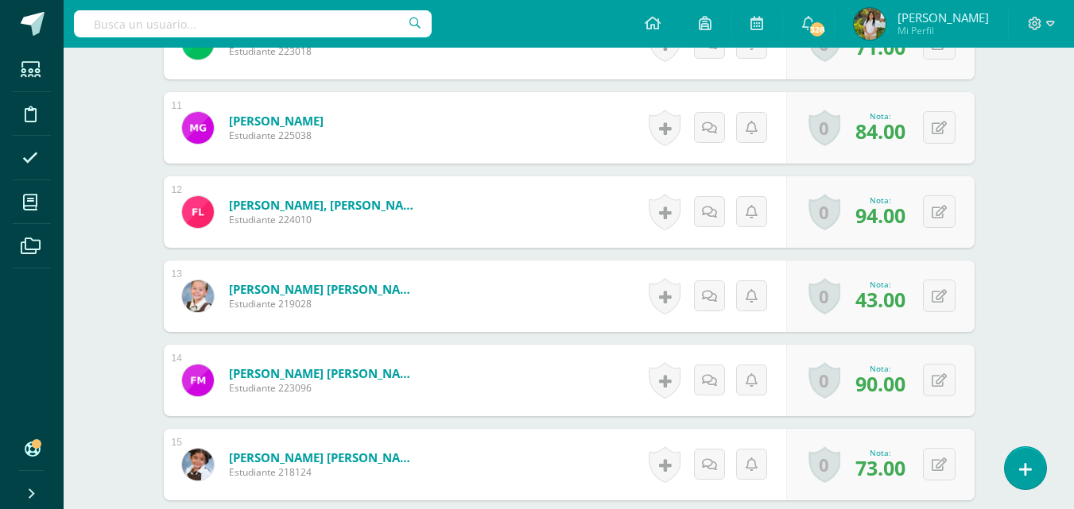
scroll to position [1305, 0]
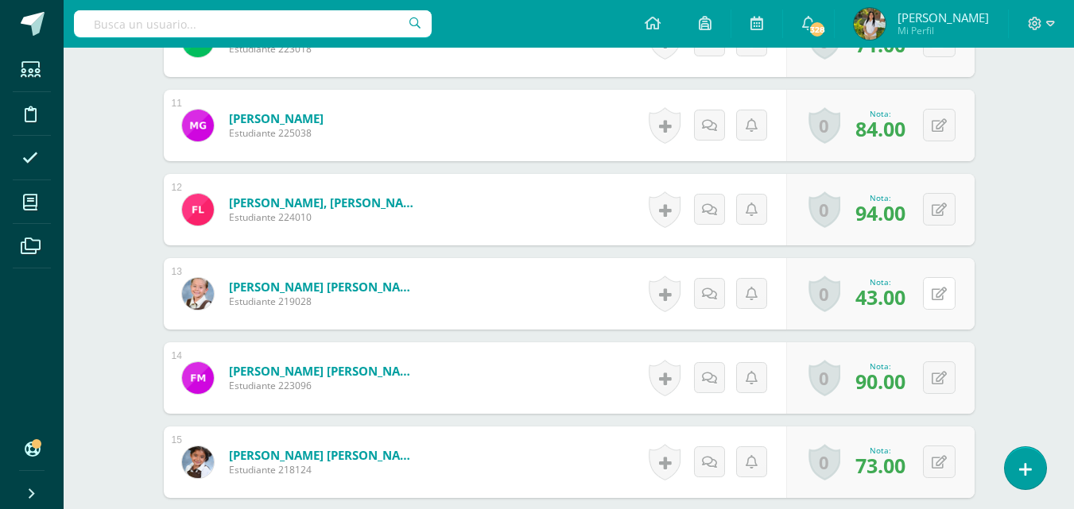
click at [939, 301] on button at bounding box center [939, 293] width 33 height 33
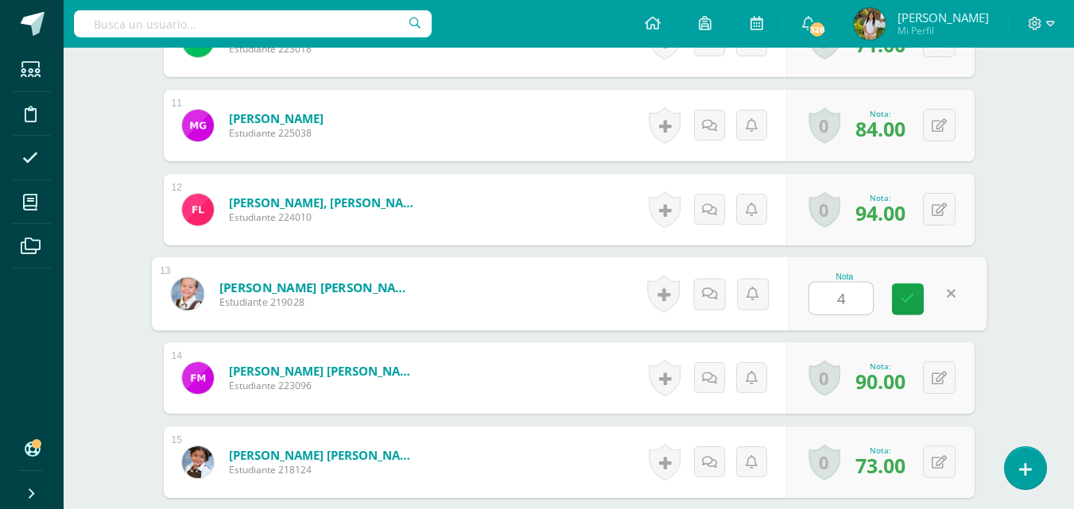
type input "45"
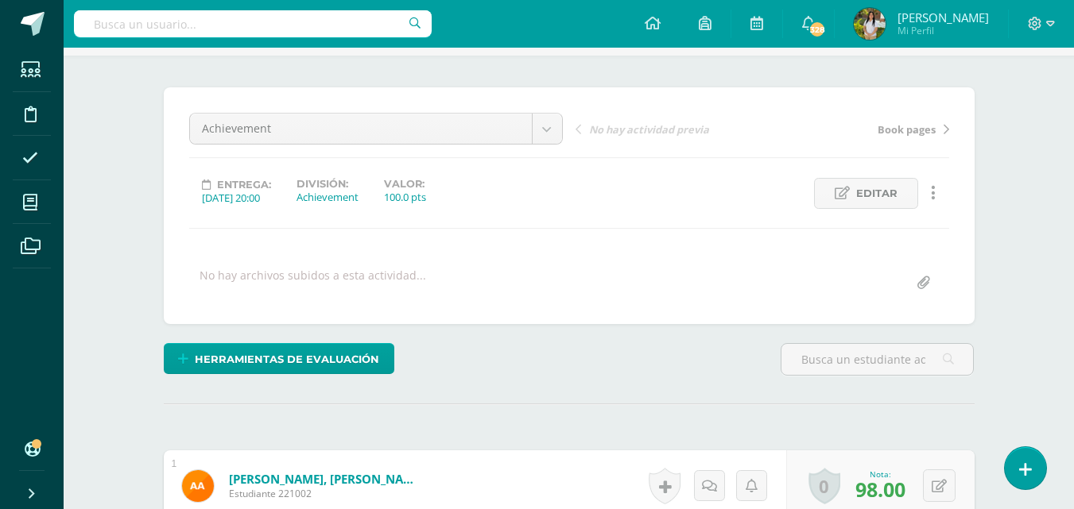
scroll to position [0, 0]
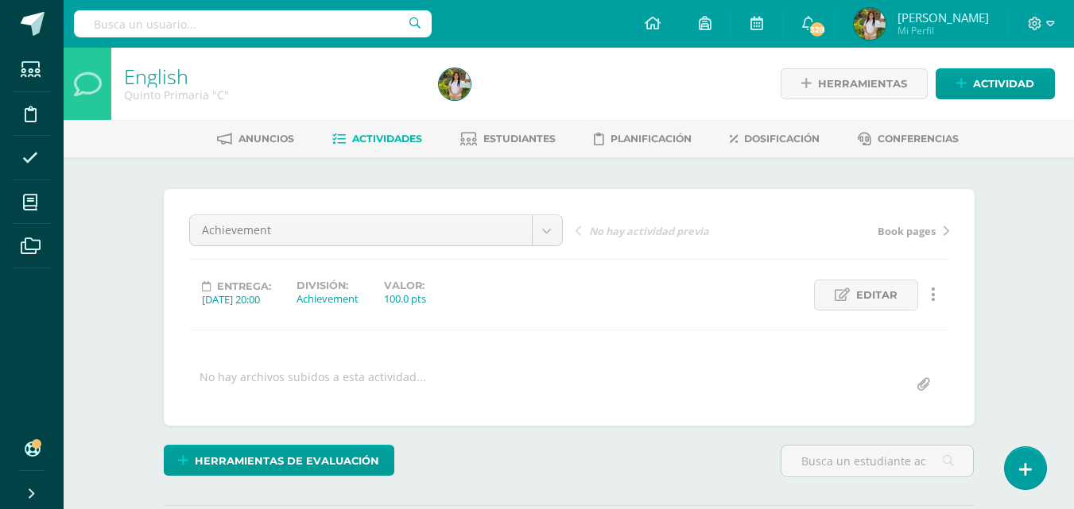
click at [368, 144] on span "Actividades" at bounding box center [387, 139] width 70 height 12
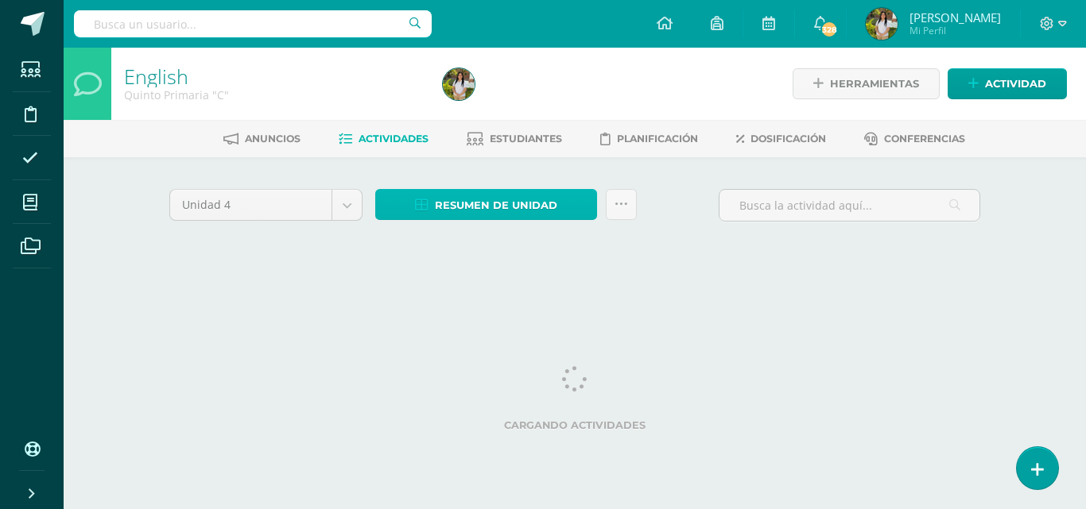
click at [558, 199] on link "Resumen de unidad" at bounding box center [486, 204] width 222 height 31
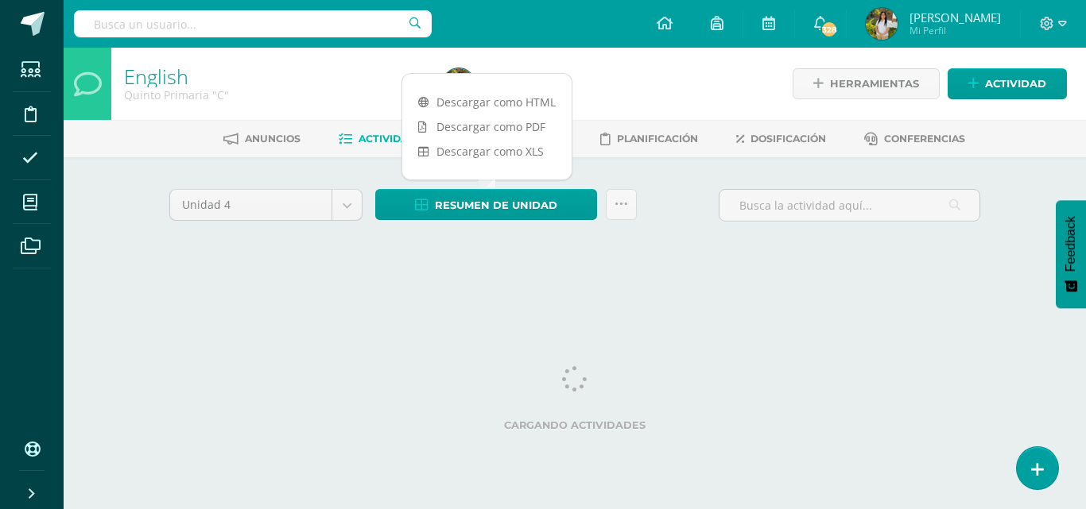
click at [528, 131] on link "Descargar como PDF" at bounding box center [486, 126] width 169 height 25
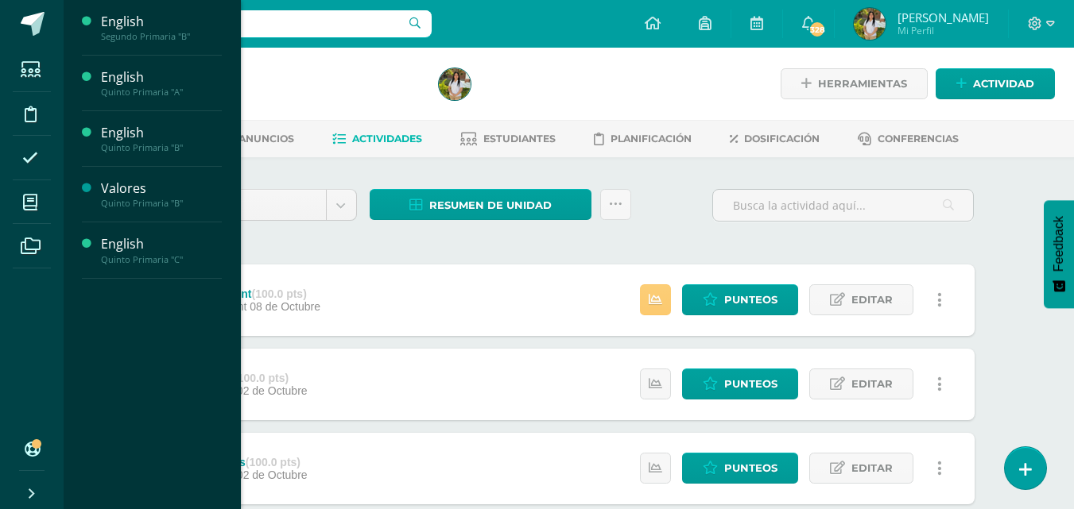
click at [157, 232] on span "Actividades" at bounding box center [148, 230] width 61 height 15
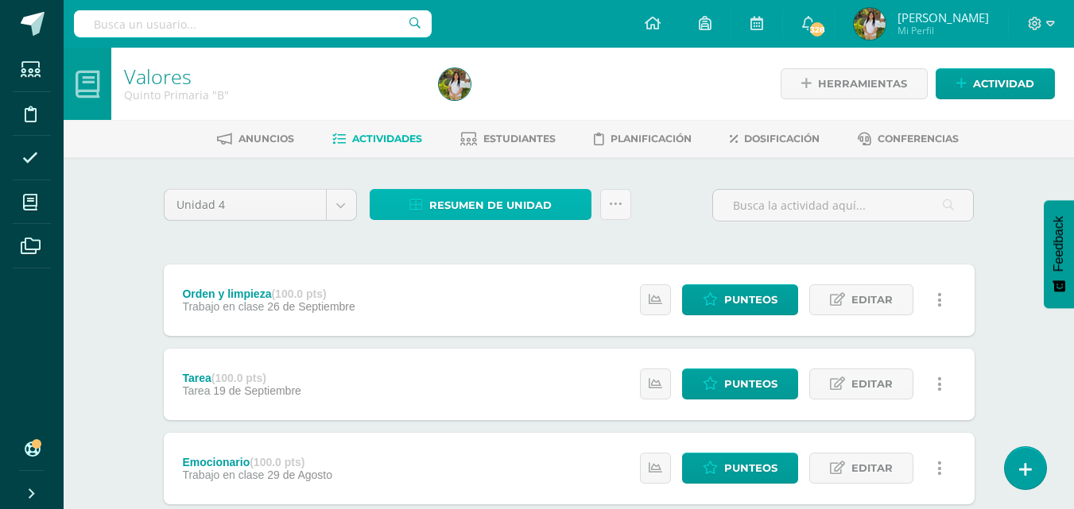
click at [442, 210] on span "Resumen de unidad" at bounding box center [490, 205] width 122 height 29
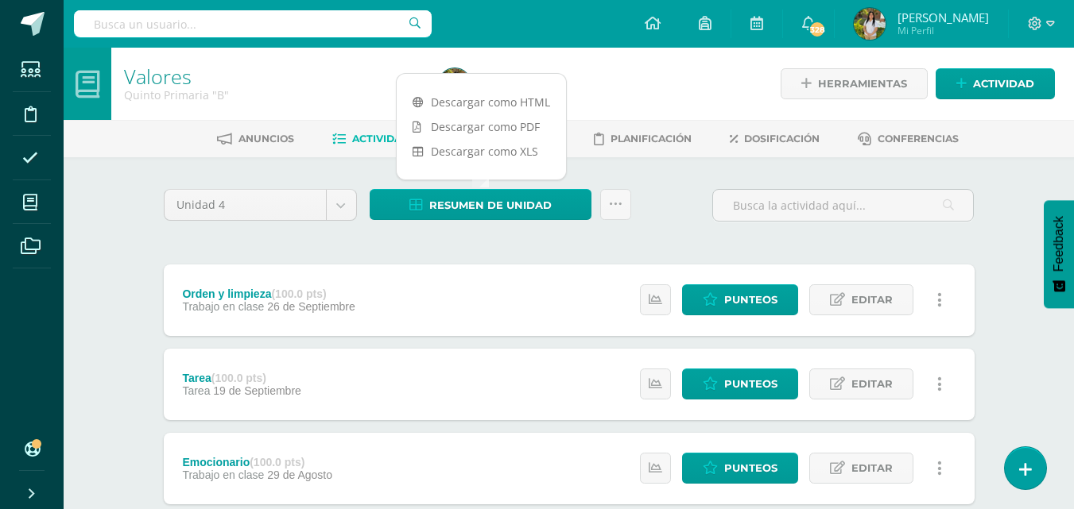
click at [518, 124] on link "Descargar como PDF" at bounding box center [481, 126] width 169 height 25
click at [139, 248] on div "Unidad 4 Unidad 1 Unidad 2 Unidad 3 Unidad 4 Resumen de unidad Subir actividade…" at bounding box center [569, 510] width 874 height 706
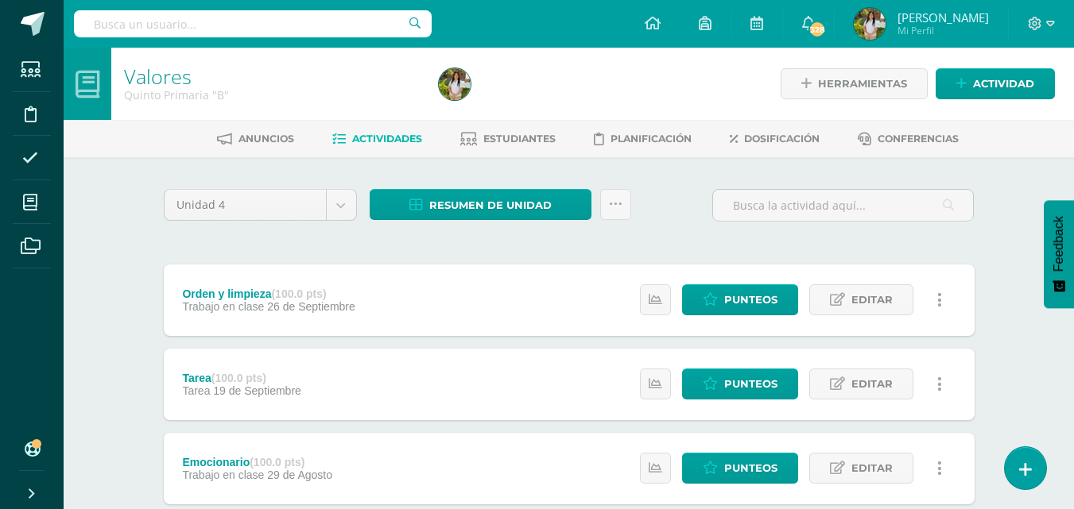
click at [137, 246] on div "Unidad 4 Unidad 1 Unidad 2 Unidad 3 Unidad 4 Resumen de unidad Subir actividade…" at bounding box center [569, 510] width 874 height 706
click at [127, 243] on div "Valores Quinto Primaria "B" Herramientas Detalle de asistencias Actividad Anunc…" at bounding box center [569, 455] width 1010 height 815
click at [1005, 192] on div "Unidad 4 Unidad 1 Unidad 2 Unidad 3 Unidad 4 Resumen de unidad Subir actividade…" at bounding box center [569, 510] width 874 height 706
